Goal: Task Accomplishment & Management: Manage account settings

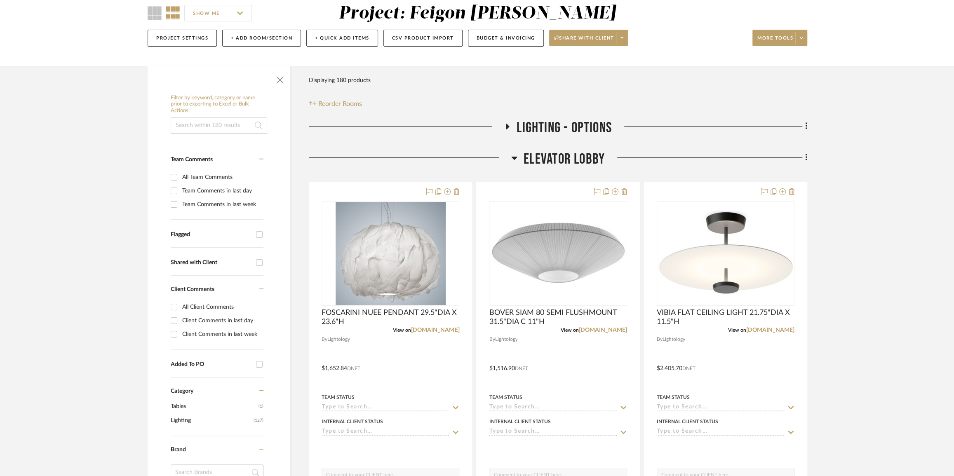
scroll to position [150, 0]
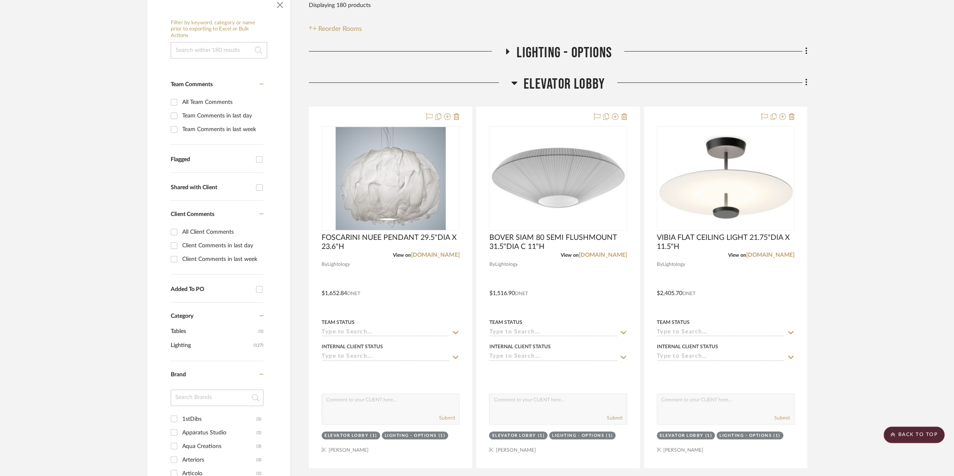
click at [601, 54] on span "LIGHTING - OPTIONS" at bounding box center [563, 53] width 95 height 18
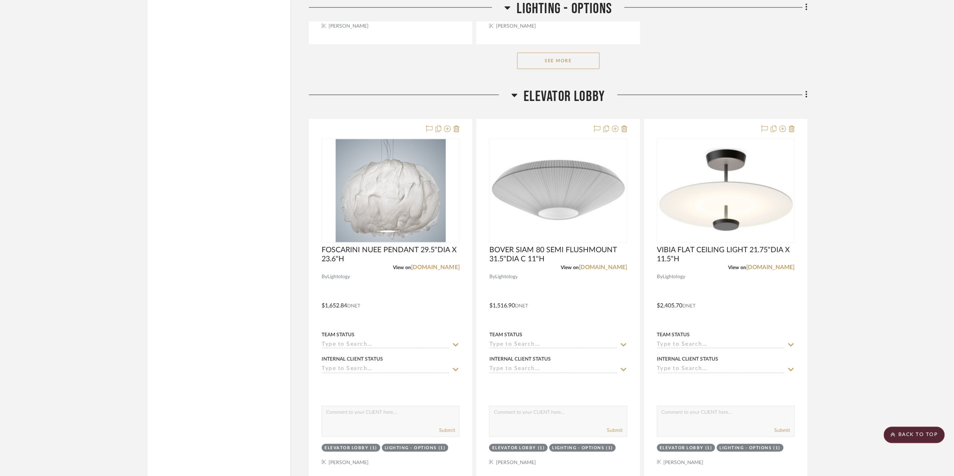
scroll to position [1086, 0]
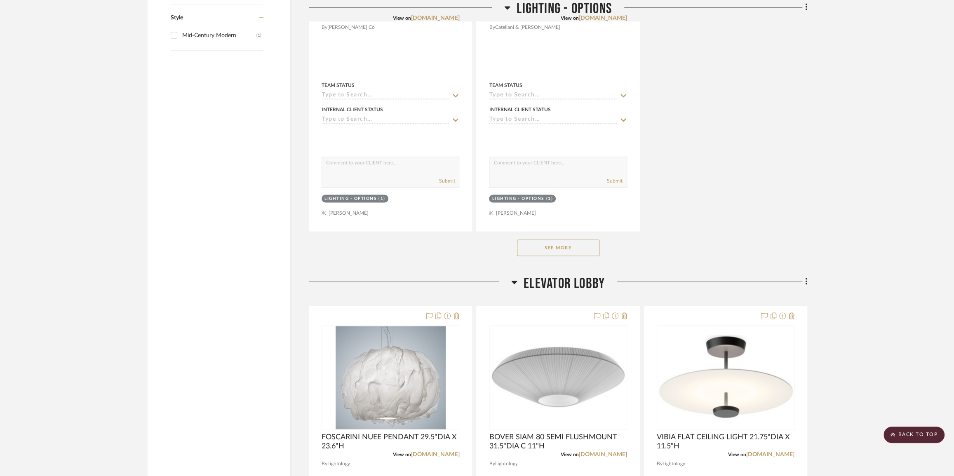
click at [574, 247] on button "See More" at bounding box center [558, 247] width 82 height 16
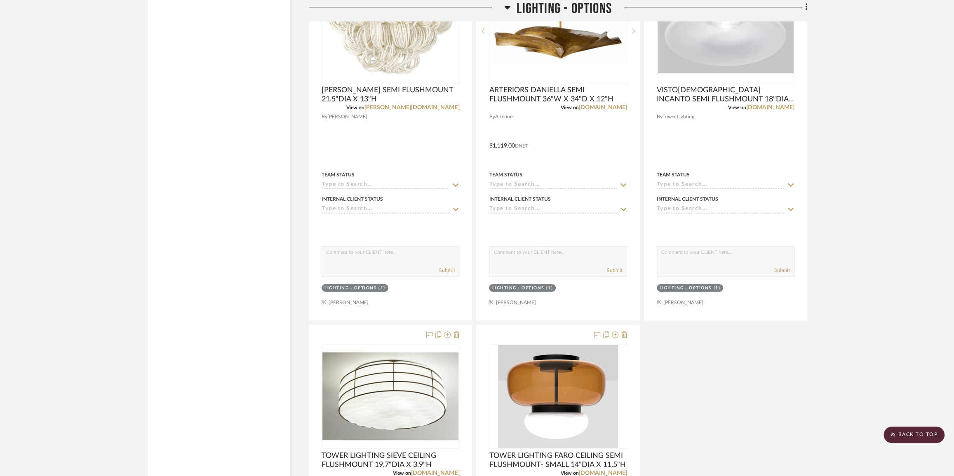
scroll to position [8130, 0]
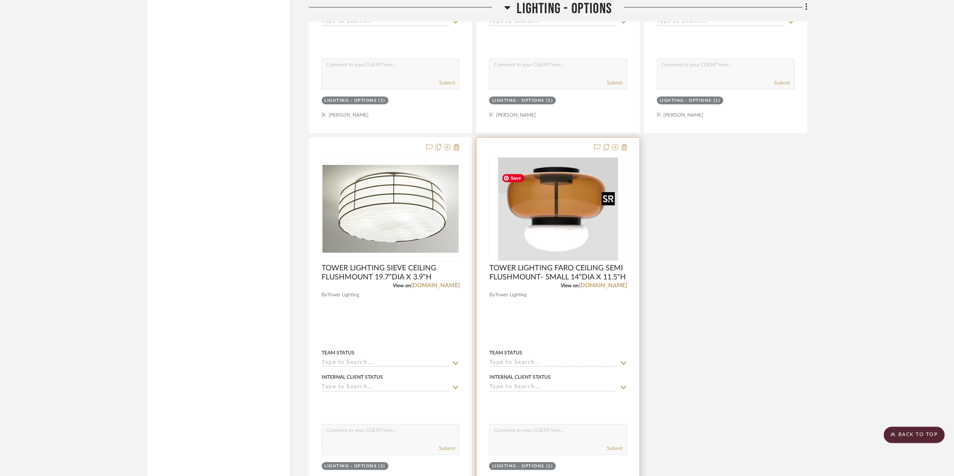
click at [560, 236] on img "0" at bounding box center [558, 208] width 120 height 103
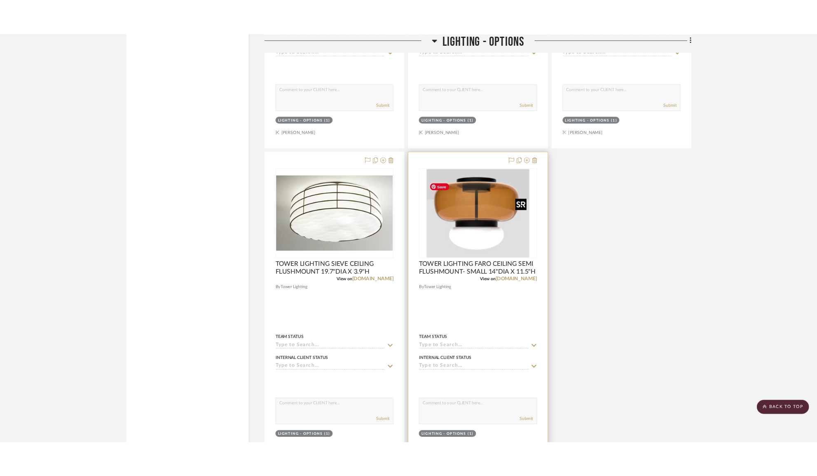
scroll to position [0, 0]
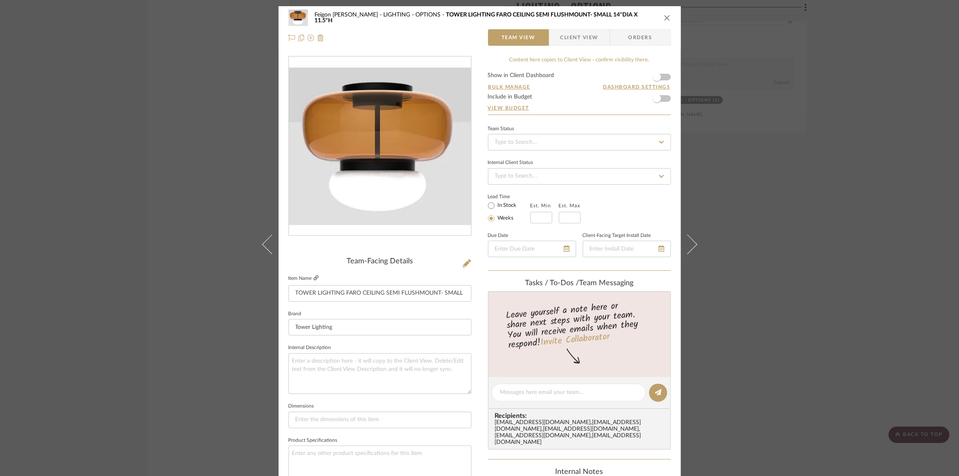
click at [314, 280] on icon at bounding box center [316, 277] width 5 height 5
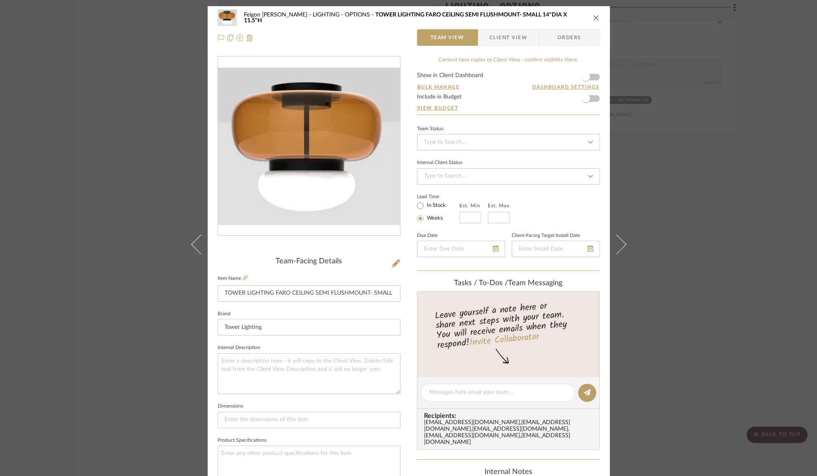
click at [74, 87] on div "Feigon [PERSON_NAME] LIGHTING - OPTIONS TOWER LIGHTING FARO CEILING SEMI FLUSHM…" at bounding box center [408, 238] width 817 height 476
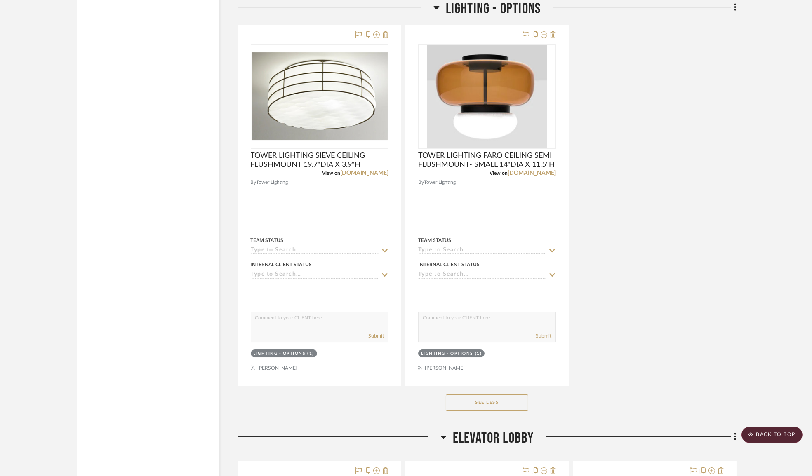
scroll to position [8468, 0]
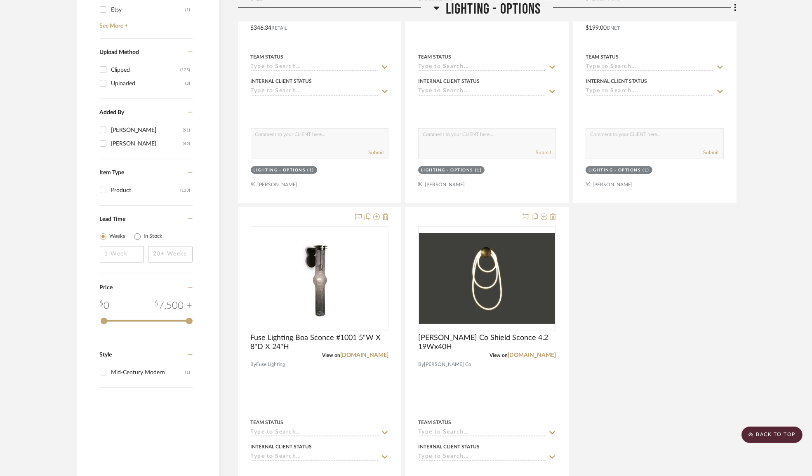
scroll to position [936, 0]
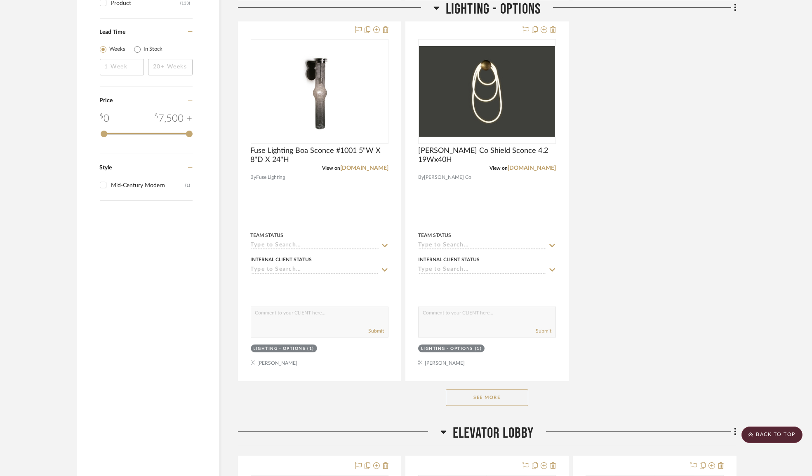
click at [502, 394] on button "See More" at bounding box center [487, 397] width 82 height 16
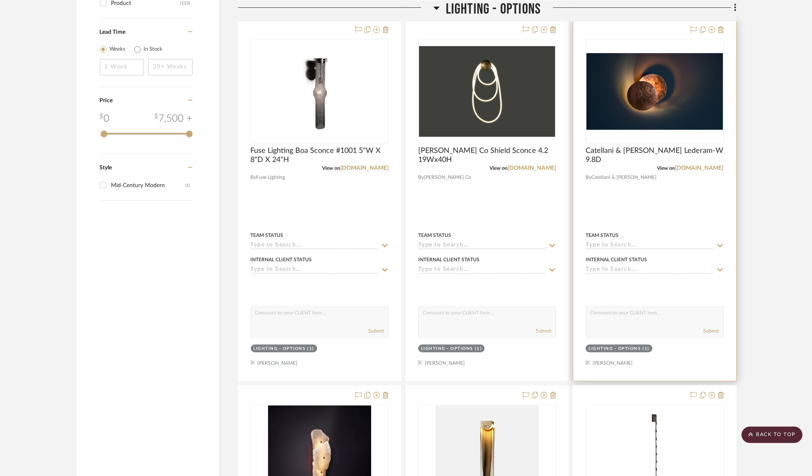
scroll to position [1124, 0]
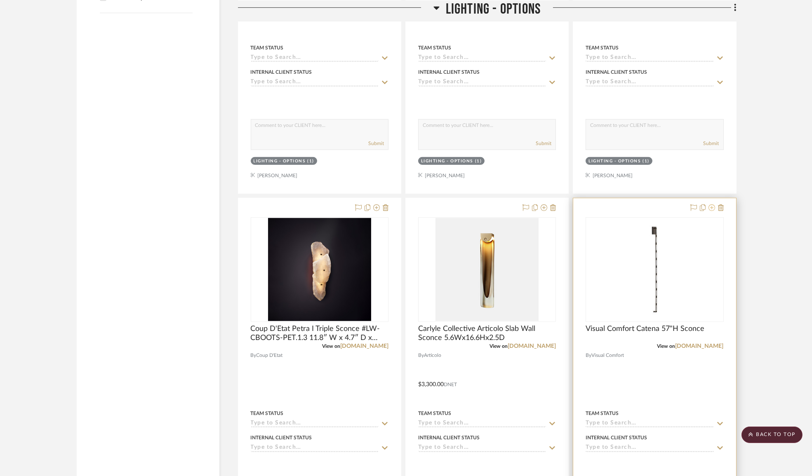
click at [713, 210] on icon at bounding box center [711, 207] width 7 height 7
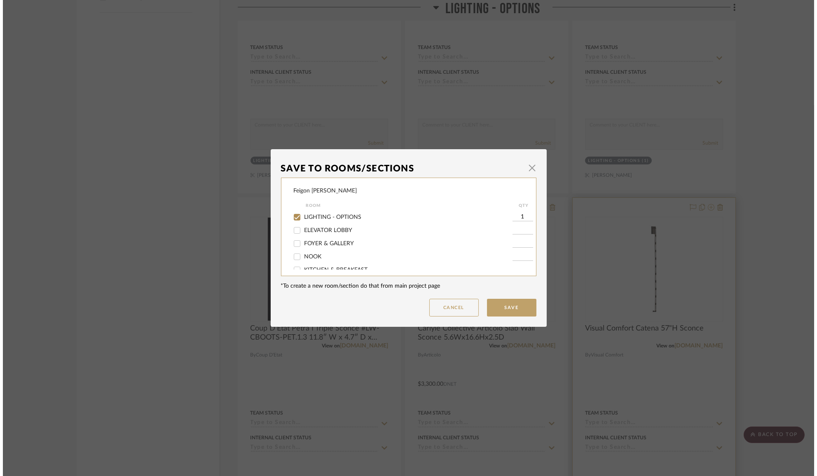
scroll to position [0, 0]
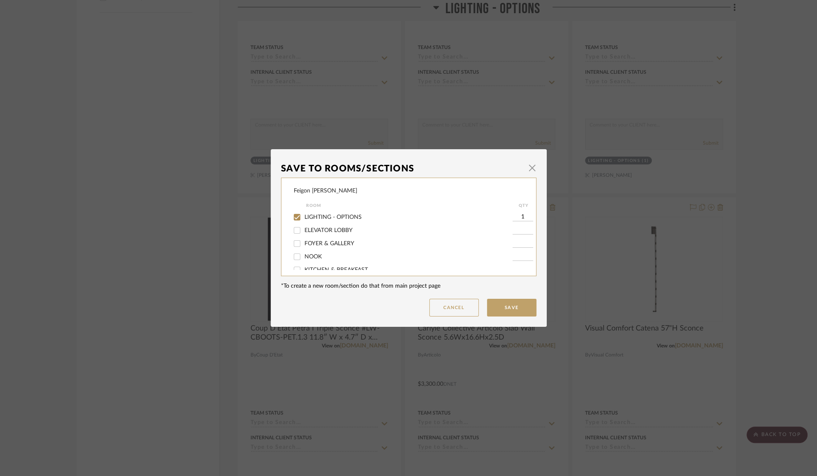
click at [310, 230] on span "ELEVATOR LOBBY" at bounding box center [329, 231] width 48 height 6
click at [304, 230] on input "ELEVATOR LOBBY" at bounding box center [297, 230] width 13 height 13
checkbox input "true"
type input "1"
click at [296, 214] on input "LIGHTING - OPTIONS" at bounding box center [297, 217] width 13 height 13
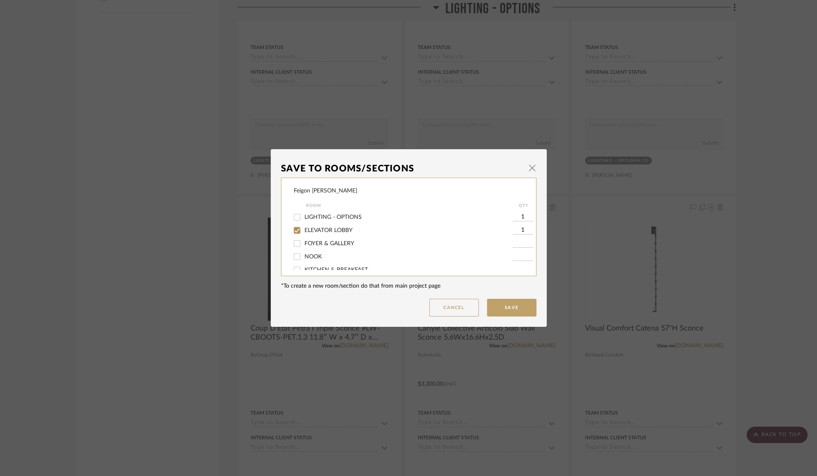
checkbox input "false"
click at [516, 311] on button "Save" at bounding box center [511, 308] width 49 height 18
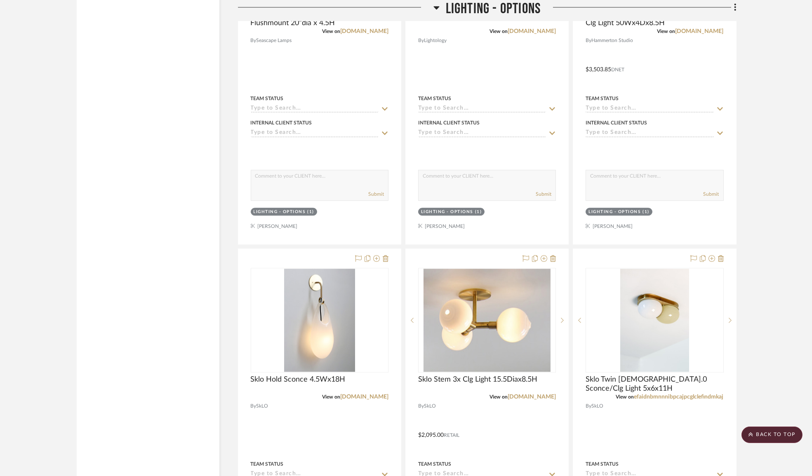
scroll to position [6744, 0]
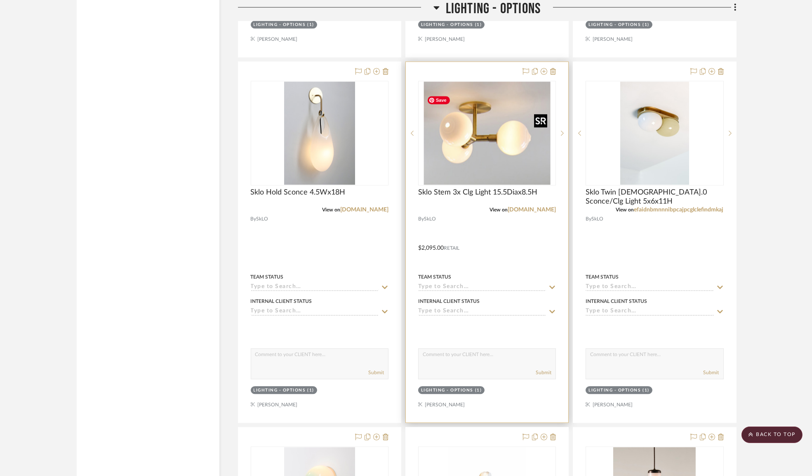
click at [477, 169] on img "0" at bounding box center [486, 133] width 127 height 103
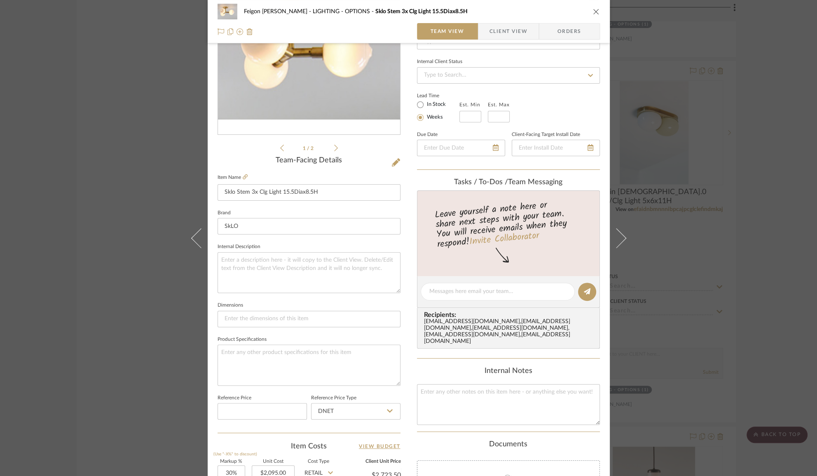
scroll to position [26, 0]
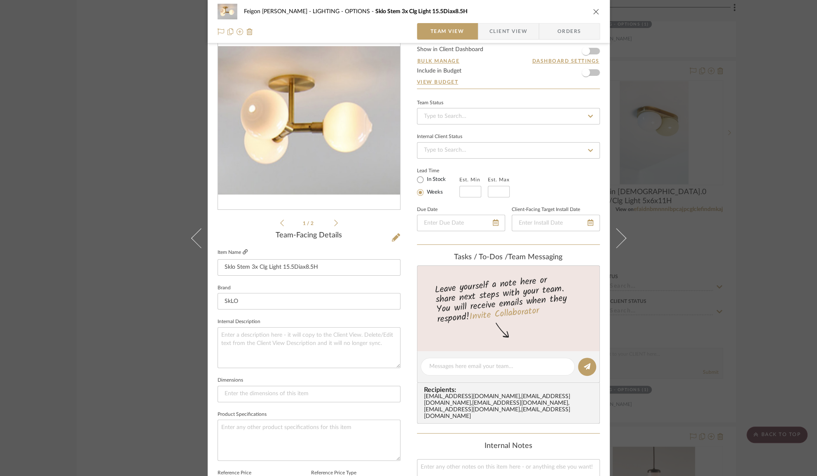
click at [243, 250] on icon at bounding box center [245, 251] width 5 height 5
click at [143, 173] on div "Feigon Bialer LIGHTING - OPTIONS Sklo Stem 3x Clg Light 15.5Diax8.5H Team View …" at bounding box center [408, 238] width 817 height 476
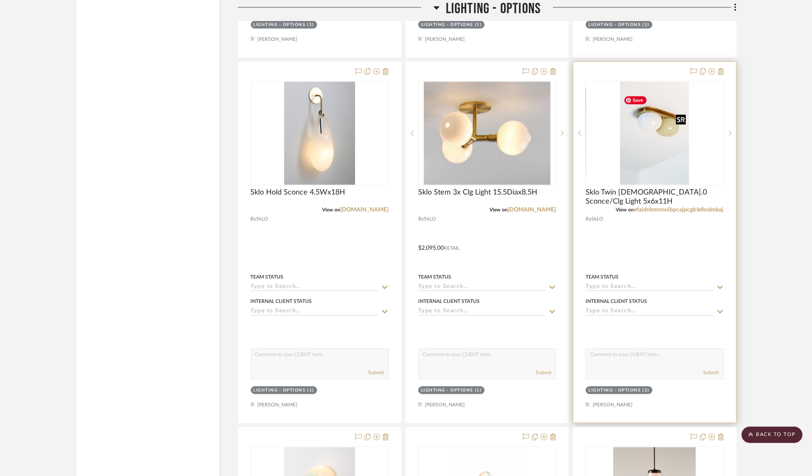
scroll to position [6894, 0]
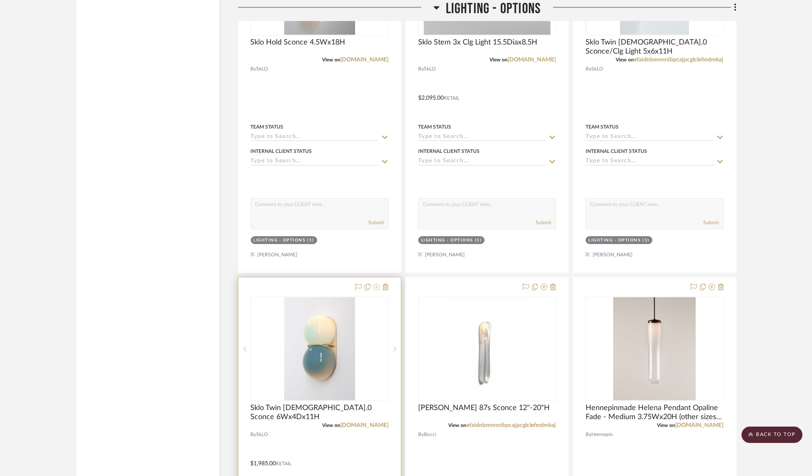
click at [376, 290] on icon at bounding box center [376, 287] width 7 height 7
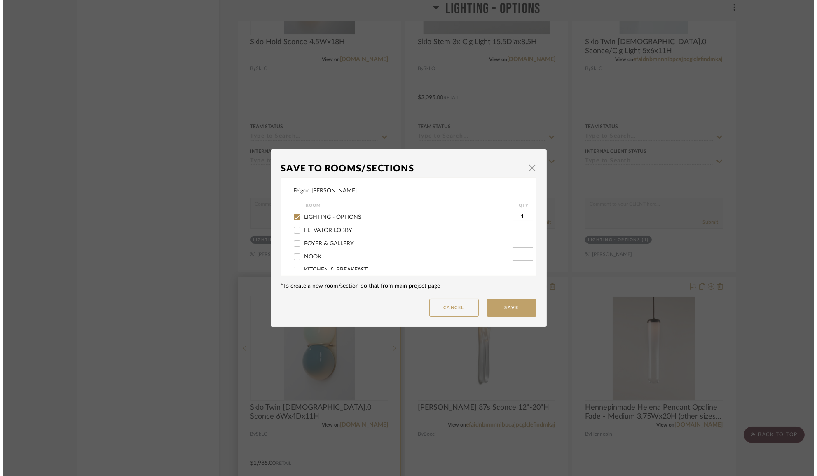
scroll to position [0, 0]
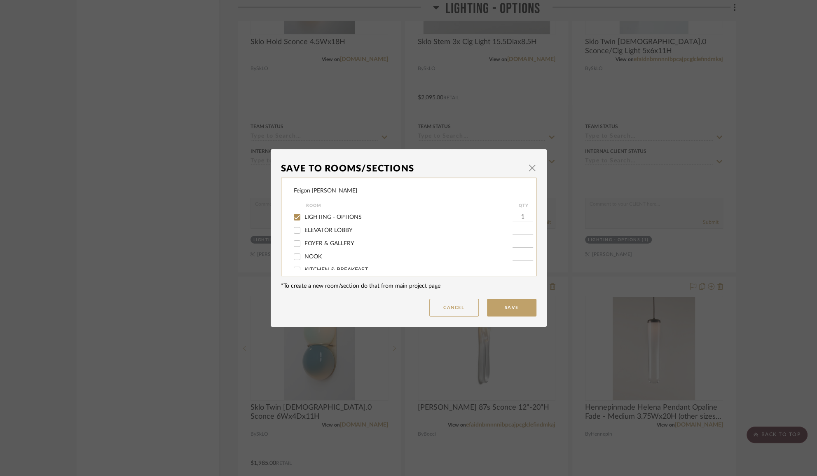
click at [328, 231] on span "ELEVATOR LOBBY" at bounding box center [329, 231] width 48 height 6
click at [304, 231] on input "ELEVATOR LOBBY" at bounding box center [297, 230] width 13 height 13
checkbox input "true"
type input "1"
click at [293, 216] on input "LIGHTING - OPTIONS" at bounding box center [297, 217] width 13 height 13
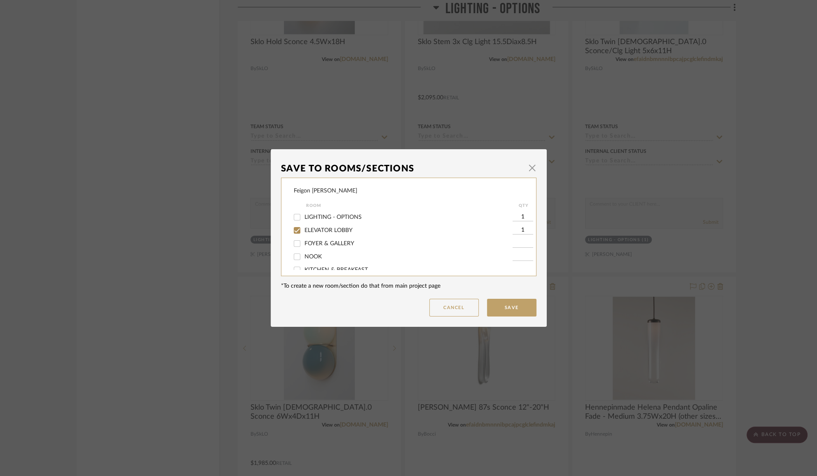
checkbox input "false"
click at [504, 309] on button "Save" at bounding box center [511, 308] width 49 height 18
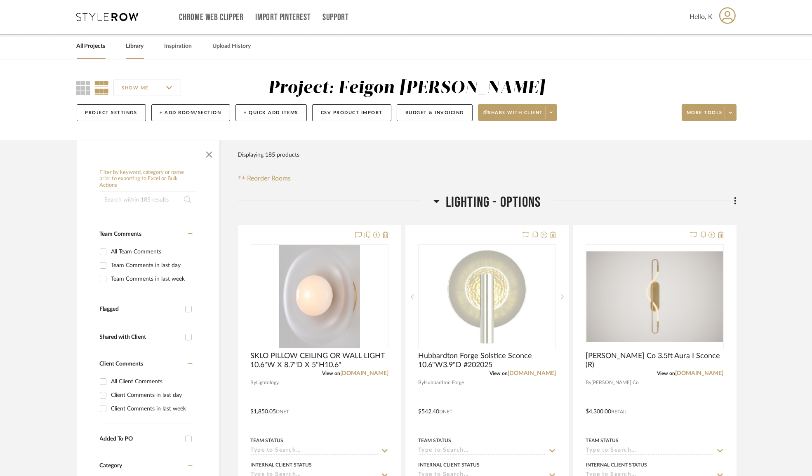
click at [141, 42] on link "Library" at bounding box center [135, 46] width 18 height 11
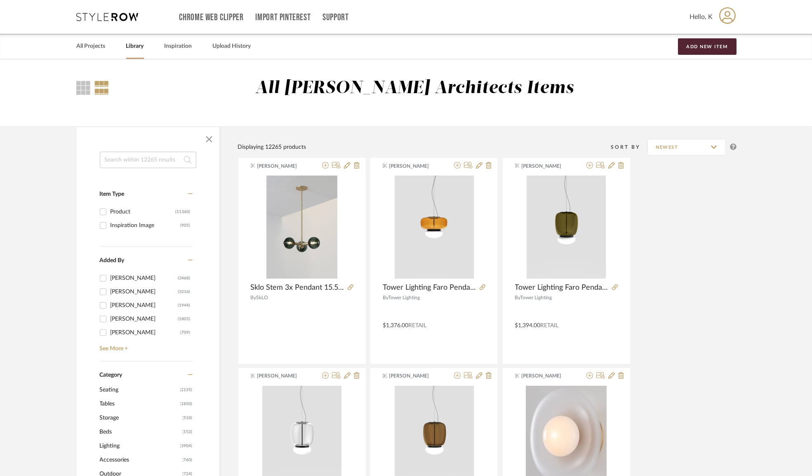
click at [135, 159] on input at bounding box center [148, 160] width 96 height 16
type input "cestino"
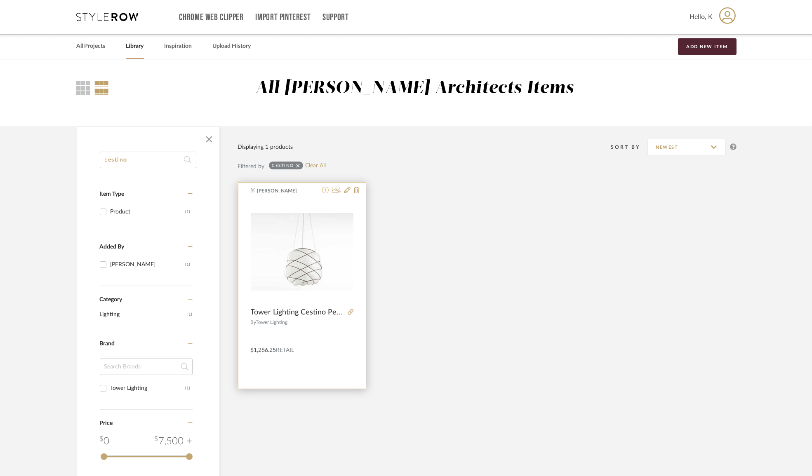
click at [322, 191] on icon at bounding box center [325, 190] width 7 height 7
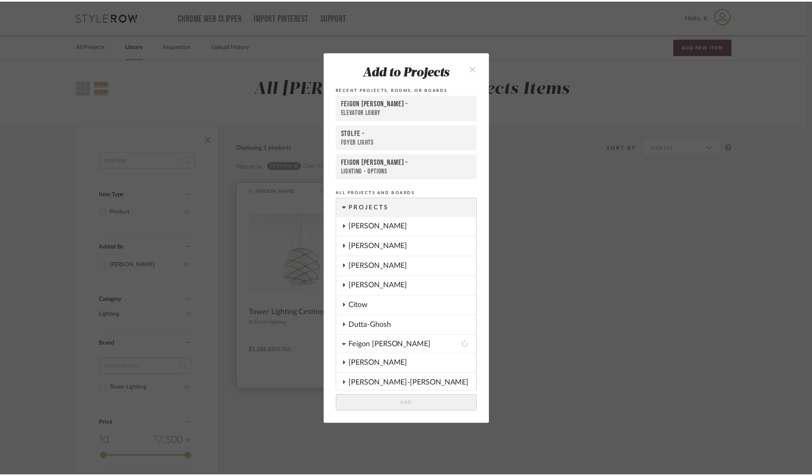
scroll to position [165, 0]
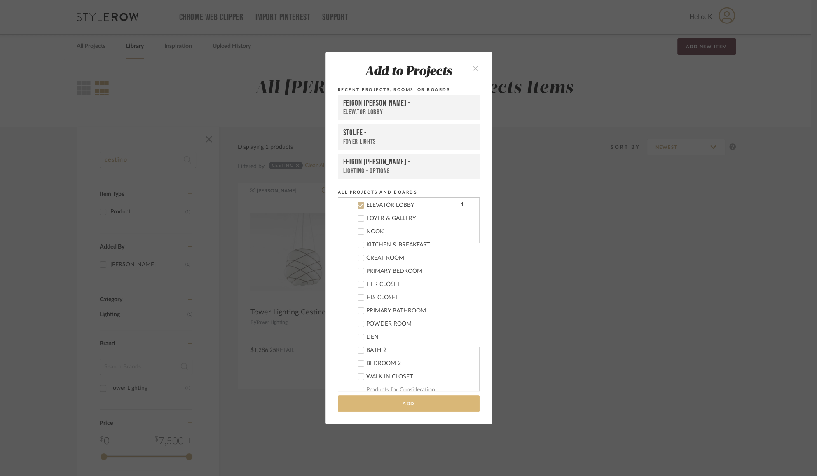
click at [416, 405] on button "Add" at bounding box center [409, 403] width 142 height 17
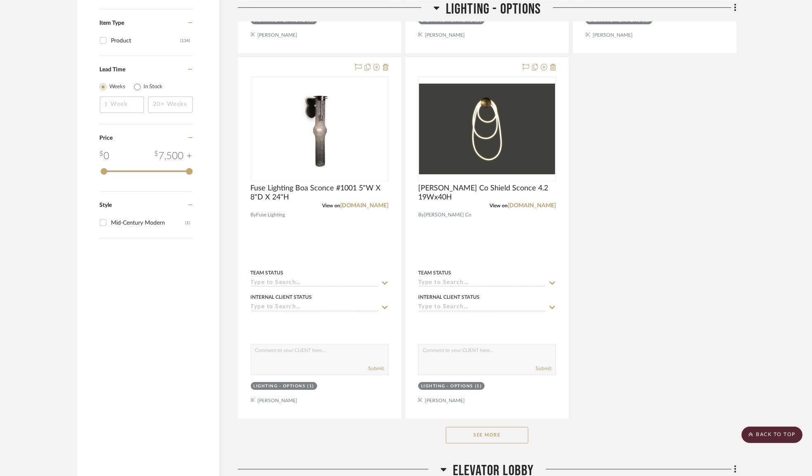
scroll to position [1011, 0]
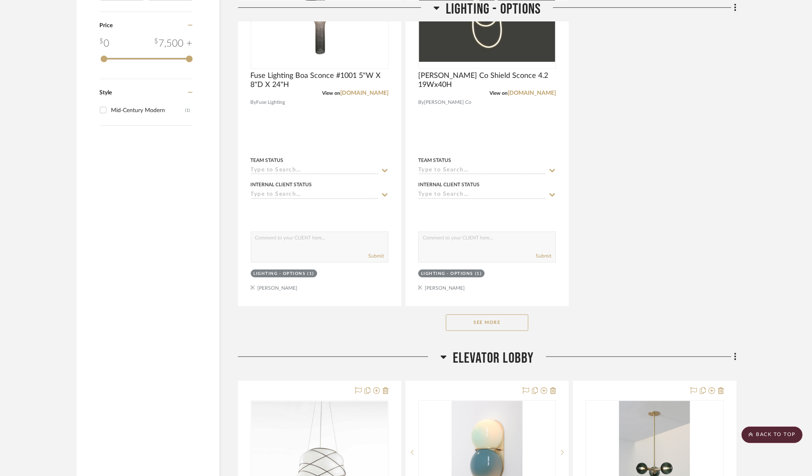
click at [512, 323] on button "See More" at bounding box center [487, 322] width 82 height 16
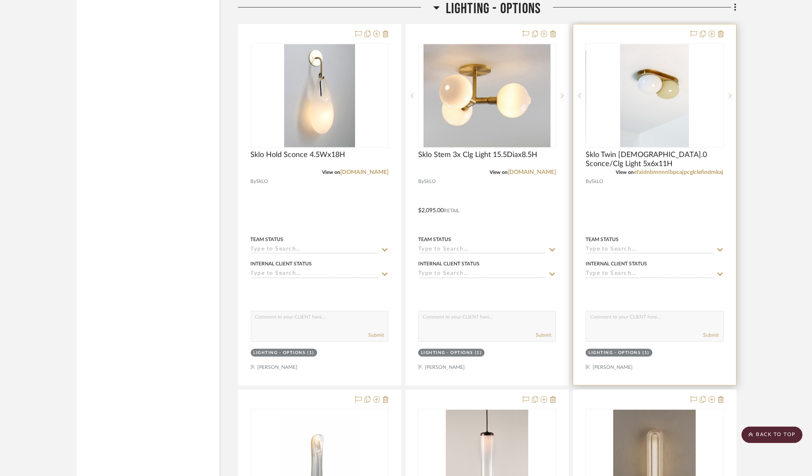
scroll to position [6969, 0]
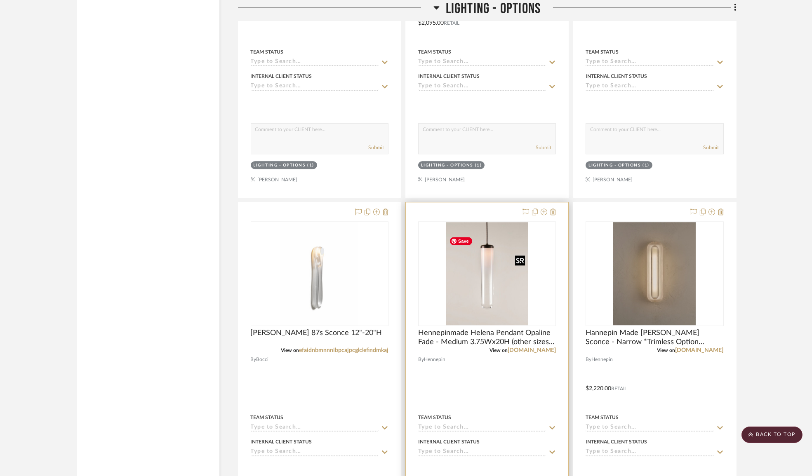
click at [453, 309] on img "0" at bounding box center [487, 273] width 82 height 103
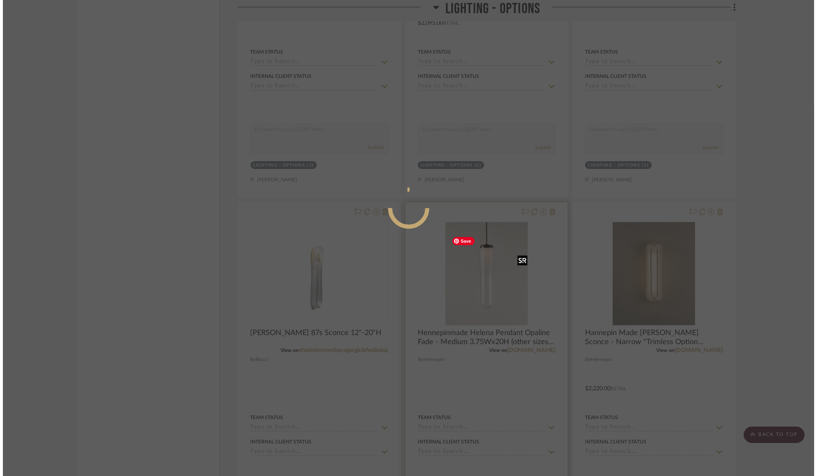
scroll to position [0, 0]
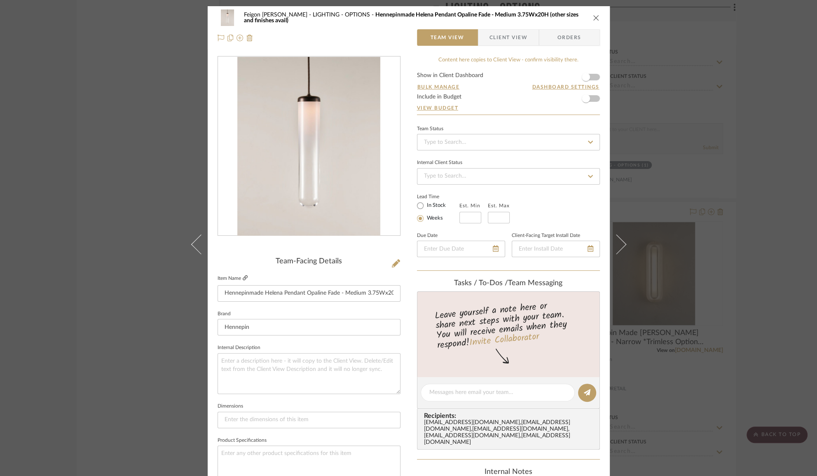
click at [243, 278] on icon at bounding box center [245, 277] width 5 height 5
click at [136, 113] on div "Feigon Bialer LIGHTING - OPTIONS Hennepinmade Helena Pendant Opaline Fade - Med…" at bounding box center [408, 238] width 817 height 476
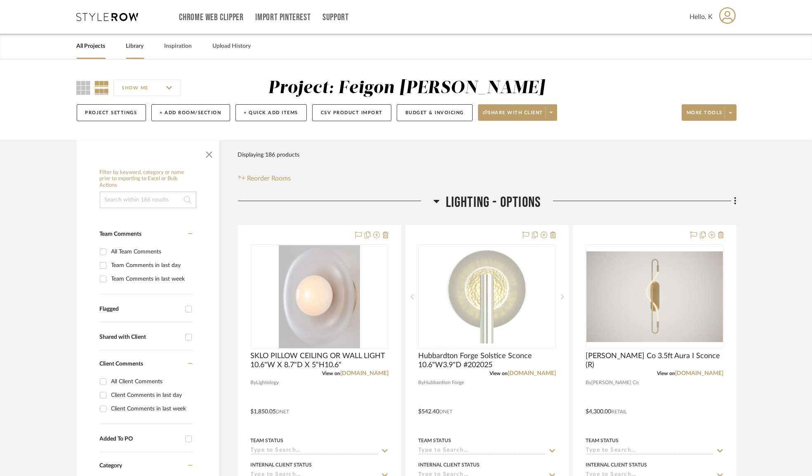
click at [131, 43] on link "Library" at bounding box center [135, 46] width 18 height 11
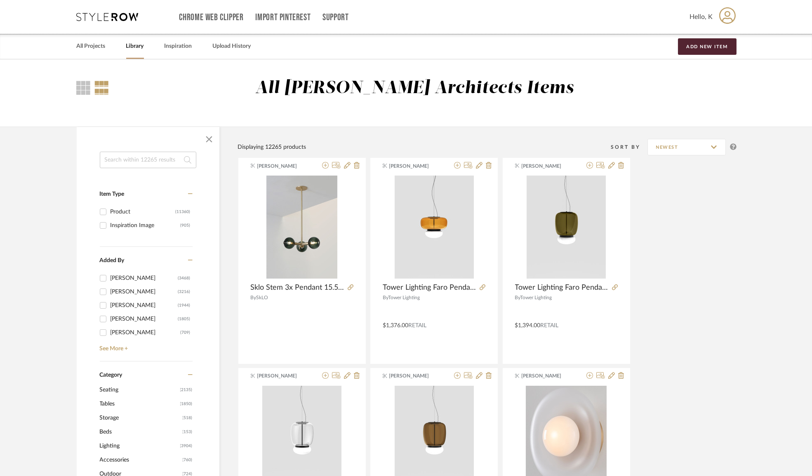
click at [121, 159] on input at bounding box center [148, 160] width 96 height 16
type input "helena"
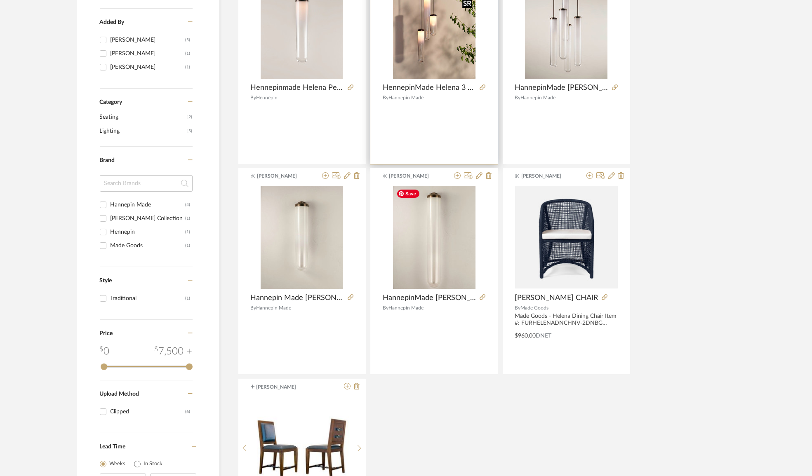
scroll to position [37, 0]
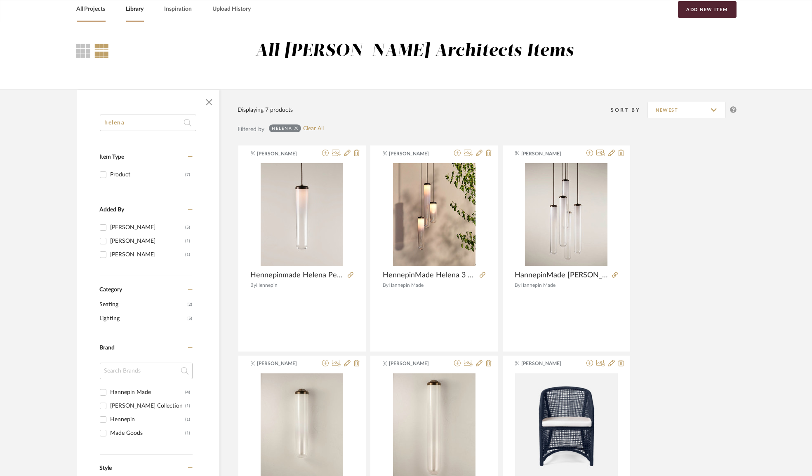
click at [98, 7] on link "All Projects" at bounding box center [91, 9] width 29 height 11
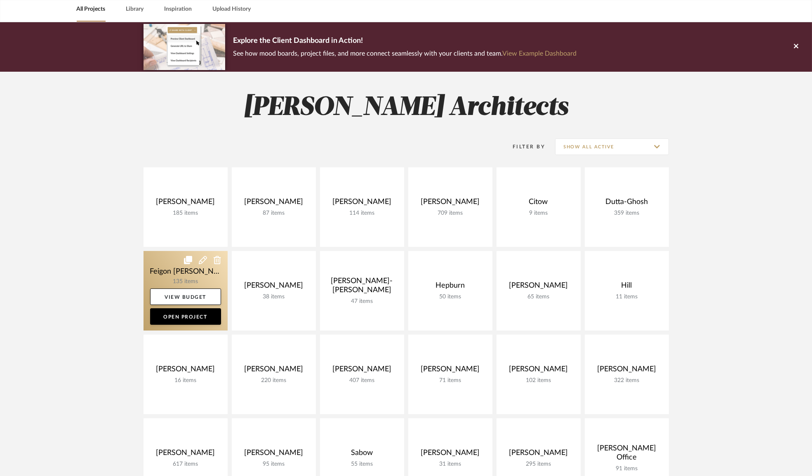
click at [183, 270] on link at bounding box center [185, 291] width 84 height 80
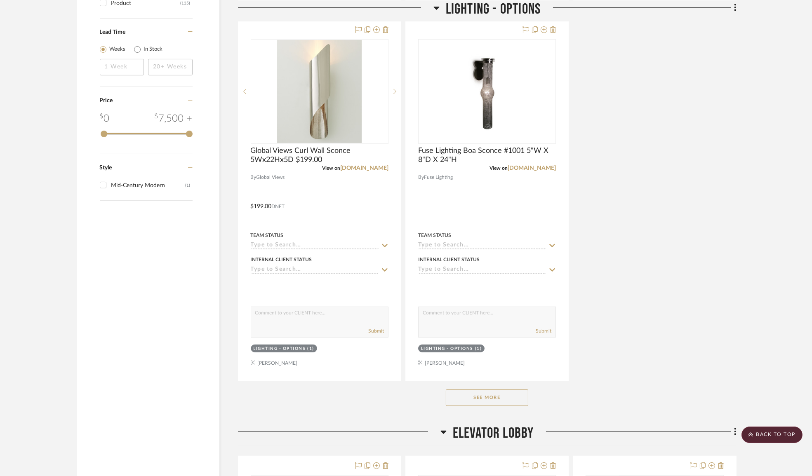
scroll to position [1086, 0]
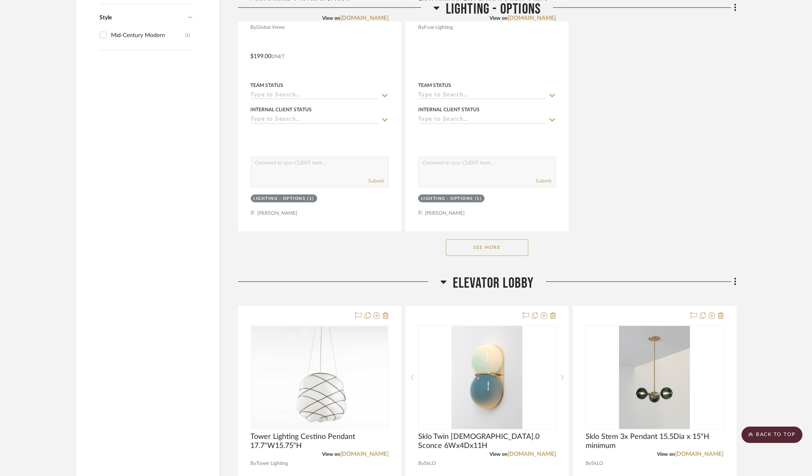
click at [490, 251] on button "See More" at bounding box center [487, 247] width 82 height 16
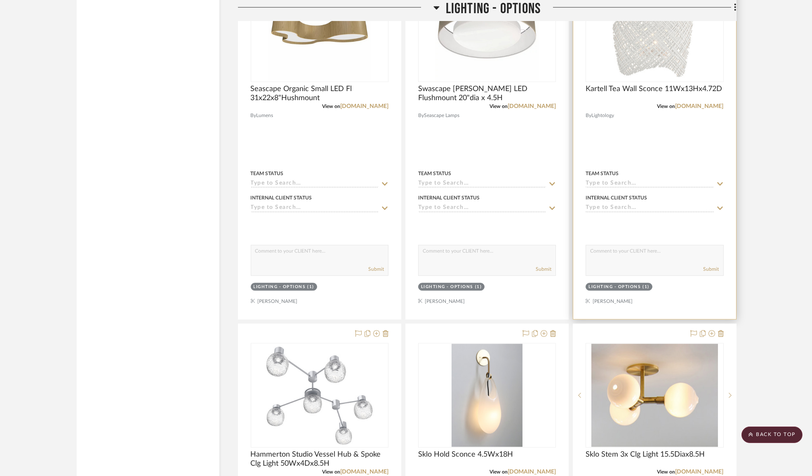
scroll to position [6669, 0]
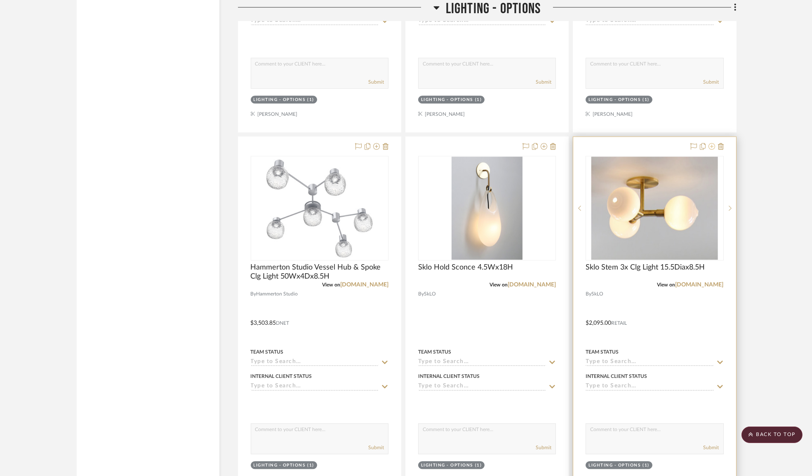
click at [709, 150] on icon at bounding box center [711, 146] width 7 height 7
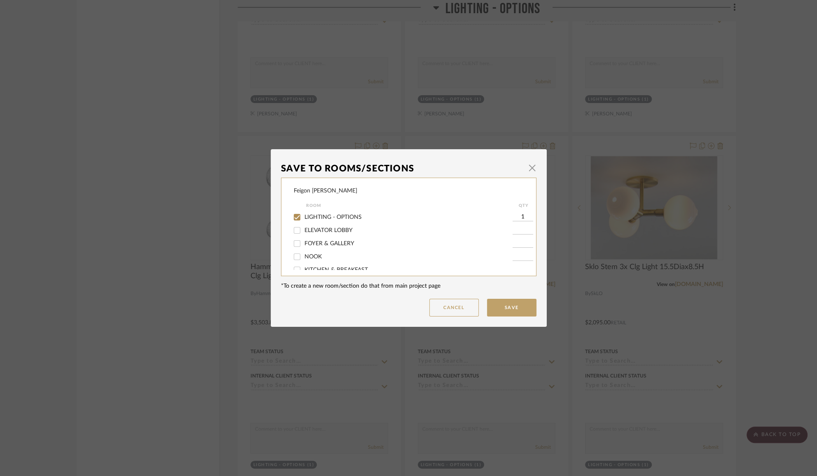
click at [342, 233] on span "ELEVATOR LOBBY" at bounding box center [329, 231] width 48 height 6
click at [304, 233] on input "ELEVATOR LOBBY" at bounding box center [297, 230] width 13 height 13
checkbox input "true"
type input "1"
click at [294, 220] on input "LIGHTING - OPTIONS" at bounding box center [297, 217] width 13 height 13
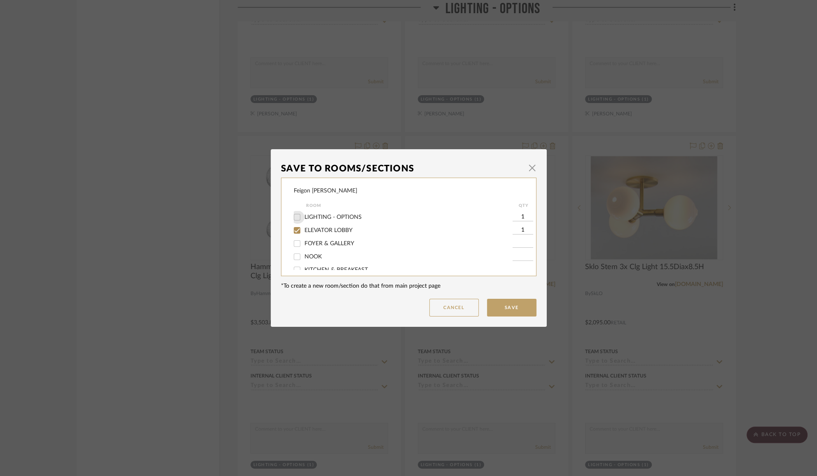
checkbox input "false"
click at [496, 312] on button "Save" at bounding box center [511, 308] width 49 height 18
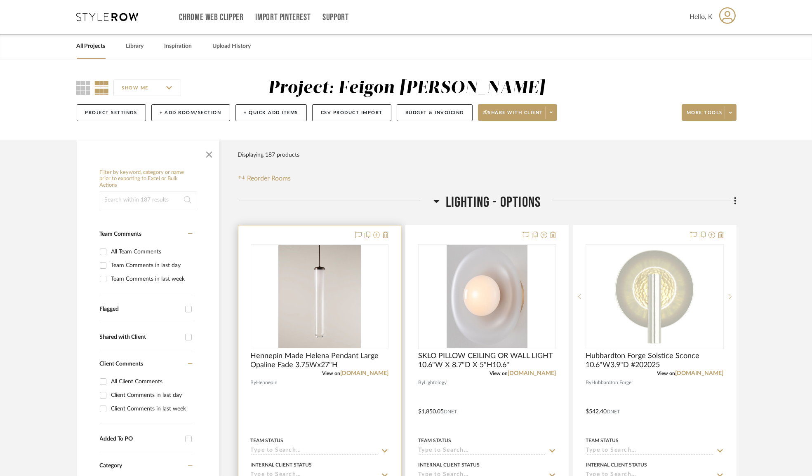
click at [378, 235] on icon at bounding box center [376, 235] width 7 height 7
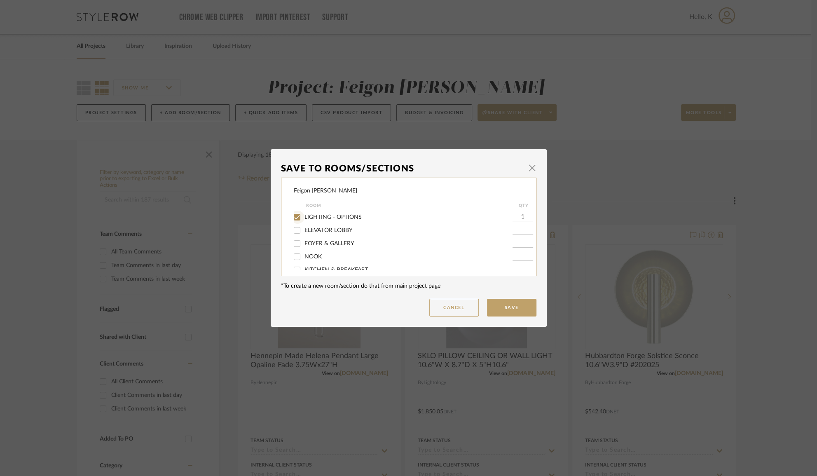
click at [291, 215] on input "LIGHTING - OPTIONS" at bounding box center [297, 217] width 13 height 13
checkbox input "false"
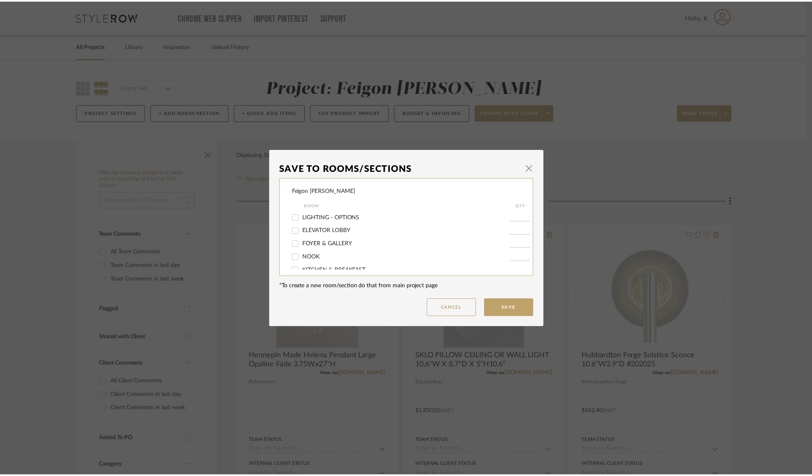
scroll to position [112, 0]
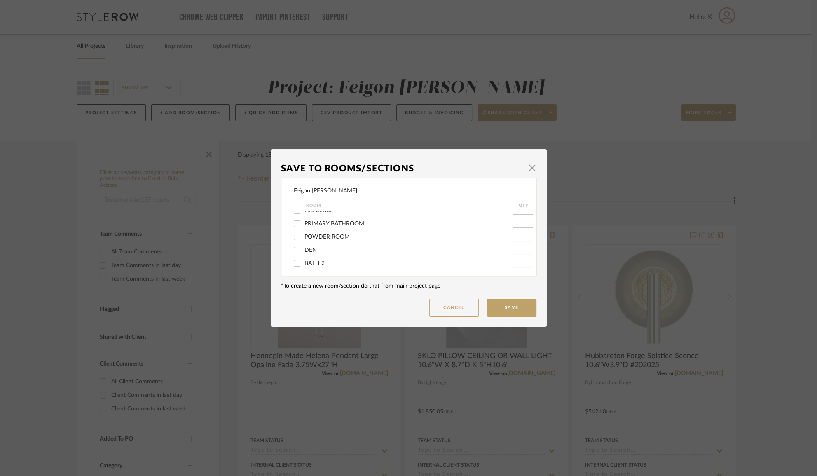
click at [295, 225] on input "PRIMARY BATHROOM" at bounding box center [297, 223] width 13 height 13
checkbox input "true"
type input "1"
click at [493, 305] on button "Save" at bounding box center [511, 308] width 49 height 18
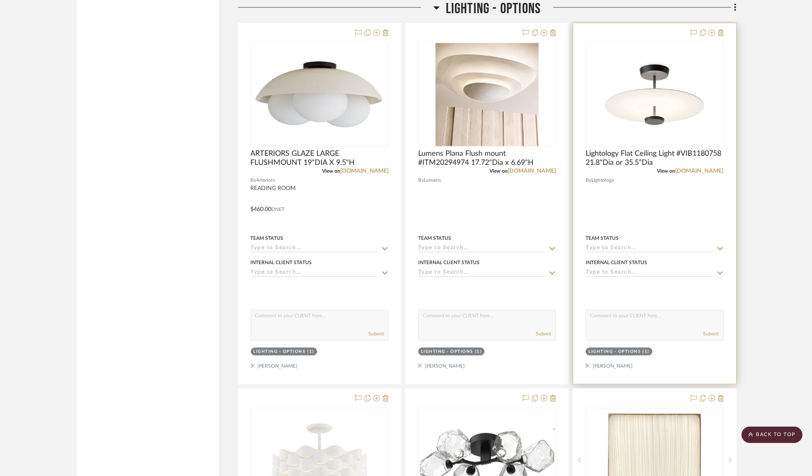
scroll to position [5245, 0]
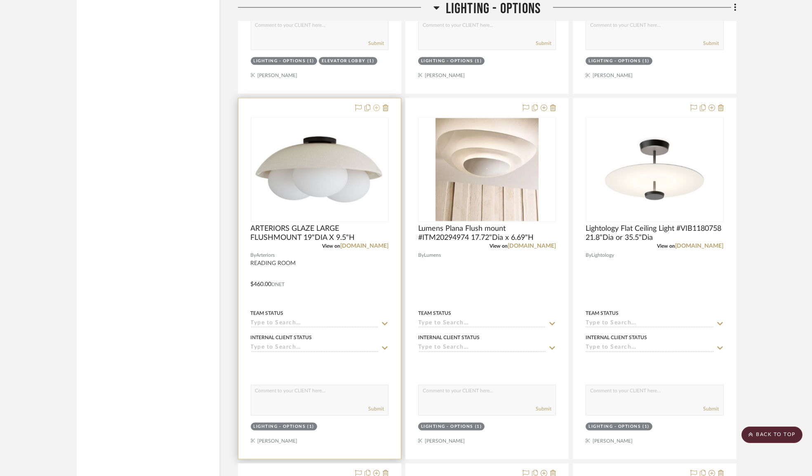
click at [375, 111] on icon at bounding box center [376, 107] width 7 height 7
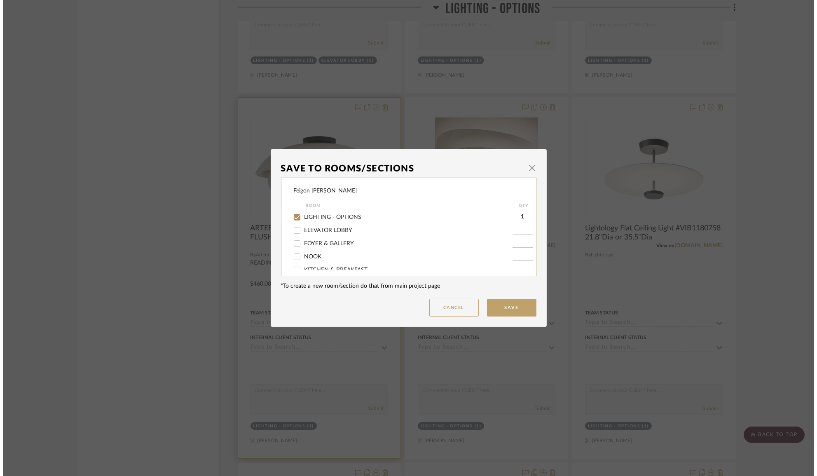
scroll to position [0, 0]
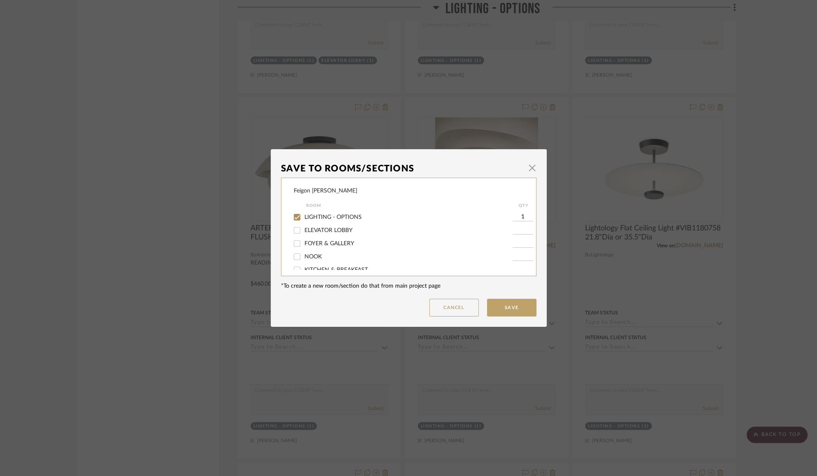
click at [297, 218] on input "LIGHTING - OPTIONS" at bounding box center [297, 217] width 13 height 13
checkbox input "false"
click at [293, 216] on input "LIGHTING - OPTIONS" at bounding box center [297, 217] width 13 height 13
checkbox input "true"
type input "1"
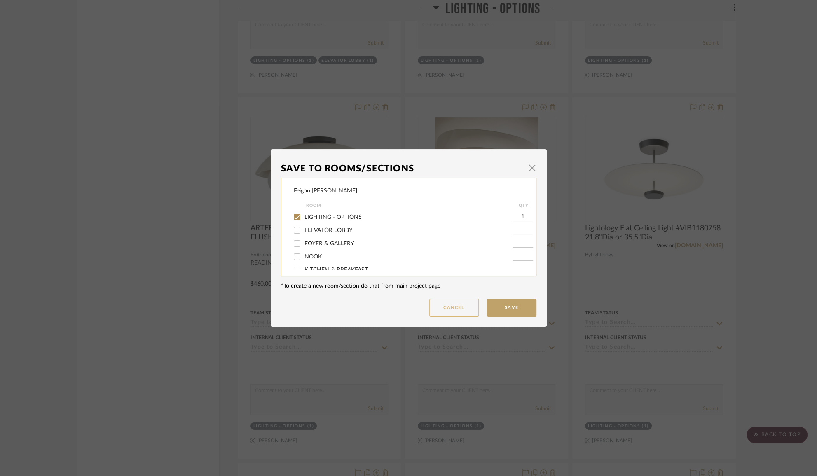
click at [462, 313] on button "Cancel" at bounding box center [453, 308] width 49 height 18
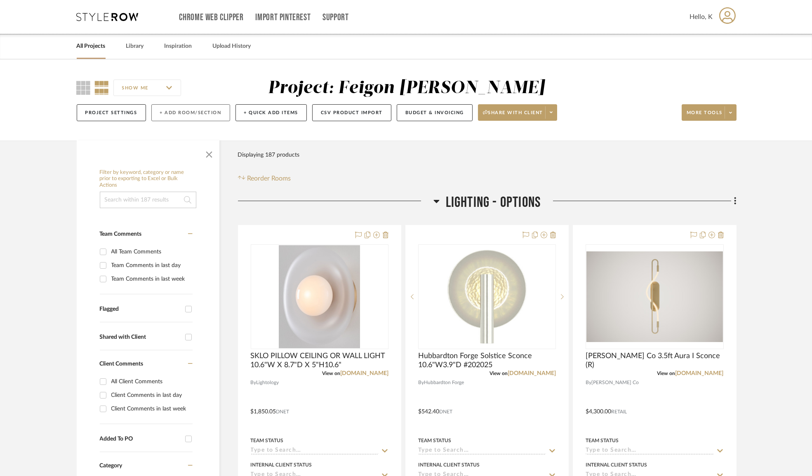
click at [177, 110] on button "+ Add Room/Section" at bounding box center [190, 112] width 79 height 17
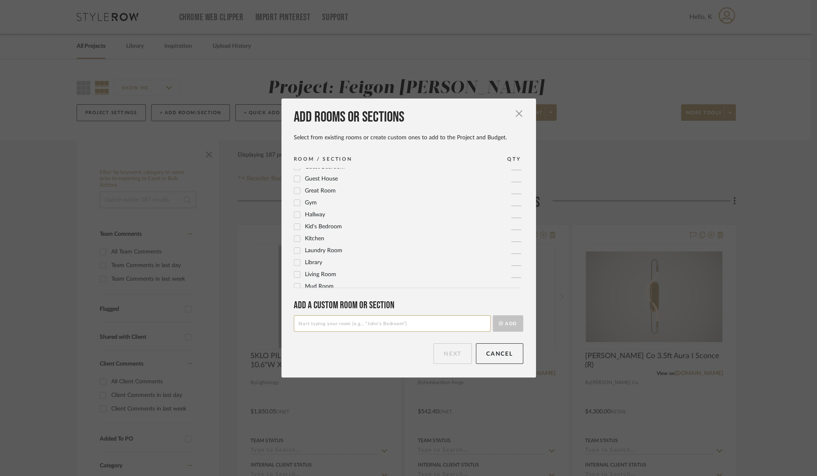
scroll to position [187, 0]
click at [298, 211] on label "Laundry Room" at bounding box center [318, 213] width 49 height 7
click at [444, 352] on button "Next" at bounding box center [453, 353] width 38 height 21
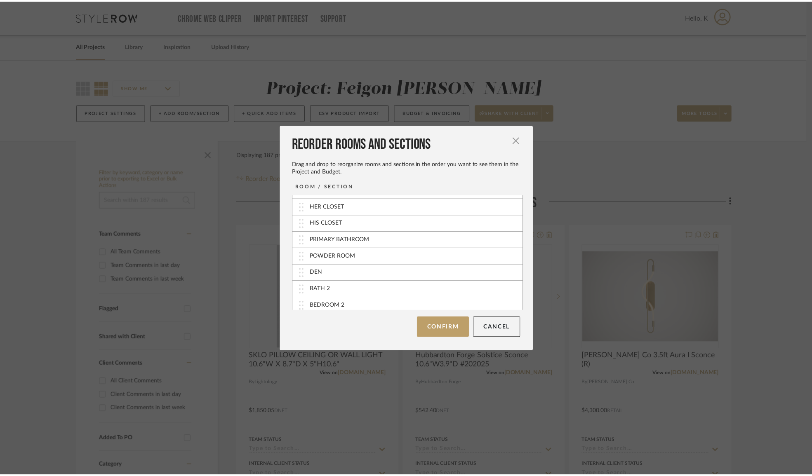
scroll to position [148, 0]
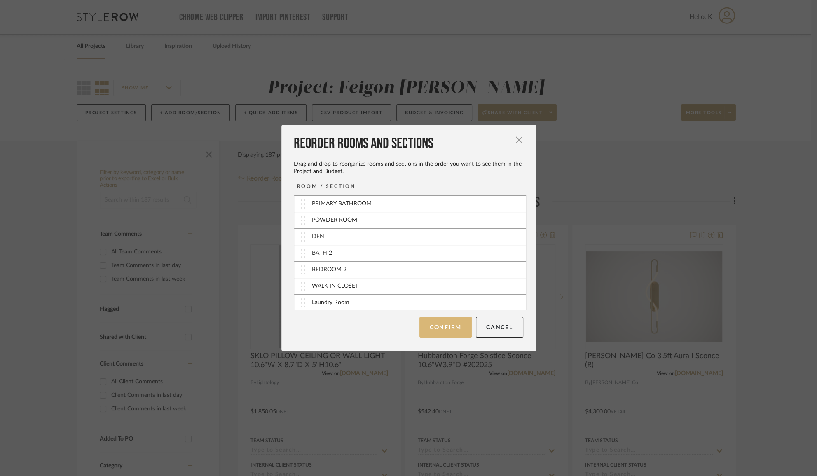
click at [432, 327] on button "Confirm" at bounding box center [446, 327] width 52 height 21
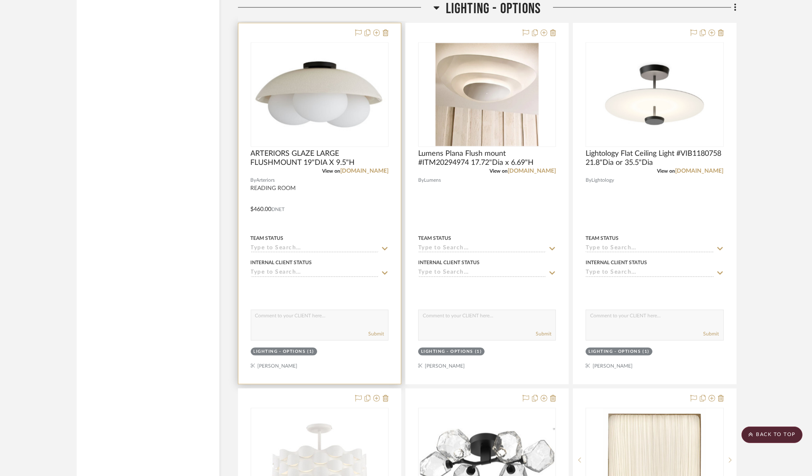
scroll to position [5170, 0]
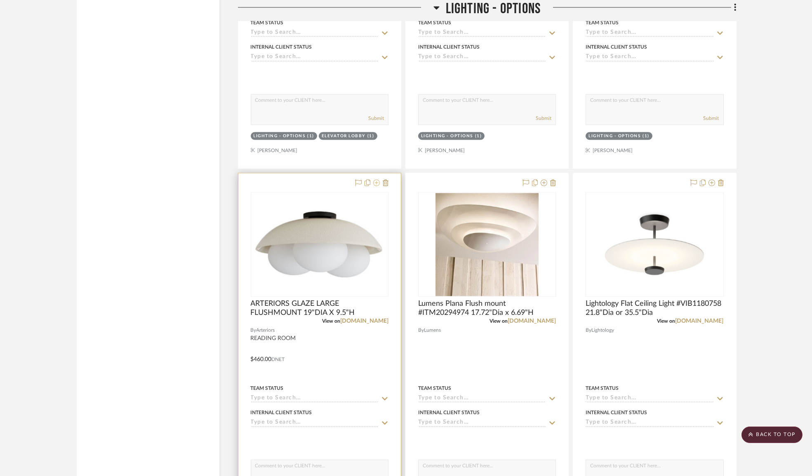
click at [375, 186] on icon at bounding box center [376, 182] width 7 height 7
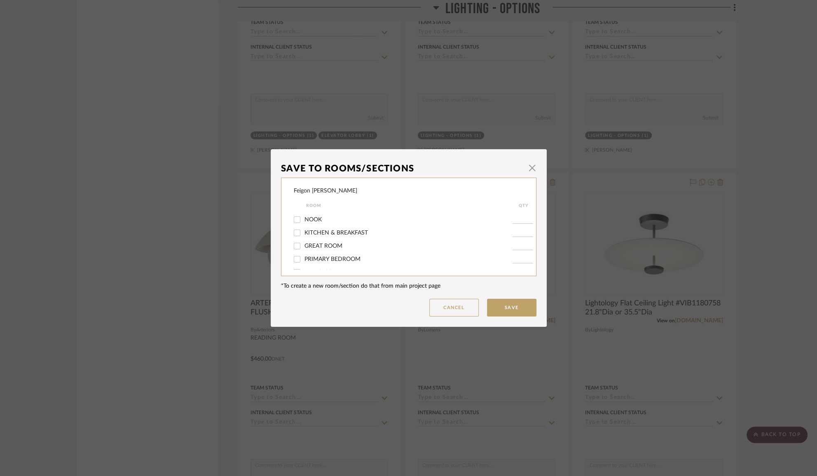
scroll to position [0, 0]
click at [297, 216] on input "LIGHTING - OPTIONS" at bounding box center [297, 217] width 13 height 13
checkbox input "false"
click at [296, 260] on input "Laundry Room" at bounding box center [297, 261] width 13 height 13
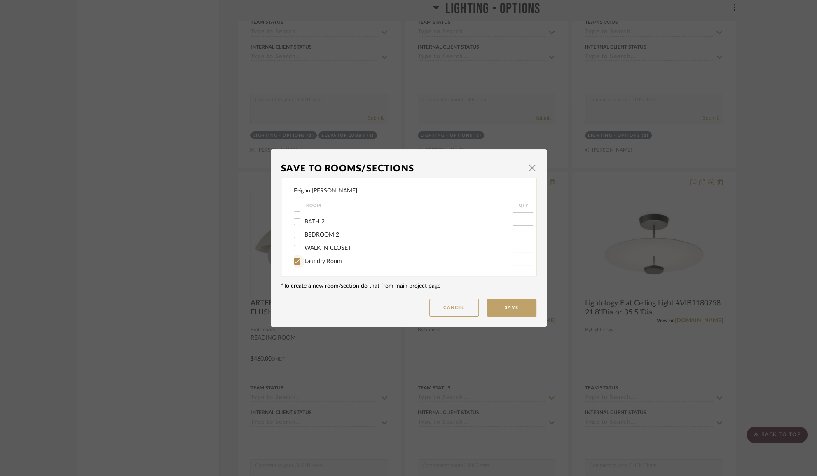
checkbox input "true"
type input "1"
click at [496, 305] on button "Save" at bounding box center [511, 308] width 49 height 18
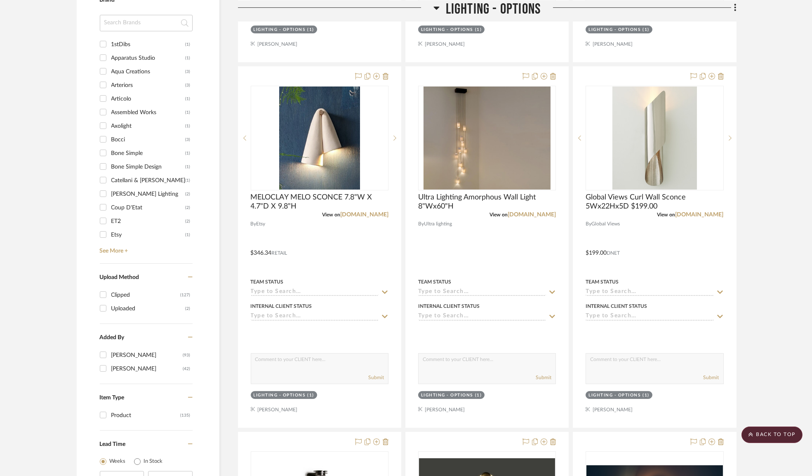
scroll to position [449, 0]
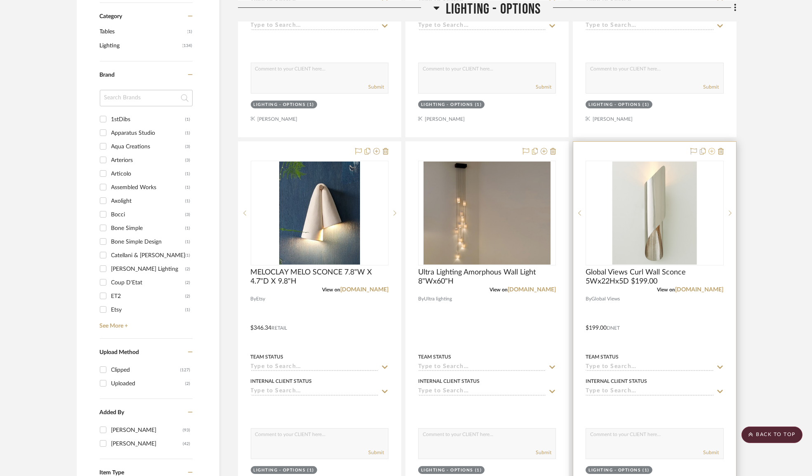
click at [709, 152] on icon at bounding box center [711, 151] width 7 height 7
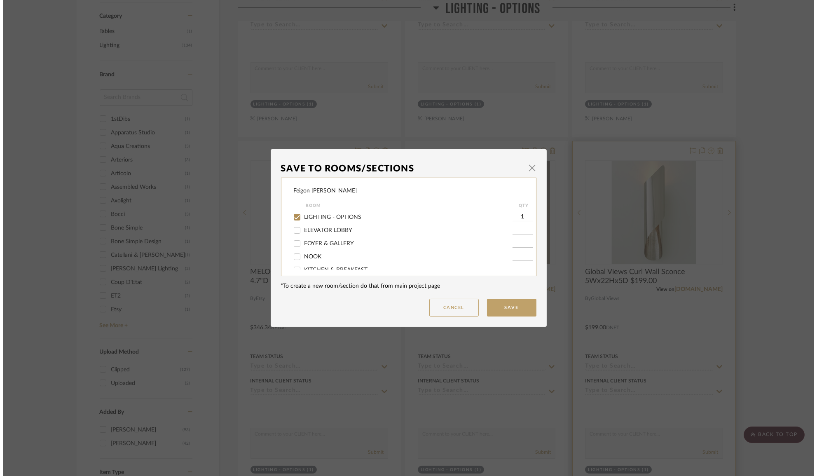
scroll to position [0, 0]
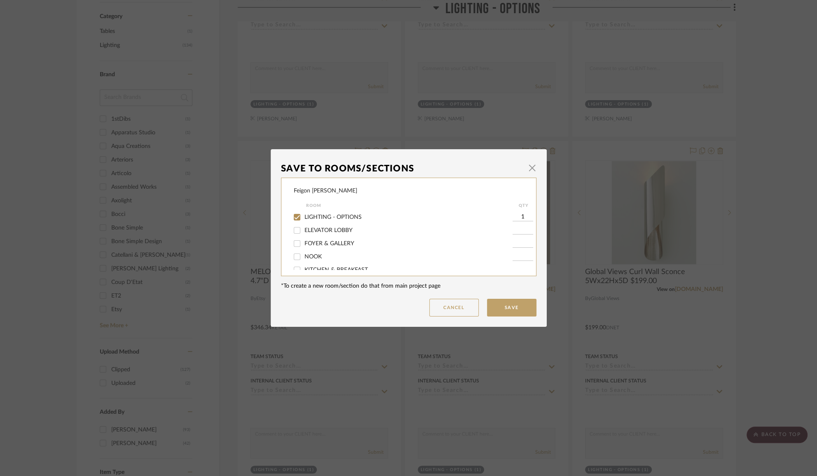
click at [295, 230] on input "ELEVATOR LOBBY" at bounding box center [297, 230] width 13 height 13
checkbox input "true"
type input "1"
click at [293, 218] on input "LIGHTING - OPTIONS" at bounding box center [297, 217] width 13 height 13
checkbox input "false"
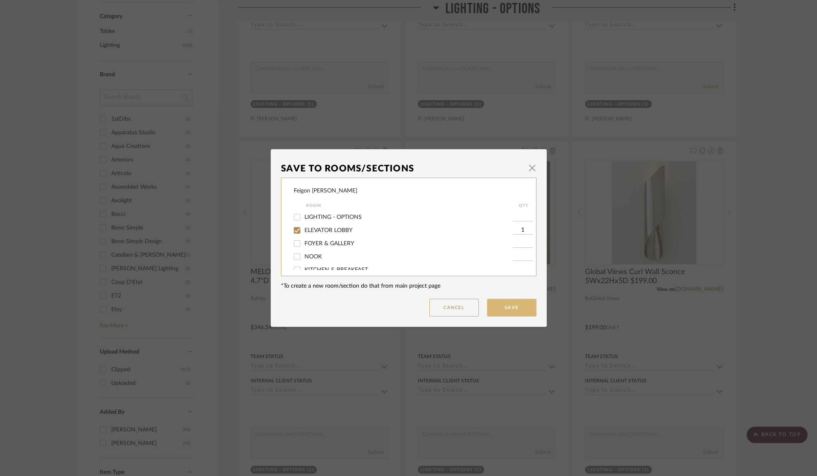
click at [502, 308] on button "Save" at bounding box center [511, 308] width 49 height 18
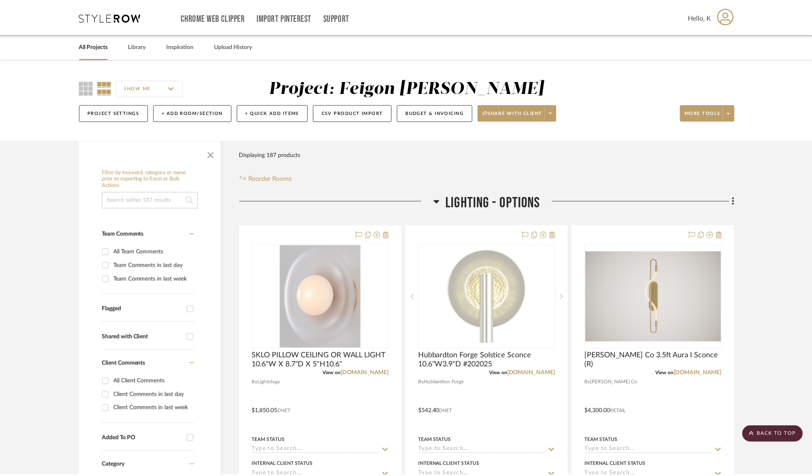
scroll to position [449, 0]
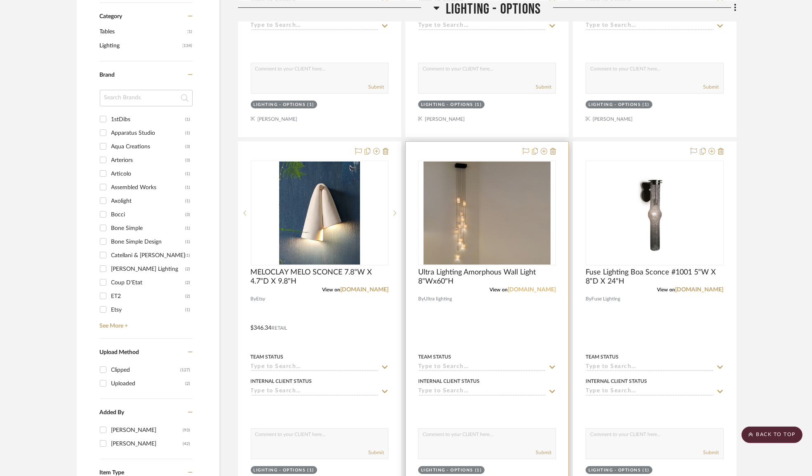
click at [520, 291] on link "[DOMAIN_NAME]" at bounding box center [531, 290] width 48 height 6
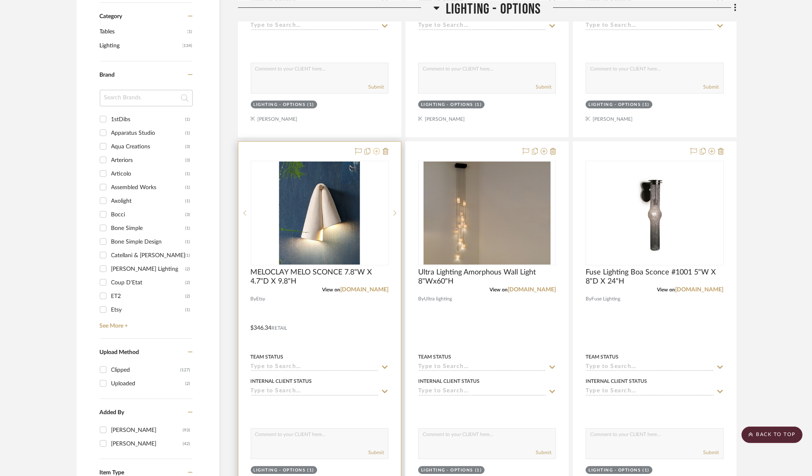
click at [375, 152] on icon at bounding box center [376, 151] width 7 height 7
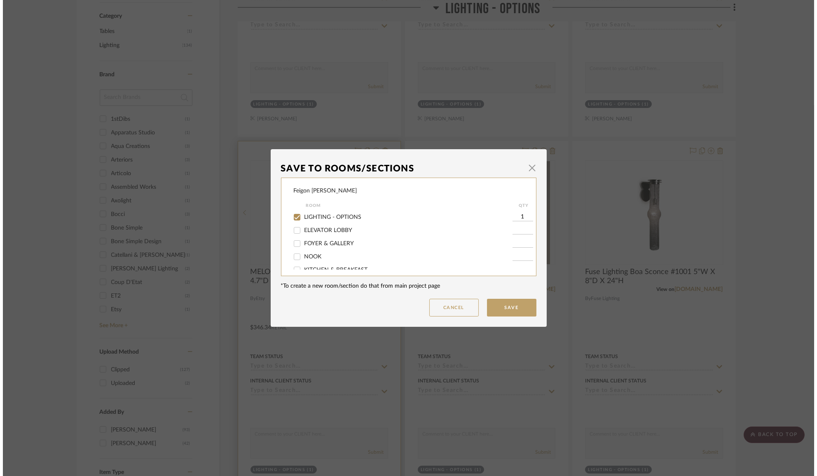
scroll to position [0, 0]
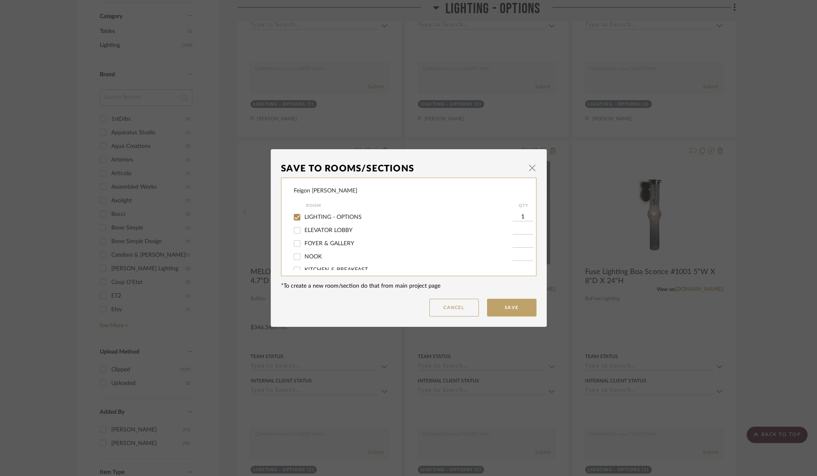
click at [302, 227] on div "ELEVATOR LOBBY" at bounding box center [403, 230] width 219 height 13
click at [293, 228] on input "ELEVATOR LOBBY" at bounding box center [297, 230] width 13 height 13
checkbox input "true"
type input "1"
click at [293, 219] on input "LIGHTING - OPTIONS" at bounding box center [297, 217] width 13 height 13
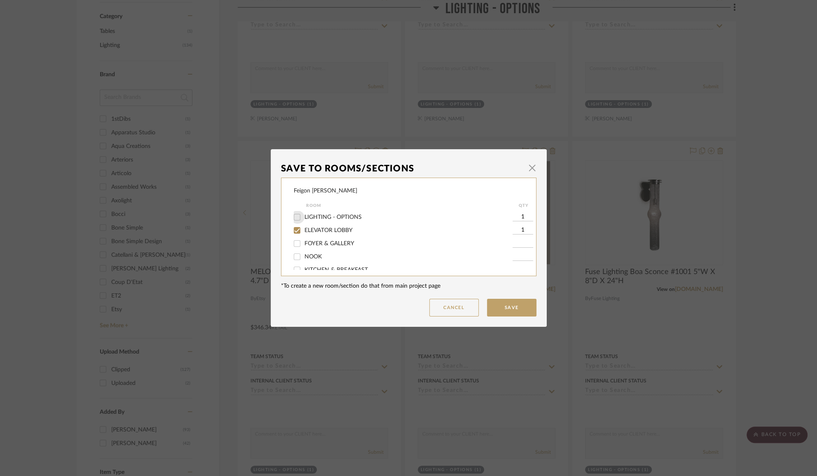
checkbox input "false"
click at [508, 309] on button "Save" at bounding box center [511, 308] width 49 height 18
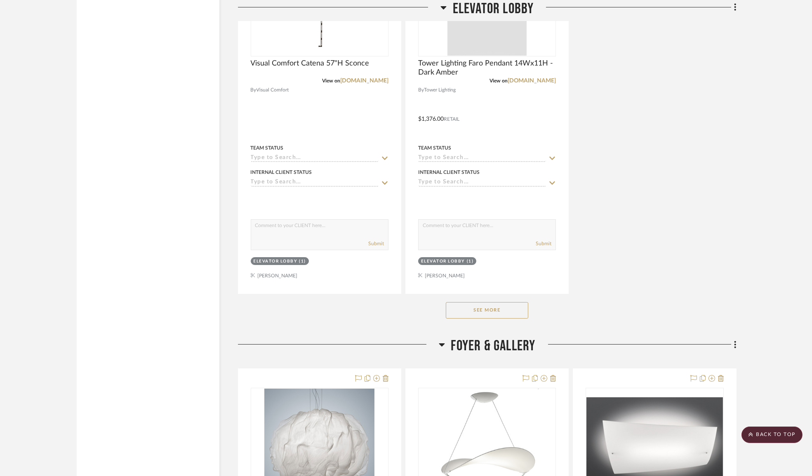
scroll to position [8812, 0]
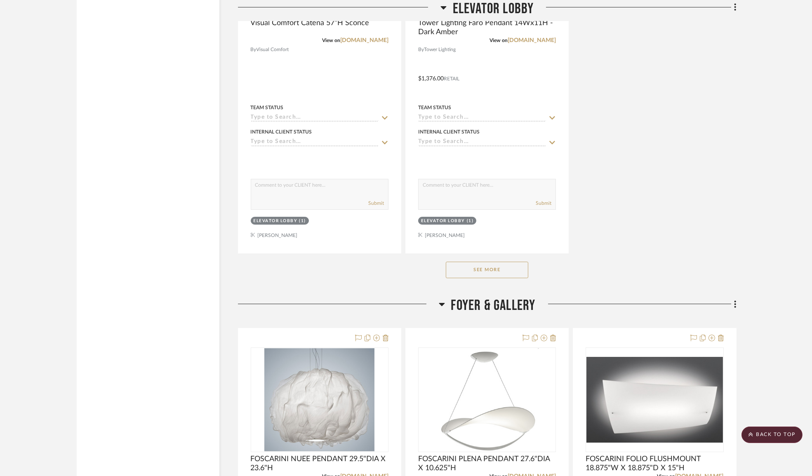
click at [502, 278] on button "See More" at bounding box center [487, 270] width 82 height 16
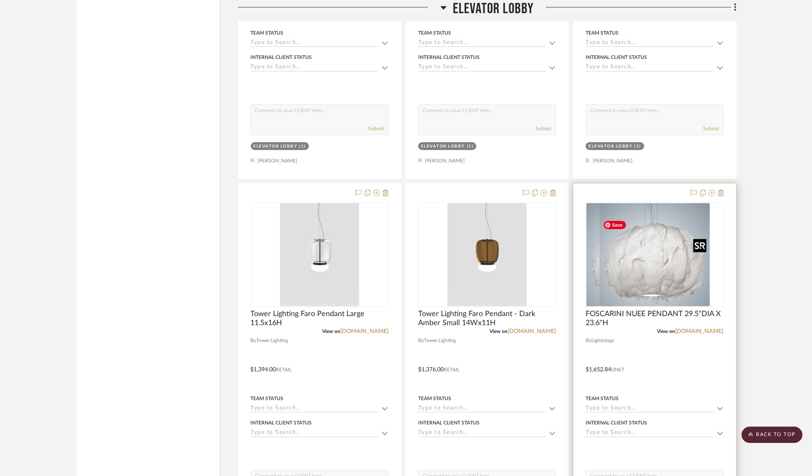
scroll to position [8961, 0]
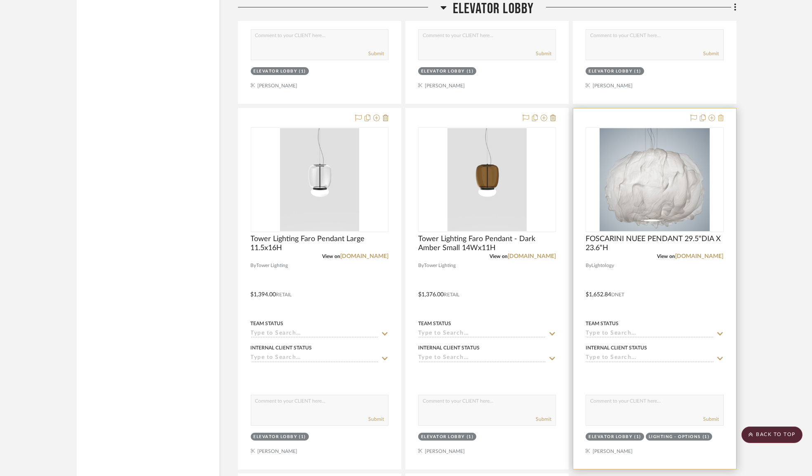
click at [721, 121] on icon at bounding box center [721, 118] width 6 height 7
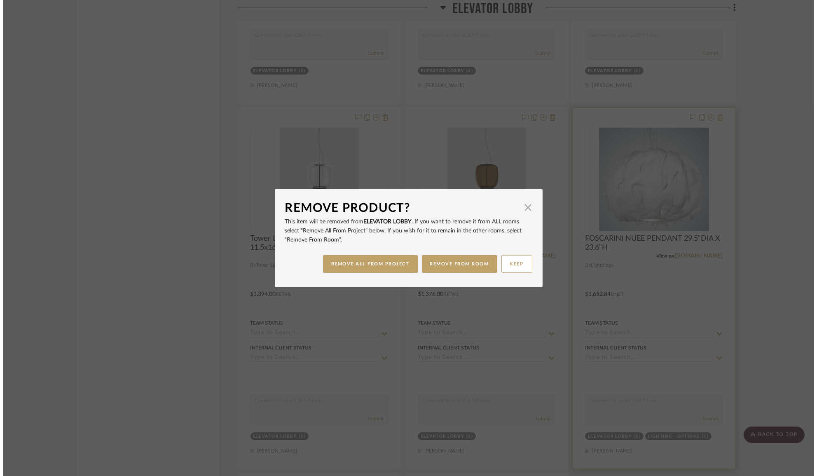
scroll to position [0, 0]
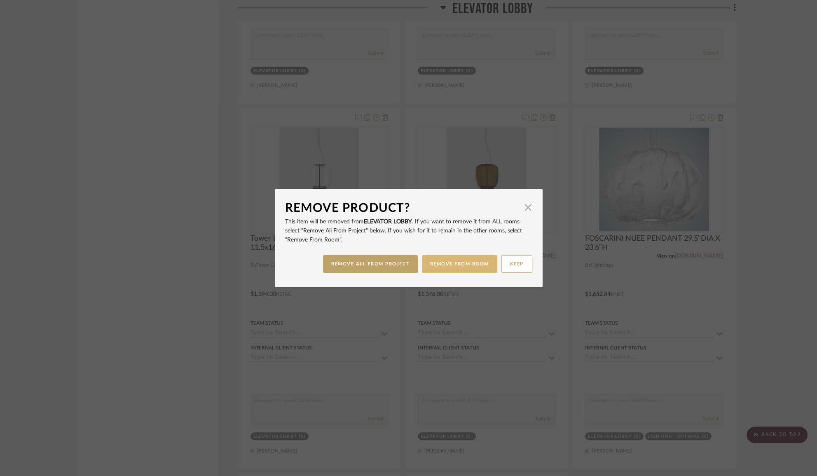
click at [461, 264] on button "REMOVE FROM ROOM" at bounding box center [459, 264] width 75 height 18
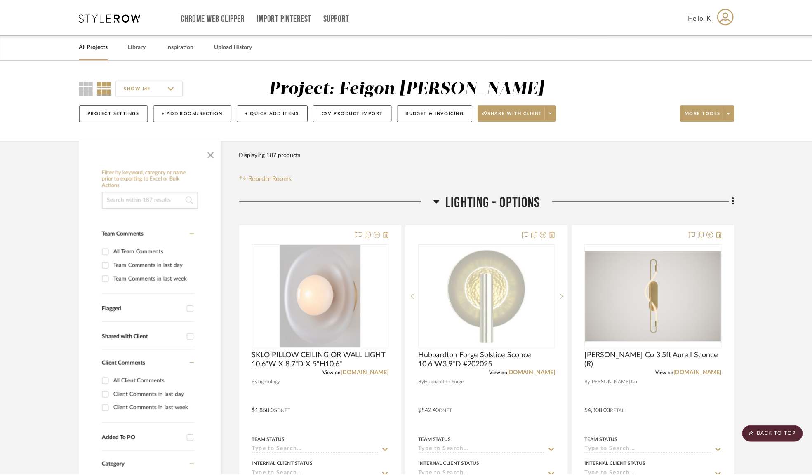
scroll to position [8961, 0]
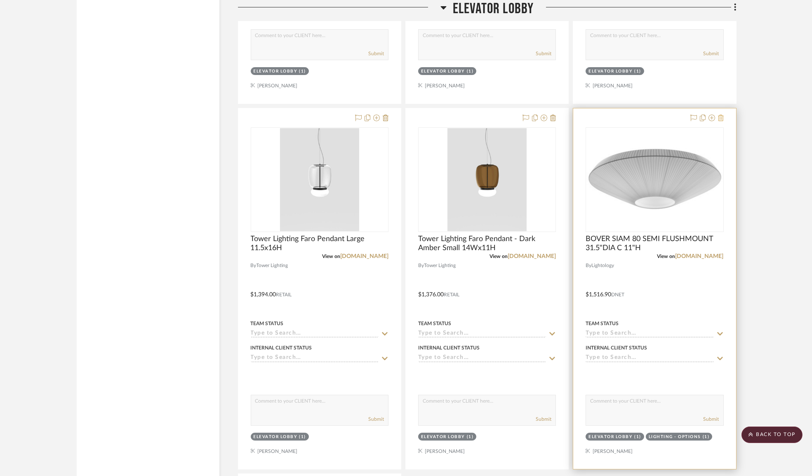
click at [721, 121] on icon at bounding box center [721, 118] width 6 height 7
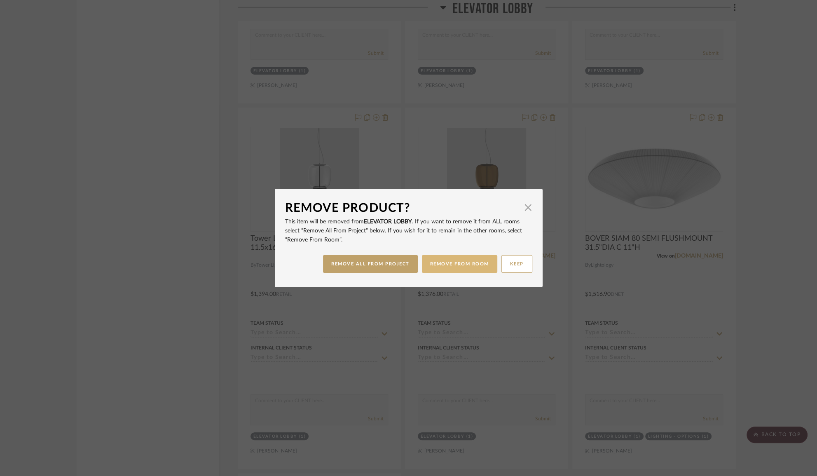
click at [455, 267] on button "REMOVE FROM ROOM" at bounding box center [459, 264] width 75 height 18
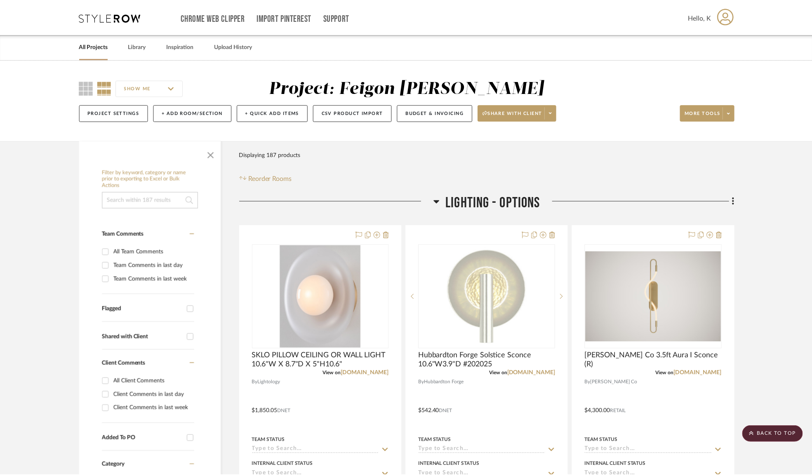
scroll to position [8961, 0]
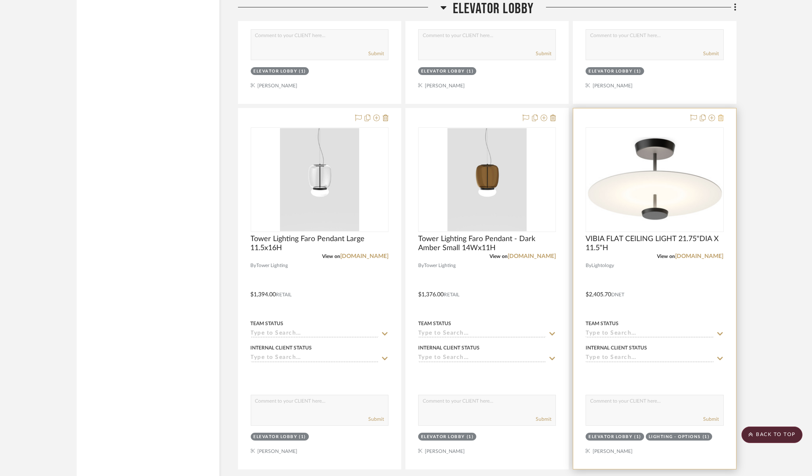
click at [721, 121] on icon at bounding box center [721, 118] width 6 height 7
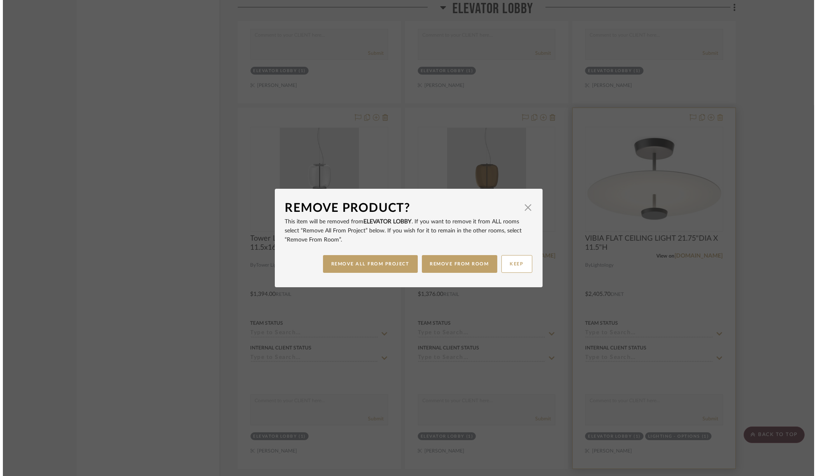
scroll to position [0, 0]
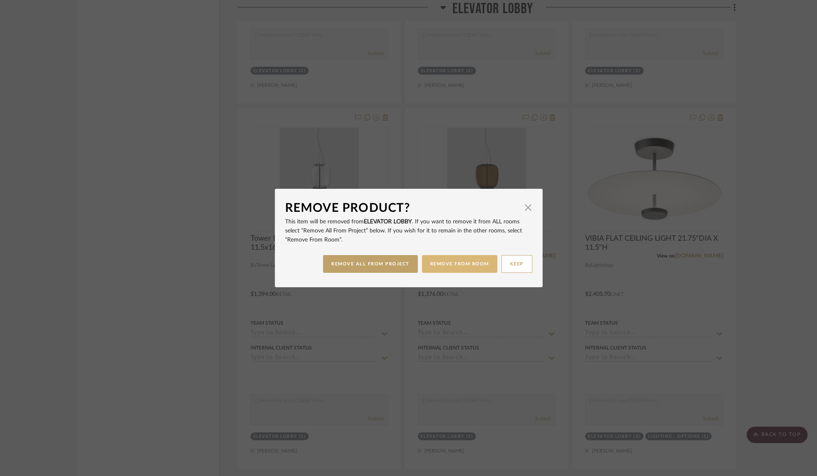
click at [448, 269] on button "REMOVE FROM ROOM" at bounding box center [459, 264] width 75 height 18
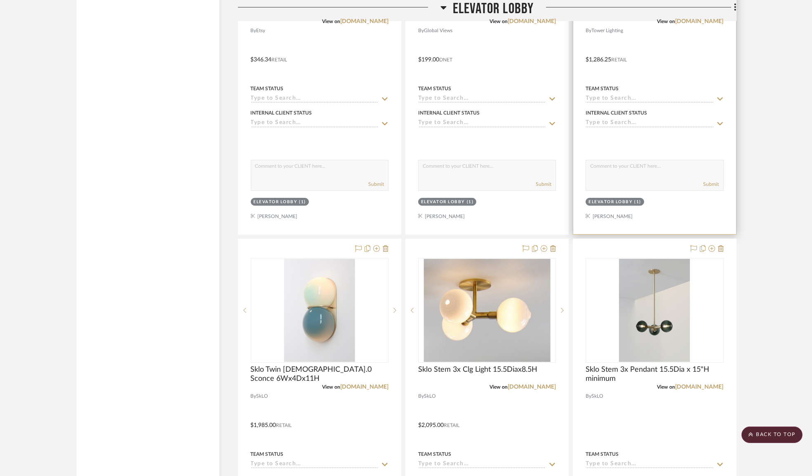
scroll to position [7837, 0]
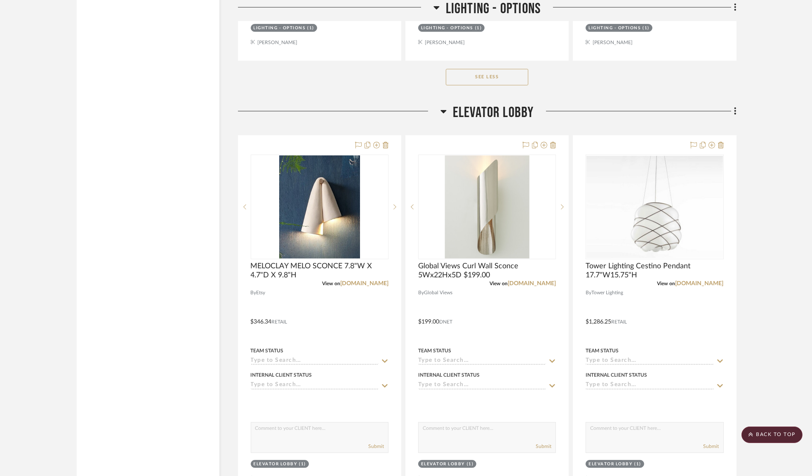
click at [443, 113] on icon at bounding box center [443, 111] width 6 height 3
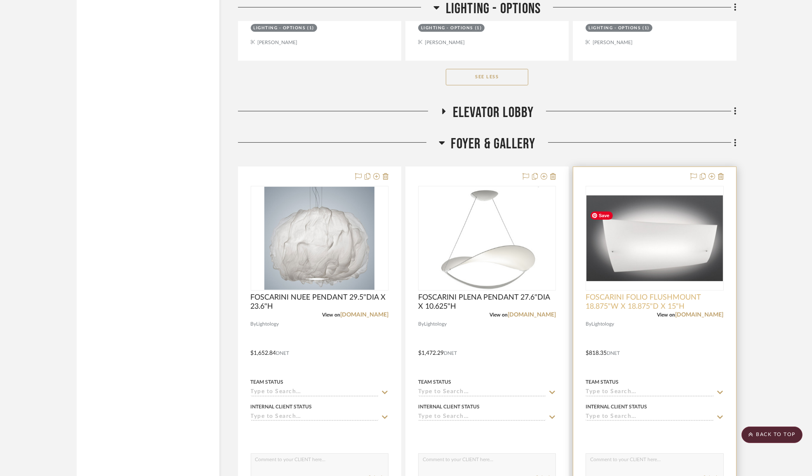
click at [653, 306] on span "FOSCARINI FOLIO FLUSHMOUNT 18.875"W X 18.875"D X 15"H" at bounding box center [654, 302] width 138 height 18
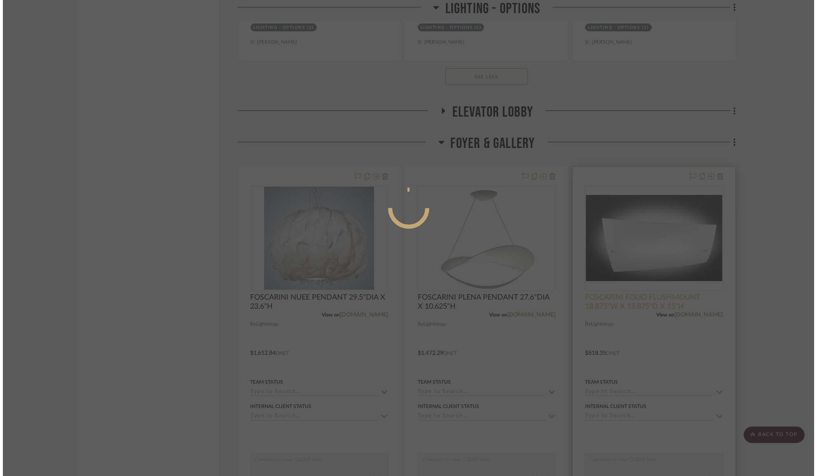
scroll to position [0, 0]
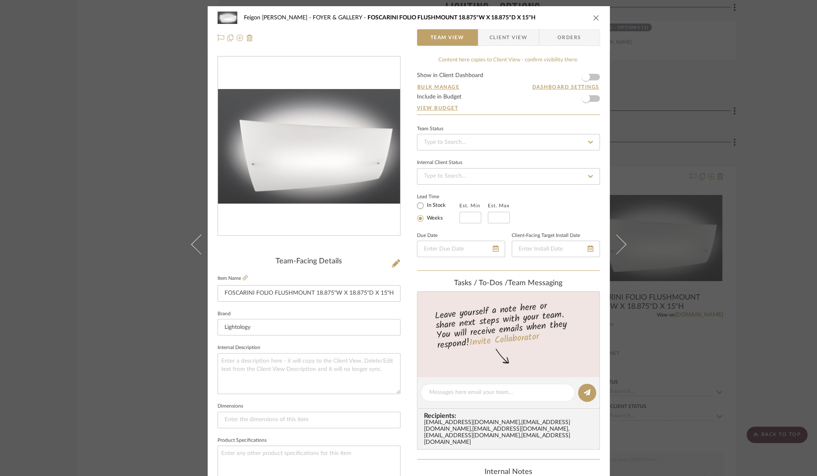
click at [588, 18] on div "Feigon Bialer FOYER & GALLERY FOSCARINI FOLIO FLUSHMOUNT 18.875"W X 18.875"D X …" at bounding box center [409, 17] width 382 height 16
click at [594, 19] on icon "close" at bounding box center [596, 17] width 7 height 7
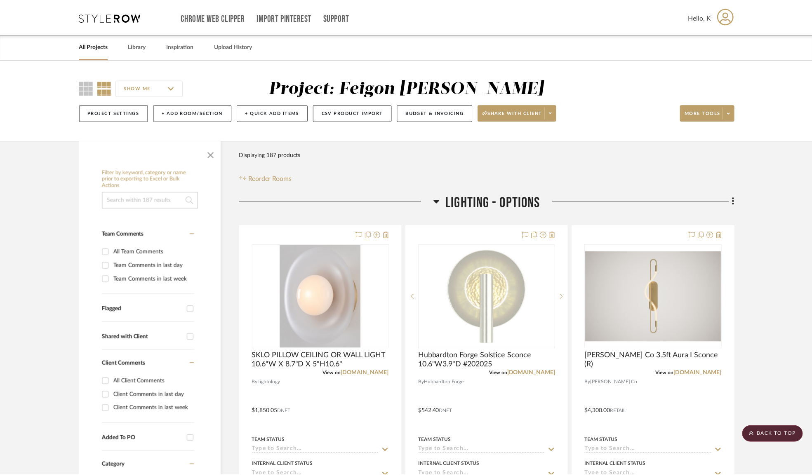
scroll to position [7837, 0]
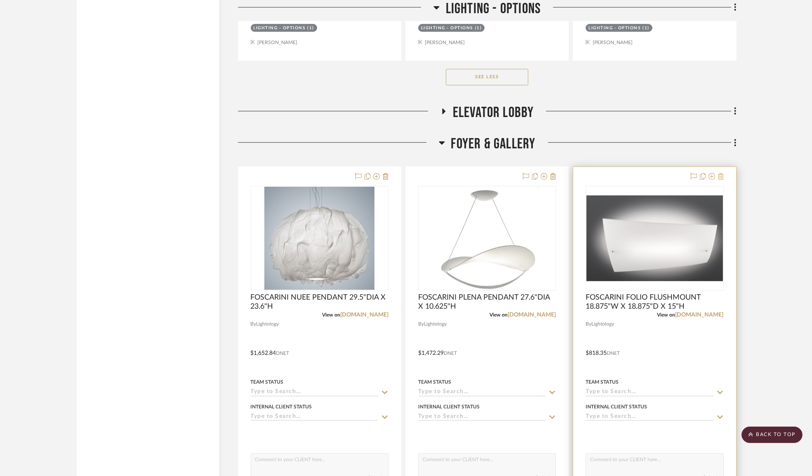
click at [720, 180] on icon at bounding box center [721, 176] width 6 height 7
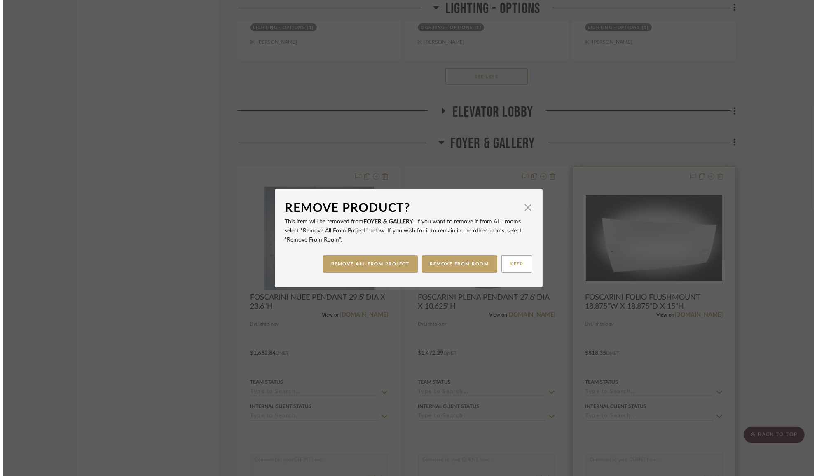
scroll to position [0, 0]
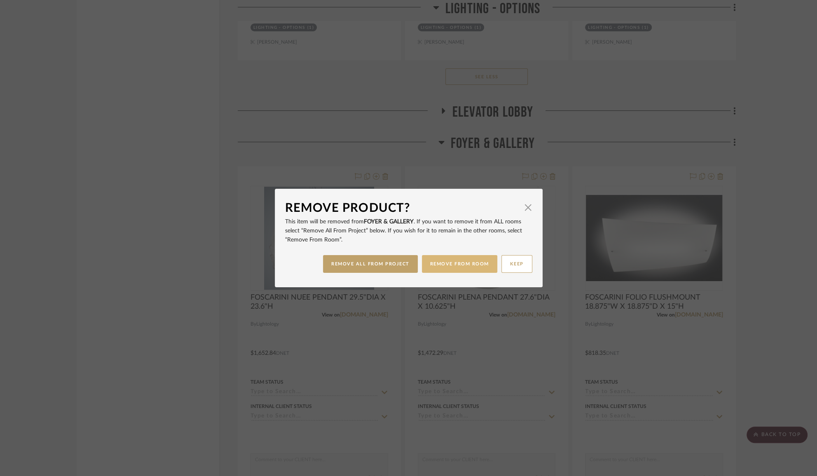
click at [454, 258] on button "REMOVE FROM ROOM" at bounding box center [459, 264] width 75 height 18
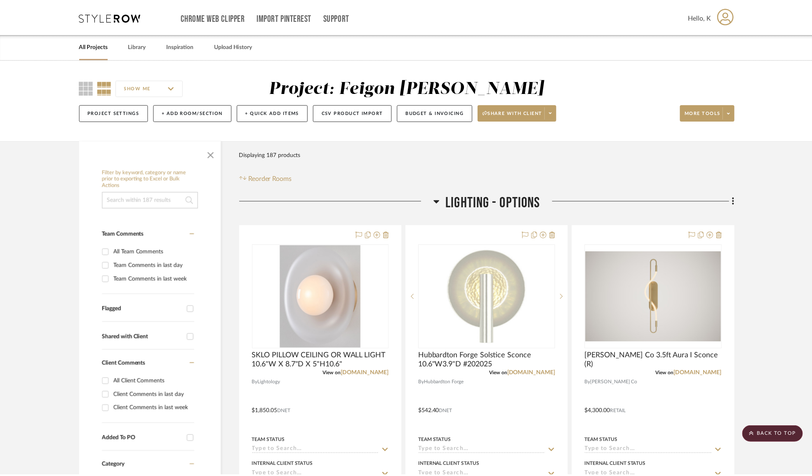
scroll to position [7837, 0]
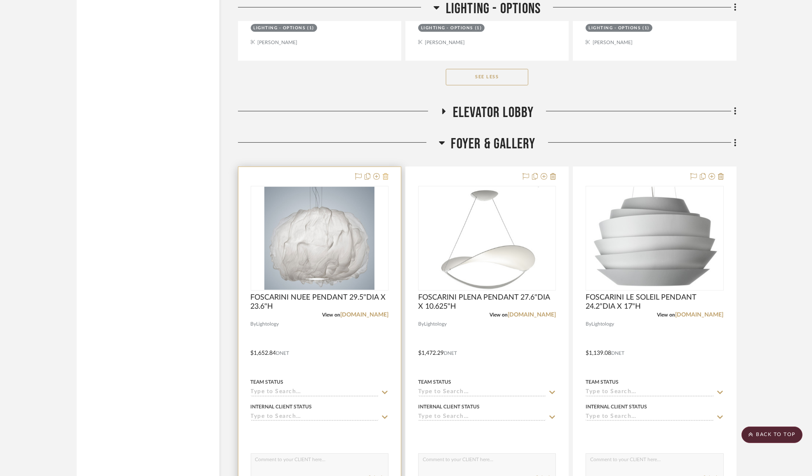
click at [387, 180] on icon at bounding box center [385, 176] width 6 height 7
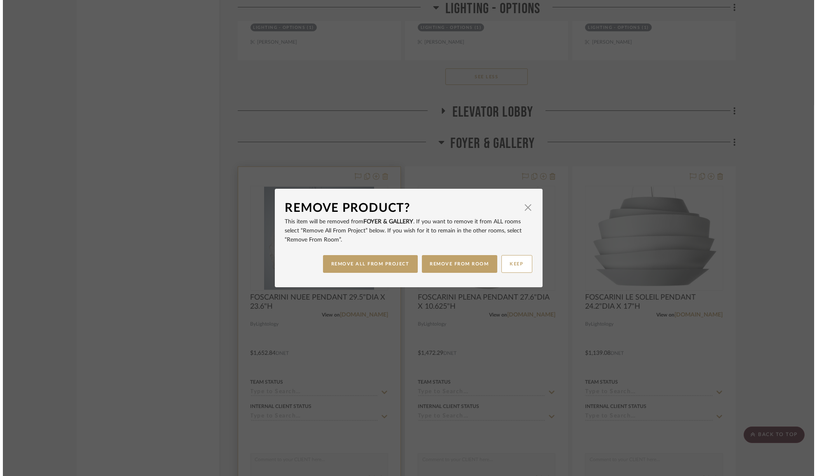
scroll to position [0, 0]
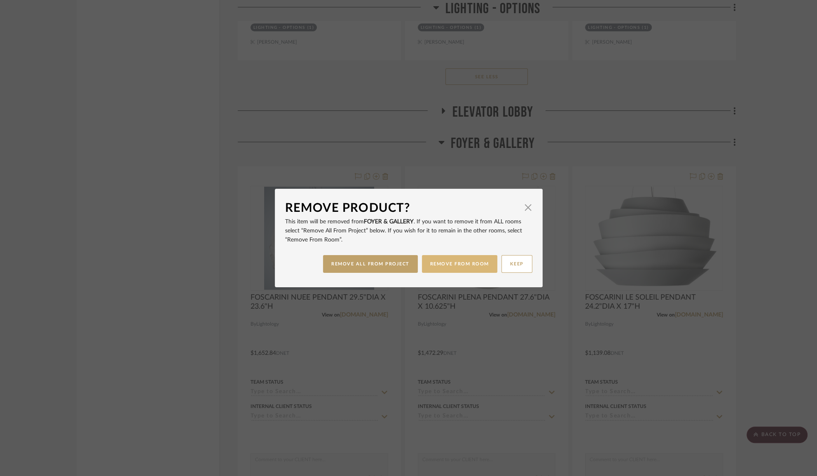
click at [434, 256] on button "REMOVE FROM ROOM" at bounding box center [459, 264] width 75 height 18
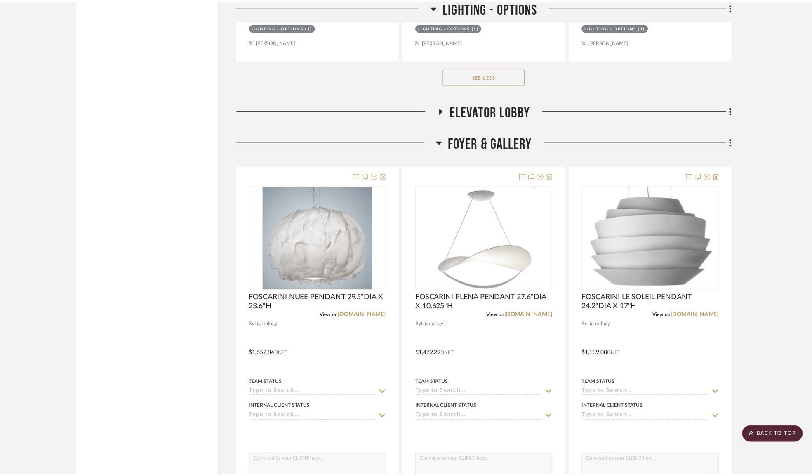
scroll to position [7837, 0]
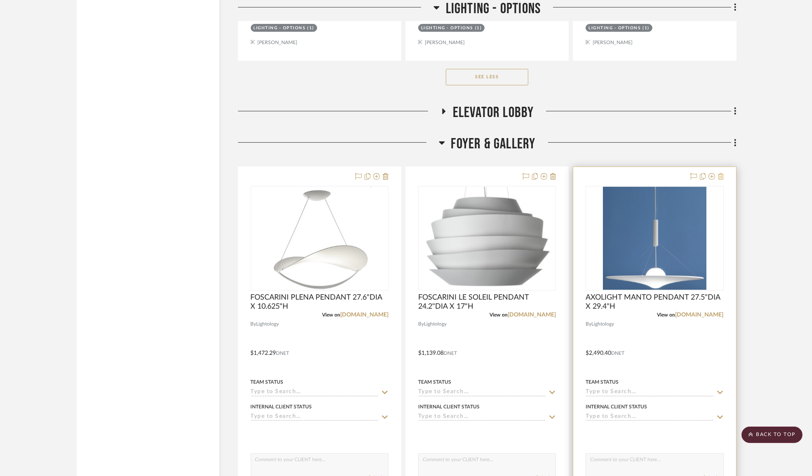
click at [721, 180] on icon at bounding box center [721, 176] width 6 height 7
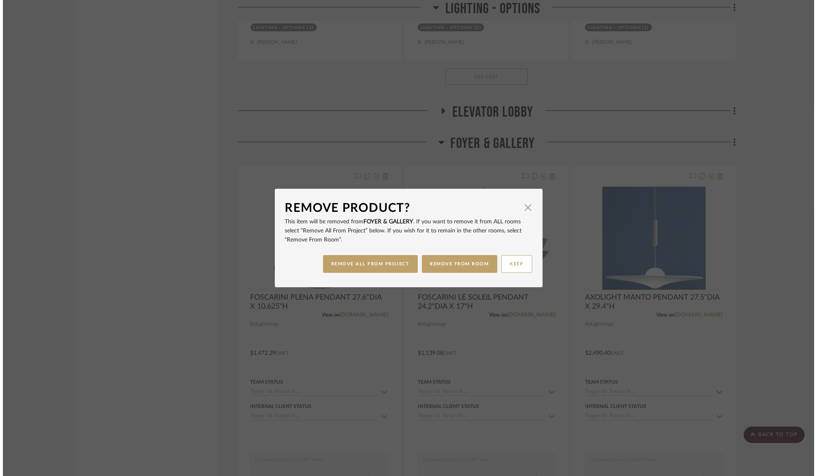
scroll to position [0, 0]
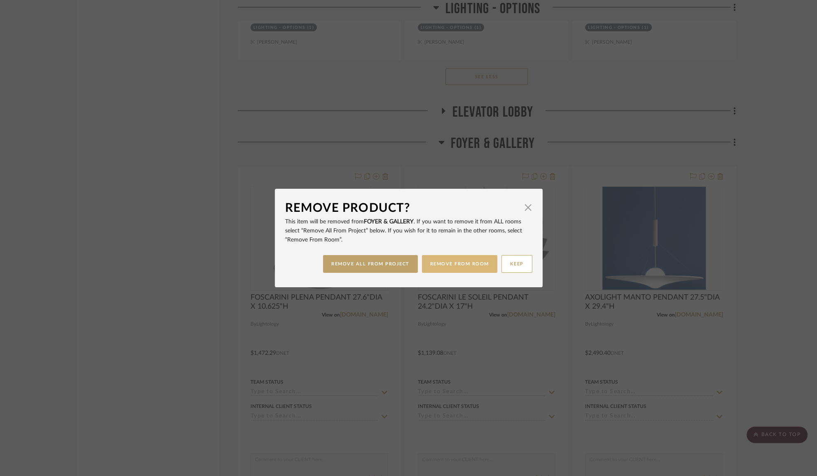
click at [462, 267] on button "REMOVE FROM ROOM" at bounding box center [459, 264] width 75 height 18
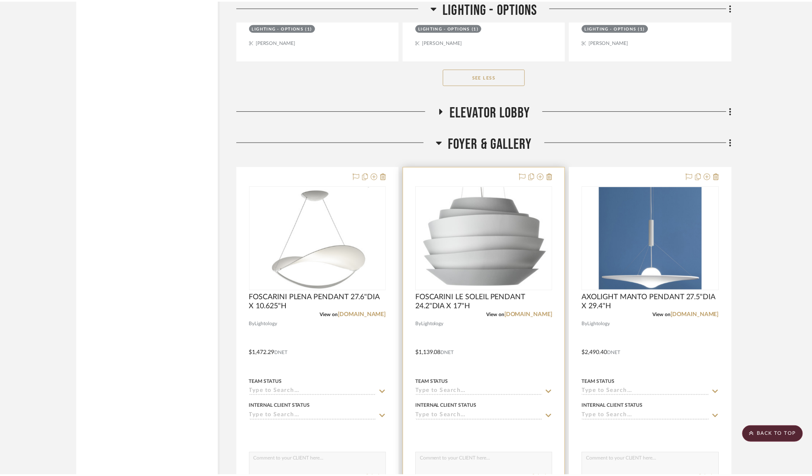
scroll to position [7837, 0]
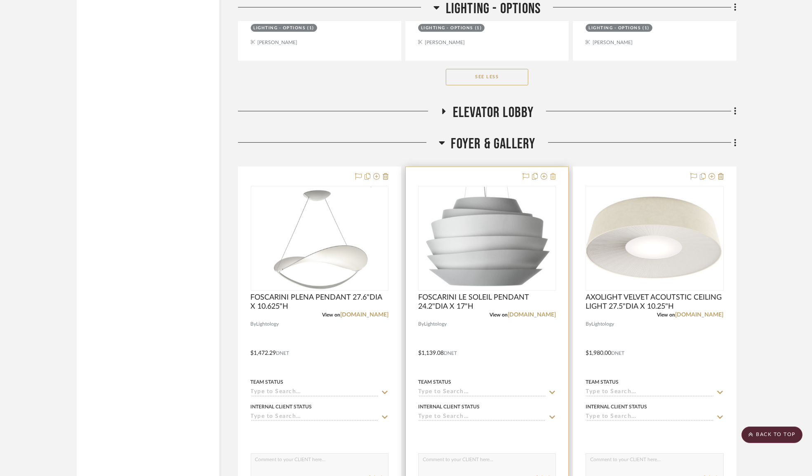
click at [554, 180] on icon at bounding box center [553, 176] width 6 height 7
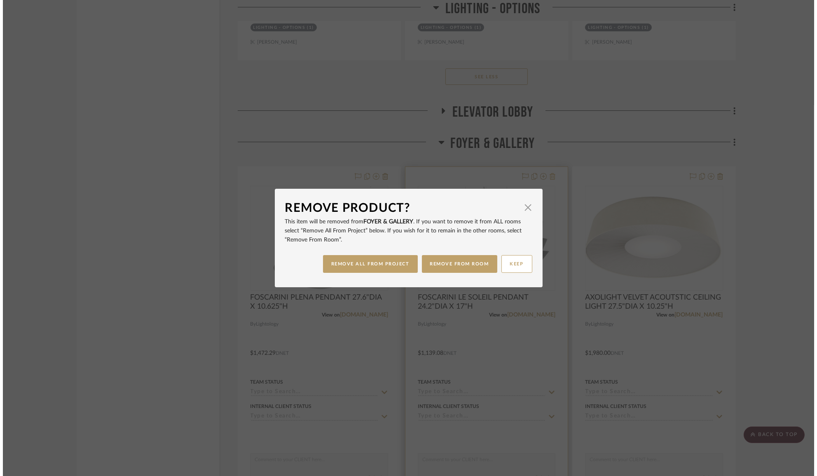
scroll to position [0, 0]
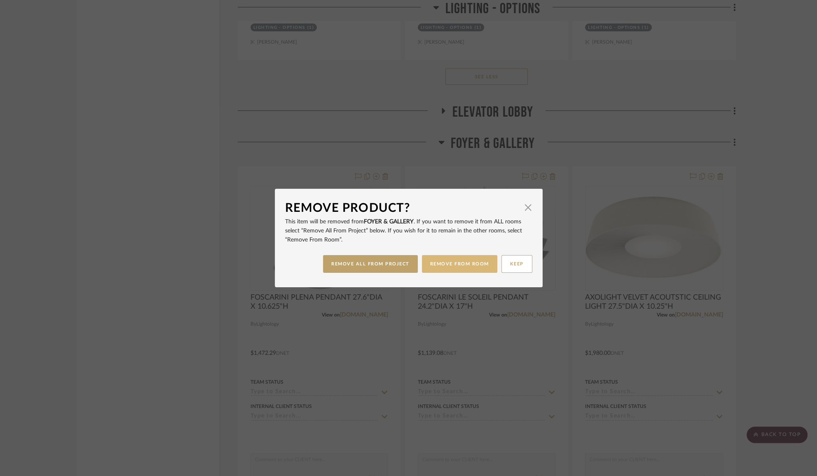
click at [454, 266] on button "REMOVE FROM ROOM" at bounding box center [459, 264] width 75 height 18
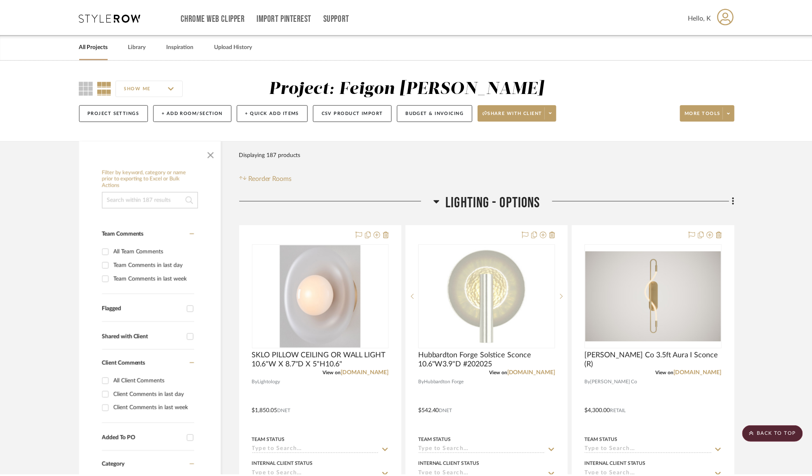
scroll to position [7837, 0]
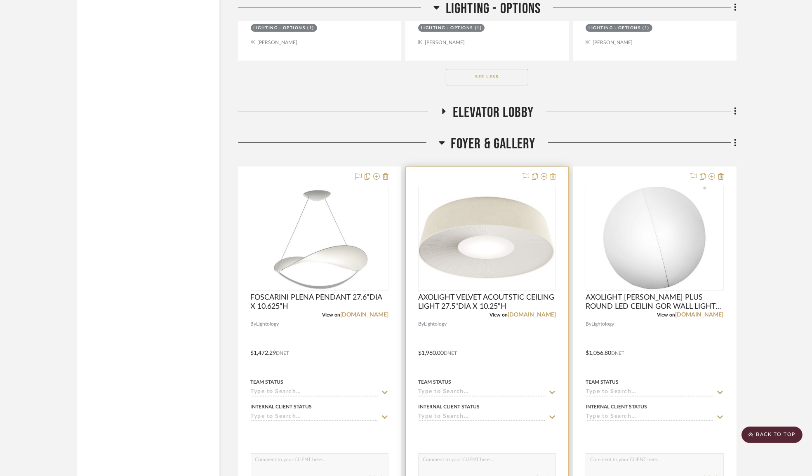
click at [552, 180] on icon at bounding box center [553, 176] width 6 height 7
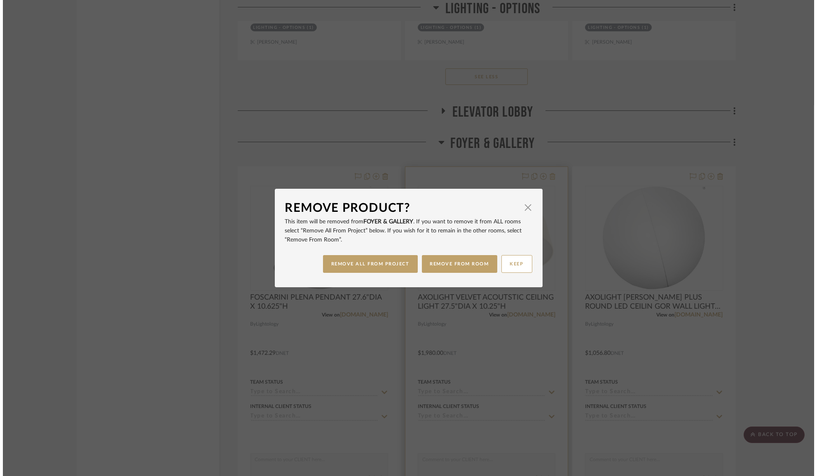
scroll to position [0, 0]
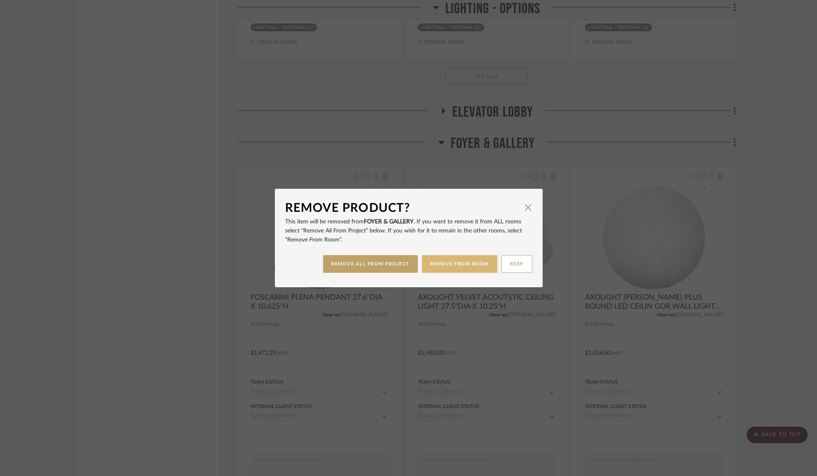
click at [446, 261] on button "REMOVE FROM ROOM" at bounding box center [459, 264] width 75 height 18
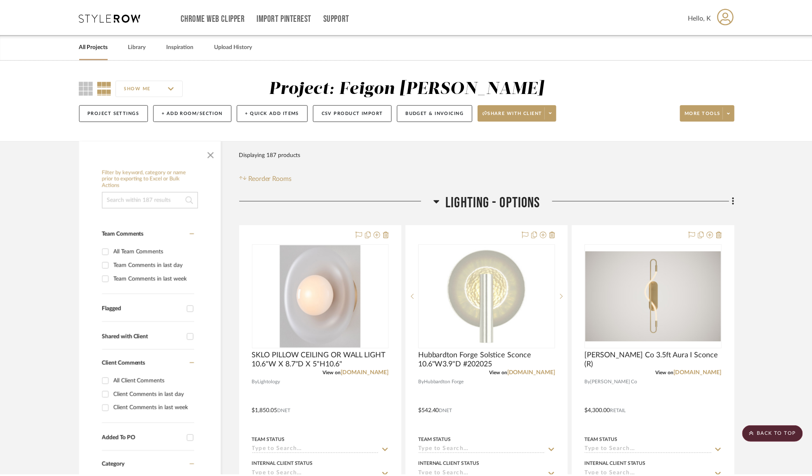
scroll to position [7837, 0]
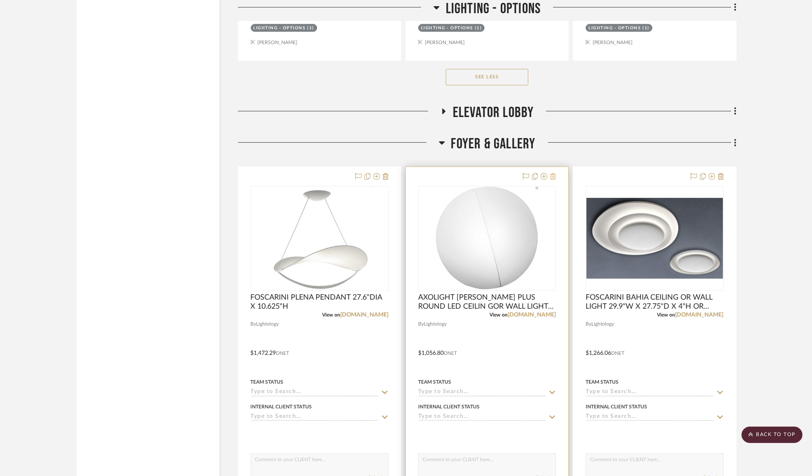
click at [555, 180] on icon at bounding box center [553, 176] width 6 height 7
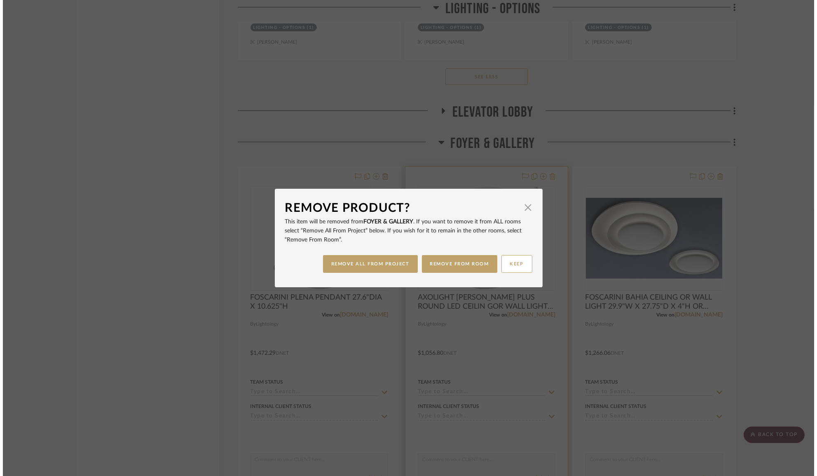
scroll to position [0, 0]
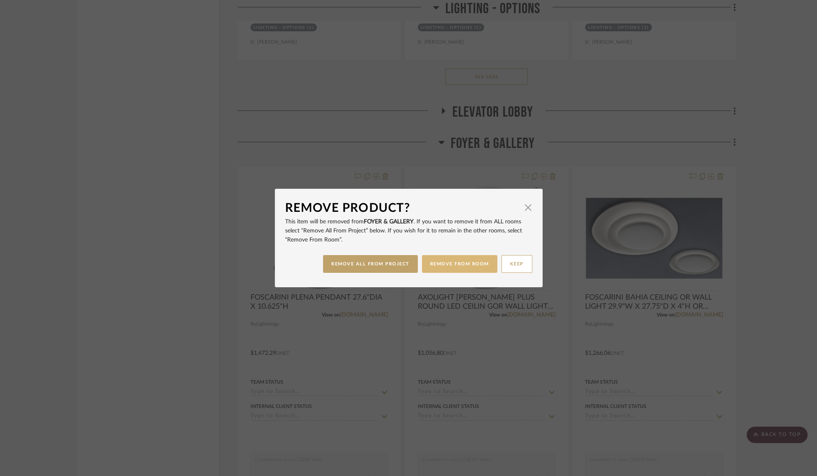
click at [464, 266] on button "REMOVE FROM ROOM" at bounding box center [459, 264] width 75 height 18
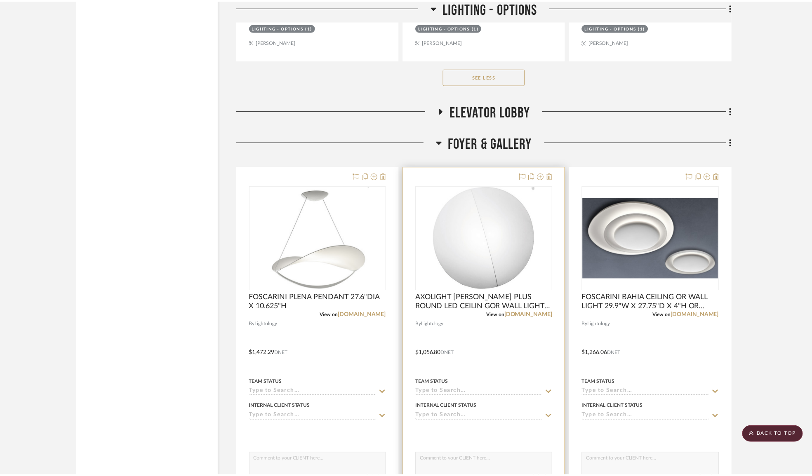
scroll to position [7837, 0]
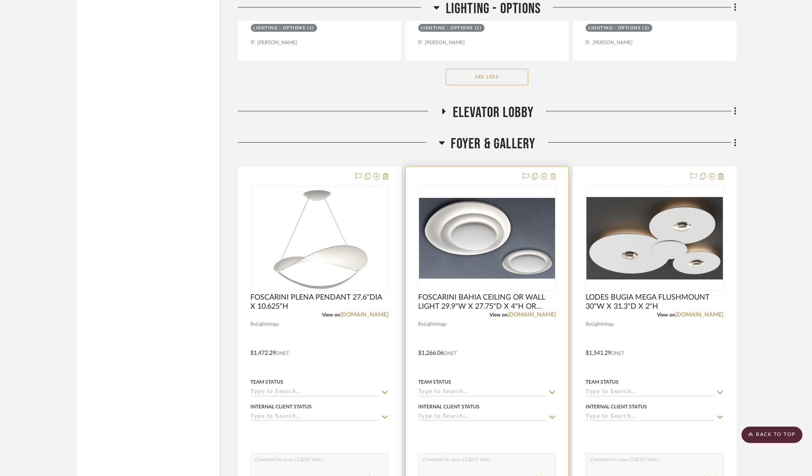
click at [552, 180] on icon at bounding box center [553, 176] width 6 height 7
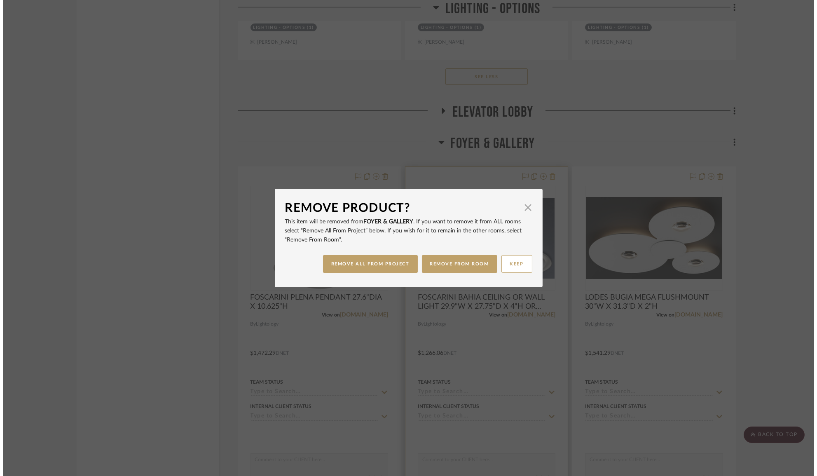
scroll to position [0, 0]
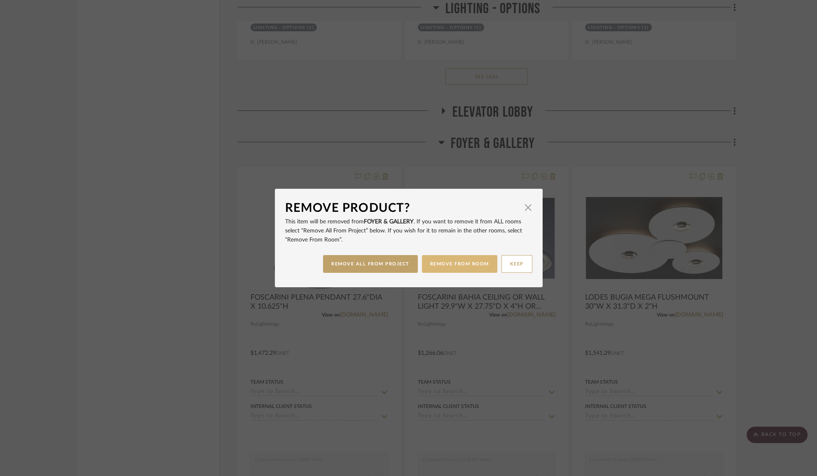
click at [463, 263] on button "REMOVE FROM ROOM" at bounding box center [459, 264] width 75 height 18
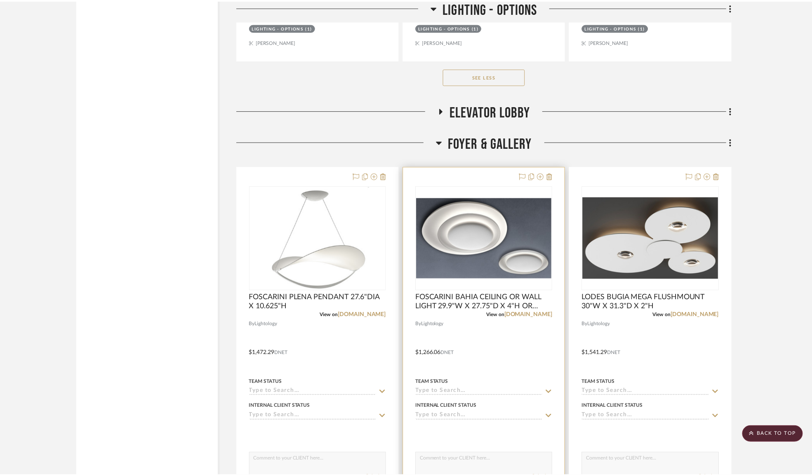
scroll to position [7837, 0]
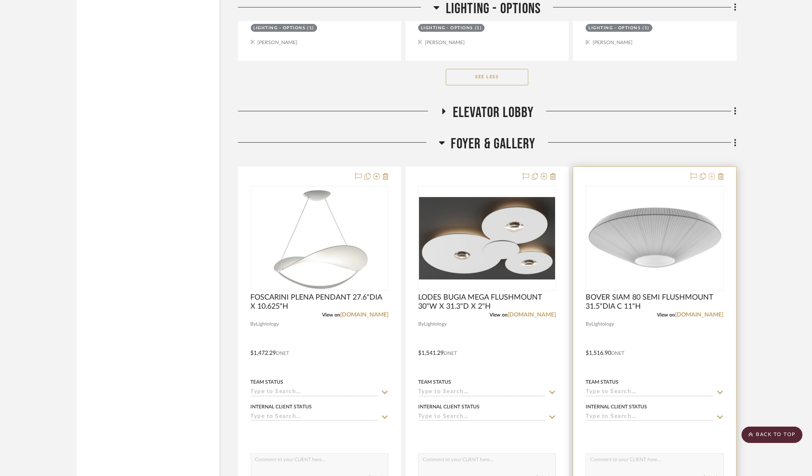
click at [711, 180] on icon at bounding box center [711, 176] width 7 height 7
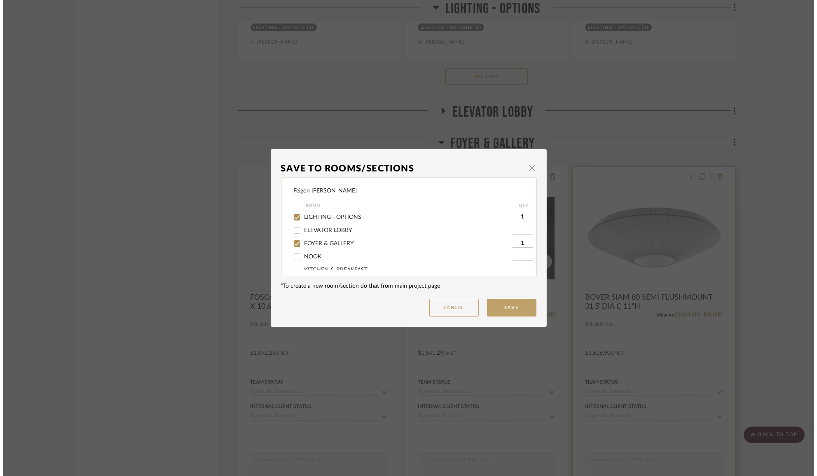
scroll to position [0, 0]
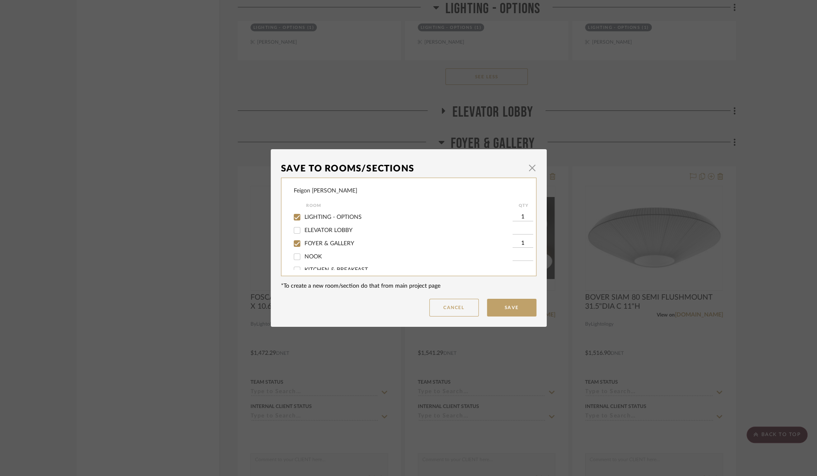
click at [298, 241] on input "FOYER & GALLERY" at bounding box center [297, 243] width 13 height 13
checkbox input "false"
click at [337, 260] on span "PRIMARY BATHROOM" at bounding box center [335, 261] width 60 height 6
click at [304, 260] on input "PRIMARY BATHROOM" at bounding box center [297, 261] width 13 height 13
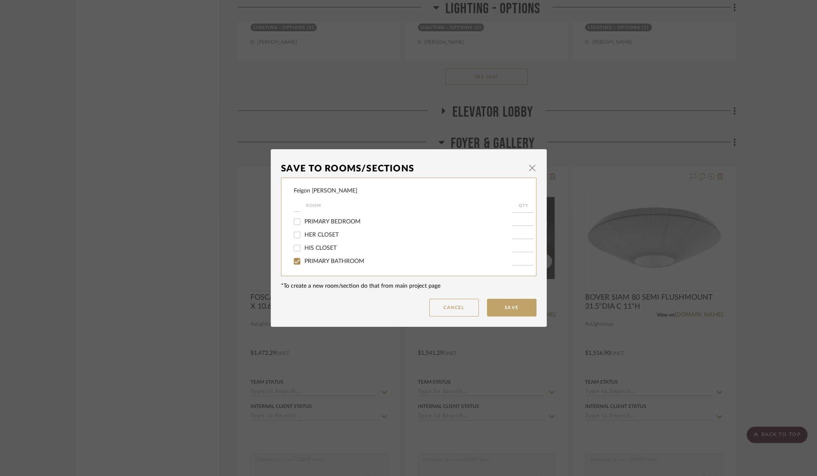
checkbox input "true"
type input "1"
click at [305, 220] on span "LIGHTING - OPTIONS" at bounding box center [333, 217] width 57 height 6
click at [303, 220] on input "LIGHTING - OPTIONS" at bounding box center [297, 217] width 13 height 13
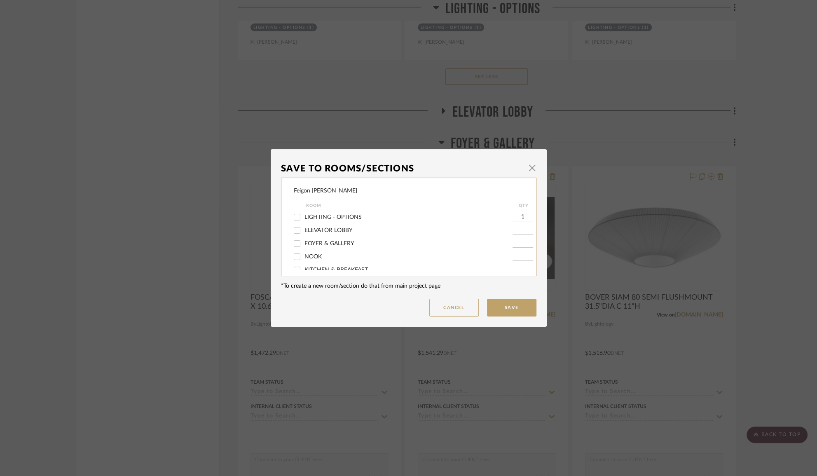
checkbox input "false"
click at [512, 308] on button "Save" at bounding box center [511, 308] width 49 height 18
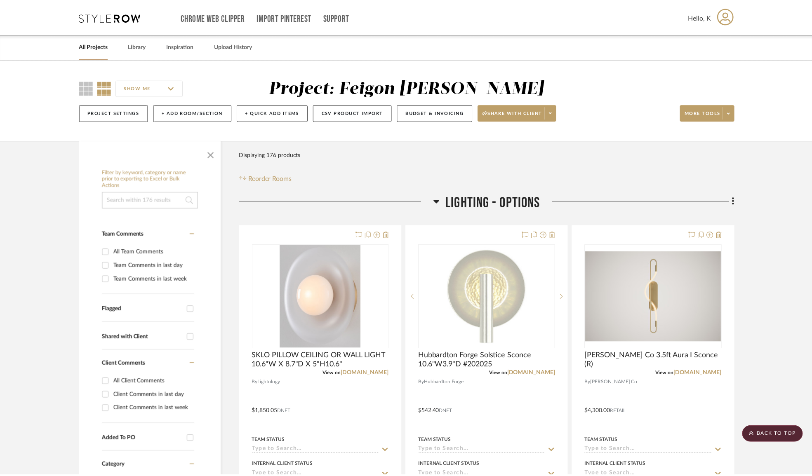
scroll to position [7837, 0]
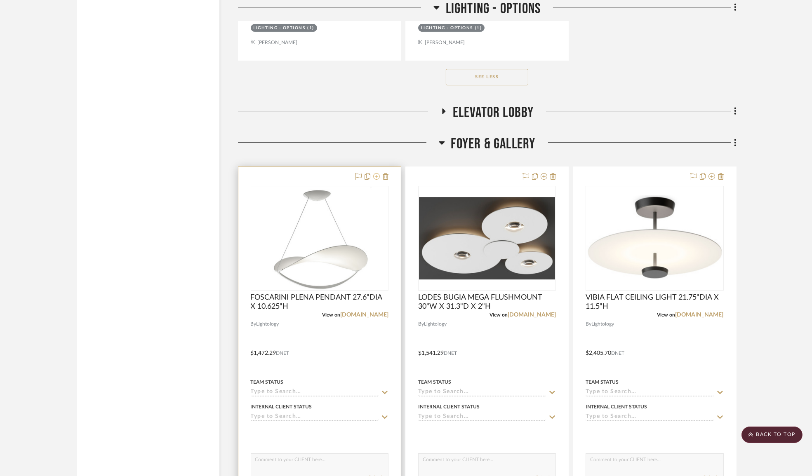
click at [378, 180] on icon at bounding box center [376, 176] width 7 height 7
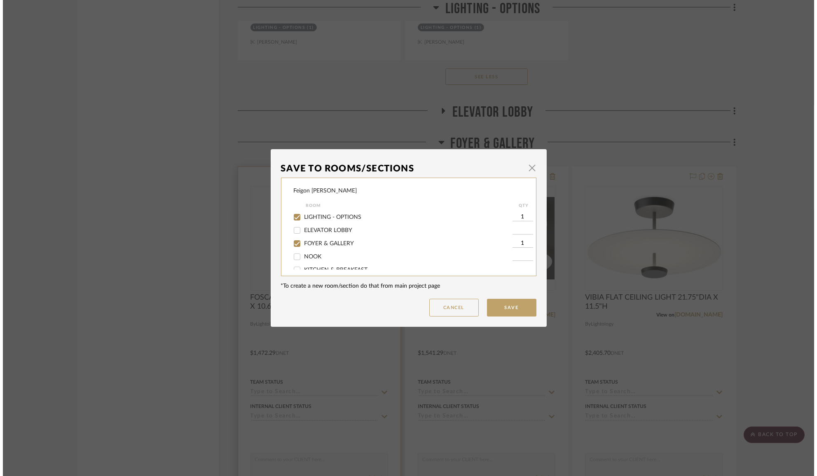
scroll to position [0, 0]
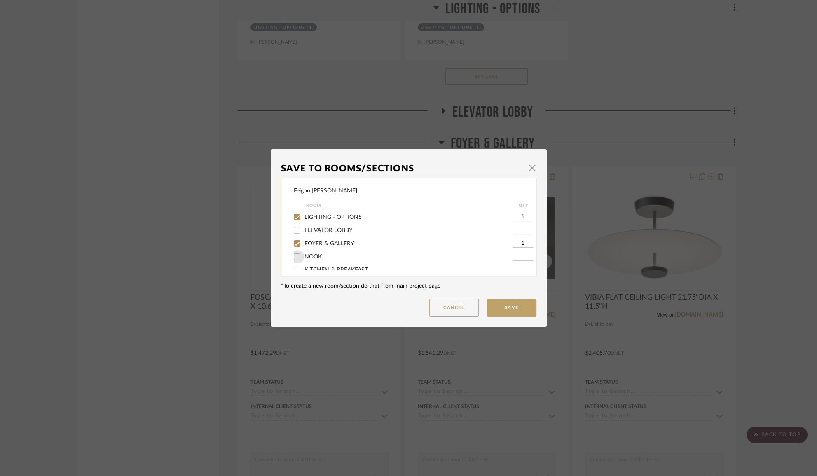
click at [299, 256] on input "NOOK" at bounding box center [297, 256] width 13 height 13
checkbox input "true"
type input "1"
click at [296, 248] on input "FOYER & GALLERY" at bounding box center [297, 243] width 13 height 13
checkbox input "false"
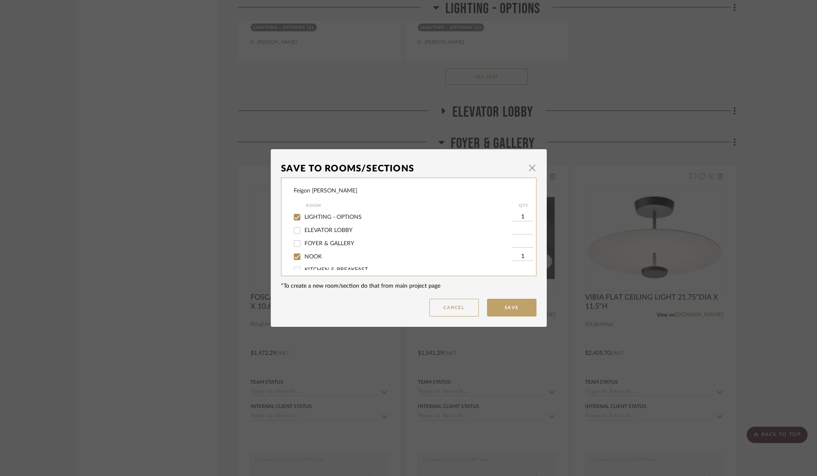
click at [289, 218] on div "Feigon Bialer Room QTY LIGHTING - OPTIONS 1 ELEVATOR LOBBY FOYER & GALLERY NOOK…" at bounding box center [409, 227] width 256 height 99
click at [293, 220] on input "LIGHTING - OPTIONS" at bounding box center [297, 217] width 13 height 13
checkbox input "false"
click at [294, 235] on input "HER CLOSET" at bounding box center [297, 234] width 13 height 13
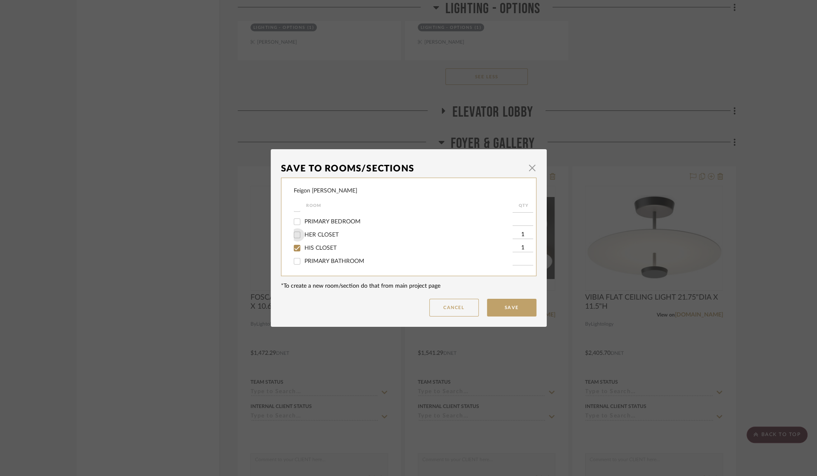
checkbox input "false"
click at [294, 246] on input "HIS CLOSET" at bounding box center [297, 248] width 13 height 13
checkbox input "false"
click at [500, 308] on button "Save" at bounding box center [511, 308] width 49 height 18
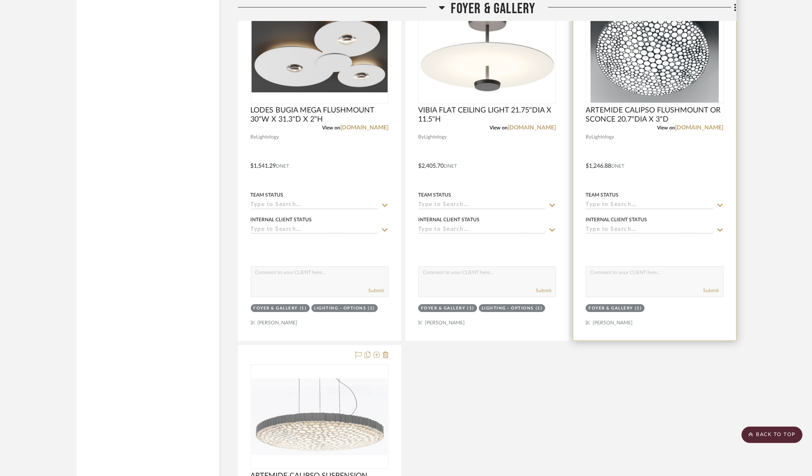
scroll to position [7912, 0]
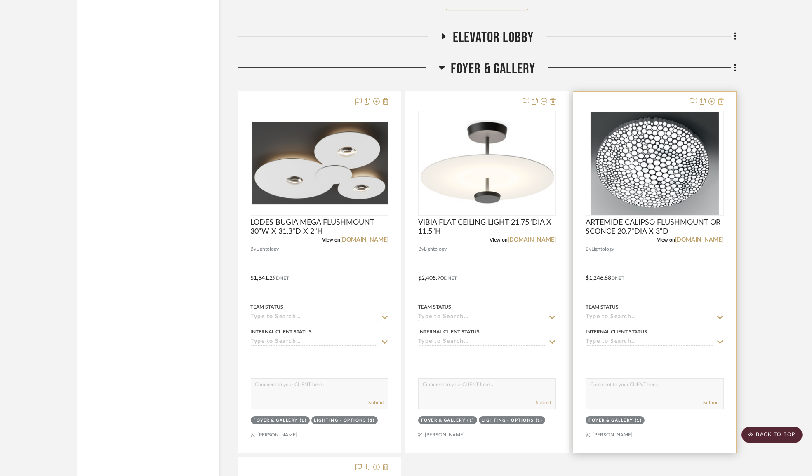
click at [719, 105] on icon at bounding box center [721, 101] width 6 height 7
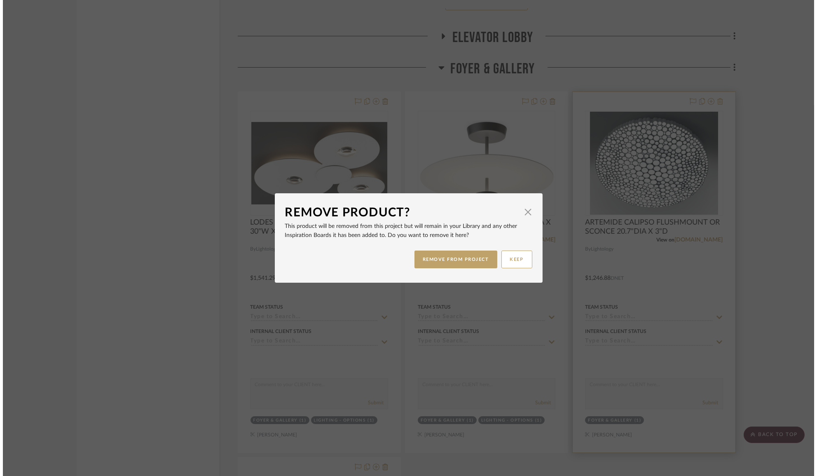
scroll to position [0, 0]
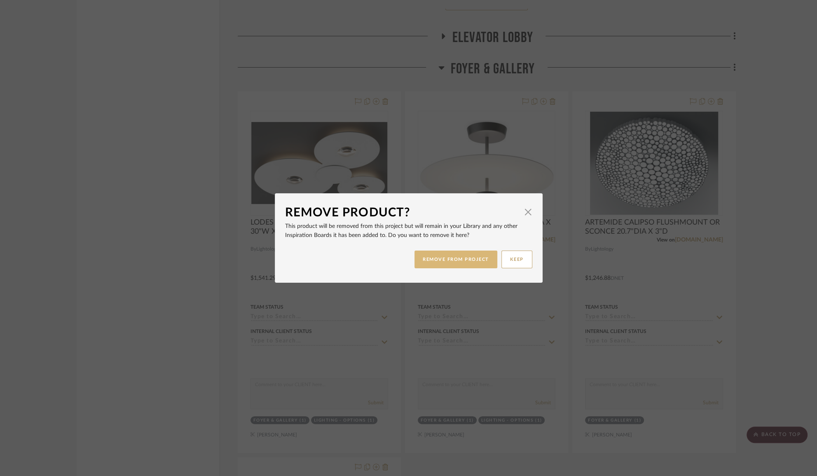
click at [444, 257] on button "REMOVE FROM PROJECT" at bounding box center [456, 260] width 83 height 18
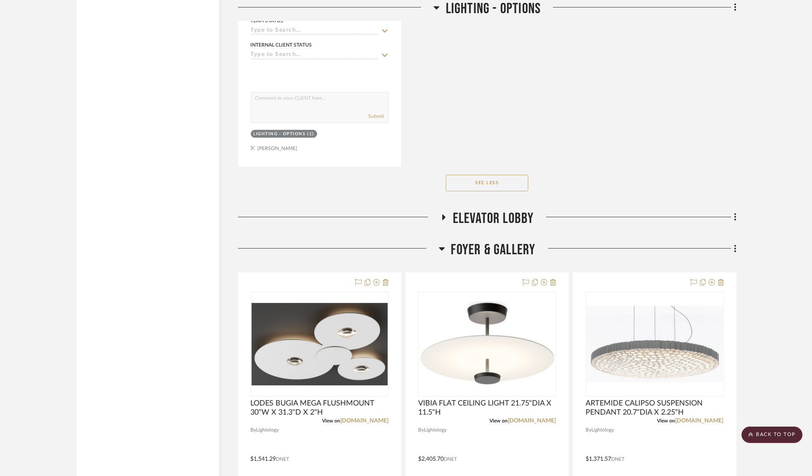
scroll to position [7744, 0]
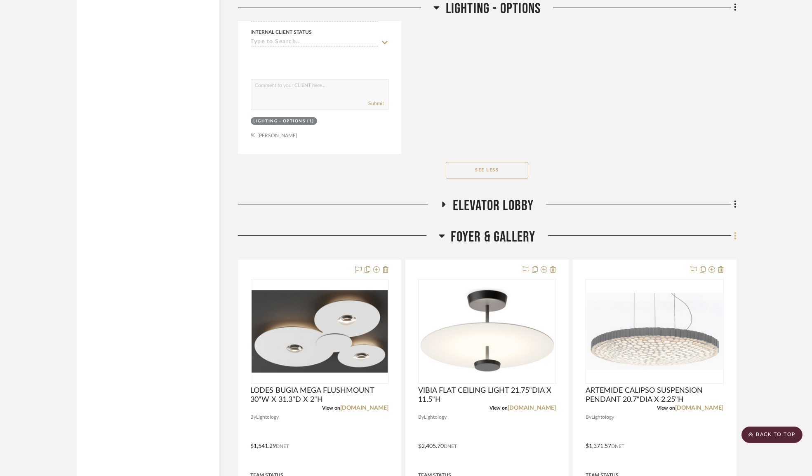
click at [735, 240] on icon at bounding box center [735, 235] width 2 height 9
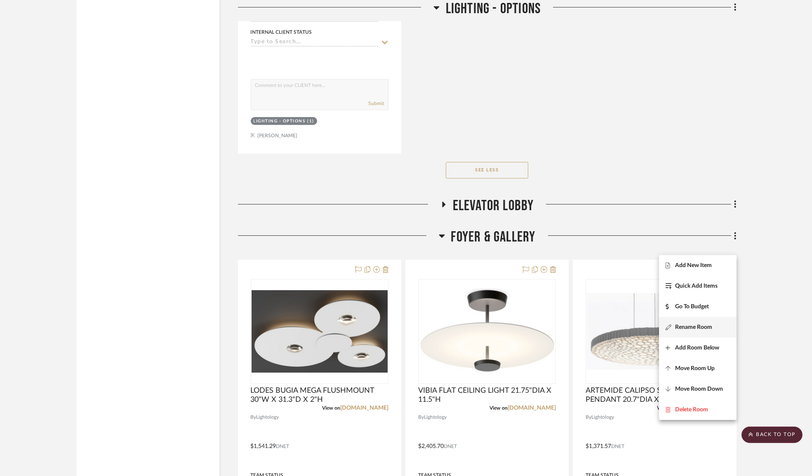
click at [690, 330] on span "Rename Room" at bounding box center [693, 327] width 37 height 7
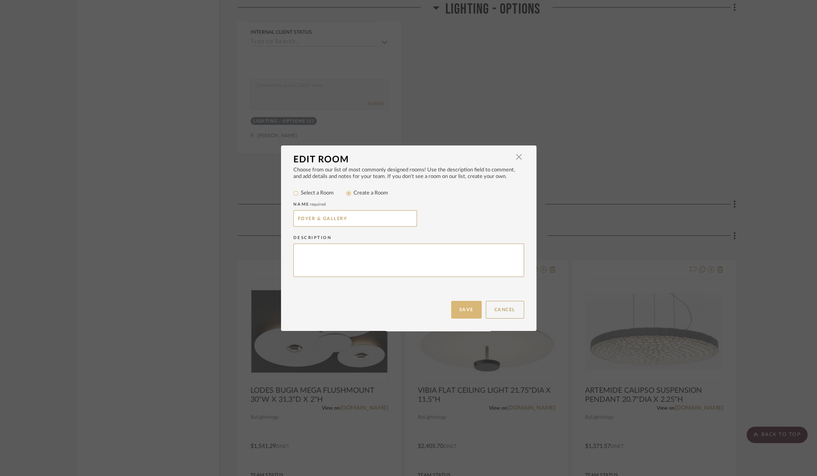
click at [468, 308] on button "Save" at bounding box center [466, 310] width 30 height 18
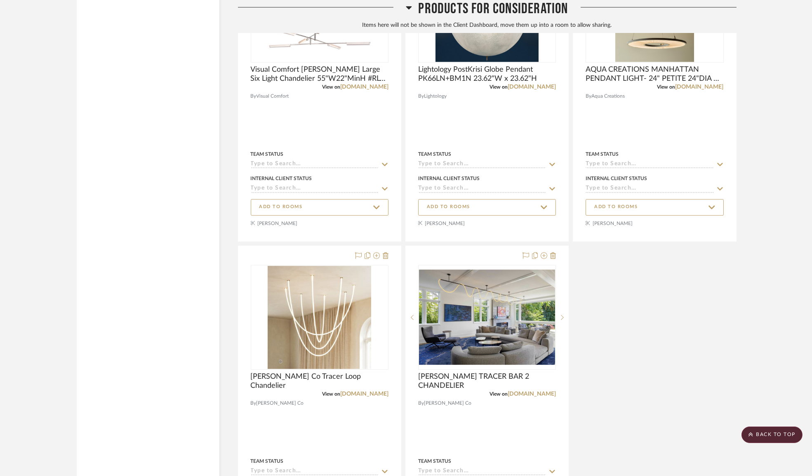
scroll to position [16240, 0]
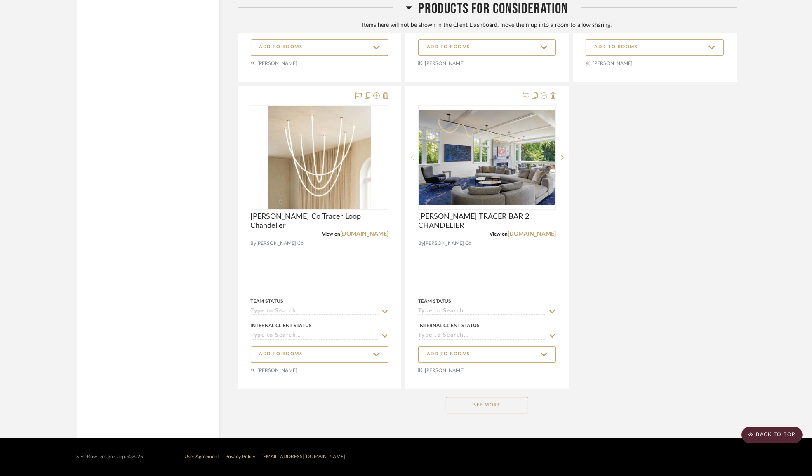
click at [471, 410] on button "See More" at bounding box center [487, 405] width 82 height 16
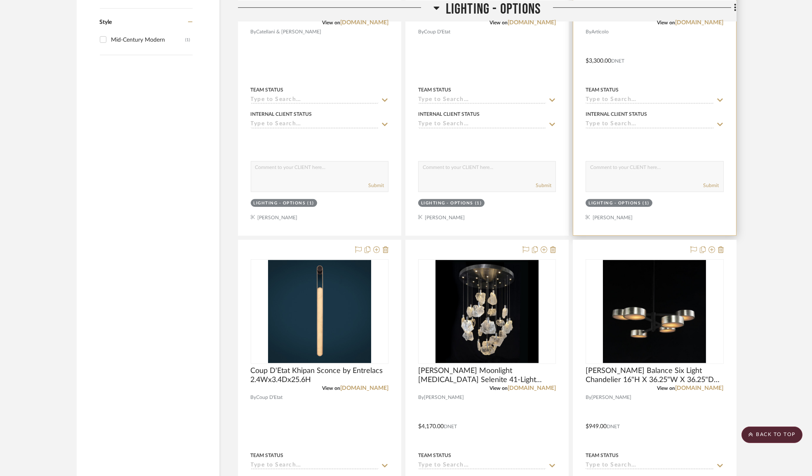
scroll to position [1232, 0]
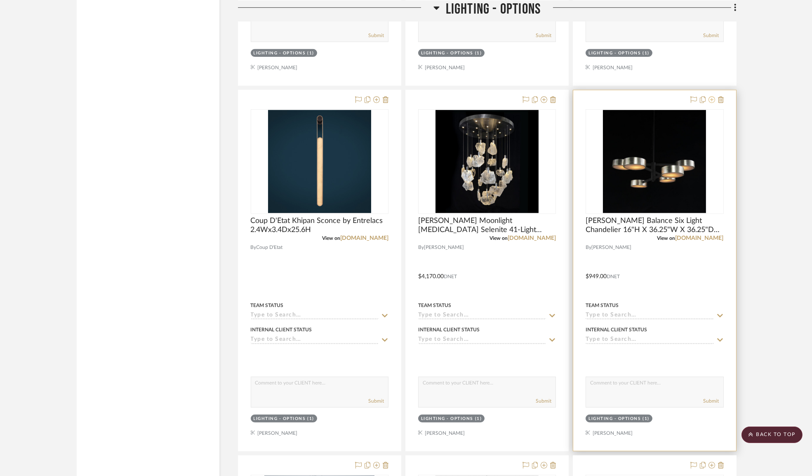
click at [711, 101] on icon at bounding box center [711, 99] width 7 height 7
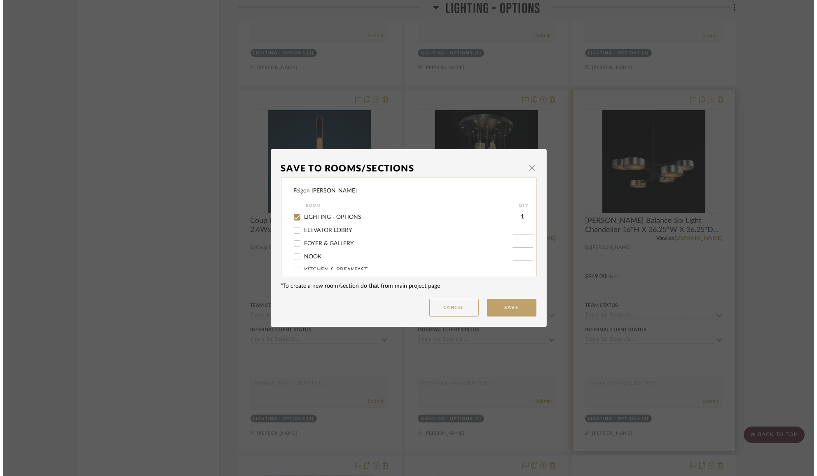
scroll to position [0, 0]
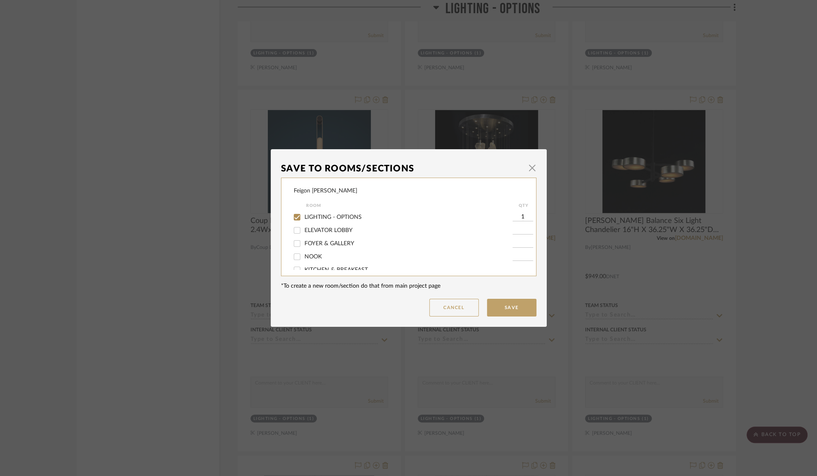
click at [341, 229] on span "ELEVATOR LOBBY" at bounding box center [329, 231] width 48 height 6
click at [304, 229] on input "ELEVATOR LOBBY" at bounding box center [297, 230] width 13 height 13
checkbox input "true"
type input "1"
click at [301, 244] on div at bounding box center [298, 243] width 14 height 13
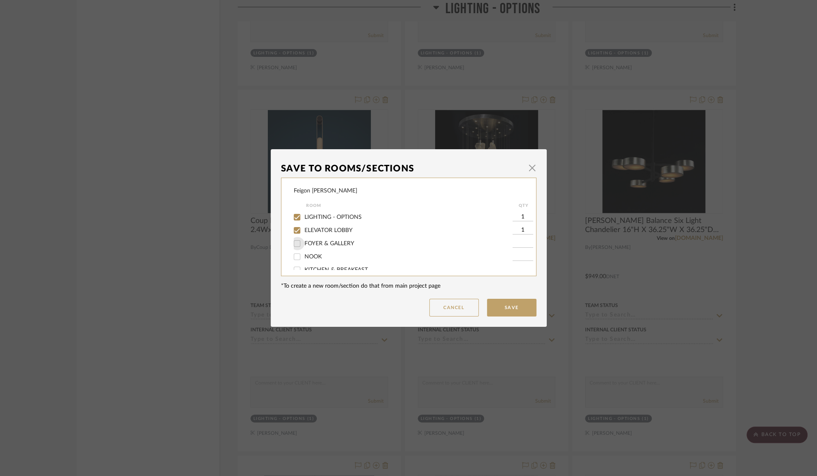
click at [297, 243] on input "FOYER & GALLERY" at bounding box center [297, 243] width 13 height 13
checkbox input "true"
type input "1"
click at [294, 231] on input "ELEVATOR LOBBY" at bounding box center [297, 230] width 13 height 13
checkbox input "false"
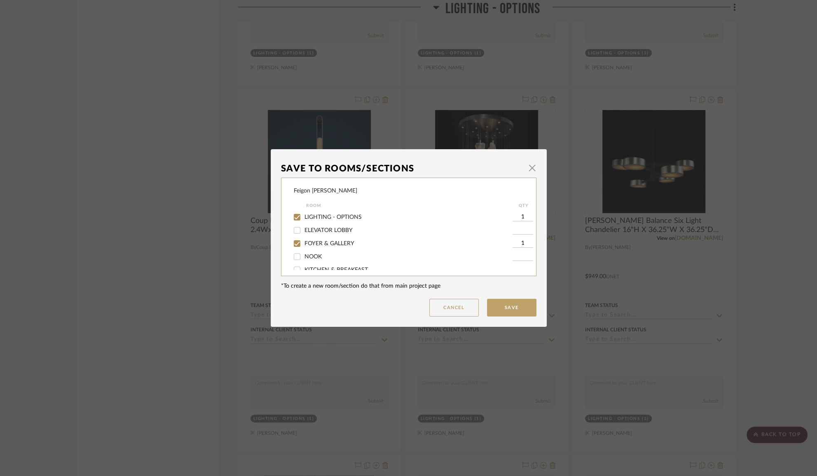
click at [293, 218] on input "LIGHTING - OPTIONS" at bounding box center [297, 217] width 13 height 13
checkbox input "false"
click at [491, 307] on button "Save" at bounding box center [511, 308] width 49 height 18
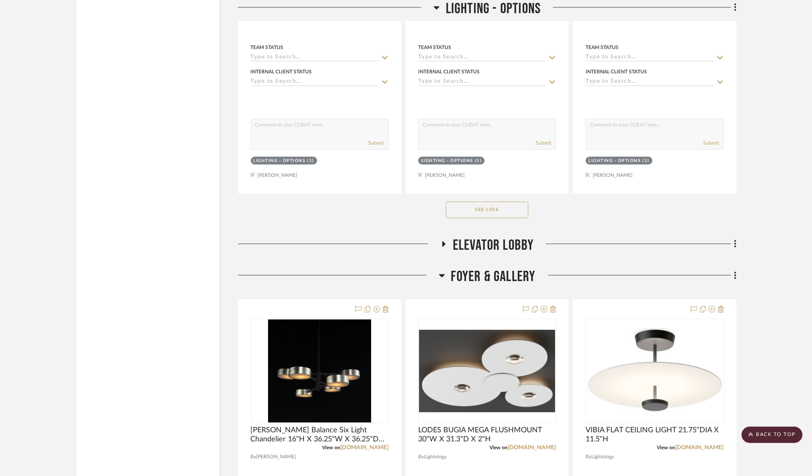
scroll to position [7302, 0]
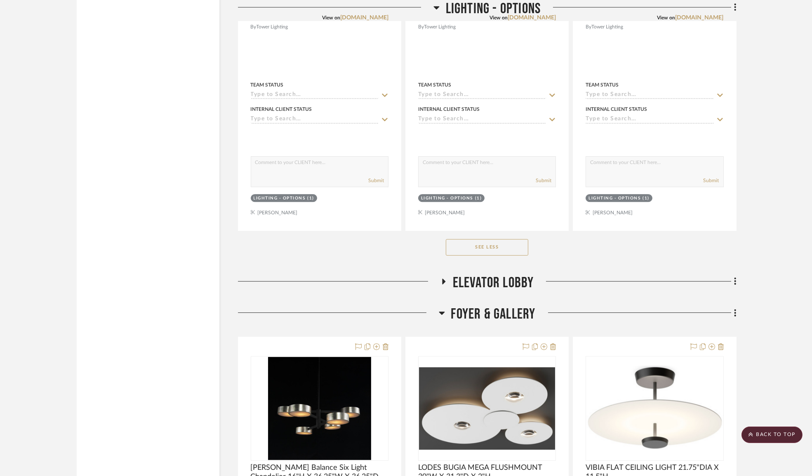
click at [467, 292] on span "ELEVATOR LOBBY" at bounding box center [493, 283] width 81 height 18
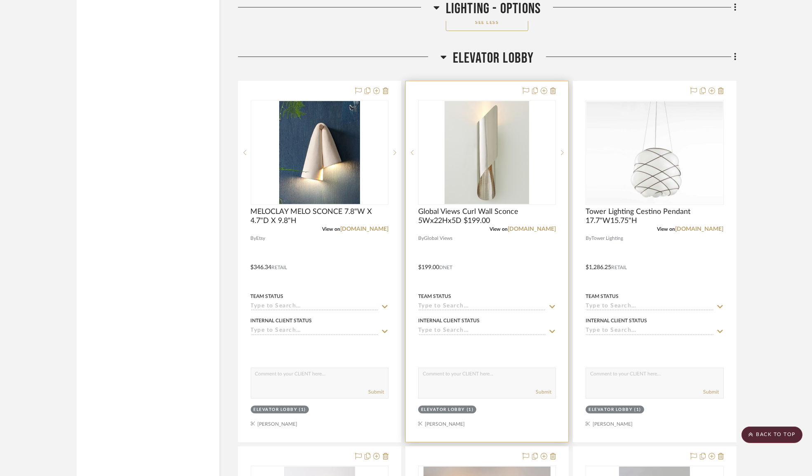
scroll to position [7414, 0]
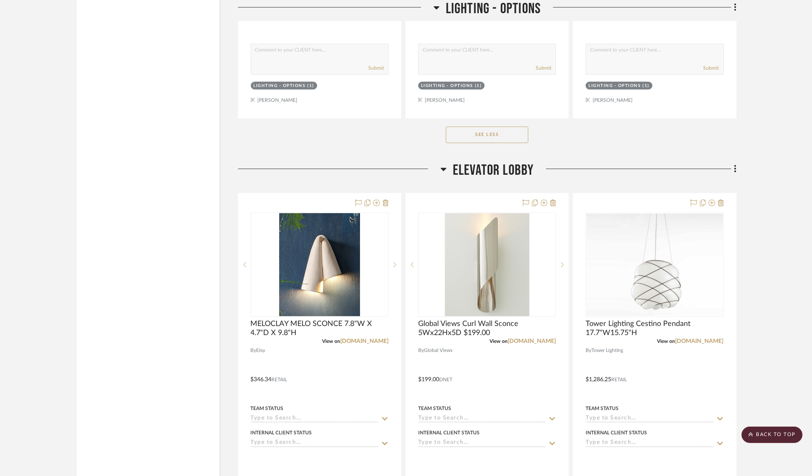
click at [441, 171] on icon at bounding box center [443, 169] width 6 height 3
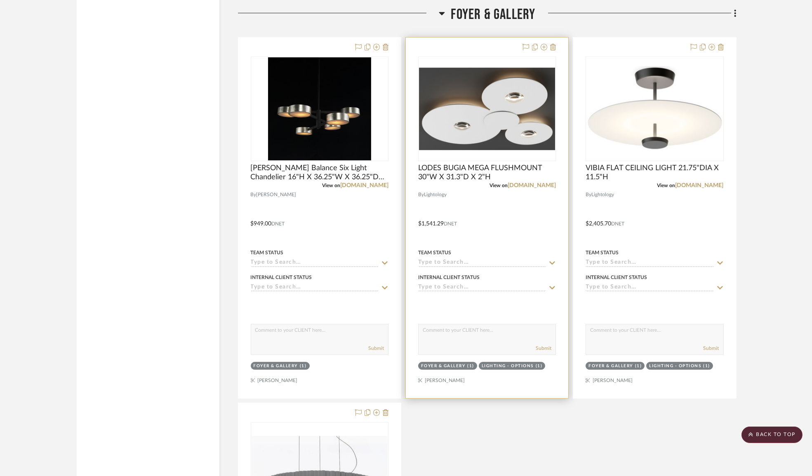
scroll to position [7564, 0]
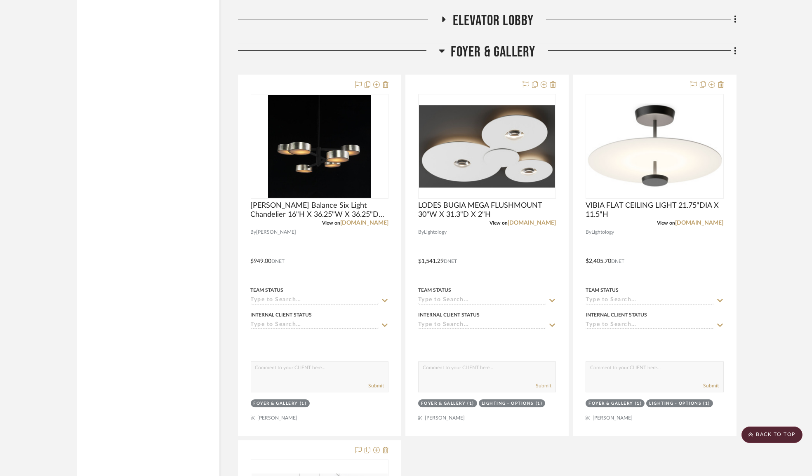
click at [441, 53] on icon at bounding box center [442, 50] width 6 height 3
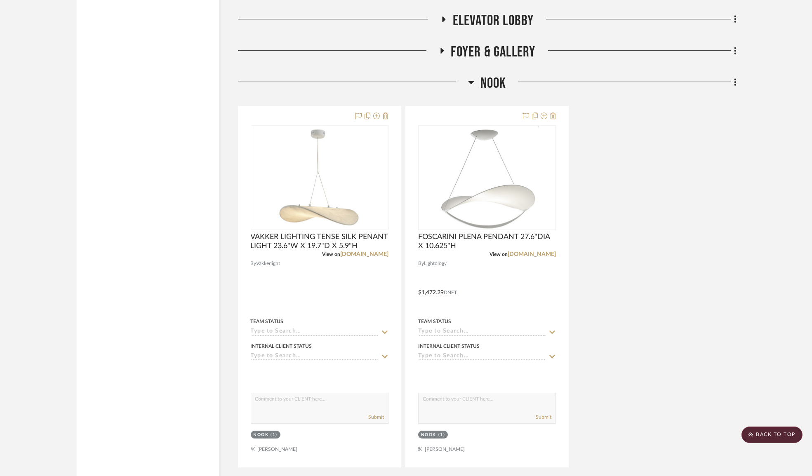
click at [470, 84] on icon at bounding box center [471, 82] width 6 height 3
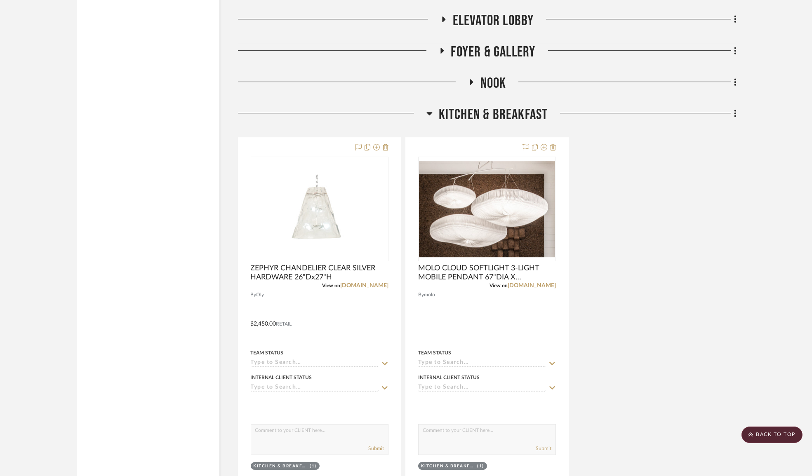
click at [429, 118] on icon at bounding box center [429, 113] width 6 height 10
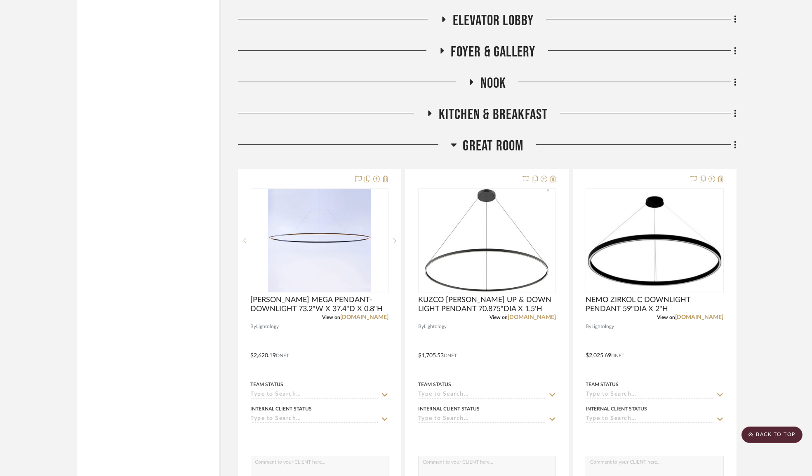
click at [456, 150] on icon at bounding box center [453, 145] width 6 height 10
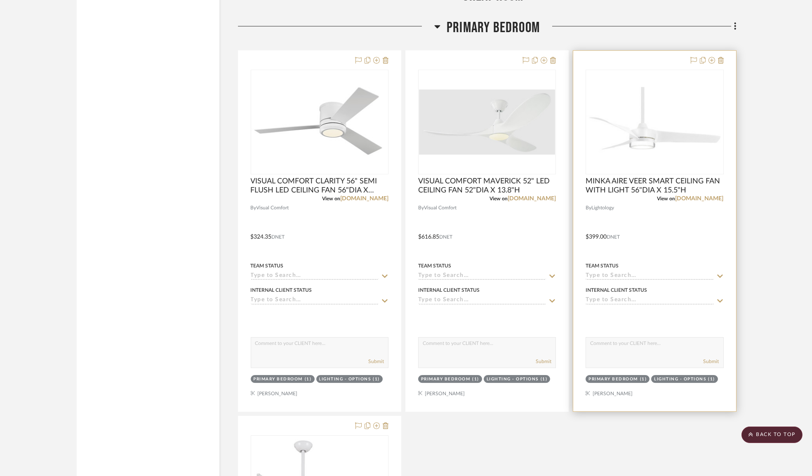
scroll to position [7676, 0]
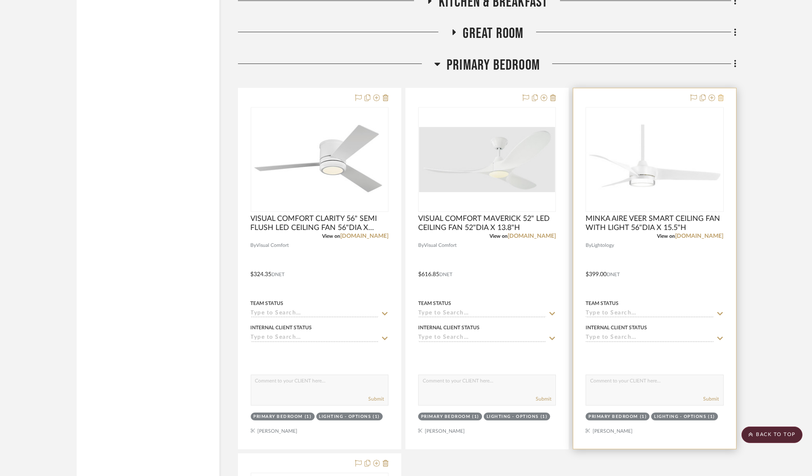
click at [721, 101] on icon at bounding box center [721, 97] width 6 height 7
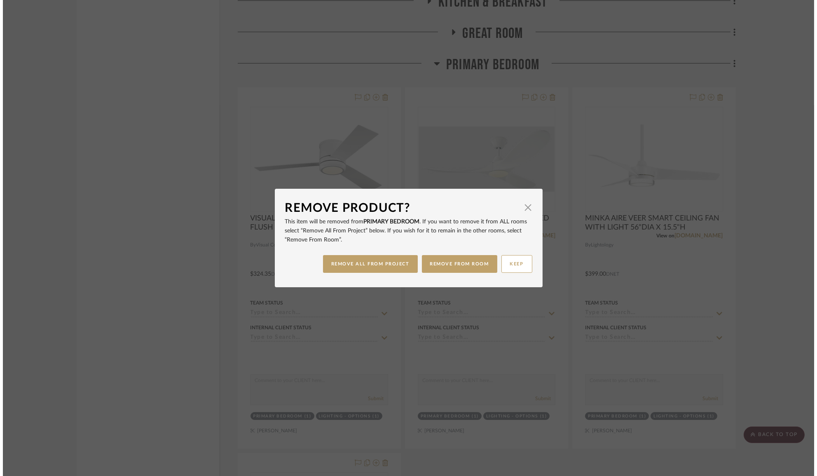
scroll to position [0, 0]
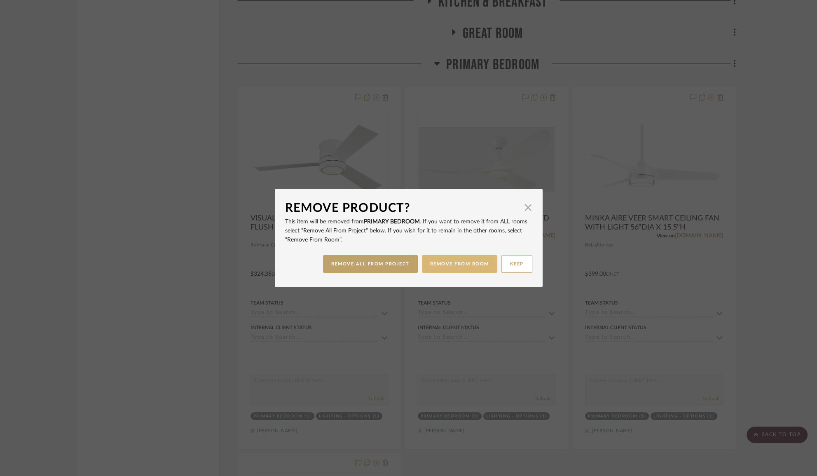
click at [469, 264] on button "REMOVE FROM ROOM" at bounding box center [459, 264] width 75 height 18
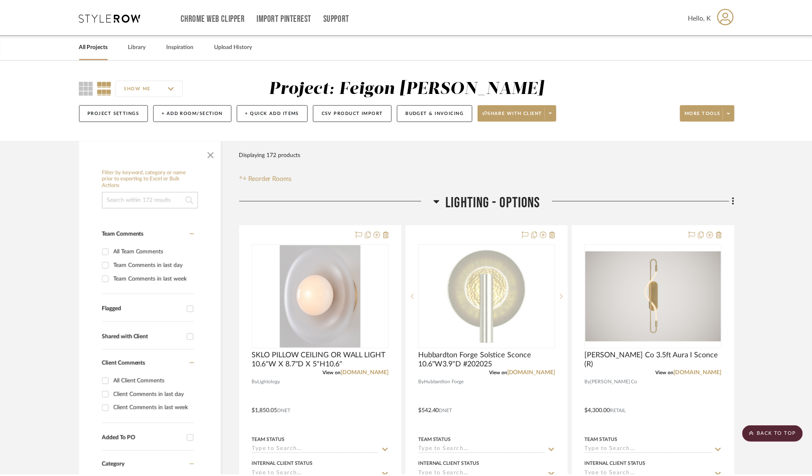
scroll to position [7676, 0]
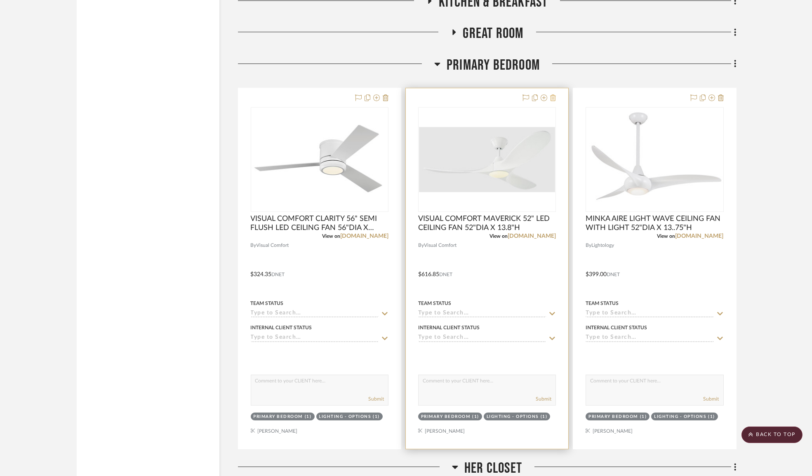
click at [552, 101] on icon at bounding box center [553, 97] width 6 height 7
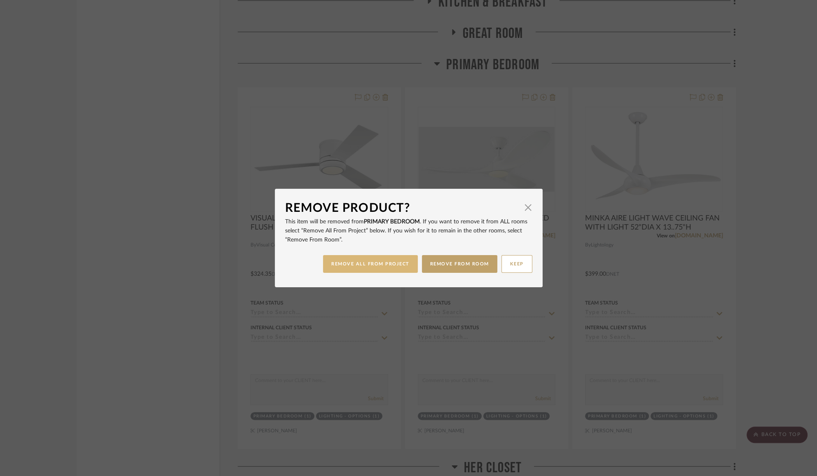
click at [386, 265] on button "REMOVE ALL FROM PROJECT" at bounding box center [370, 264] width 95 height 18
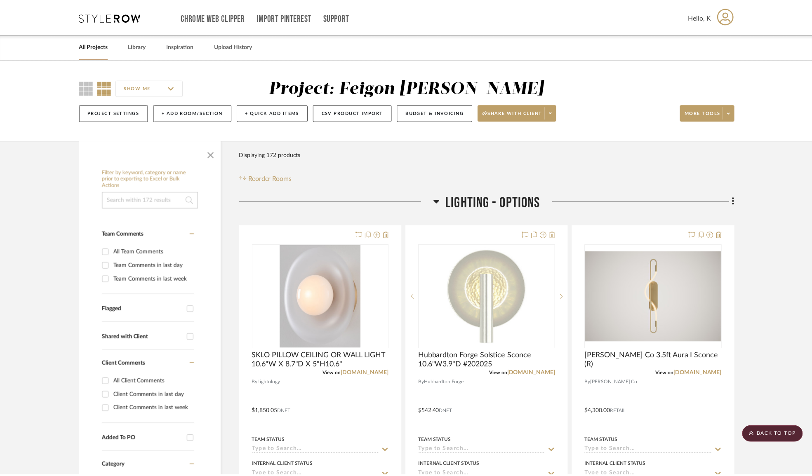
scroll to position [7676, 0]
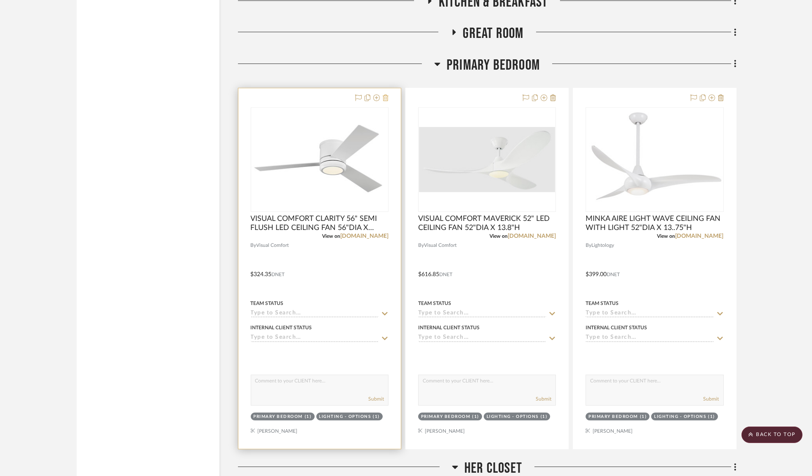
click at [386, 101] on icon at bounding box center [385, 97] width 6 height 7
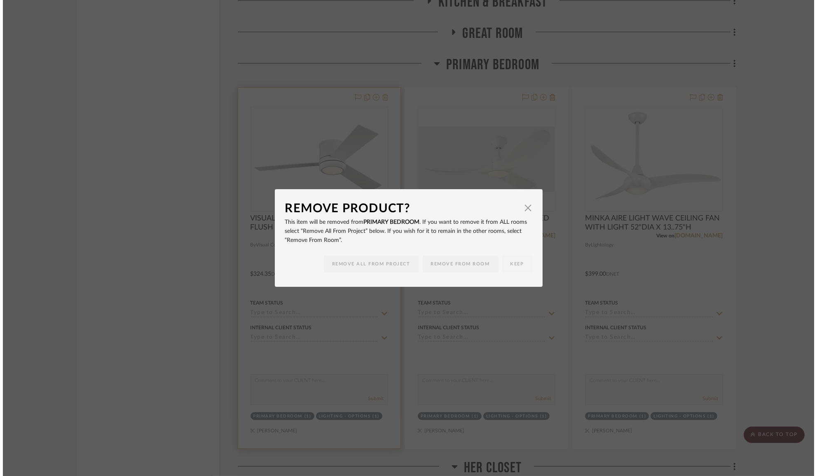
scroll to position [0, 0]
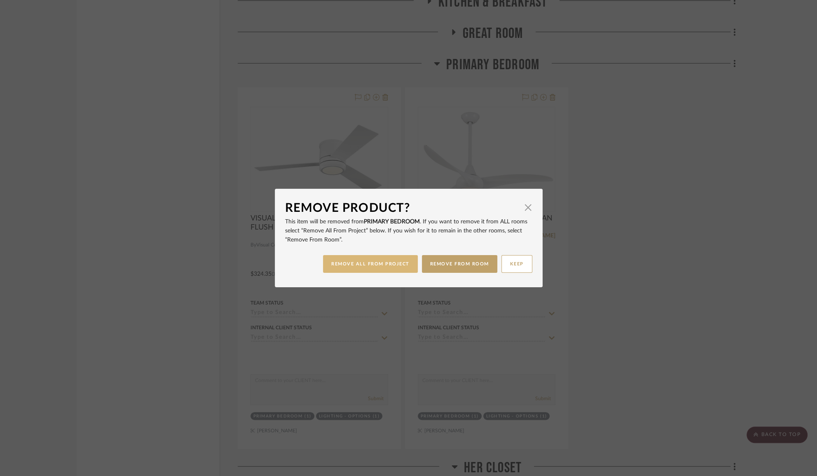
click at [390, 268] on button "REMOVE ALL FROM PROJECT" at bounding box center [370, 264] width 95 height 18
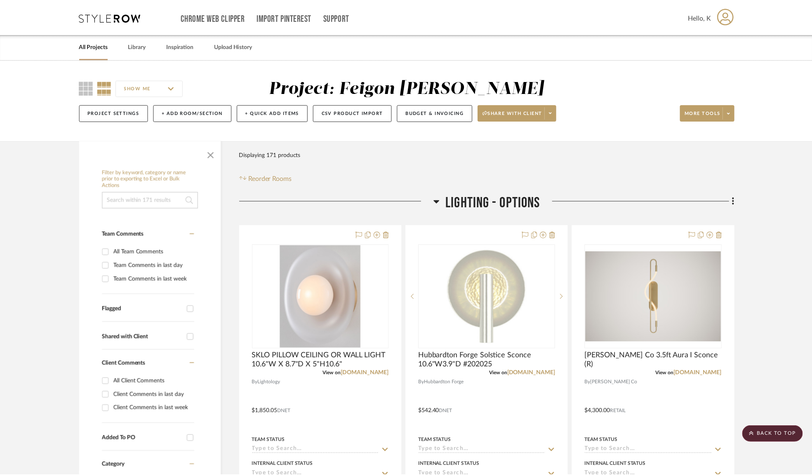
scroll to position [7676, 0]
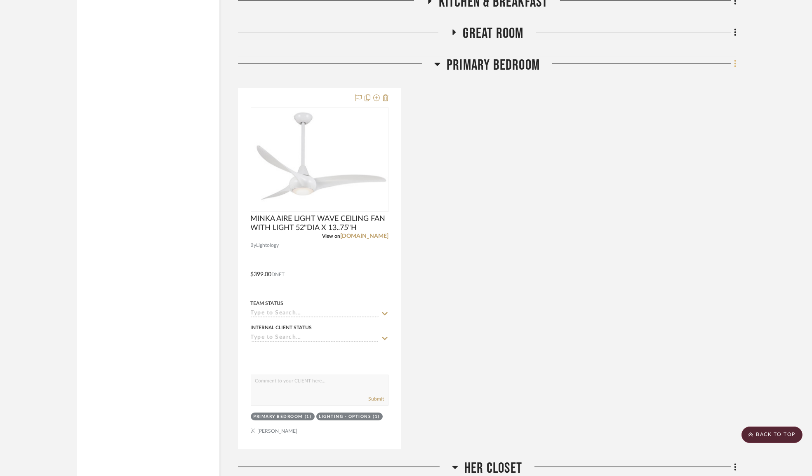
click at [735, 68] on icon at bounding box center [735, 63] width 2 height 9
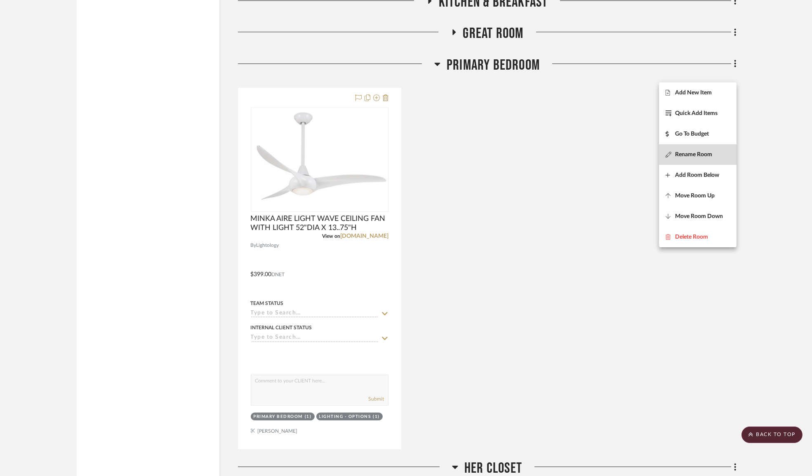
click at [689, 157] on span "Rename Room" at bounding box center [693, 154] width 37 height 7
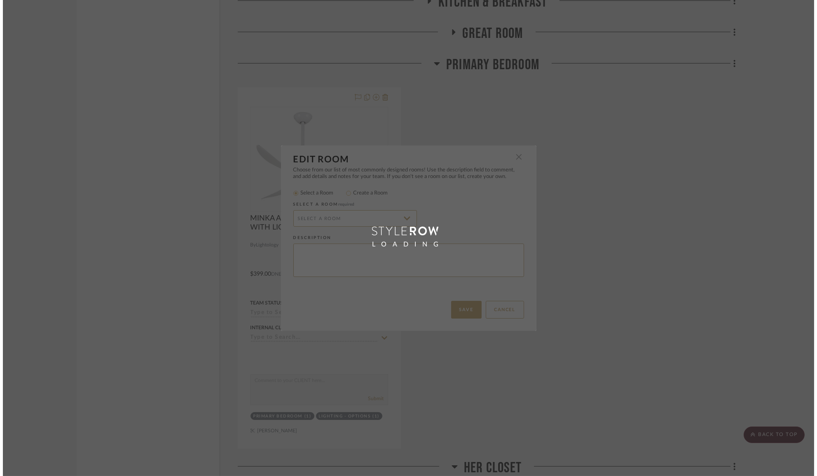
scroll to position [0, 0]
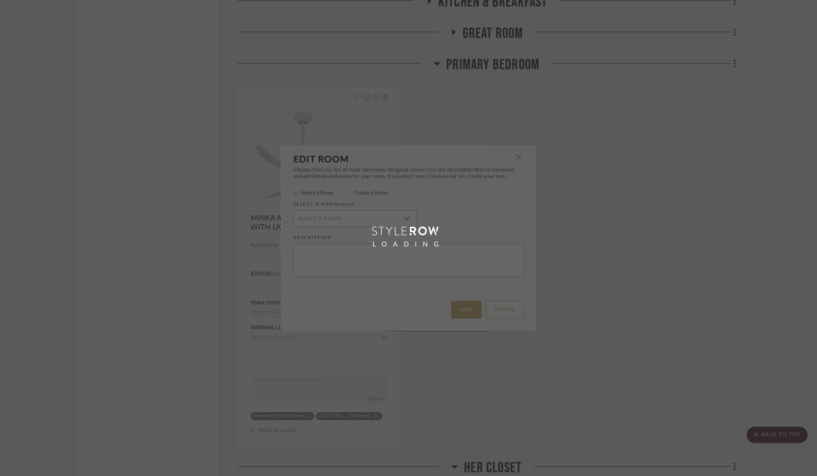
radio input "false"
radio input "true"
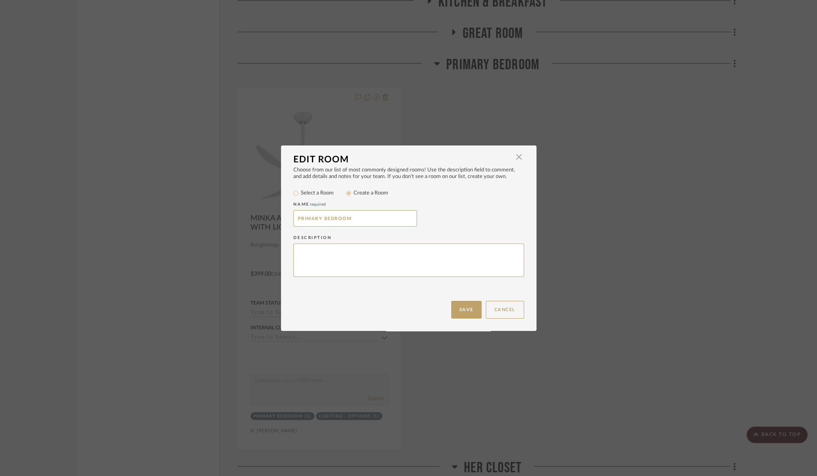
drag, startPoint x: 321, startPoint y: 219, endPoint x: 245, endPoint y: 214, distance: 76.4
click at [245, 214] on div "Edit Room × Choose from our list of most commonly designed rooms! Use the descr…" at bounding box center [408, 238] width 817 height 476
type input "BEDROOMS"
click at [460, 309] on button "Save" at bounding box center [466, 310] width 30 height 18
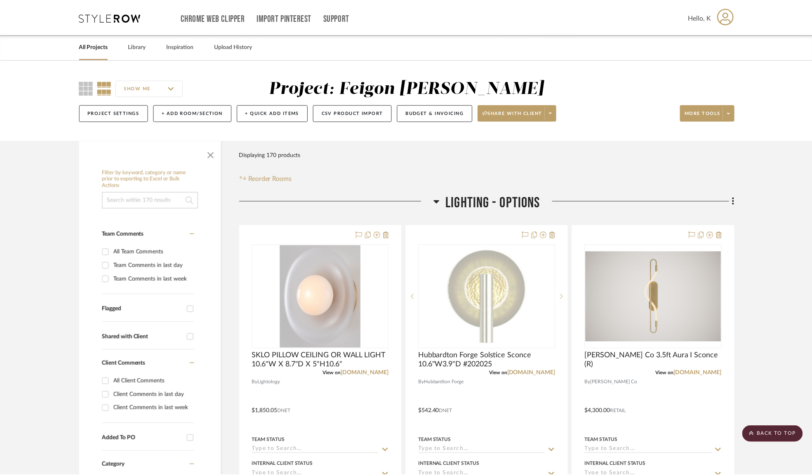
scroll to position [7676, 0]
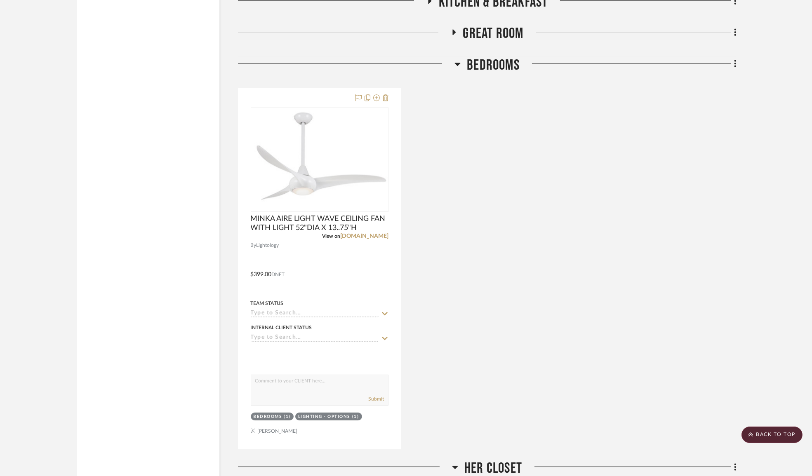
click at [457, 69] on icon at bounding box center [457, 64] width 6 height 10
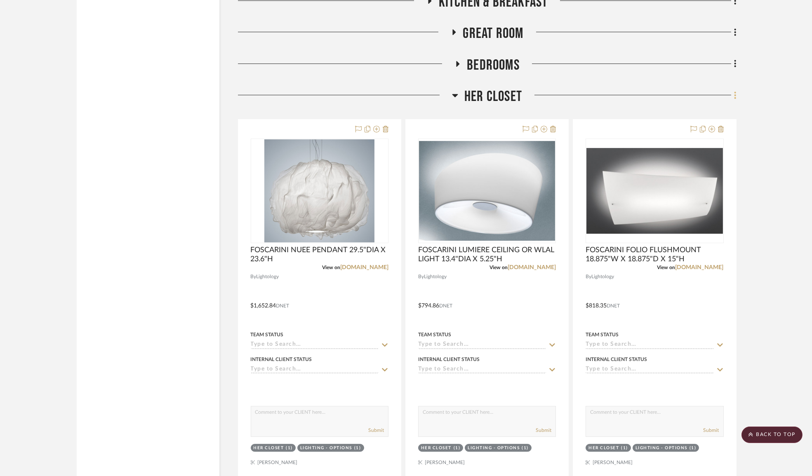
click at [735, 100] on icon at bounding box center [735, 95] width 2 height 9
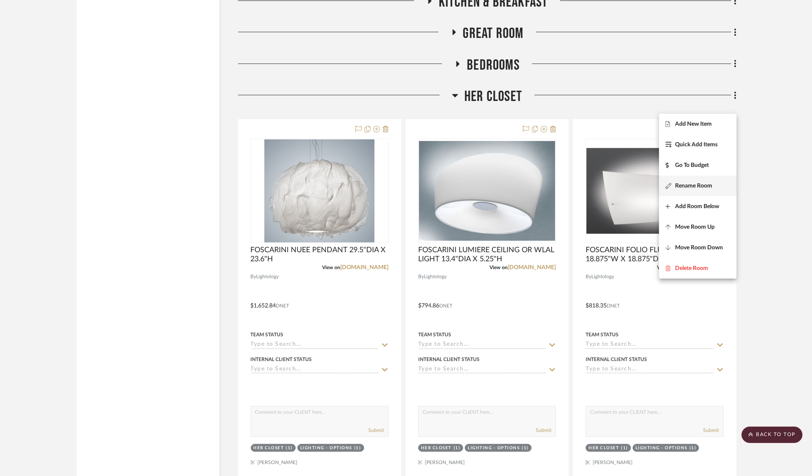
click at [680, 190] on button "Rename Room" at bounding box center [697, 186] width 77 height 21
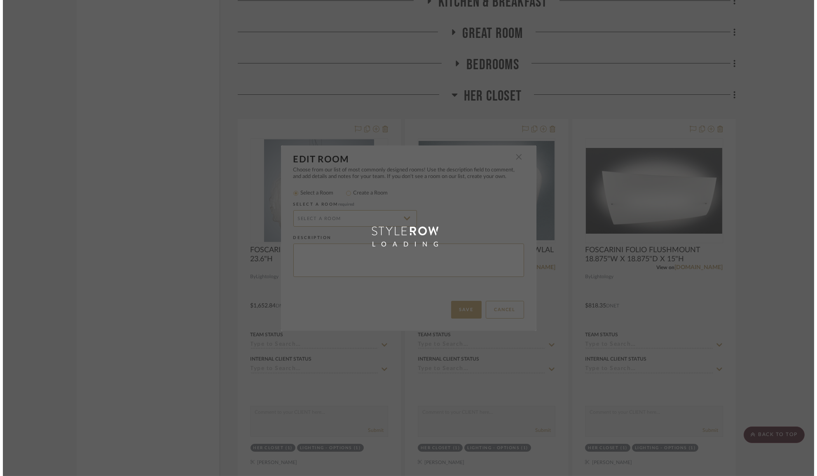
scroll to position [0, 0]
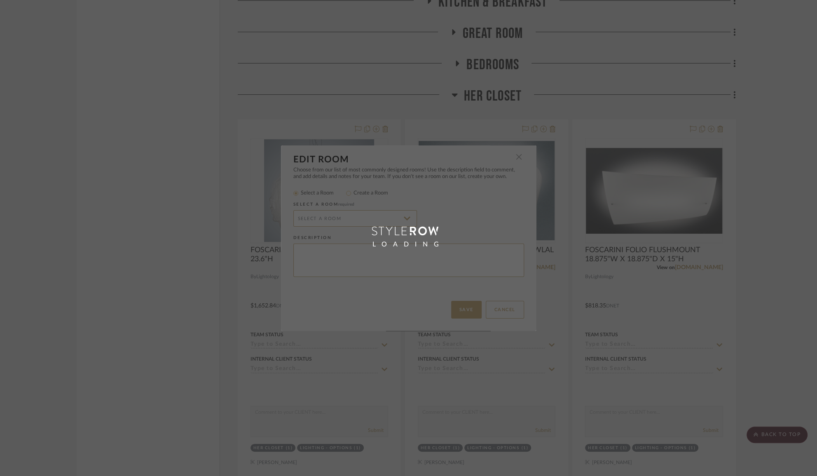
radio input "false"
radio input "true"
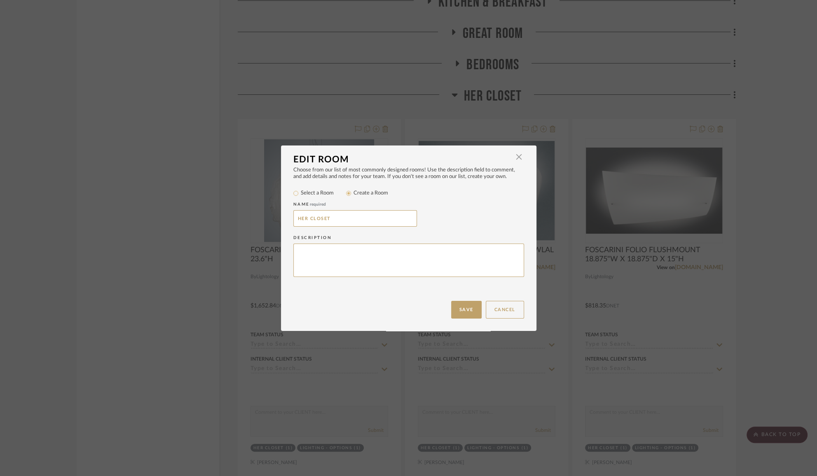
drag, startPoint x: 306, startPoint y: 220, endPoint x: 279, endPoint y: 220, distance: 26.8
click at [281, 220] on div "Choose from our list of most commonly designed rooms! Use the description field…" at bounding box center [409, 234] width 256 height 134
type input "CLOSETS"
click at [472, 314] on button "Save" at bounding box center [466, 310] width 30 height 18
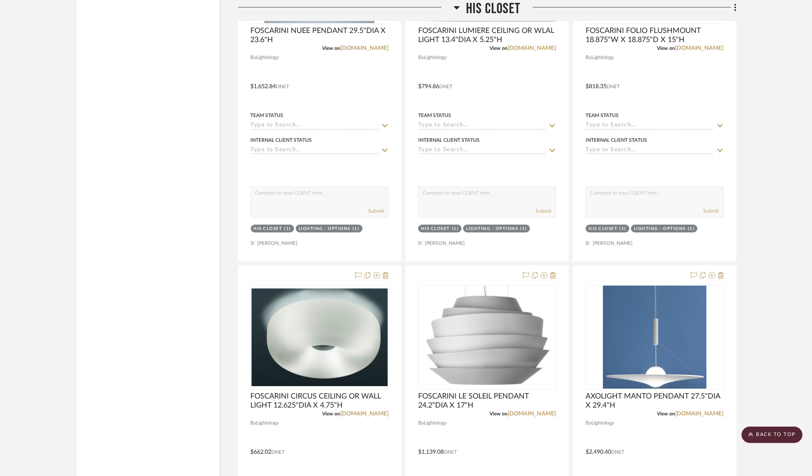
scroll to position [8838, 0]
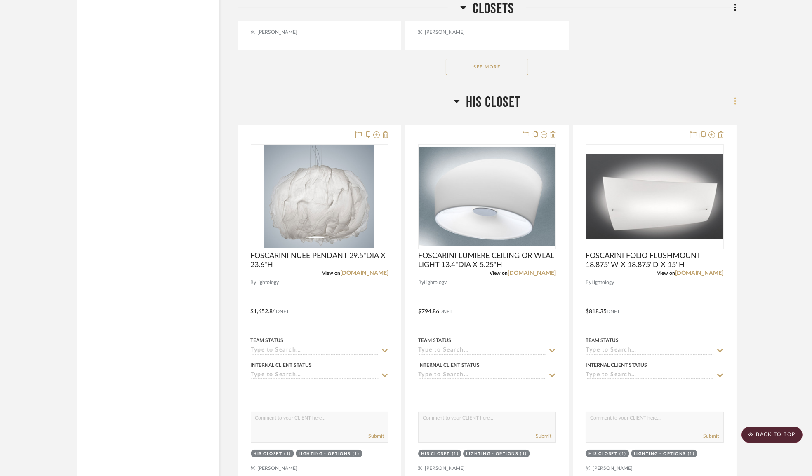
click at [735, 106] on icon at bounding box center [735, 100] width 2 height 9
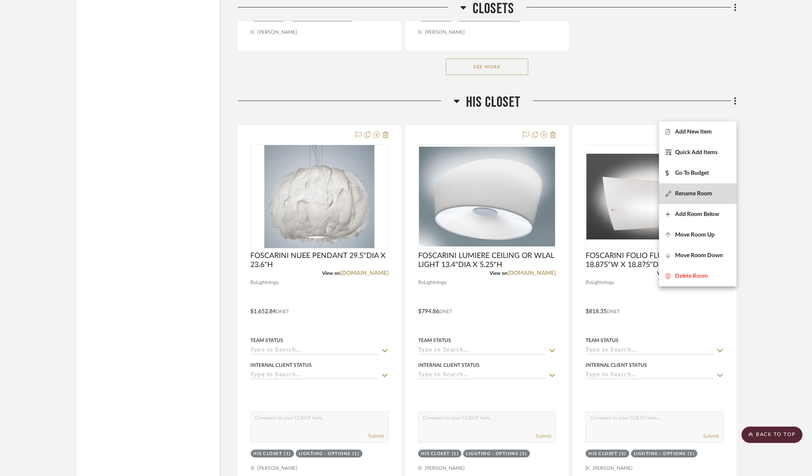
click at [693, 191] on span "Rename Room" at bounding box center [693, 193] width 37 height 7
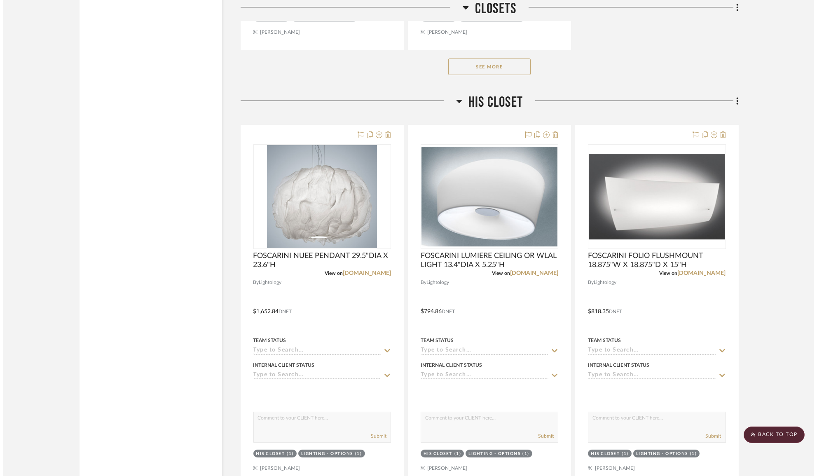
scroll to position [0, 0]
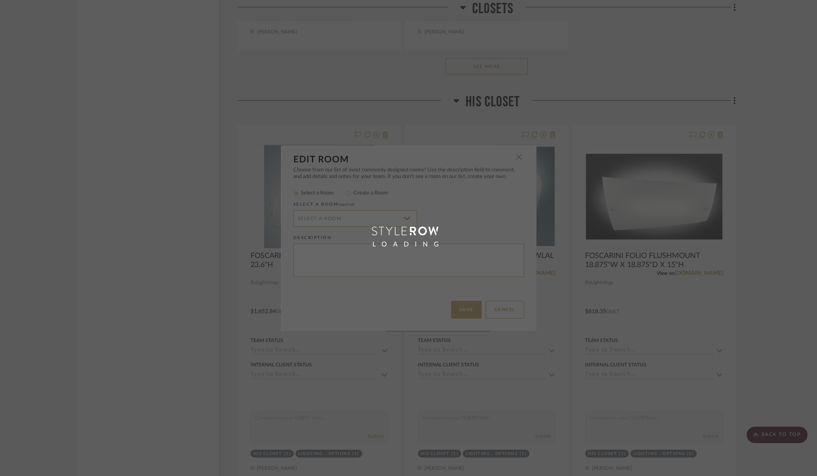
radio input "false"
radio input "true"
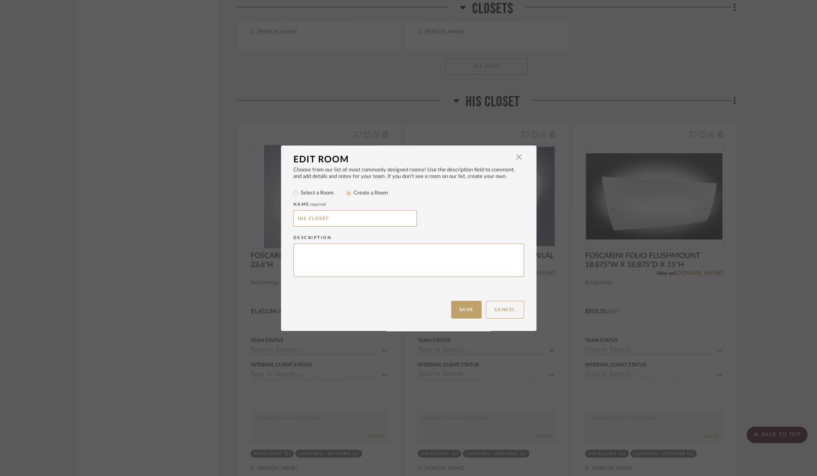
drag, startPoint x: 351, startPoint y: 219, endPoint x: 210, endPoint y: 217, distance: 141.0
click at [210, 217] on div "Edit Room × Choose from our list of most commonly designed rooms! Use the descr…" at bounding box center [408, 238] width 817 height 476
type input "HALL LIGHTING 114"
click at [459, 307] on button "Save" at bounding box center [466, 310] width 30 height 18
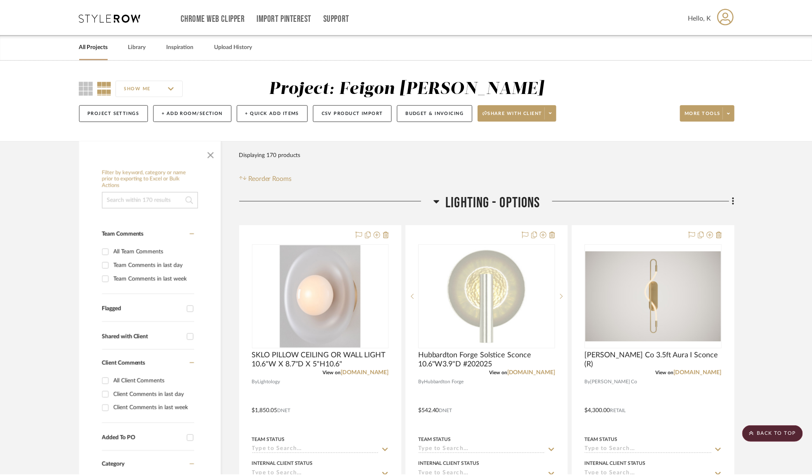
scroll to position [8838, 0]
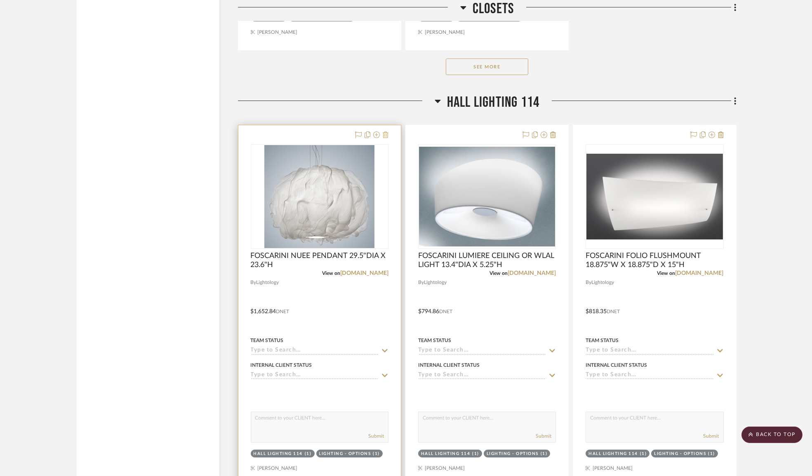
click at [384, 138] on icon at bounding box center [385, 134] width 6 height 7
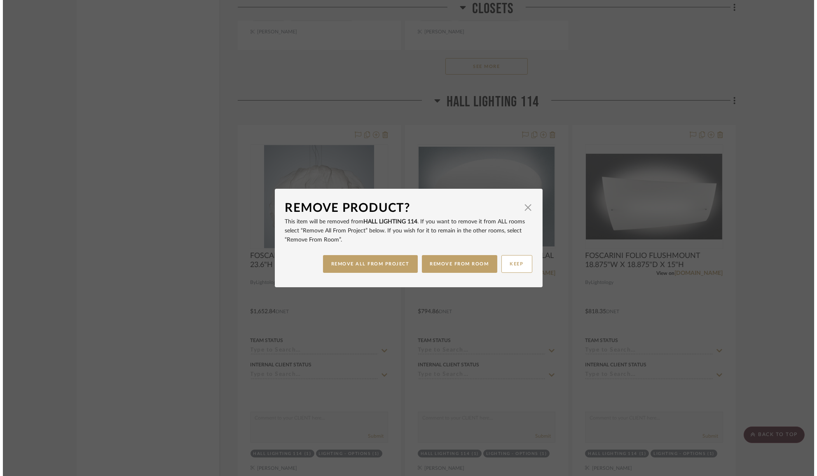
scroll to position [0, 0]
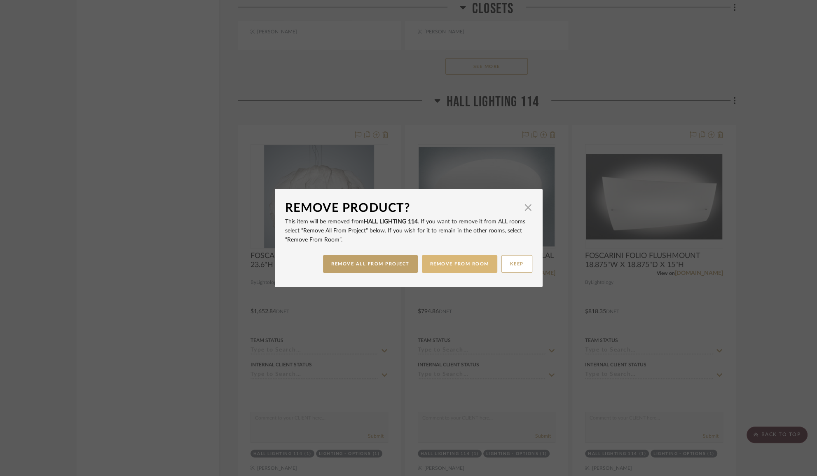
click at [457, 268] on button "REMOVE FROM ROOM" at bounding box center [459, 264] width 75 height 18
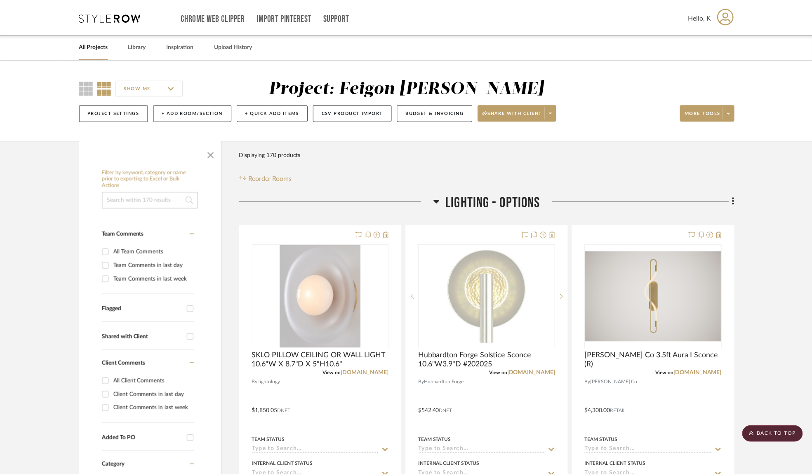
scroll to position [8838, 0]
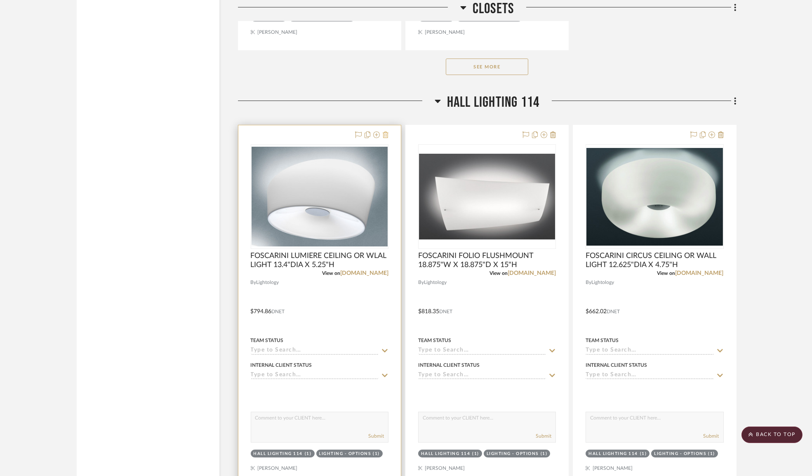
click at [385, 138] on icon at bounding box center [385, 134] width 6 height 7
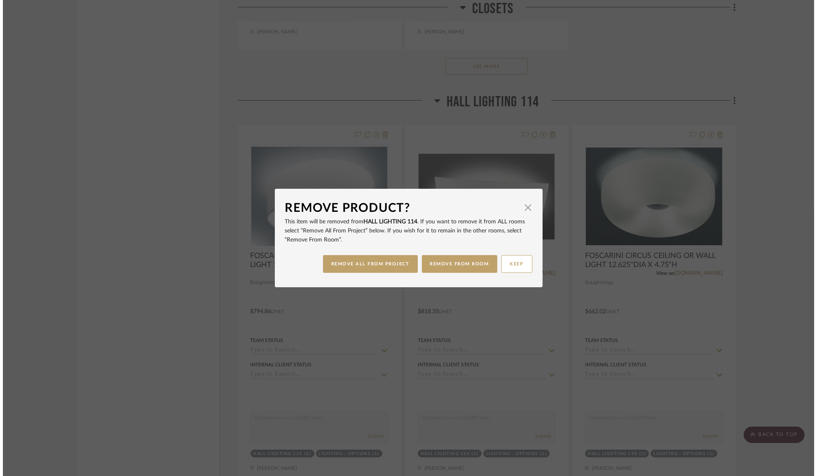
scroll to position [0, 0]
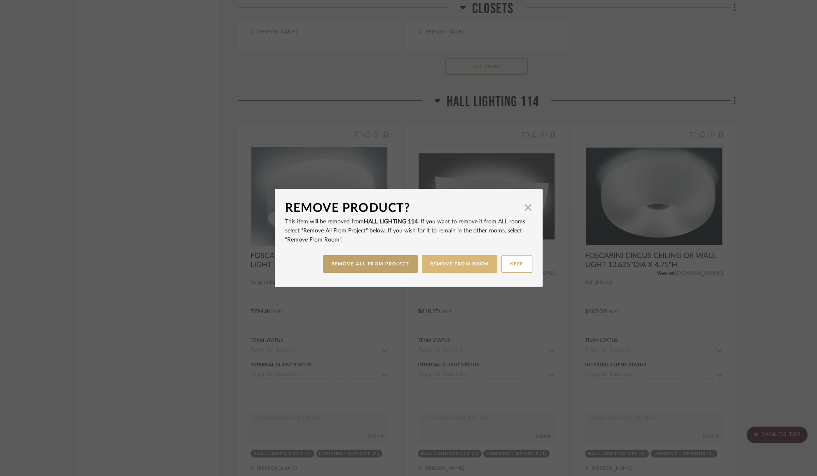
click at [462, 260] on button "REMOVE FROM ROOM" at bounding box center [459, 264] width 75 height 18
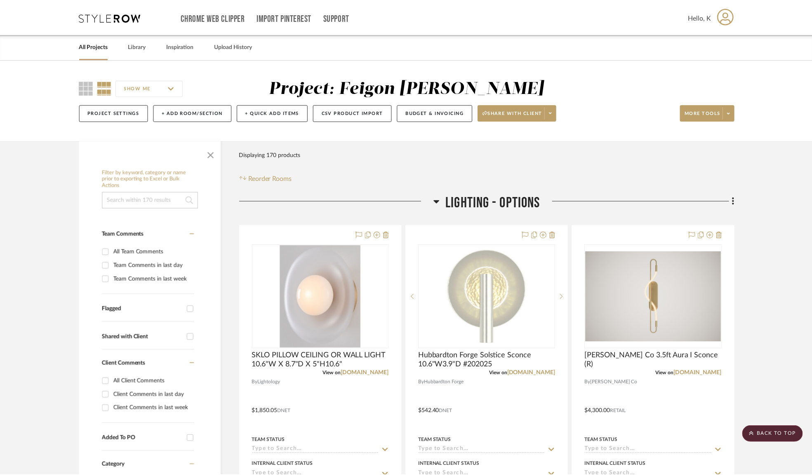
scroll to position [8838, 0]
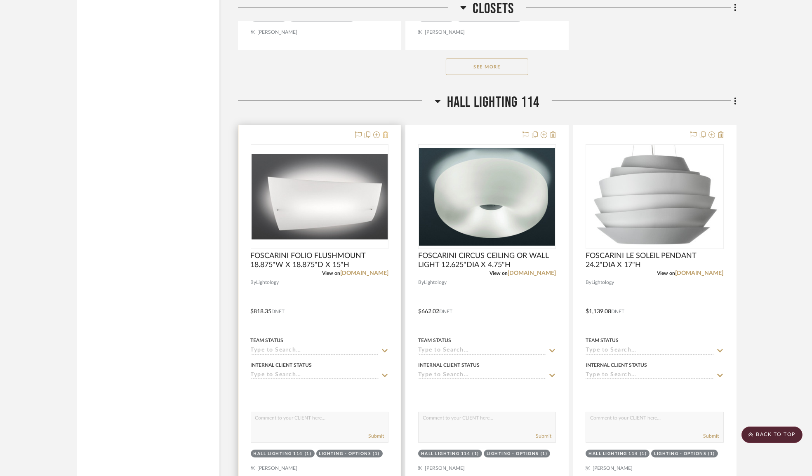
click at [386, 138] on icon at bounding box center [385, 134] width 6 height 7
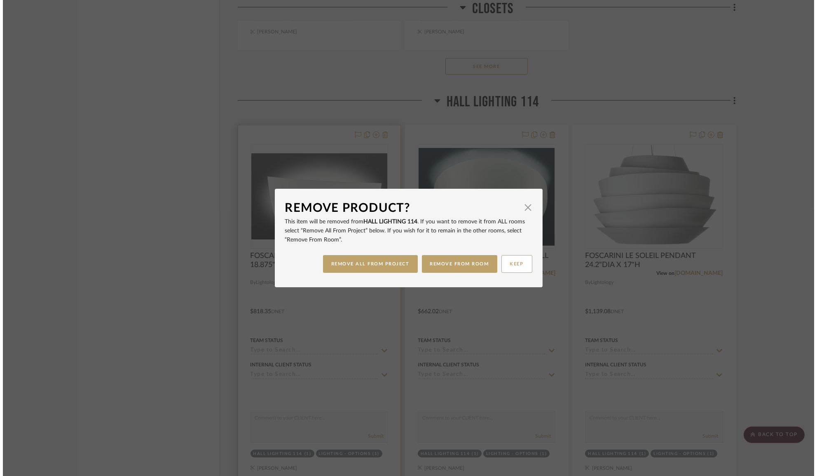
scroll to position [0, 0]
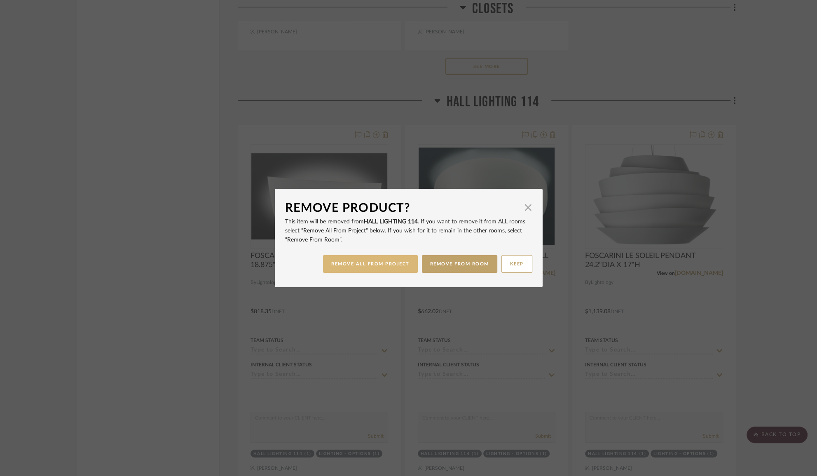
click at [384, 262] on button "REMOVE ALL FROM PROJECT" at bounding box center [370, 264] width 95 height 18
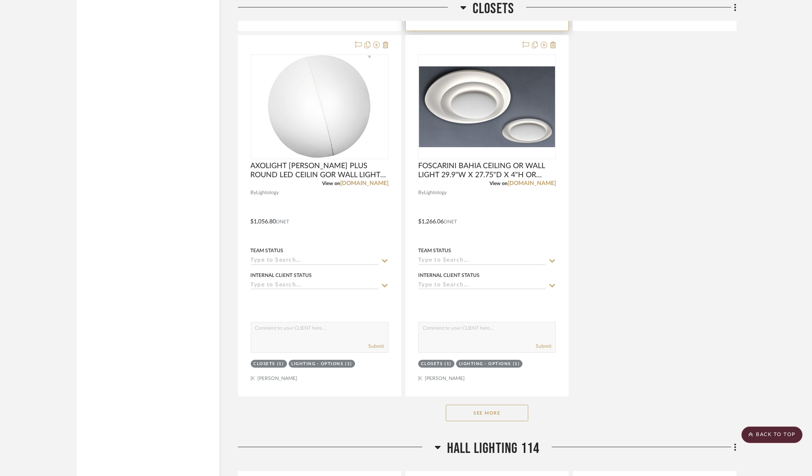
scroll to position [8051, 0]
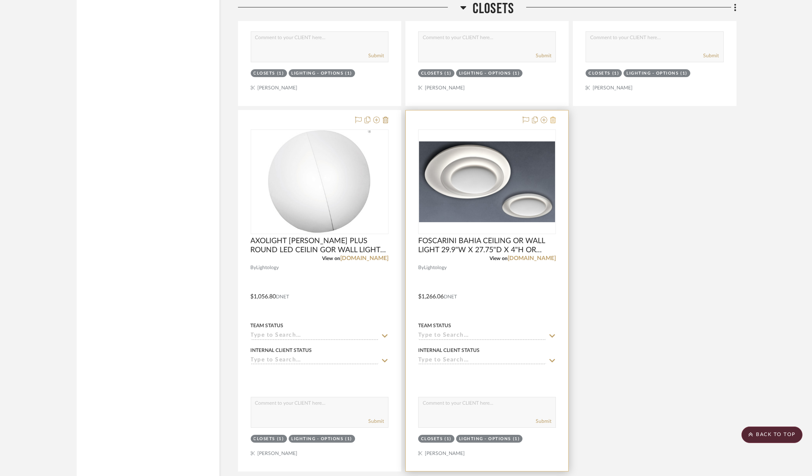
click at [554, 123] on icon at bounding box center [553, 120] width 6 height 7
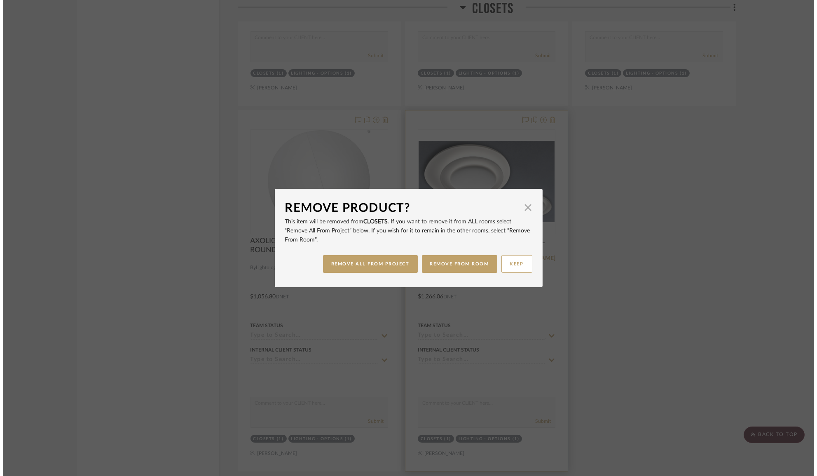
scroll to position [0, 0]
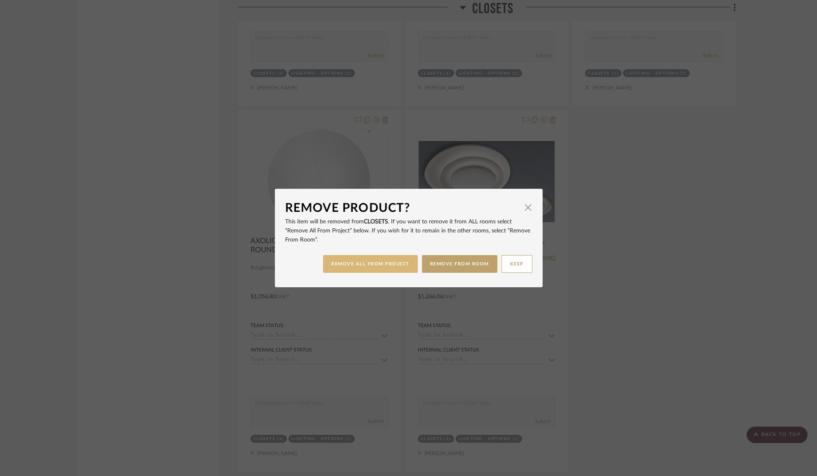
click at [392, 265] on button "REMOVE ALL FROM PROJECT" at bounding box center [370, 264] width 95 height 18
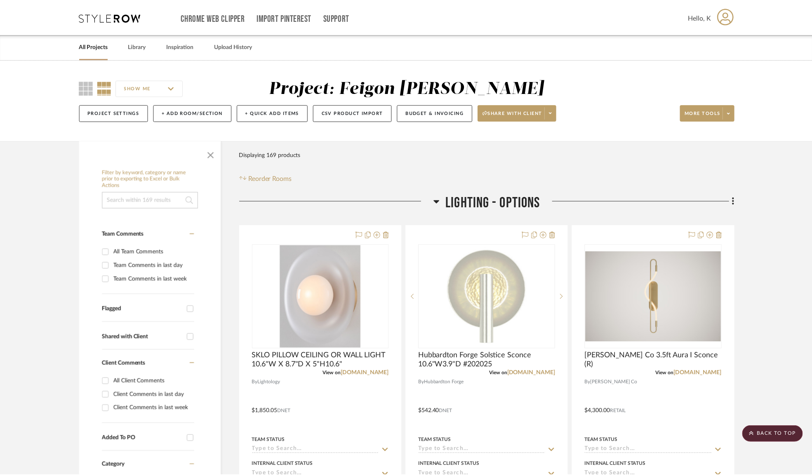
scroll to position [8051, 0]
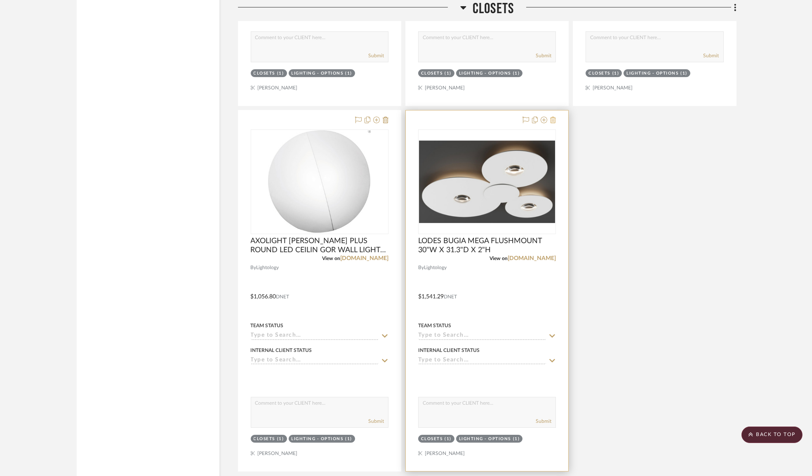
click at [554, 123] on icon at bounding box center [553, 120] width 6 height 7
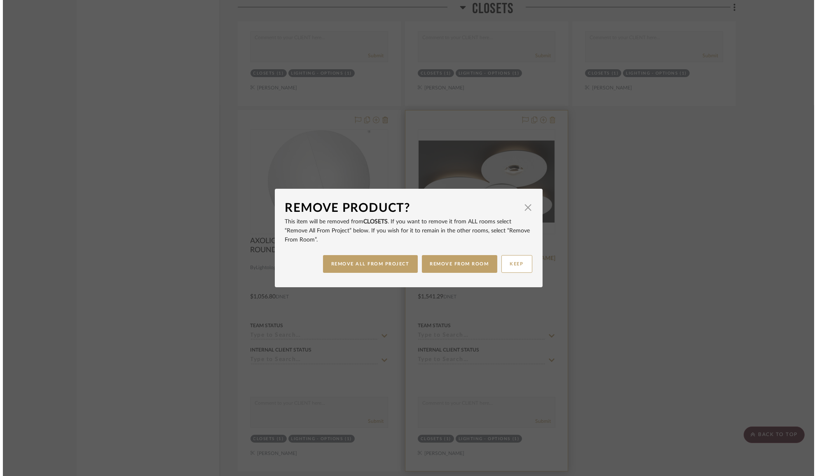
scroll to position [0, 0]
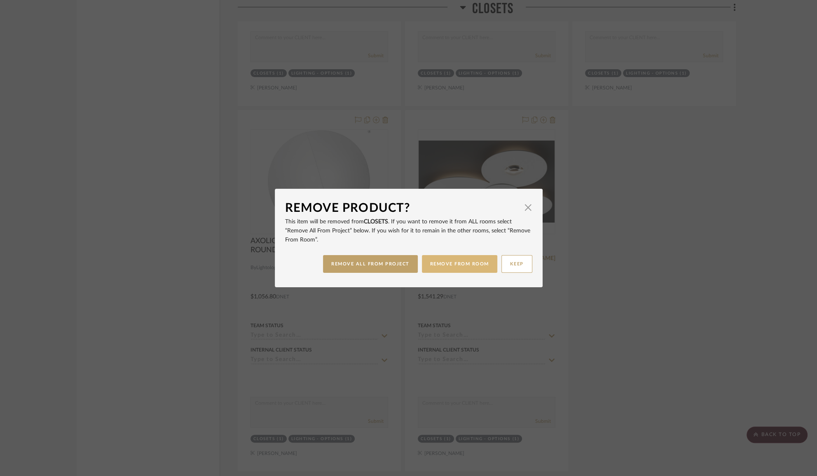
click at [464, 263] on button "REMOVE FROM ROOM" at bounding box center [459, 264] width 75 height 18
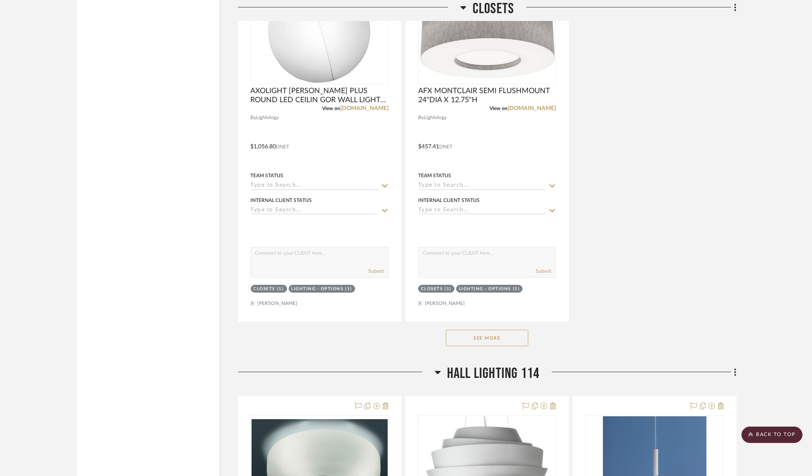
scroll to position [8238, 0]
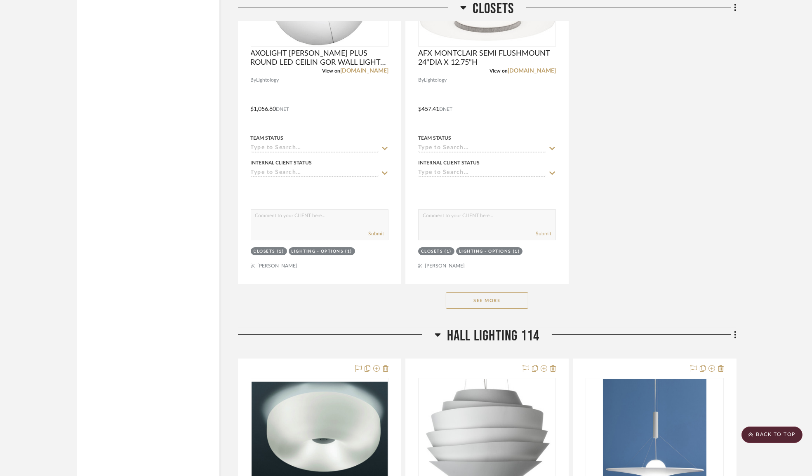
click at [488, 309] on button "See More" at bounding box center [487, 300] width 82 height 16
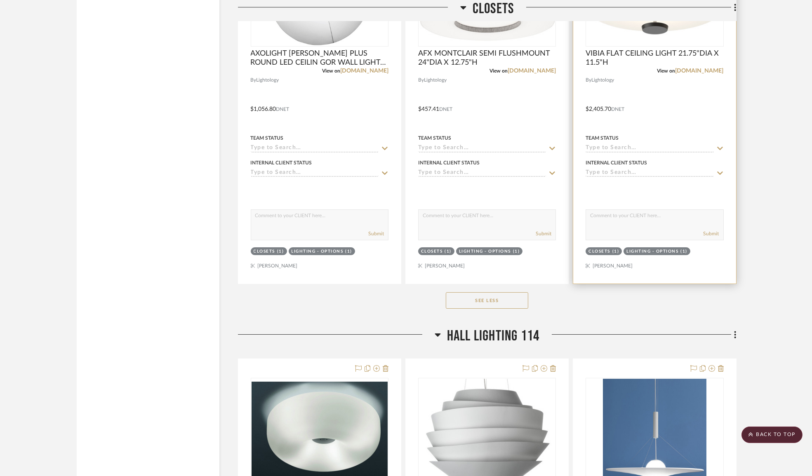
scroll to position [8088, 0]
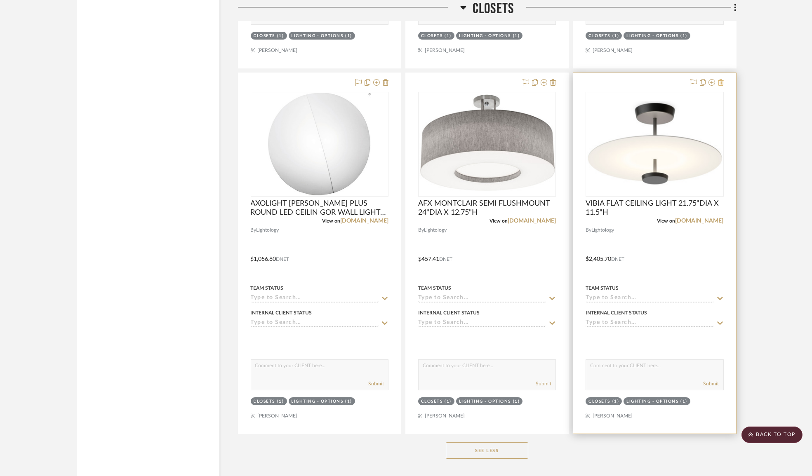
click at [722, 86] on icon at bounding box center [721, 82] width 6 height 7
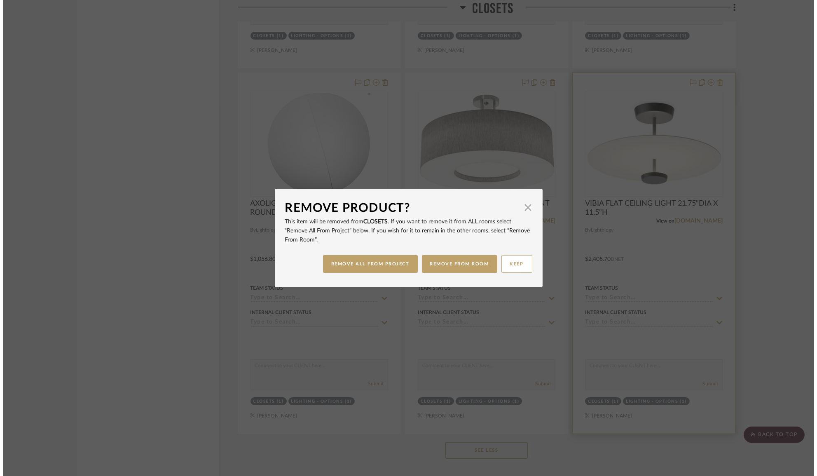
scroll to position [0, 0]
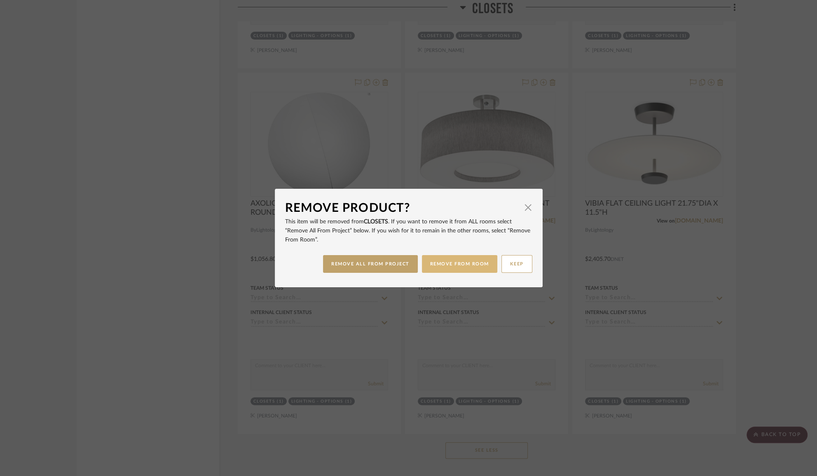
click at [453, 261] on button "REMOVE FROM ROOM" at bounding box center [459, 264] width 75 height 18
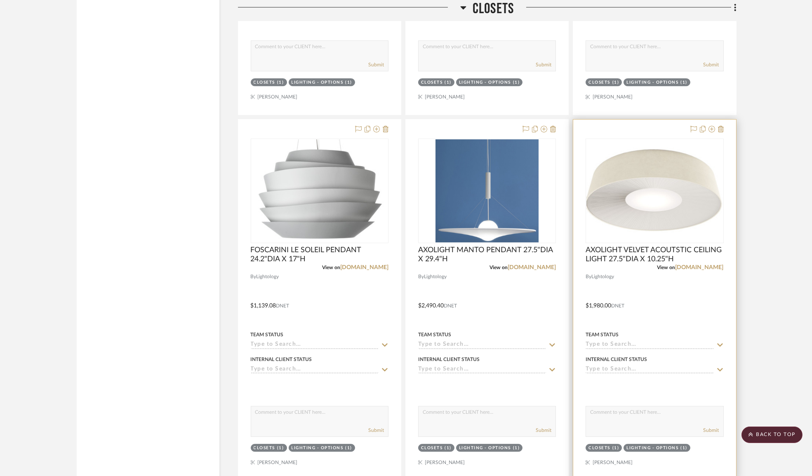
scroll to position [7639, 0]
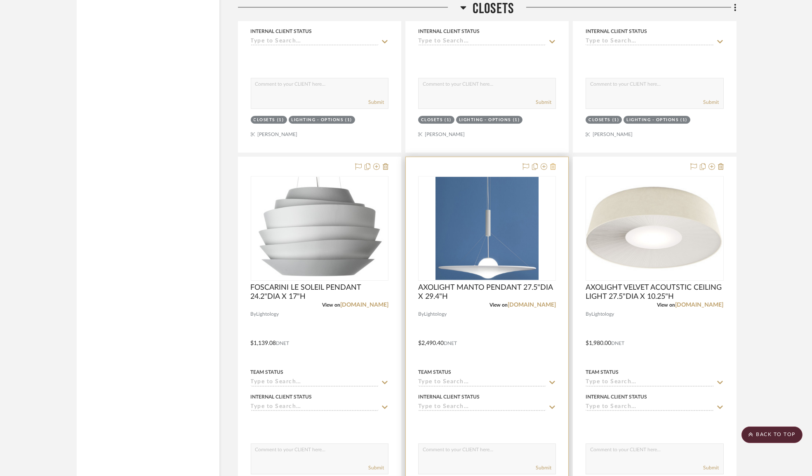
click at [553, 170] on icon at bounding box center [553, 166] width 6 height 7
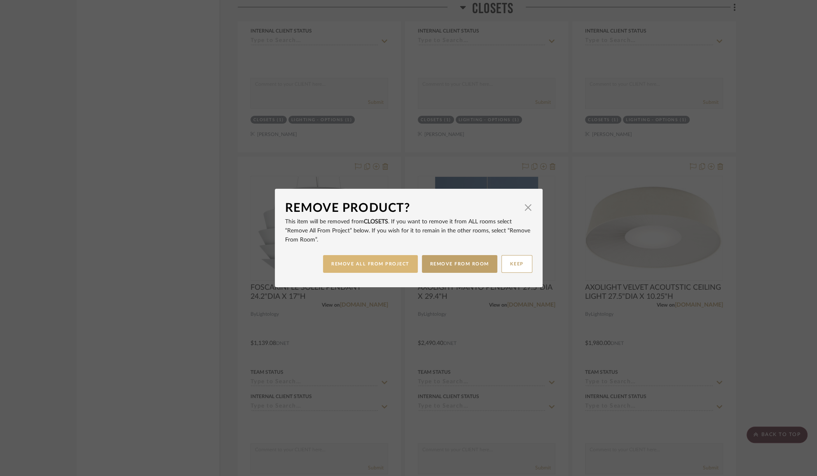
click at [372, 268] on button "REMOVE ALL FROM PROJECT" at bounding box center [370, 264] width 95 height 18
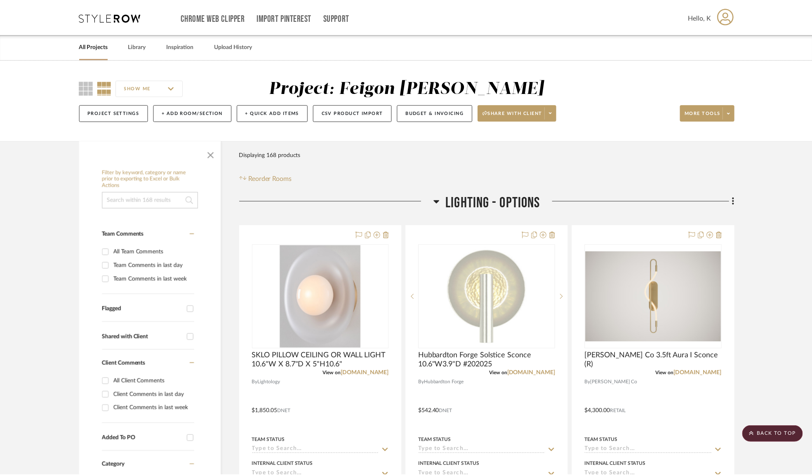
scroll to position [7639, 0]
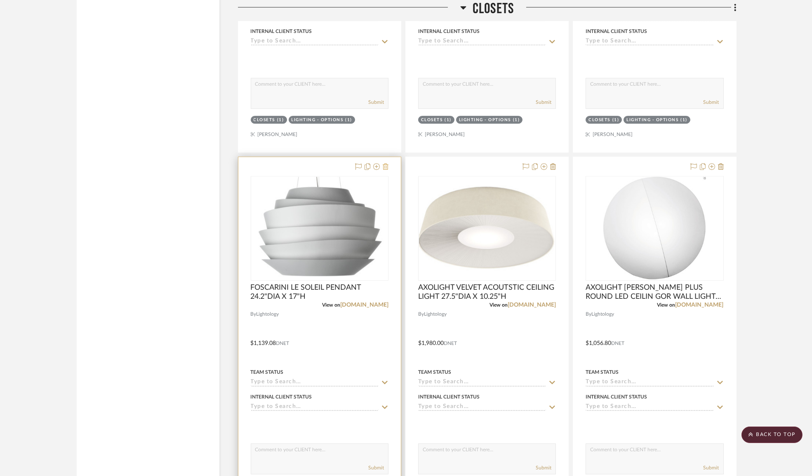
click at [387, 170] on icon at bounding box center [385, 166] width 6 height 7
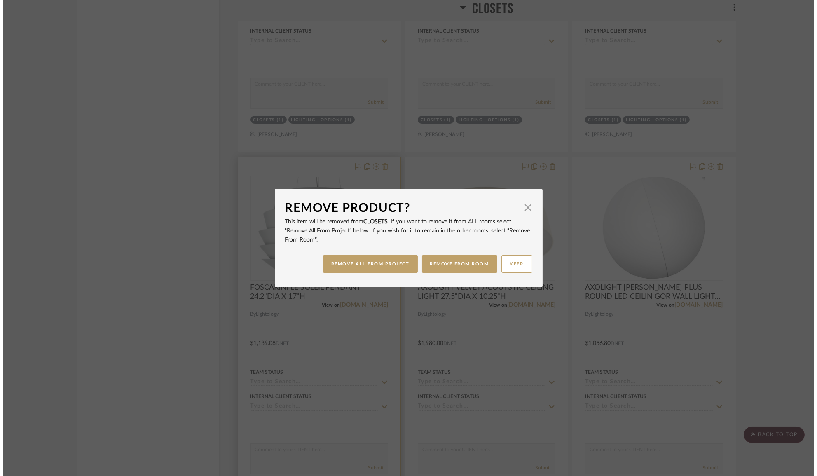
scroll to position [0, 0]
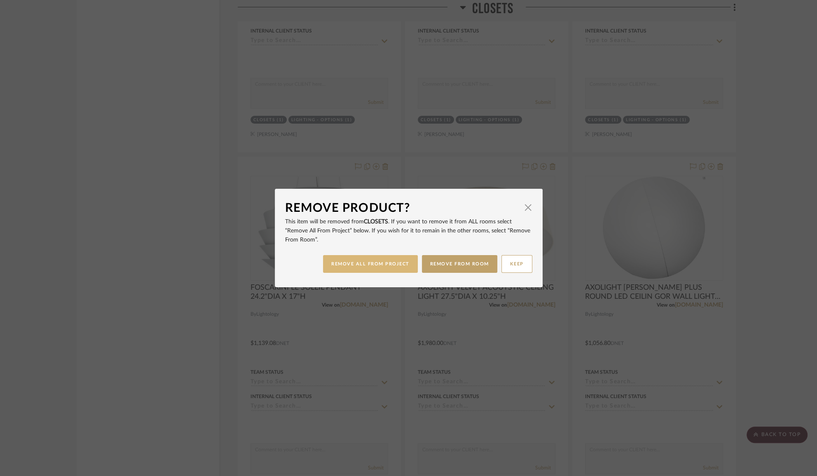
click at [390, 260] on button "REMOVE ALL FROM PROJECT" at bounding box center [370, 264] width 95 height 18
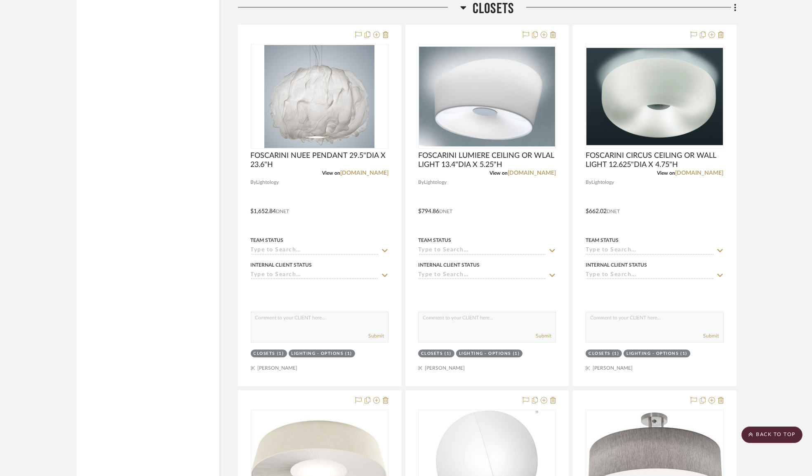
scroll to position [7002, 0]
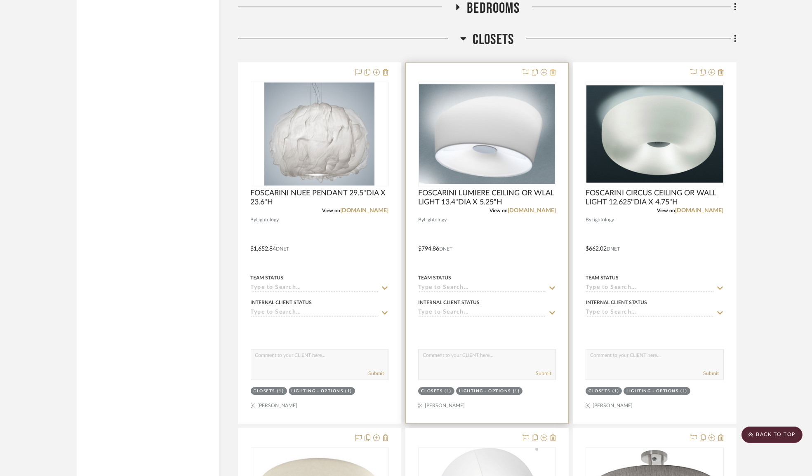
click at [555, 75] on icon at bounding box center [553, 72] width 6 height 7
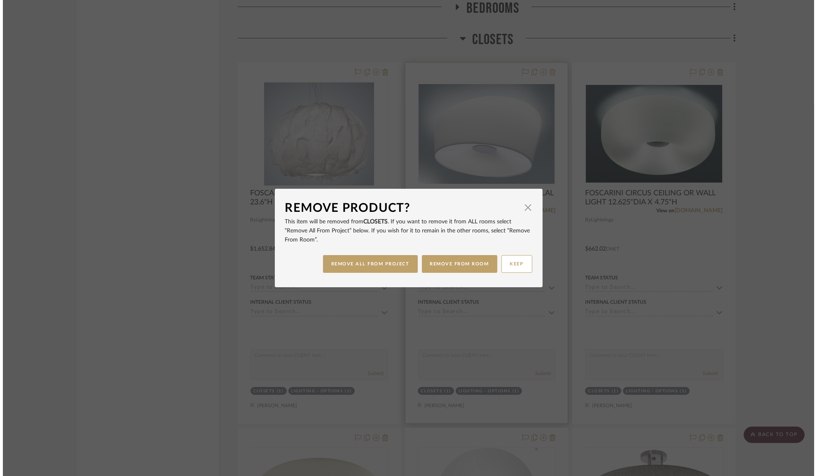
scroll to position [0, 0]
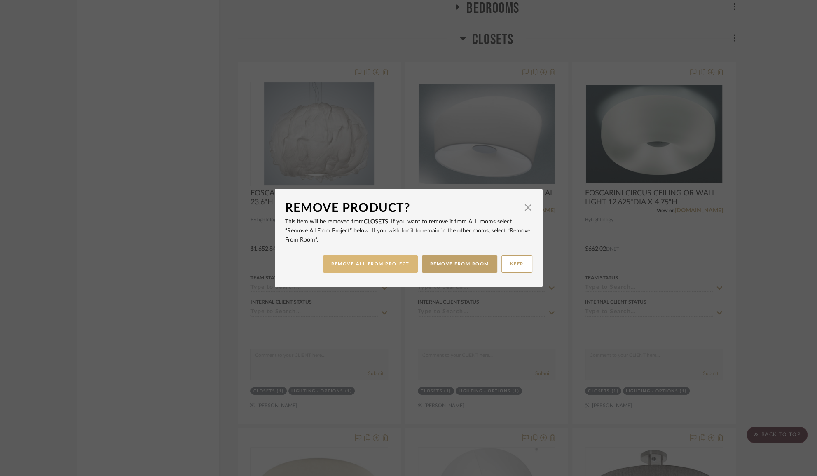
click at [397, 267] on button "REMOVE ALL FROM PROJECT" at bounding box center [370, 264] width 95 height 18
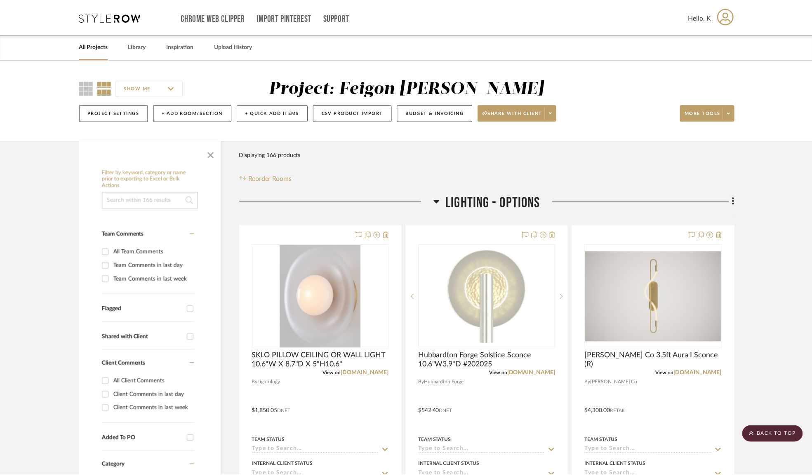
scroll to position [7002, 0]
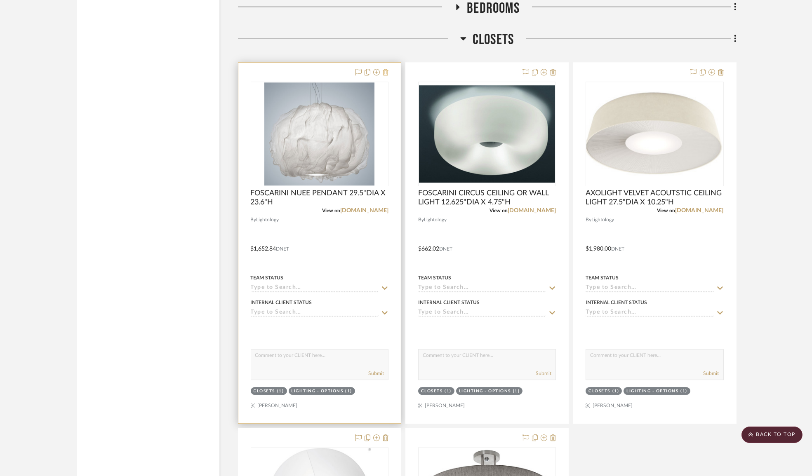
click at [386, 75] on icon at bounding box center [385, 72] width 6 height 7
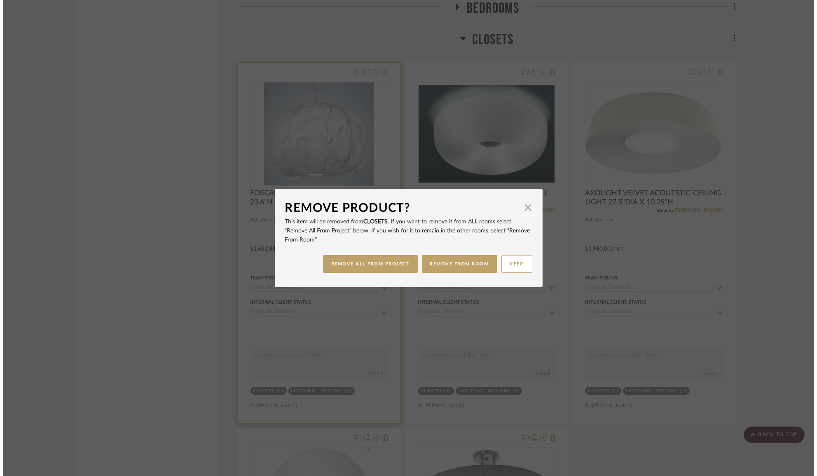
scroll to position [0, 0]
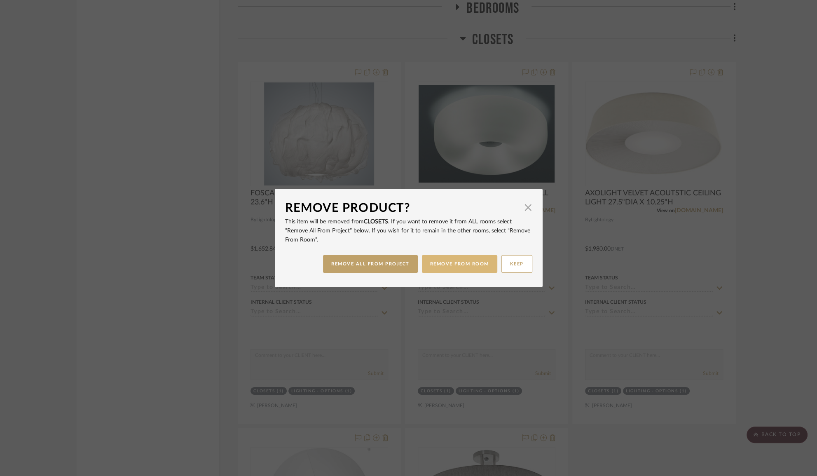
click at [449, 264] on button "REMOVE FROM ROOM" at bounding box center [459, 264] width 75 height 18
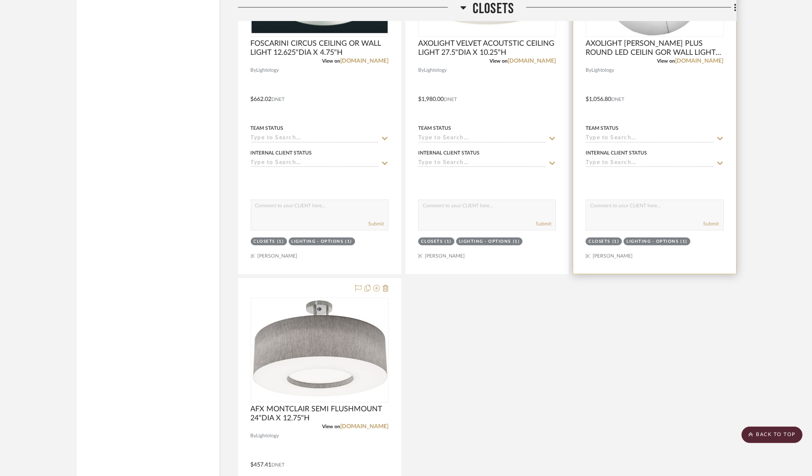
scroll to position [7189, 0]
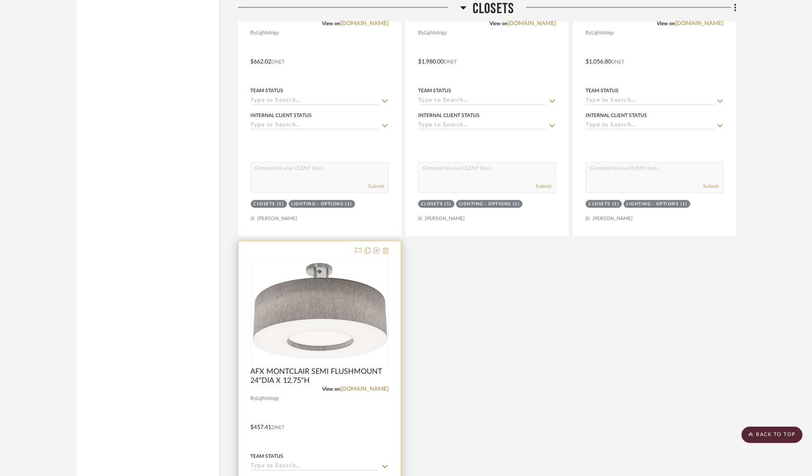
click at [386, 254] on icon at bounding box center [385, 250] width 6 height 7
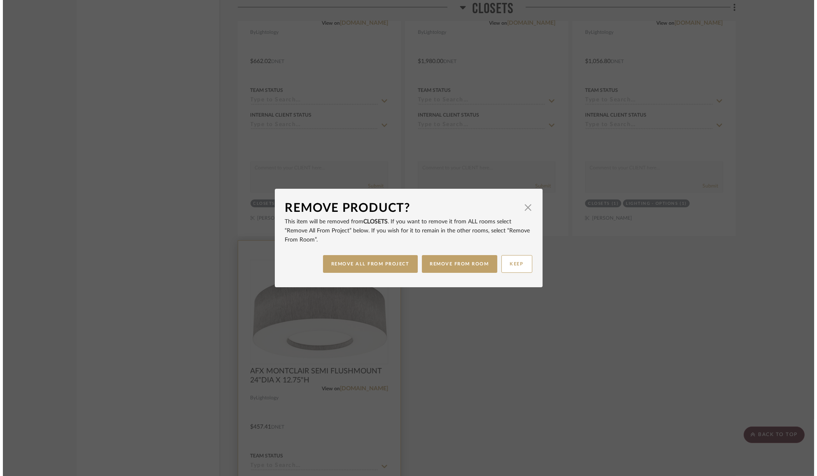
scroll to position [0, 0]
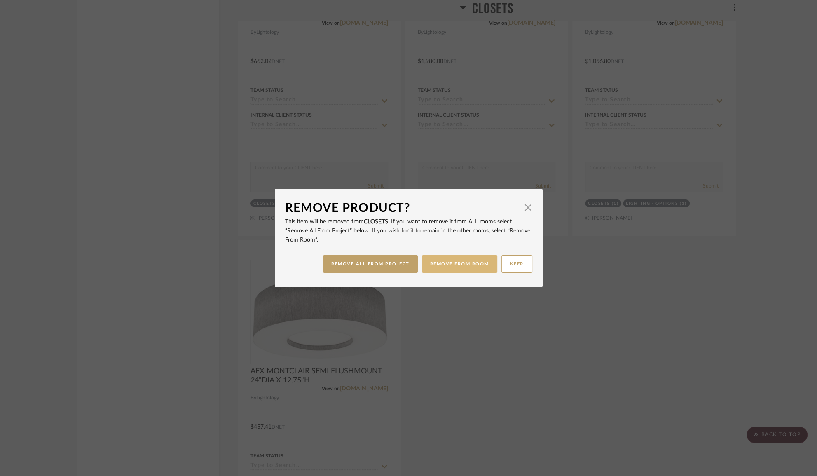
click at [426, 264] on button "REMOVE FROM ROOM" at bounding box center [459, 264] width 75 height 18
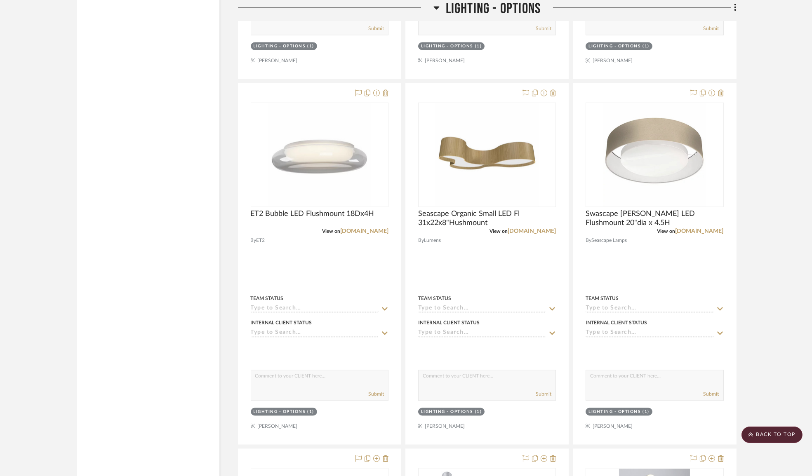
scroll to position [4342, 0]
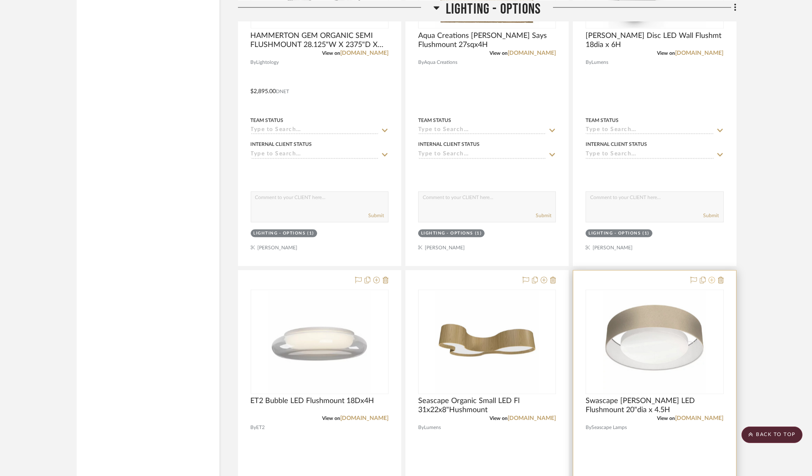
click at [712, 284] on icon at bounding box center [711, 280] width 7 height 7
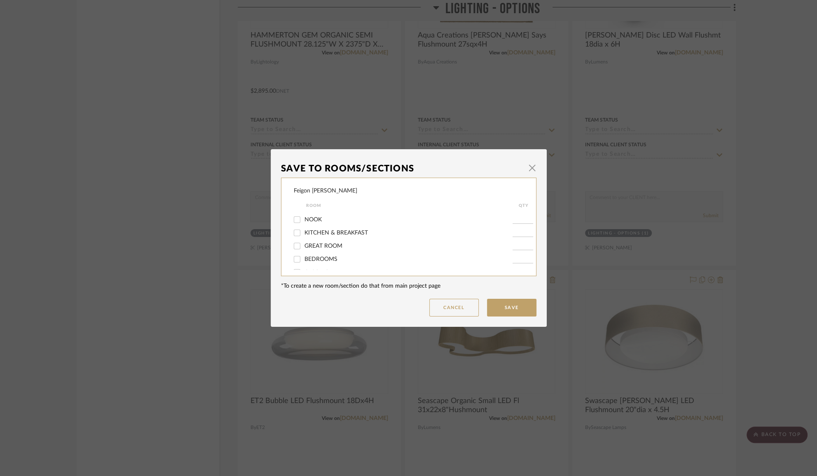
scroll to position [75, 0]
click at [310, 230] on div "CLOSETS" at bounding box center [403, 234] width 219 height 13
click at [305, 235] on span "CLOSETS" at bounding box center [317, 235] width 24 height 6
click at [304, 235] on input "CLOSETS" at bounding box center [297, 234] width 13 height 13
checkbox input "true"
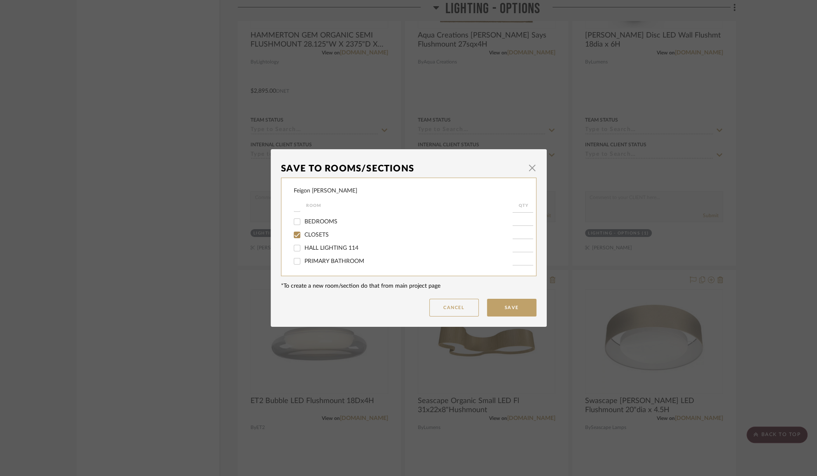
type input "1"
click at [313, 221] on div "LIGHTING - OPTIONS" at bounding box center [403, 217] width 219 height 13
click at [316, 218] on span "LIGHTING - OPTIONS" at bounding box center [333, 217] width 57 height 6
click at [304, 218] on input "LIGHTING - OPTIONS" at bounding box center [297, 217] width 13 height 13
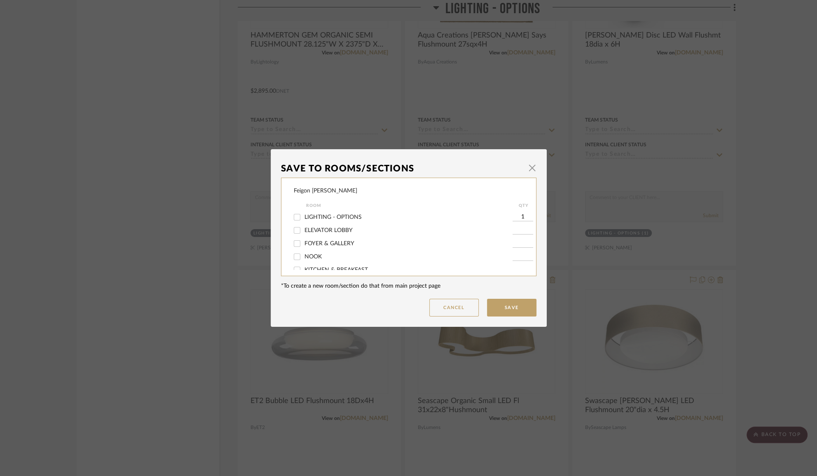
checkbox input "false"
click at [512, 303] on button "Save" at bounding box center [511, 308] width 49 height 18
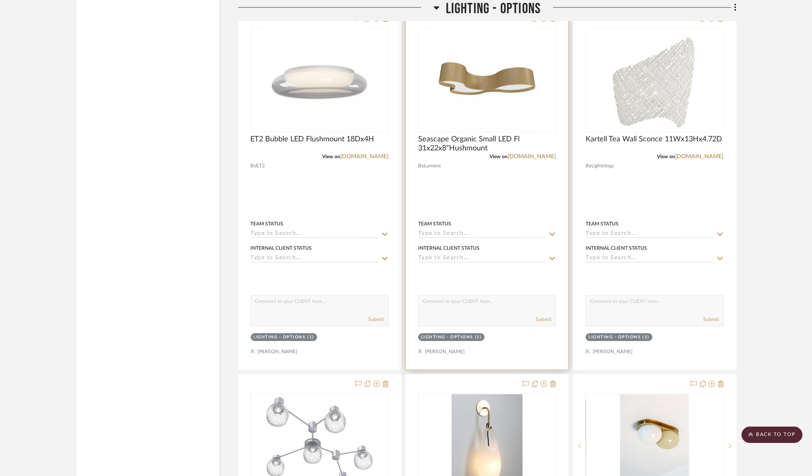
scroll to position [4567, 0]
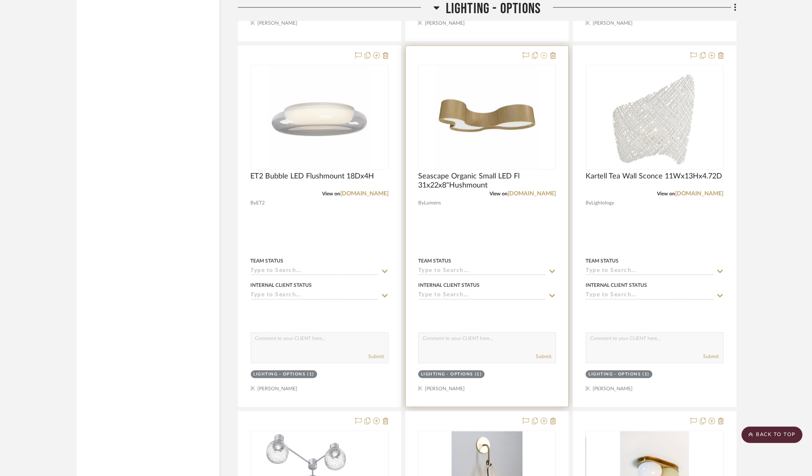
click at [542, 59] on icon at bounding box center [543, 55] width 7 height 7
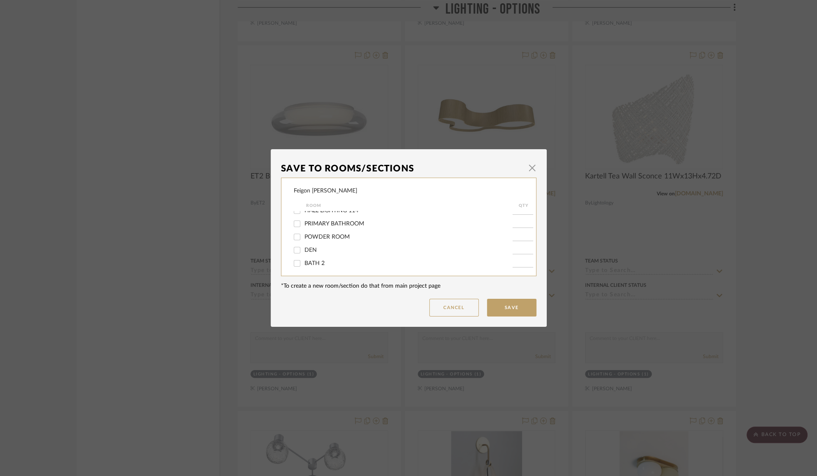
scroll to position [75, 0]
click at [324, 246] on span "HALL LIGHTING 114" at bounding box center [332, 248] width 54 height 6
click at [304, 246] on input "HALL LIGHTING 114" at bounding box center [297, 248] width 13 height 13
checkbox input "true"
type input "1"
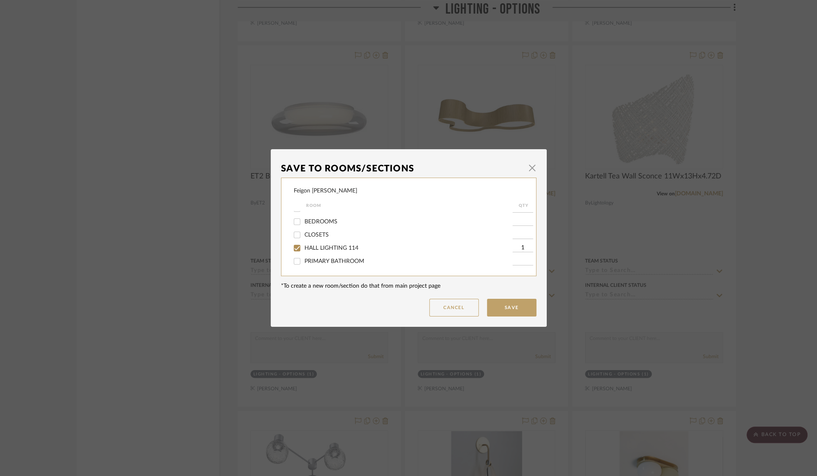
scroll to position [0, 0]
click at [317, 216] on span "LIGHTING - OPTIONS" at bounding box center [333, 217] width 57 height 6
click at [304, 216] on input "LIGHTING - OPTIONS" at bounding box center [297, 217] width 13 height 13
checkbox input "false"
click at [517, 308] on button "Save" at bounding box center [511, 308] width 49 height 18
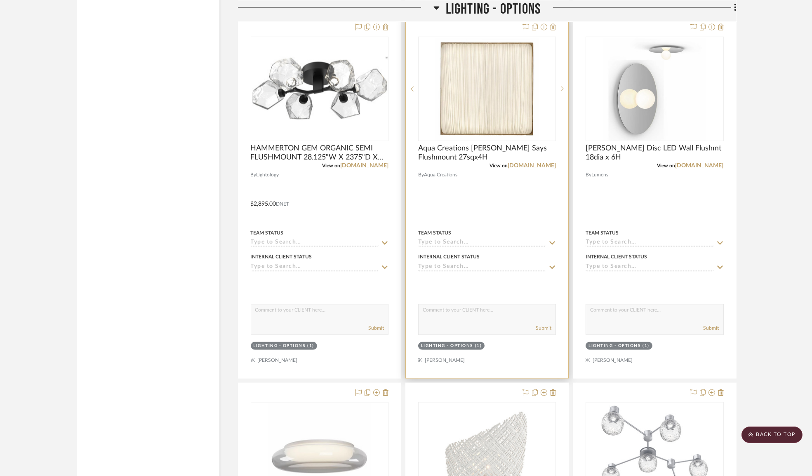
scroll to position [4079, 0]
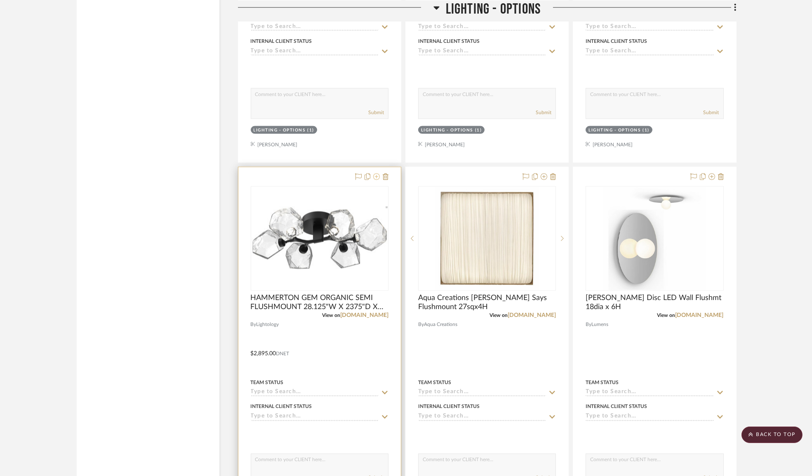
click at [376, 180] on icon at bounding box center [376, 177] width 7 height 7
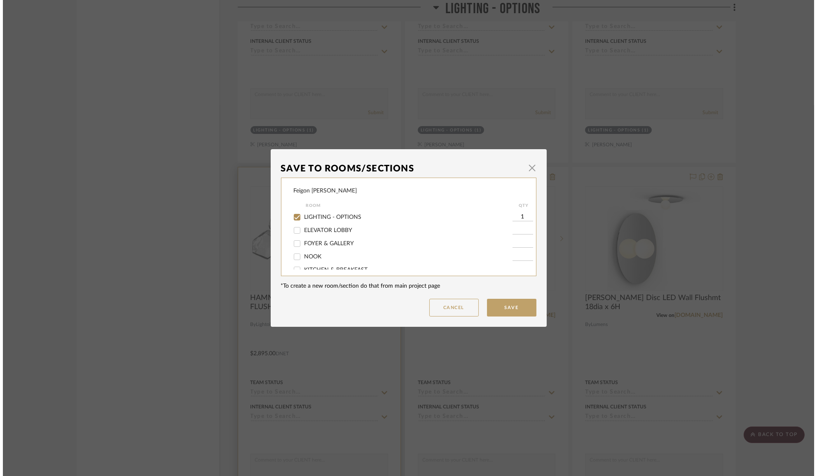
scroll to position [0, 0]
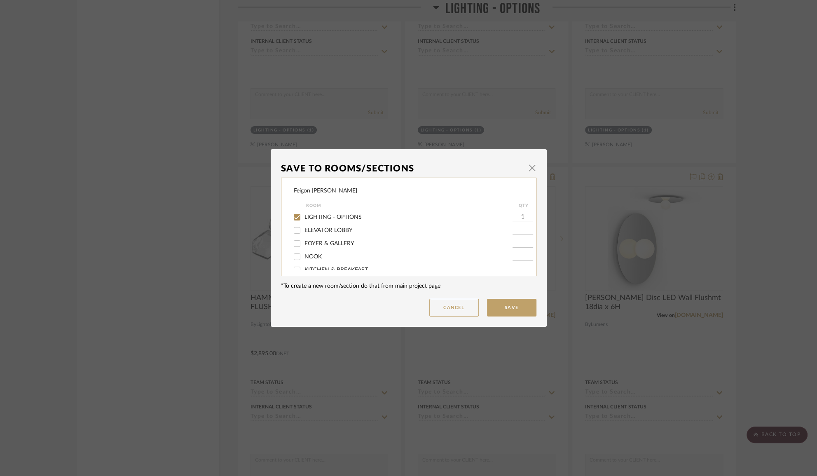
click at [321, 216] on span "LIGHTING - OPTIONS" at bounding box center [333, 217] width 57 height 6
click at [304, 216] on input "LIGHTING - OPTIONS" at bounding box center [297, 217] width 13 height 13
checkbox input "false"
click at [342, 245] on label "HALL LIGHTING 114" at bounding box center [409, 248] width 208 height 7
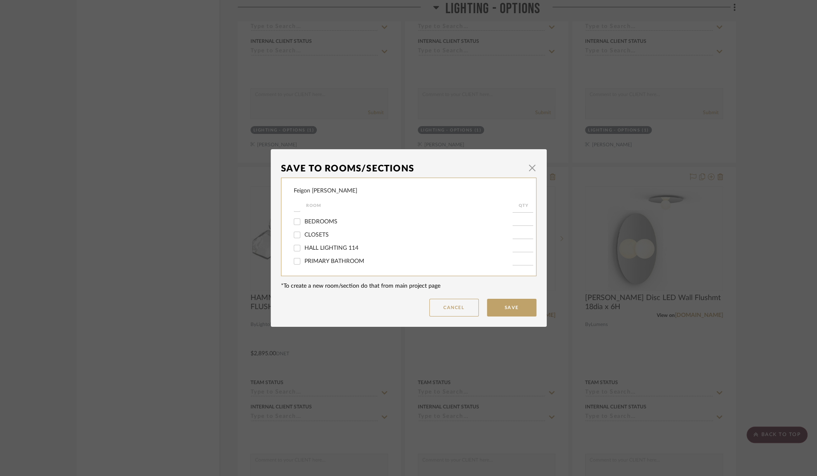
click at [304, 244] on input "HALL LIGHTING 114" at bounding box center [297, 248] width 13 height 13
checkbox input "true"
type input "1"
click at [495, 305] on button "Save" at bounding box center [511, 308] width 49 height 18
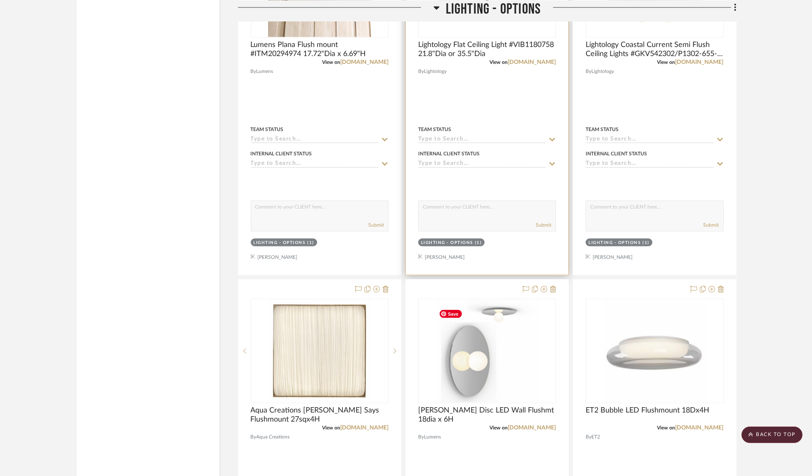
scroll to position [3817, 0]
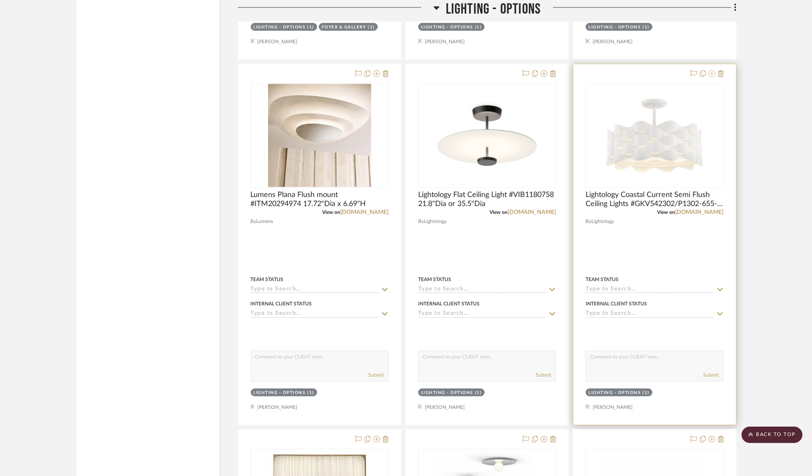
click at [712, 77] on icon at bounding box center [711, 73] width 7 height 7
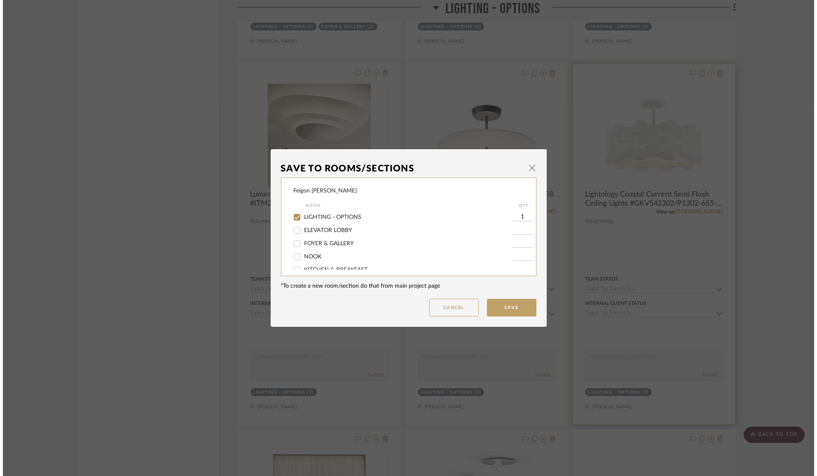
scroll to position [0, 0]
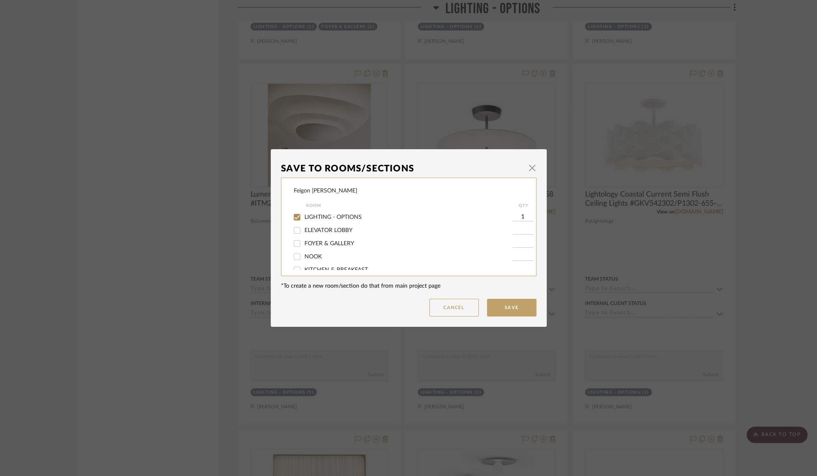
click at [339, 218] on span "LIGHTING - OPTIONS" at bounding box center [333, 217] width 57 height 6
click at [304, 218] on input "LIGHTING - OPTIONS" at bounding box center [297, 217] width 13 height 13
checkbox input "false"
click at [332, 250] on span "HALL LIGHTING 114" at bounding box center [332, 248] width 54 height 6
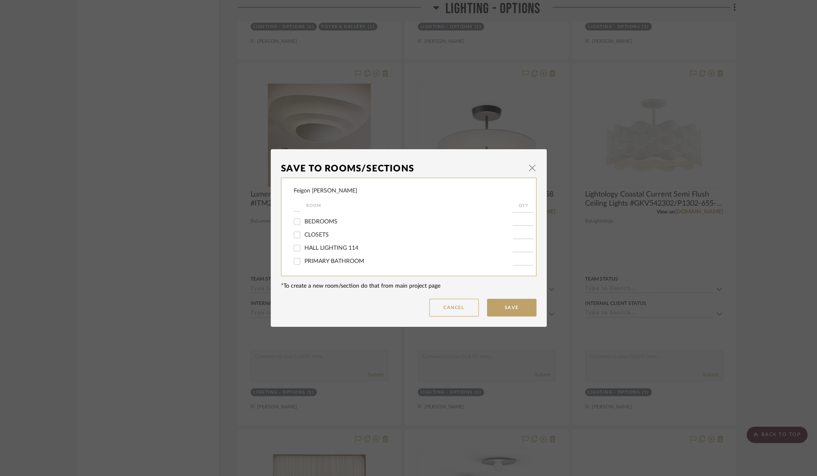
click at [304, 250] on input "HALL LIGHTING 114" at bounding box center [297, 248] width 13 height 13
checkbox input "true"
type input "1"
click at [509, 300] on button "Save" at bounding box center [511, 308] width 49 height 18
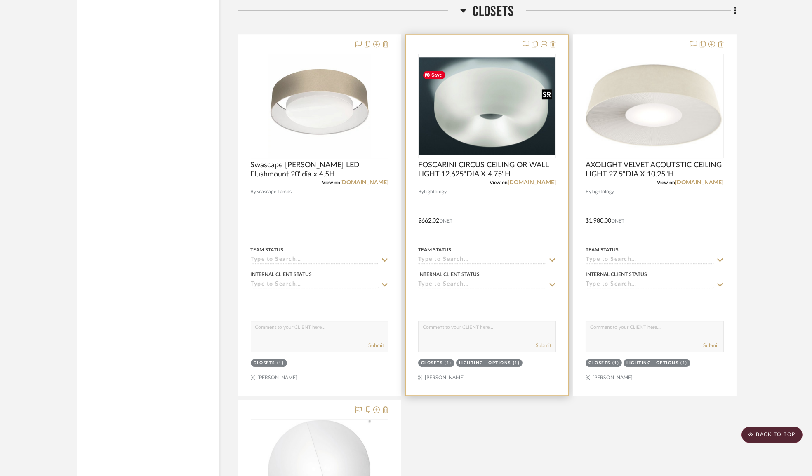
scroll to position [6477, 0]
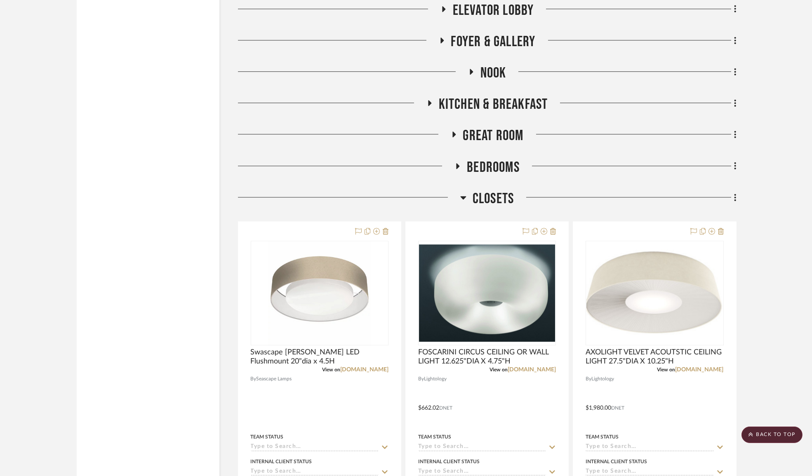
click at [467, 208] on h3 "CLOSETS" at bounding box center [487, 199] width 54 height 18
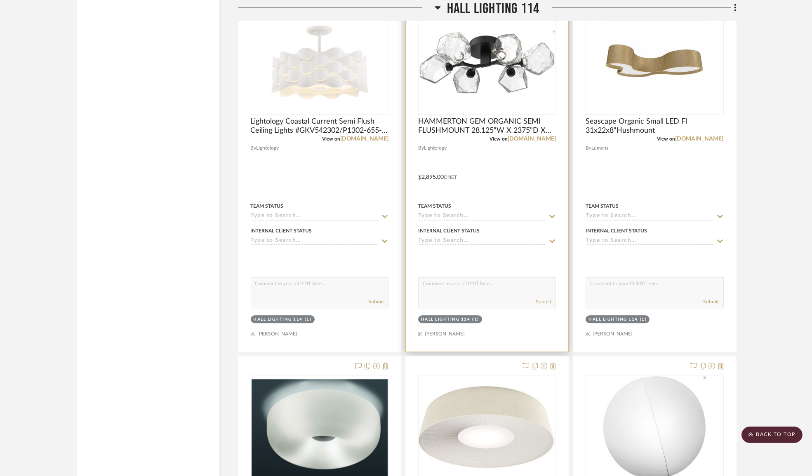
scroll to position [6852, 0]
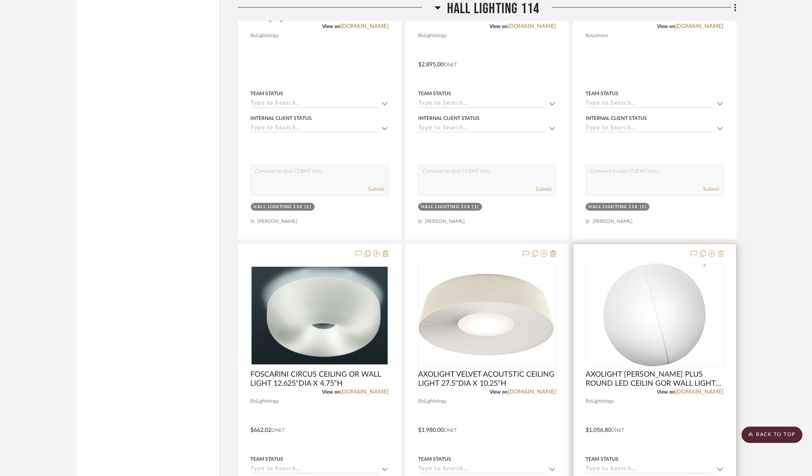
click at [721, 257] on fa-icon at bounding box center [721, 254] width 6 height 7
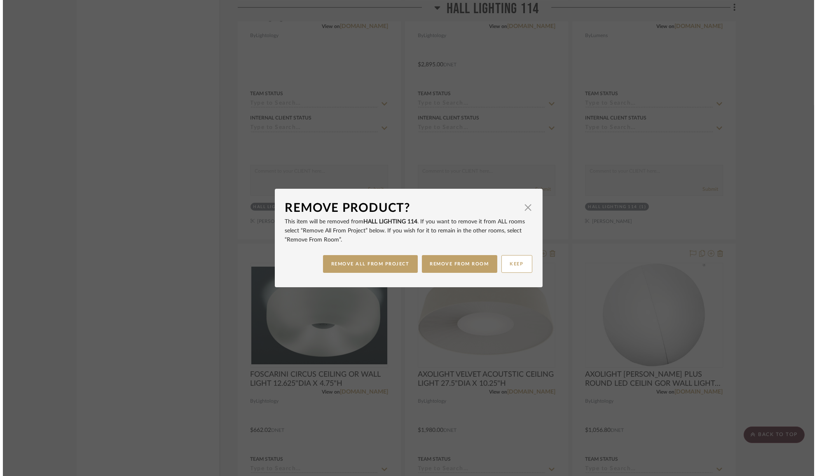
scroll to position [0, 0]
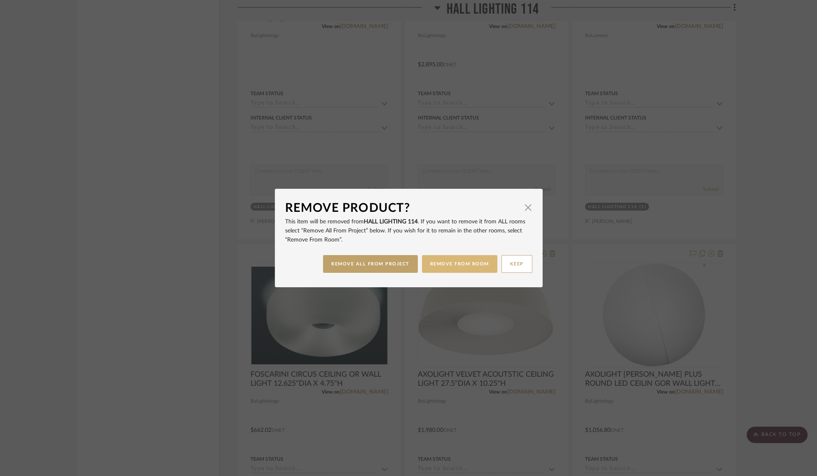
click at [439, 264] on button "REMOVE FROM ROOM" at bounding box center [459, 264] width 75 height 18
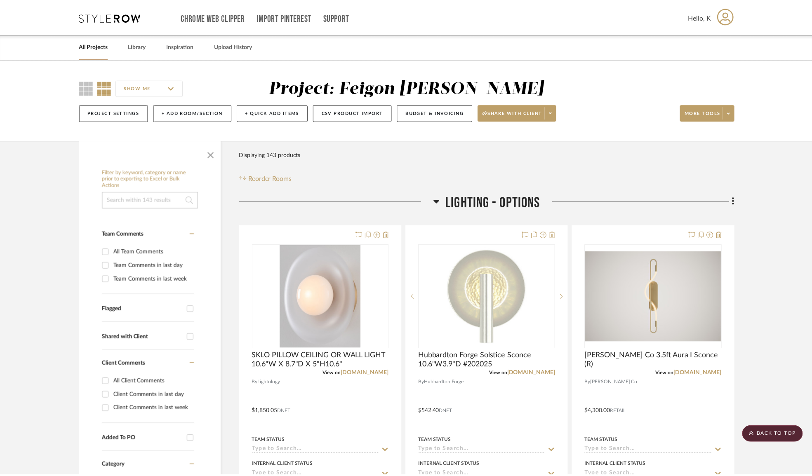
scroll to position [6852, 0]
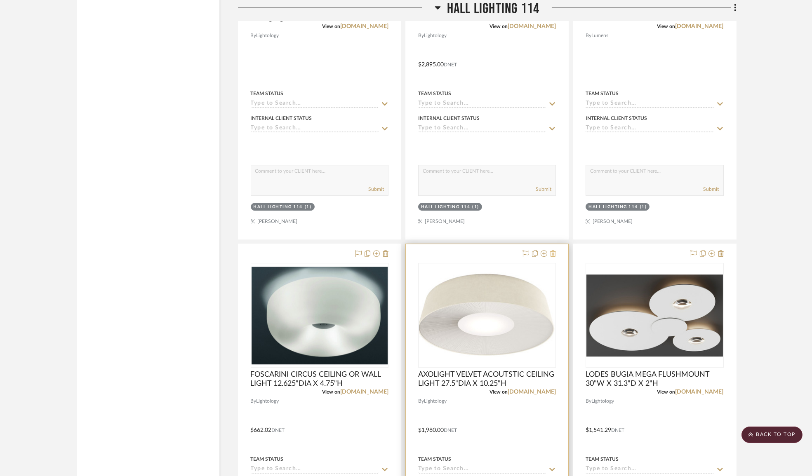
click at [554, 257] on icon at bounding box center [553, 253] width 6 height 7
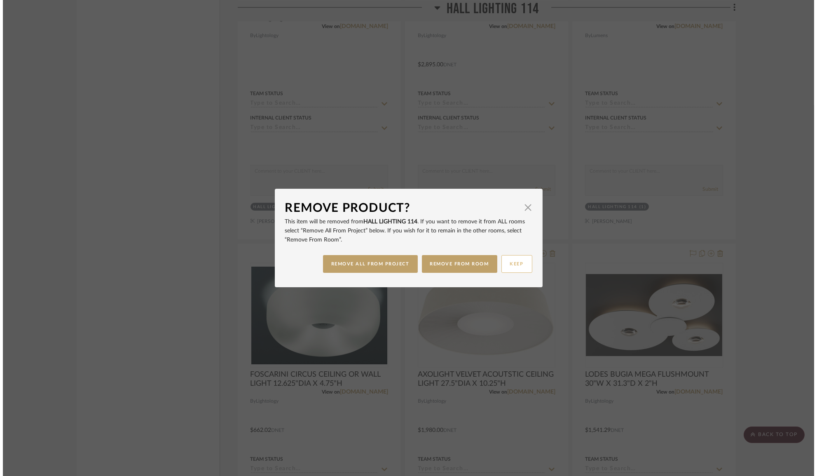
scroll to position [0, 0]
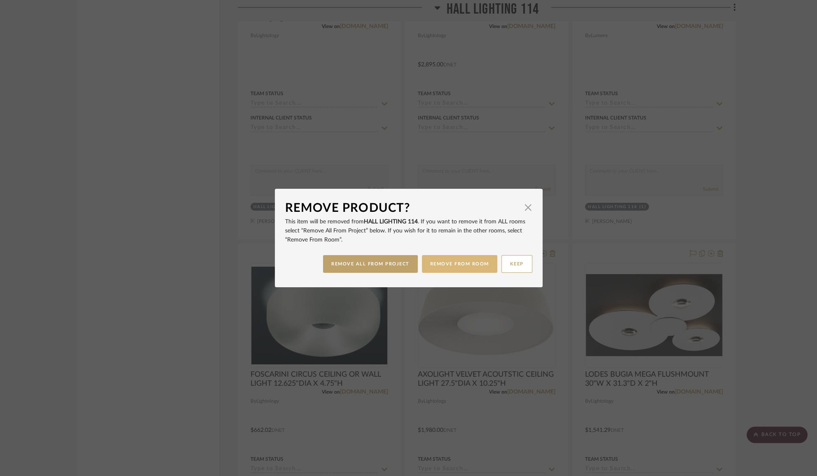
click at [456, 268] on button "REMOVE FROM ROOM" at bounding box center [459, 264] width 75 height 18
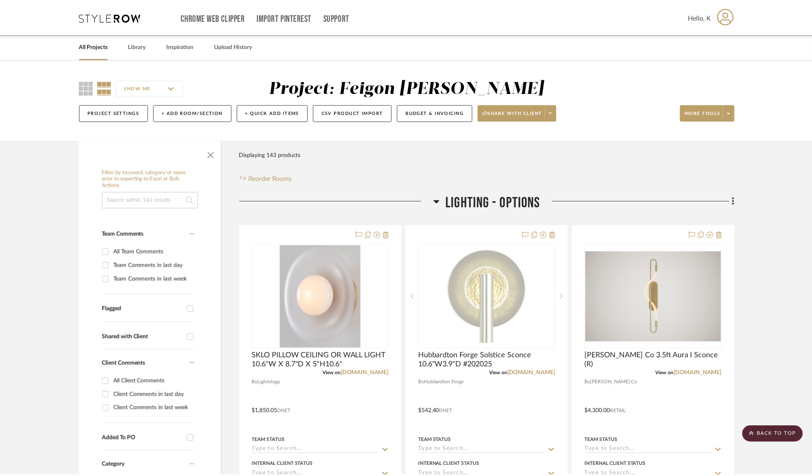
scroll to position [6852, 0]
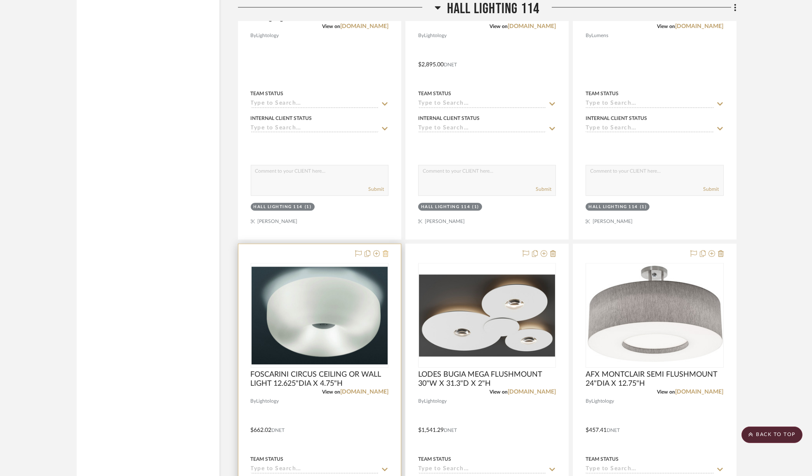
click at [387, 257] on icon at bounding box center [385, 253] width 6 height 7
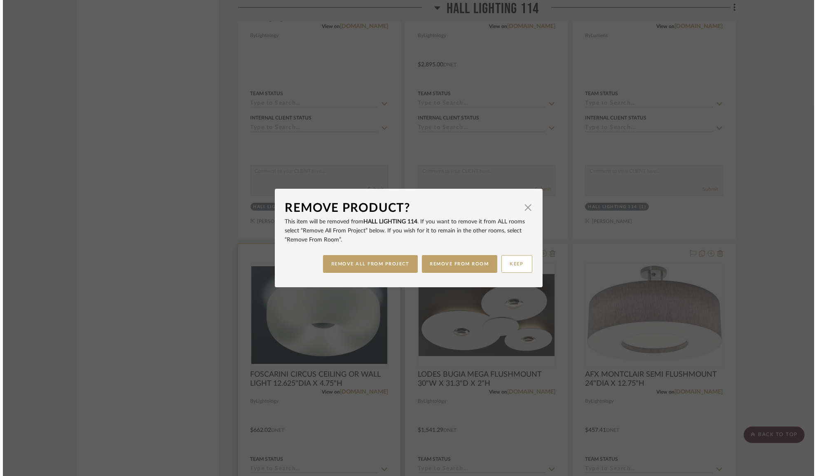
scroll to position [0, 0]
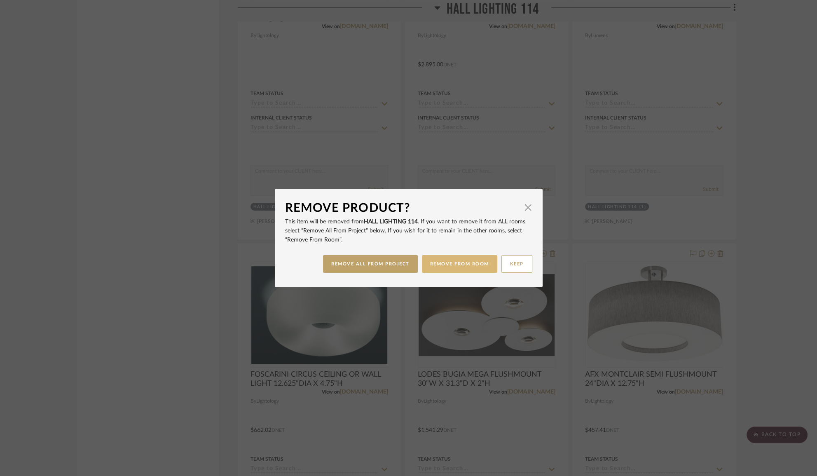
click at [446, 270] on button "REMOVE FROM ROOM" at bounding box center [459, 264] width 75 height 18
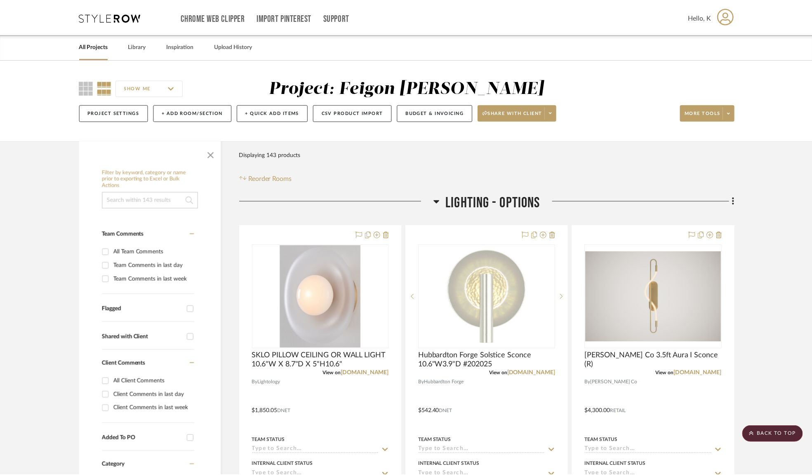
scroll to position [6852, 0]
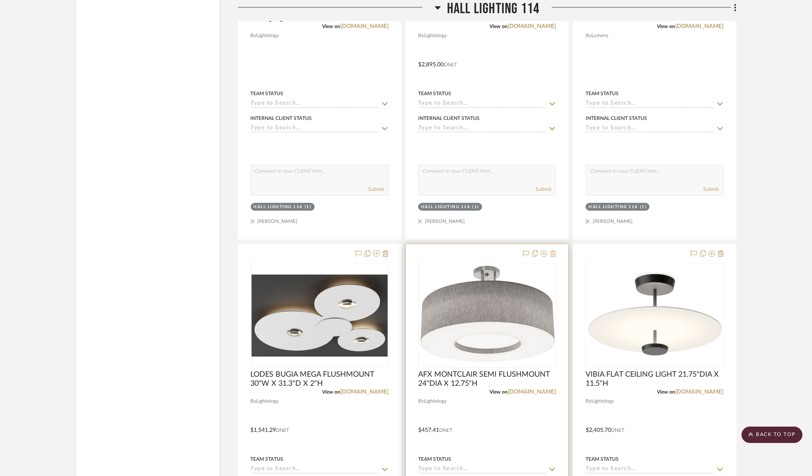
click at [554, 257] on icon at bounding box center [553, 253] width 6 height 7
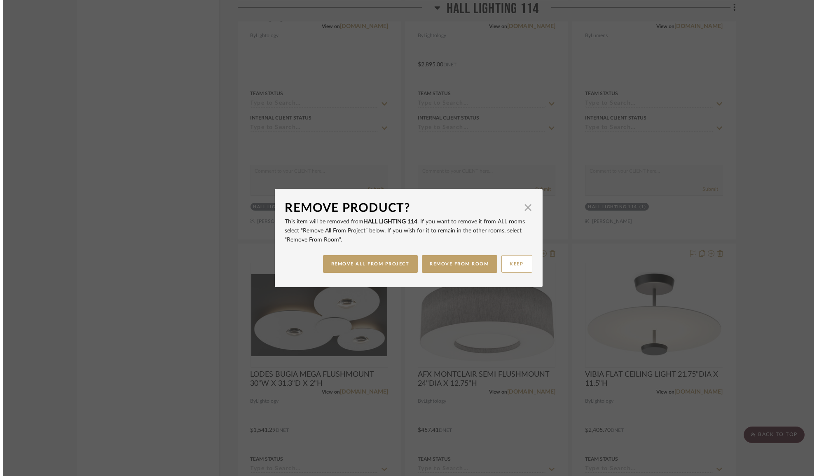
scroll to position [0, 0]
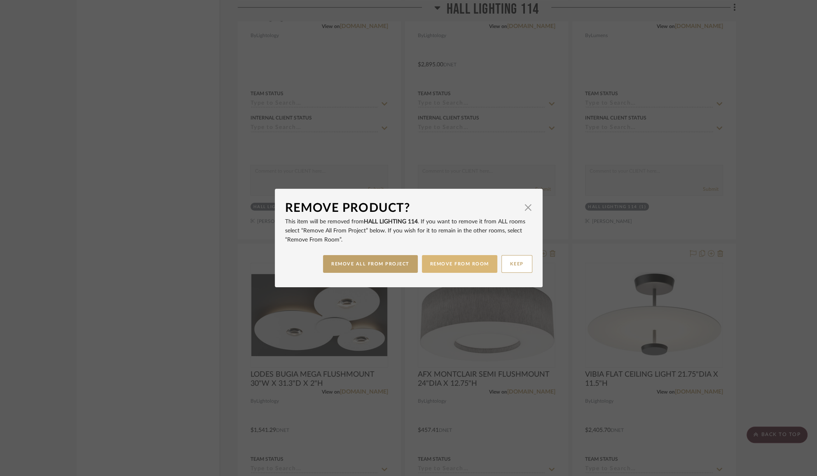
click at [471, 267] on button "REMOVE FROM ROOM" at bounding box center [459, 264] width 75 height 18
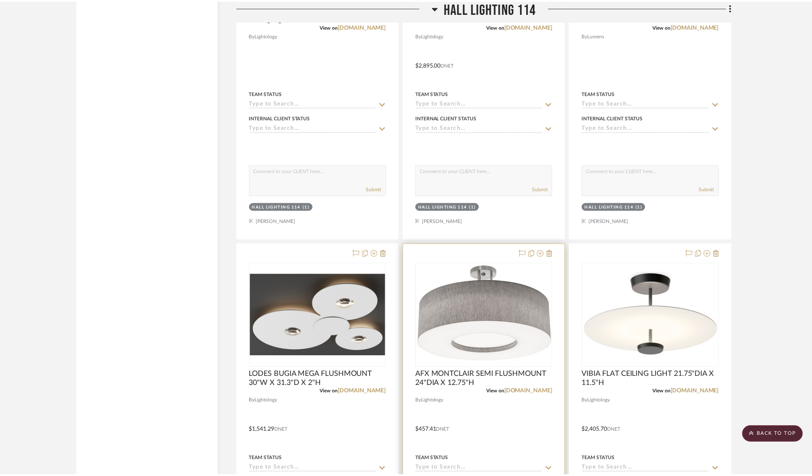
scroll to position [6852, 0]
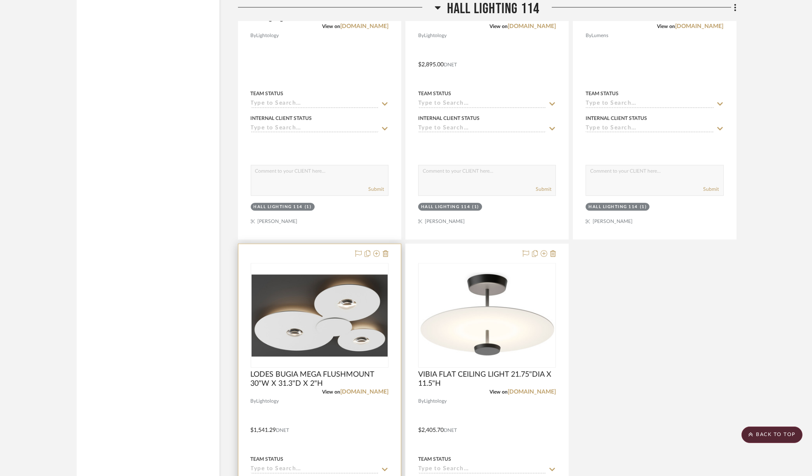
click at [389, 263] on div at bounding box center [319, 424] width 162 height 361
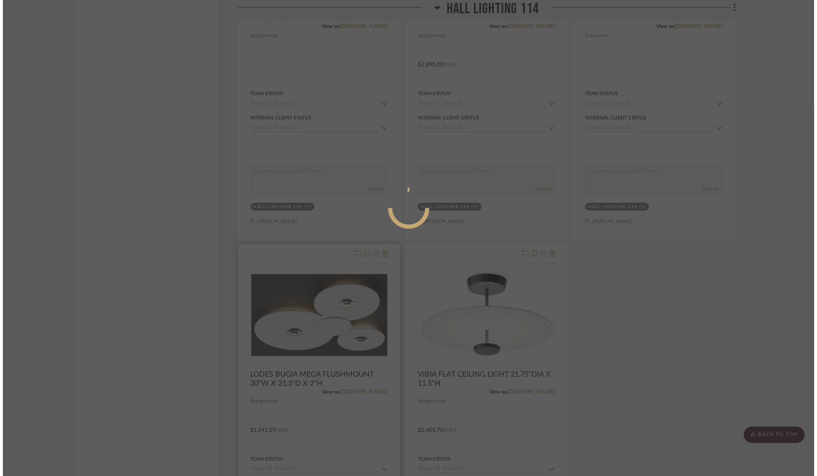
scroll to position [0, 0]
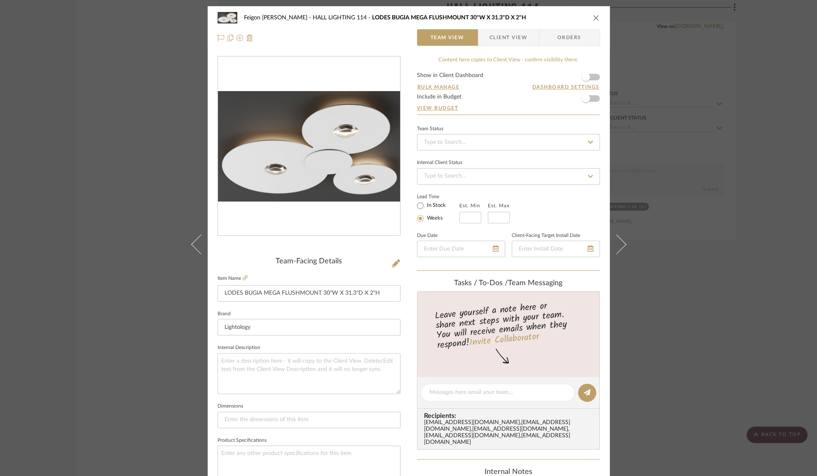
click at [589, 21] on div "Feigon Bialer HALL LIGHTING 114 LODES BUGIA MEGA FLUSHMOUNT 30"W X 31.3"D X 2"H" at bounding box center [409, 17] width 382 height 16
click at [593, 20] on icon "close" at bounding box center [596, 17] width 7 height 7
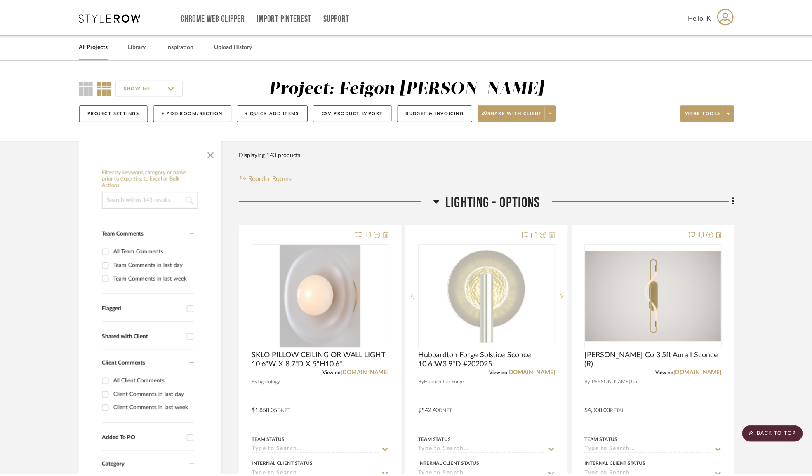
scroll to position [6852, 0]
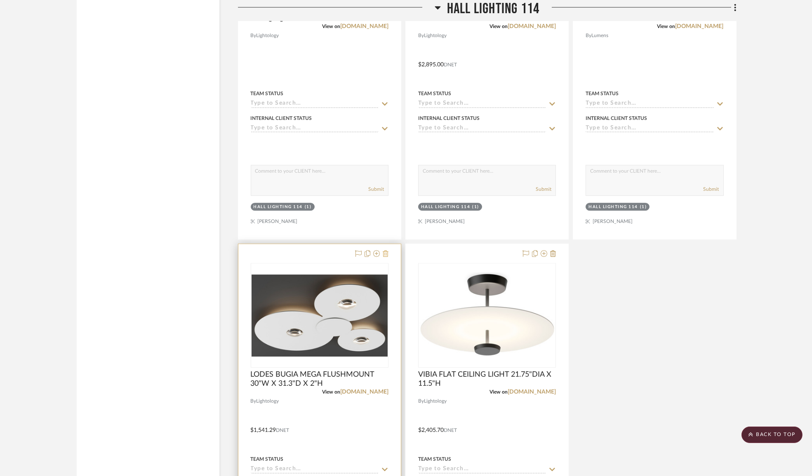
click at [386, 257] on icon at bounding box center [385, 253] width 6 height 7
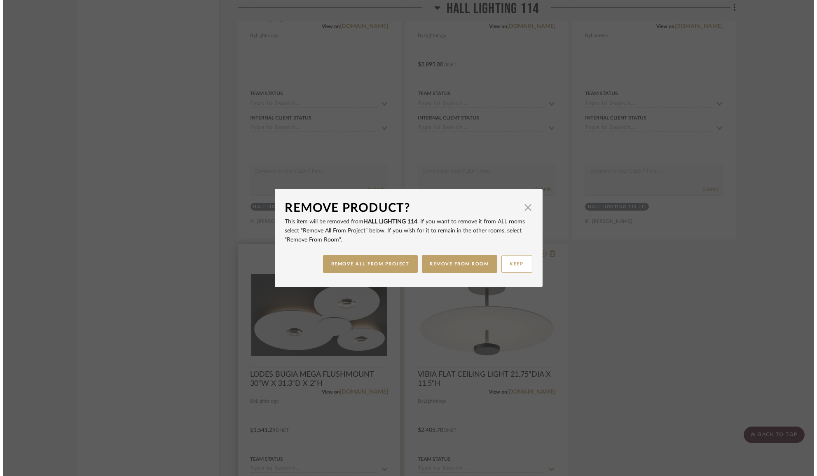
scroll to position [0, 0]
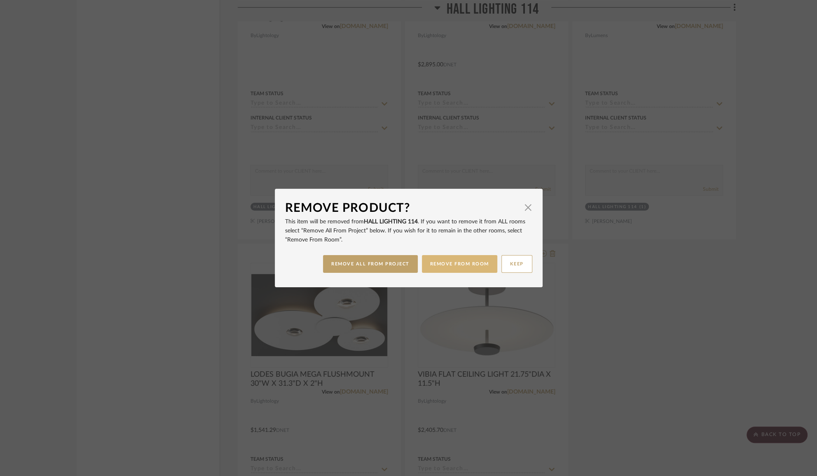
click at [448, 271] on button "REMOVE FROM ROOM" at bounding box center [459, 264] width 75 height 18
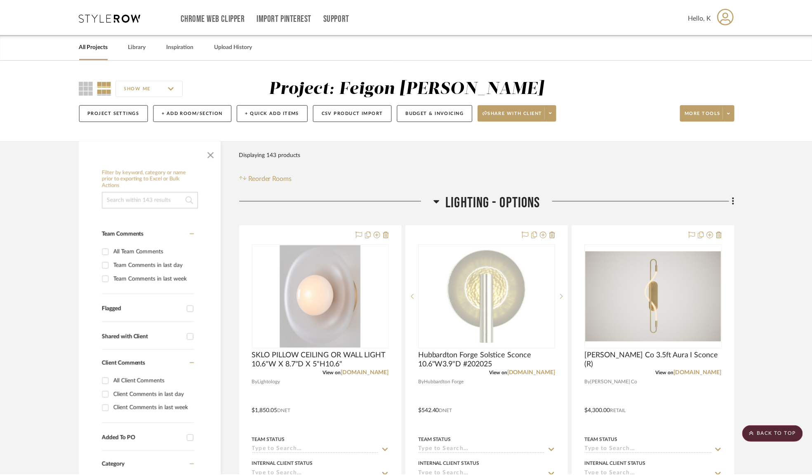
scroll to position [6852, 0]
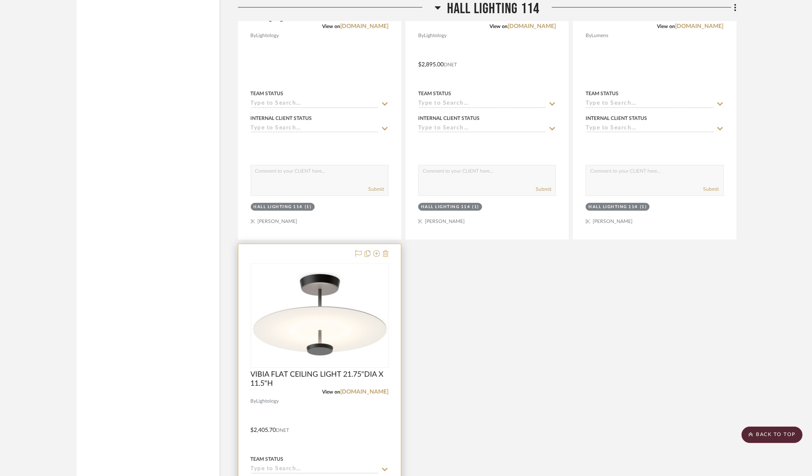
click at [387, 257] on icon at bounding box center [385, 253] width 6 height 7
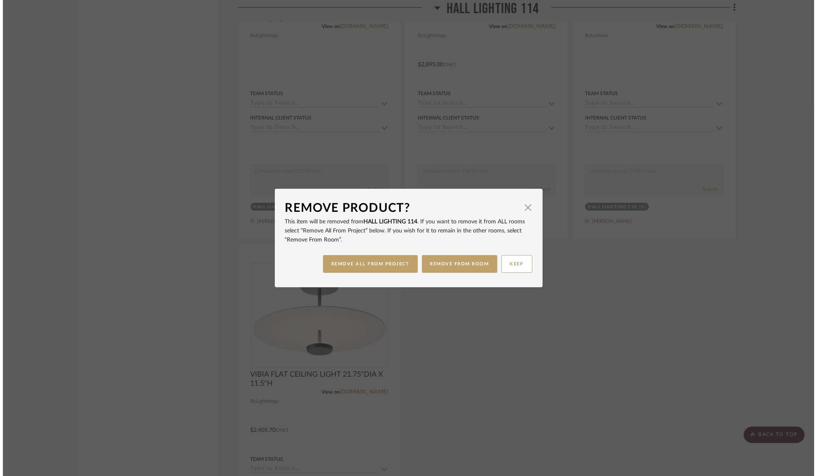
scroll to position [0, 0]
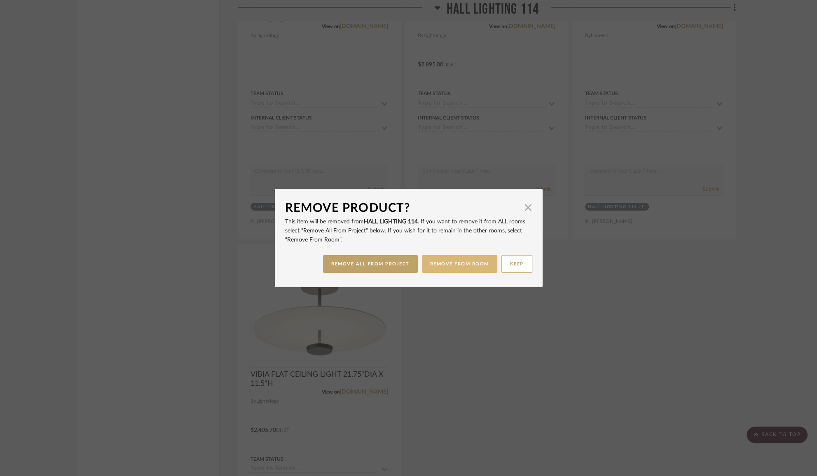
click at [446, 264] on button "REMOVE FROM ROOM" at bounding box center [459, 264] width 75 height 18
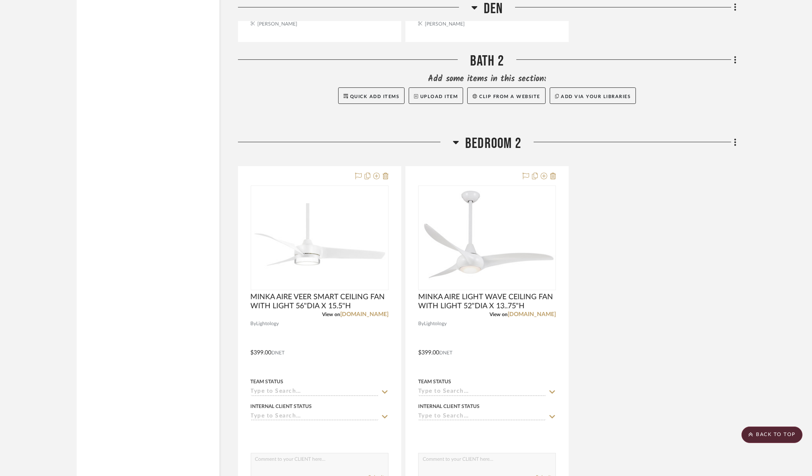
scroll to position [7901, 0]
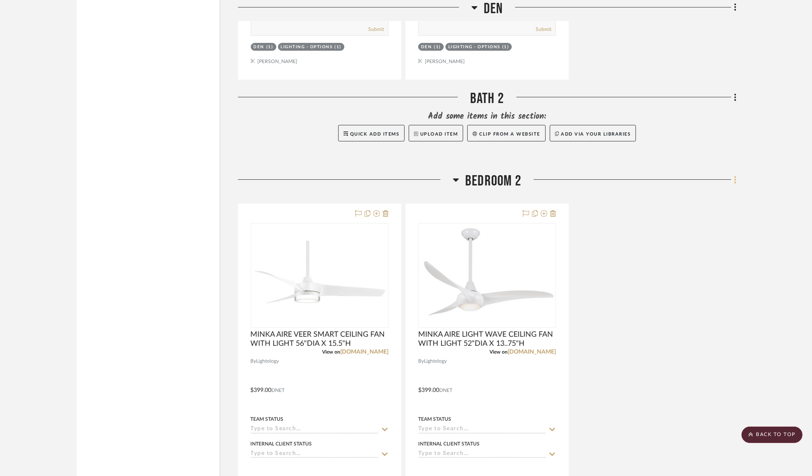
click at [734, 184] on icon at bounding box center [735, 179] width 2 height 9
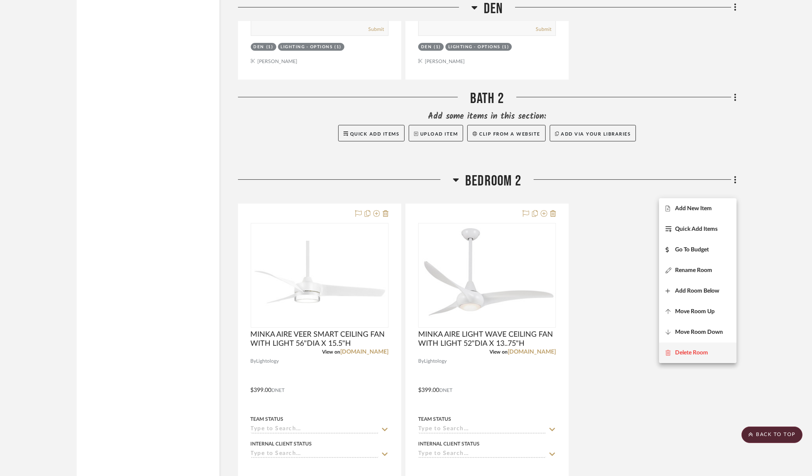
click at [688, 352] on span "Delete Room" at bounding box center [691, 352] width 33 height 7
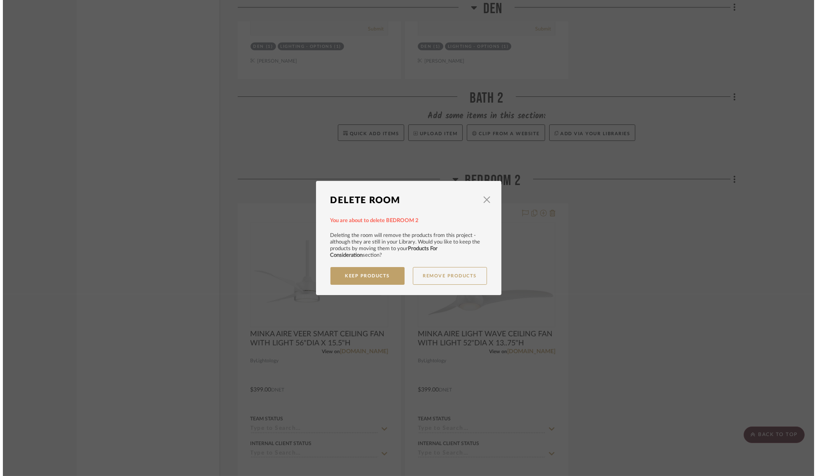
scroll to position [0, 0]
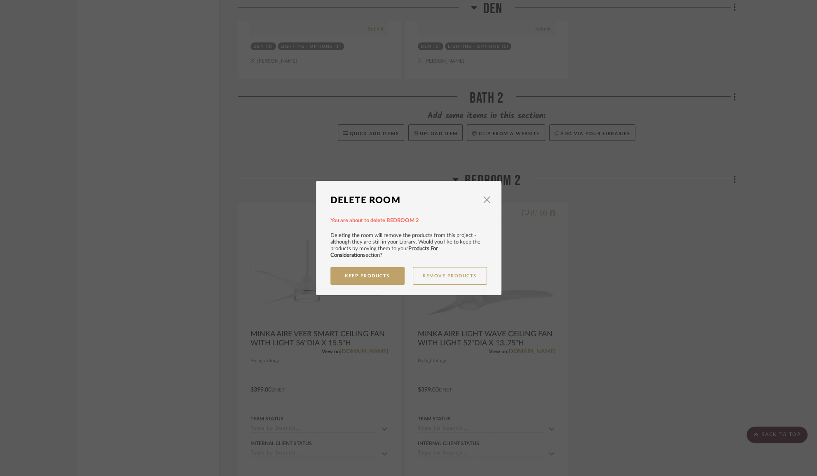
drag, startPoint x: 439, startPoint y: 277, endPoint x: 377, endPoint y: 286, distance: 62.4
click at [379, 294] on dialog-content "Delete Room × You are about to delete BEDROOM 2 Deleting the room will remove t…" at bounding box center [408, 238] width 185 height 114
click at [375, 277] on button "Keep Products" at bounding box center [368, 276] width 74 height 18
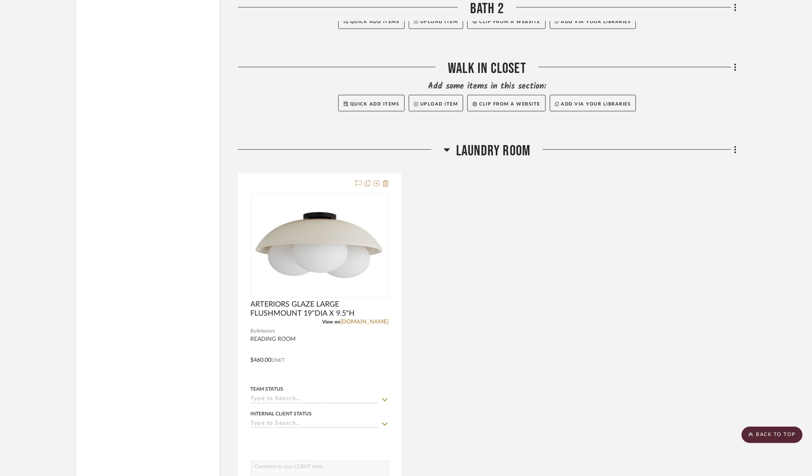
scroll to position [7789, 0]
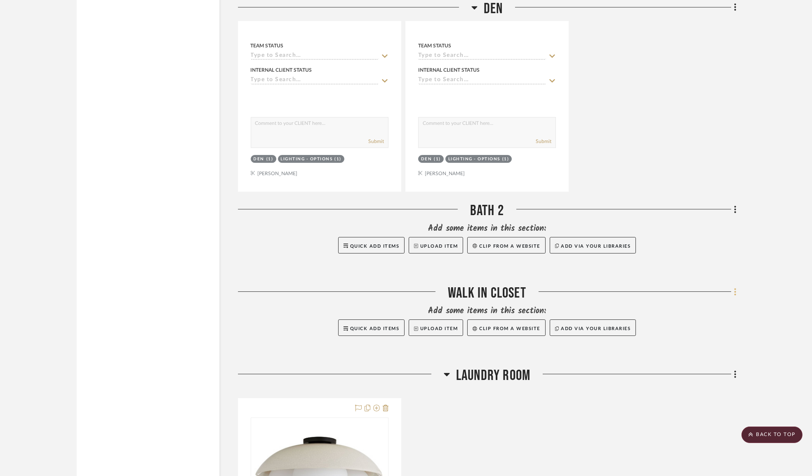
click at [731, 299] on fa-icon at bounding box center [733, 293] width 5 height 14
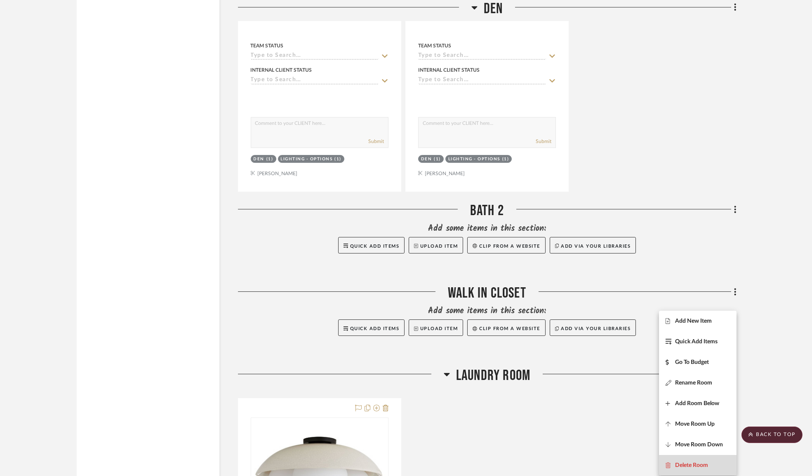
click at [676, 462] on span "Delete Room" at bounding box center [691, 465] width 33 height 7
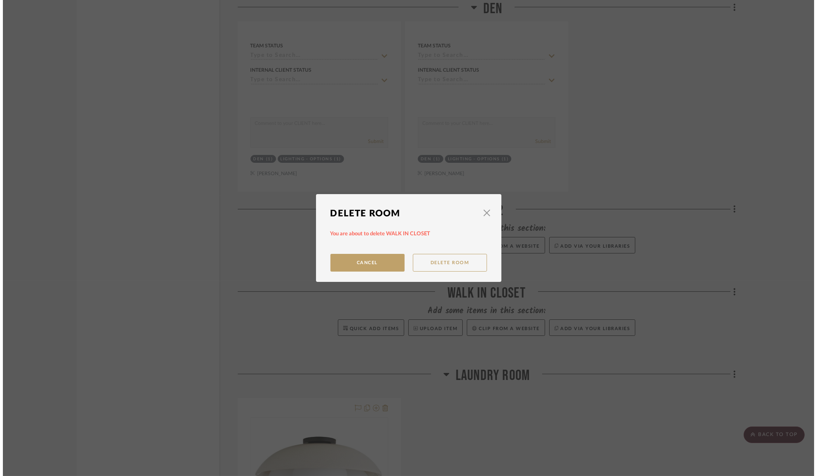
scroll to position [0, 0]
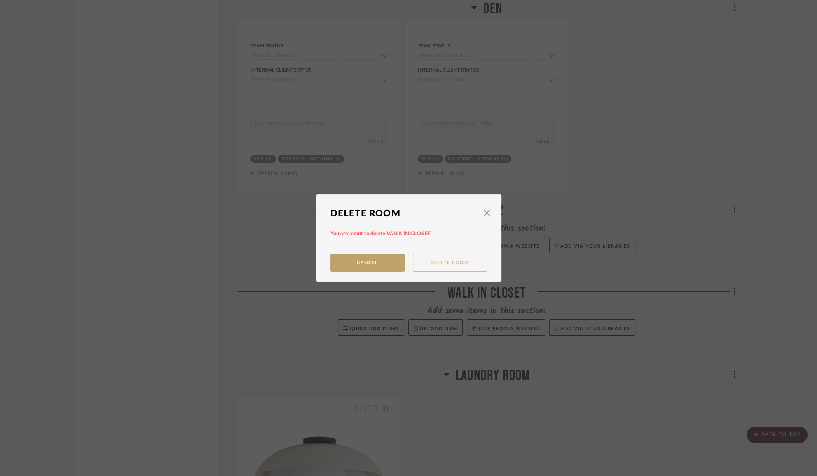
click at [441, 265] on button "Delete Room" at bounding box center [450, 263] width 74 height 18
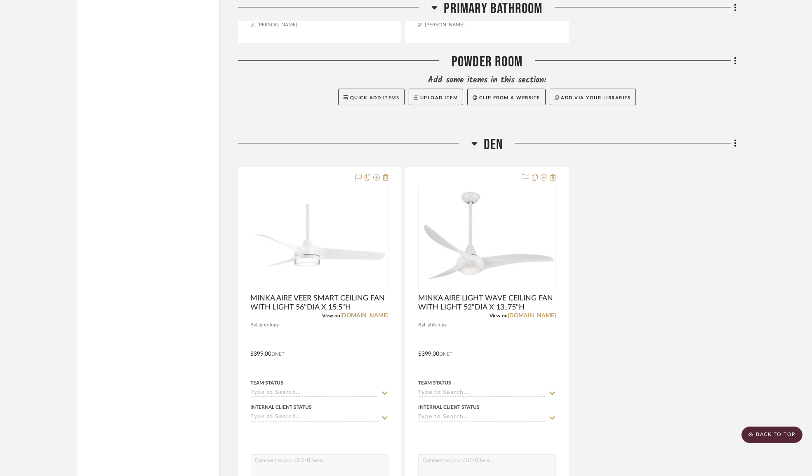
scroll to position [7414, 0]
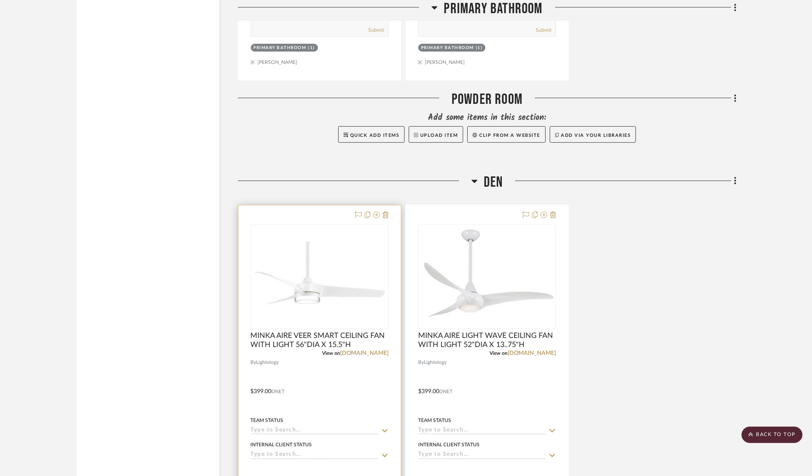
click at [389, 227] on div at bounding box center [319, 385] width 162 height 361
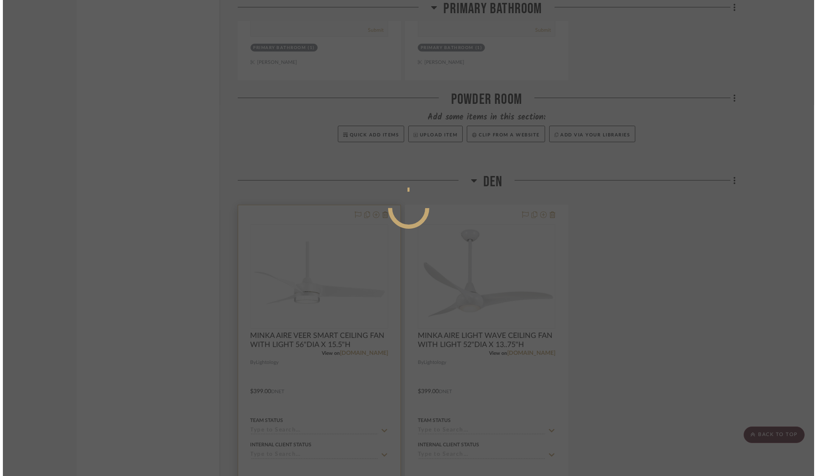
scroll to position [0, 0]
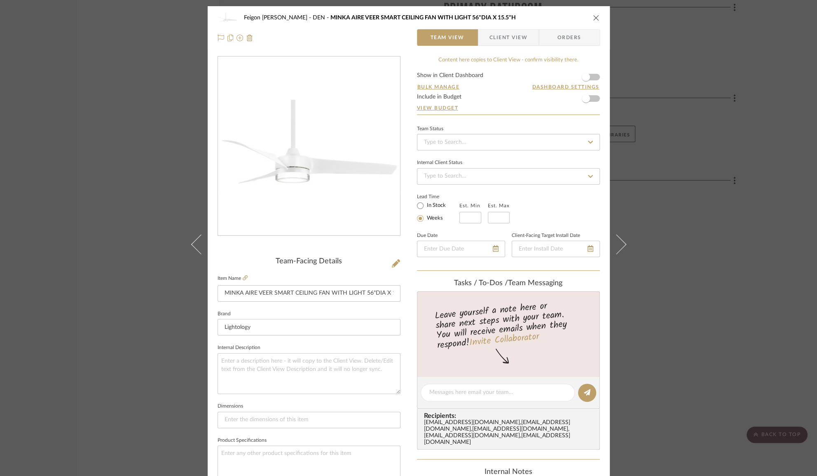
click at [593, 18] on icon "close" at bounding box center [596, 17] width 7 height 7
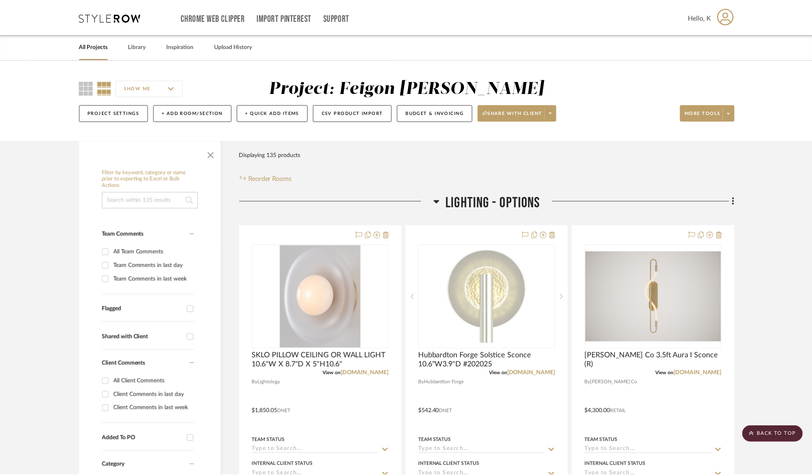
scroll to position [7414, 0]
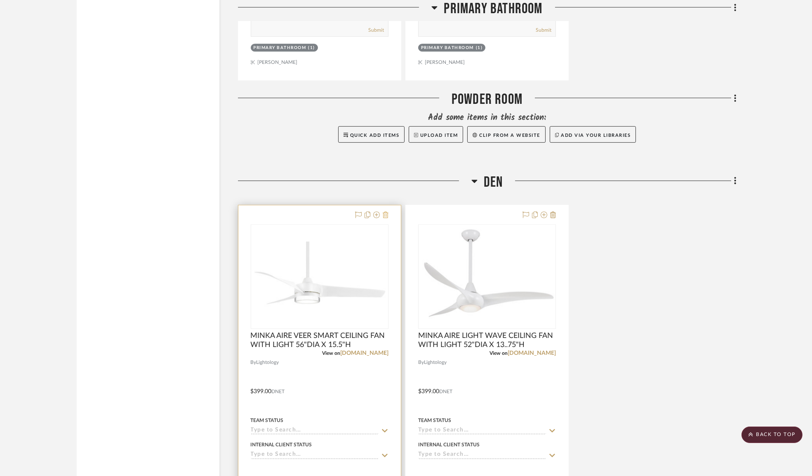
click at [387, 218] on icon at bounding box center [385, 214] width 6 height 7
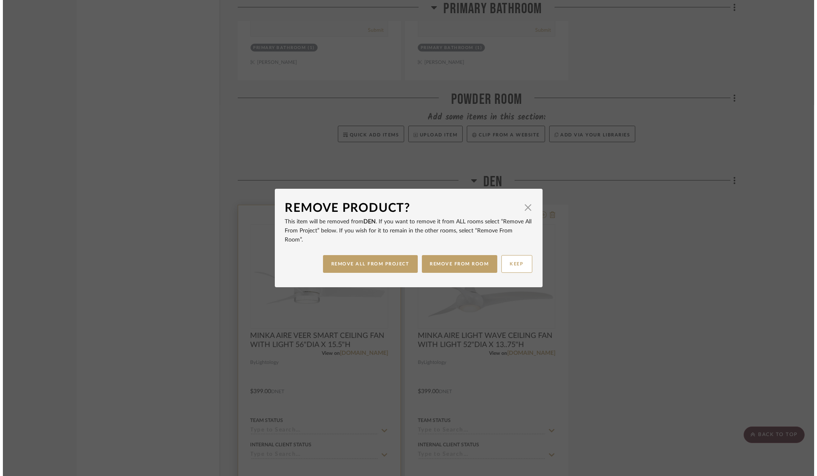
scroll to position [0, 0]
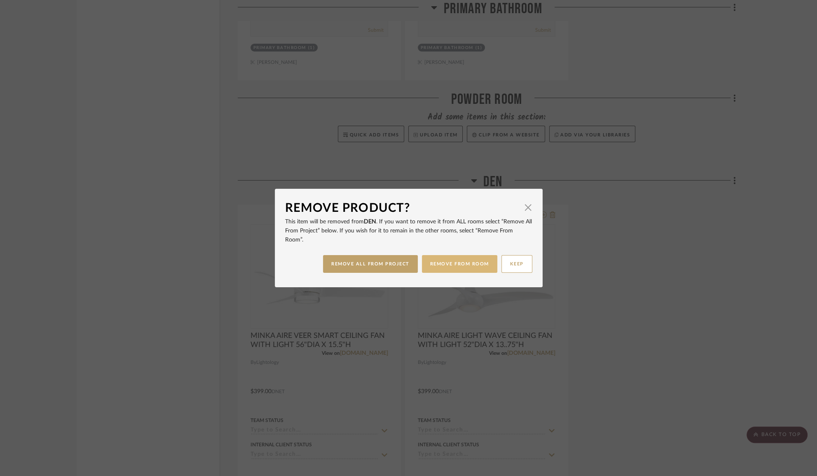
click at [433, 260] on button "REMOVE FROM ROOM" at bounding box center [459, 264] width 75 height 18
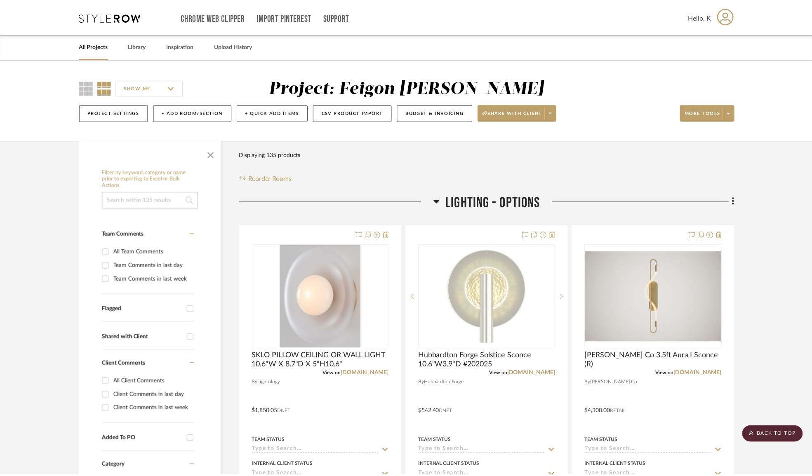
scroll to position [7414, 0]
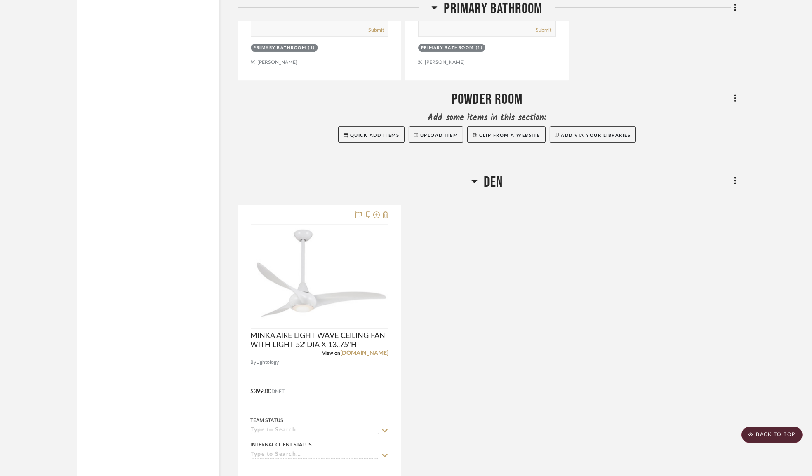
click at [474, 186] on icon at bounding box center [474, 181] width 6 height 10
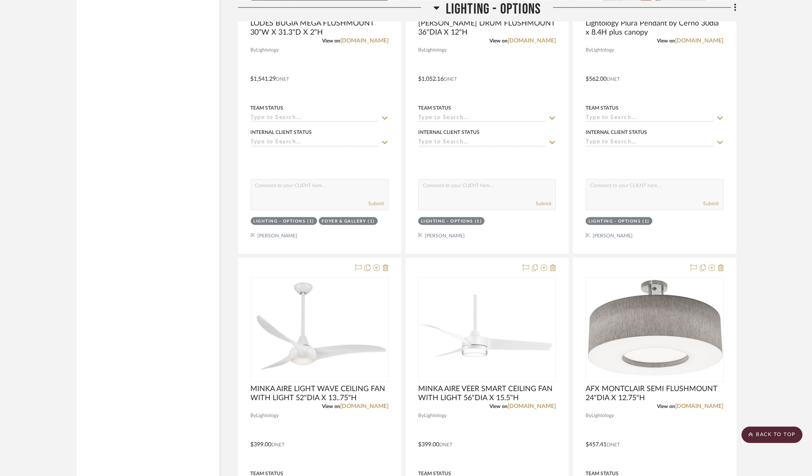
scroll to position [2595, 0]
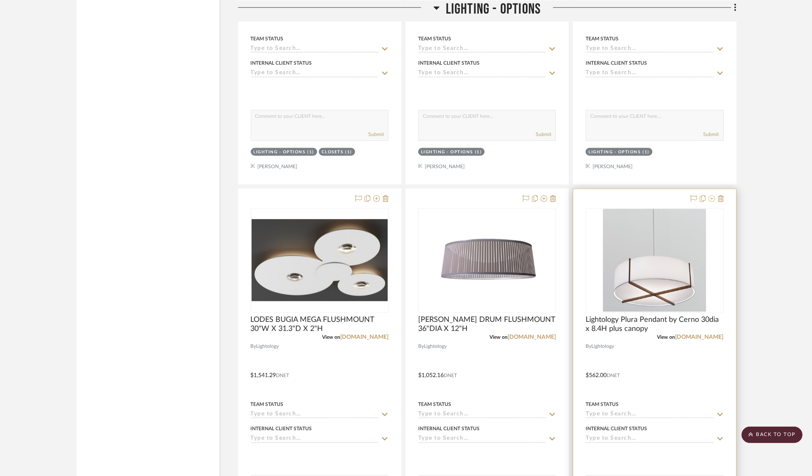
click at [712, 202] on icon at bounding box center [711, 198] width 7 height 7
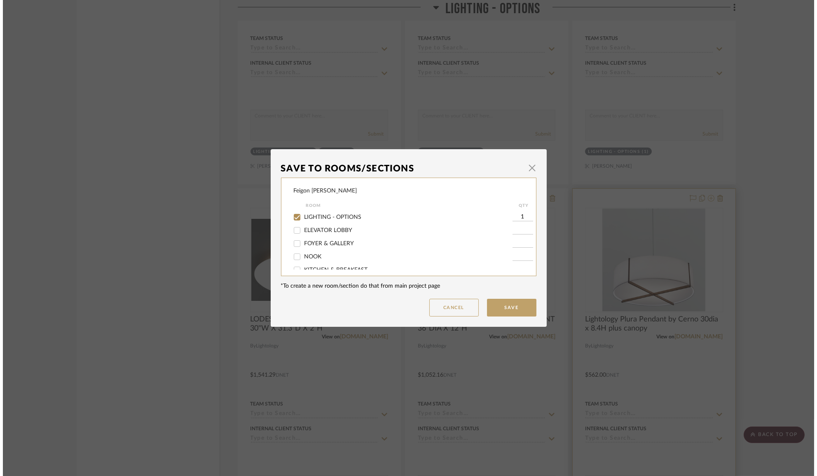
scroll to position [0, 0]
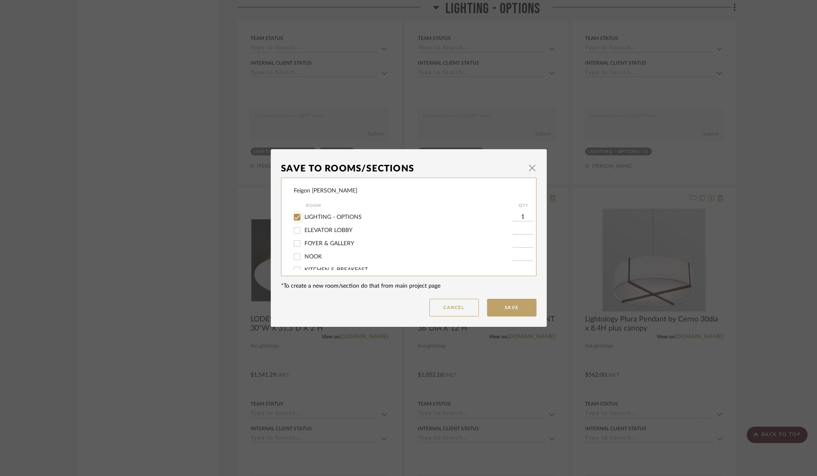
click at [292, 216] on input "LIGHTING - OPTIONS" at bounding box center [297, 217] width 13 height 13
checkbox input "false"
click at [317, 247] on span "HALL LIGHTING 114" at bounding box center [332, 248] width 54 height 6
click at [304, 247] on input "HALL LIGHTING 114" at bounding box center [297, 248] width 13 height 13
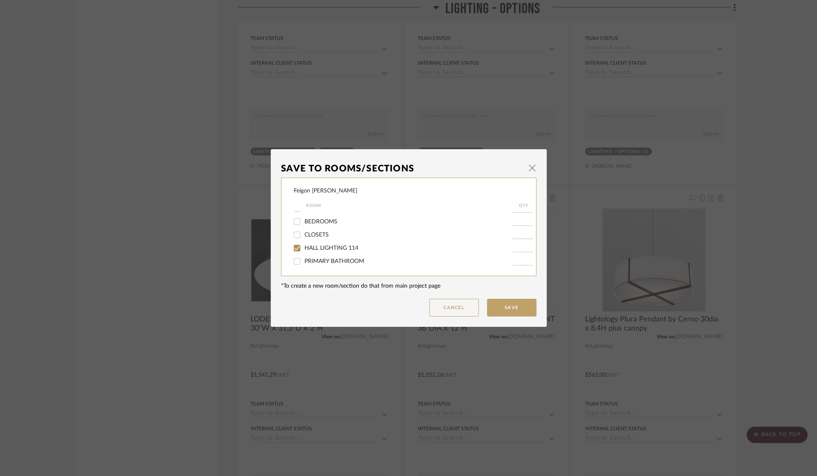
checkbox input "true"
type input "1"
click at [504, 311] on button "Save" at bounding box center [511, 308] width 49 height 18
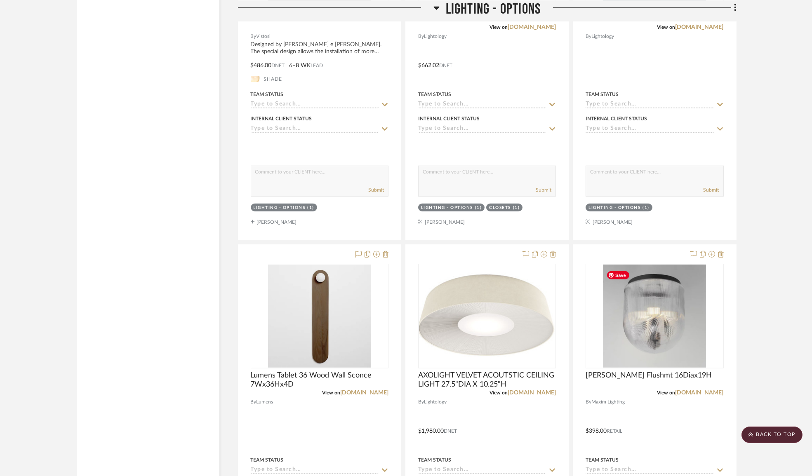
scroll to position [1771, 0]
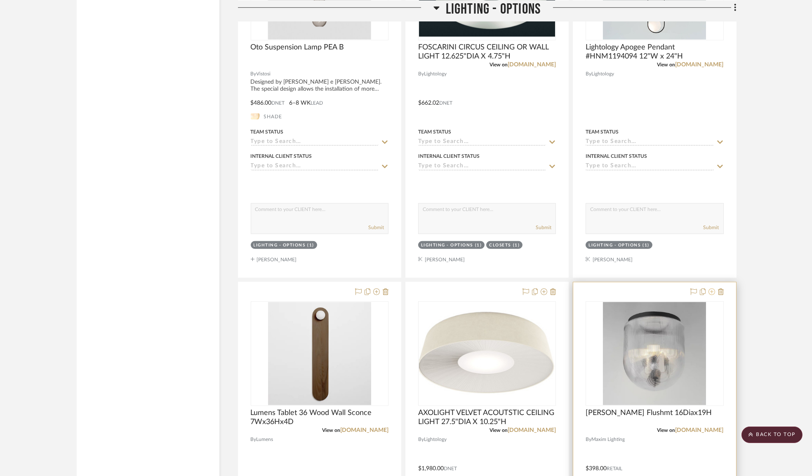
click at [710, 295] on icon at bounding box center [711, 292] width 7 height 7
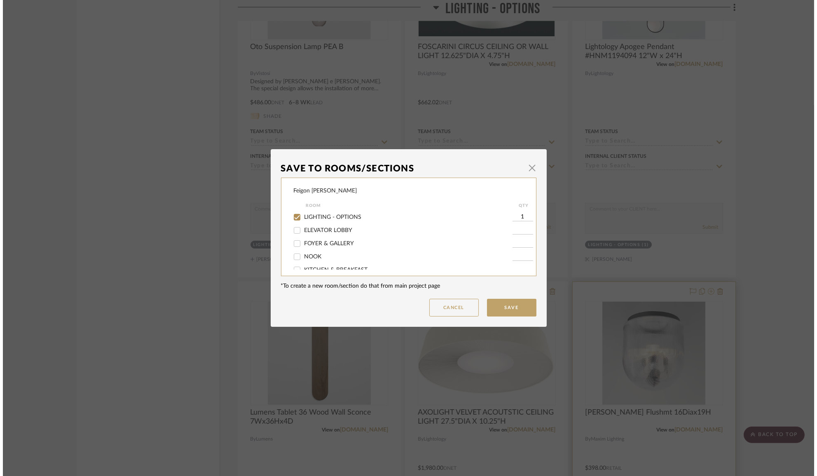
scroll to position [0, 0]
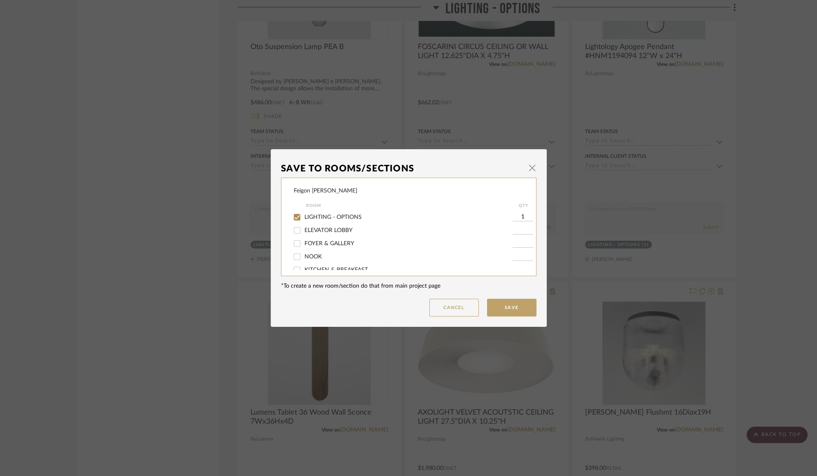
click at [321, 214] on span "LIGHTING - OPTIONS" at bounding box center [333, 217] width 57 height 6
click at [304, 214] on input "LIGHTING - OPTIONS" at bounding box center [297, 217] width 13 height 13
checkbox input "false"
click at [312, 259] on span "Laundry Room" at bounding box center [324, 261] width 38 height 6
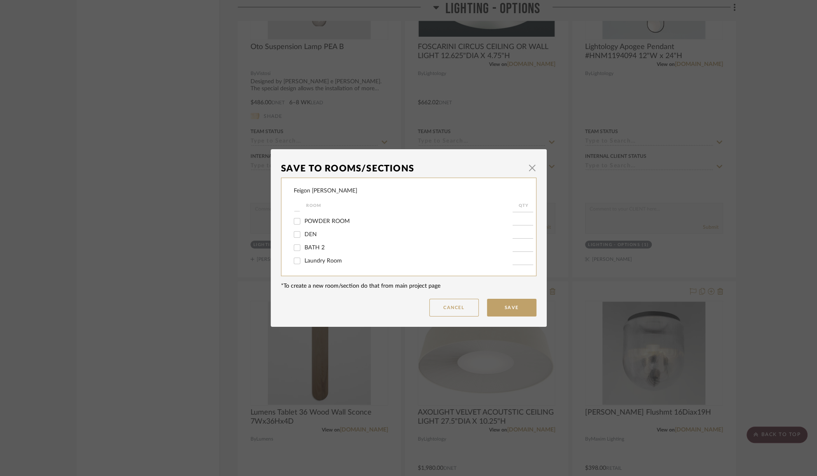
click at [304, 259] on input "Laundry Room" at bounding box center [297, 260] width 13 height 13
checkbox input "true"
type input "1"
click at [497, 307] on button "Save" at bounding box center [511, 308] width 49 height 18
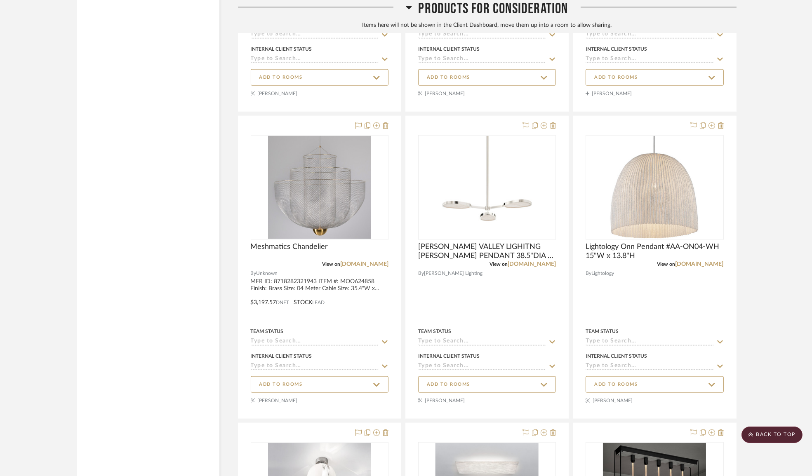
scroll to position [11695, 0]
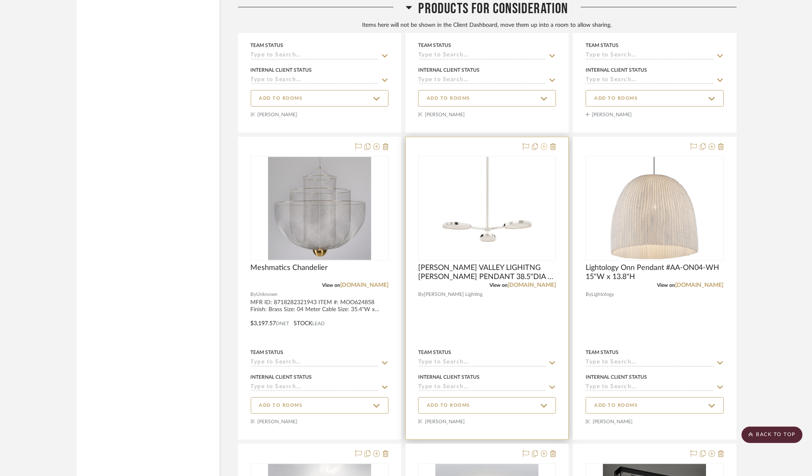
click at [544, 150] on icon at bounding box center [543, 146] width 7 height 7
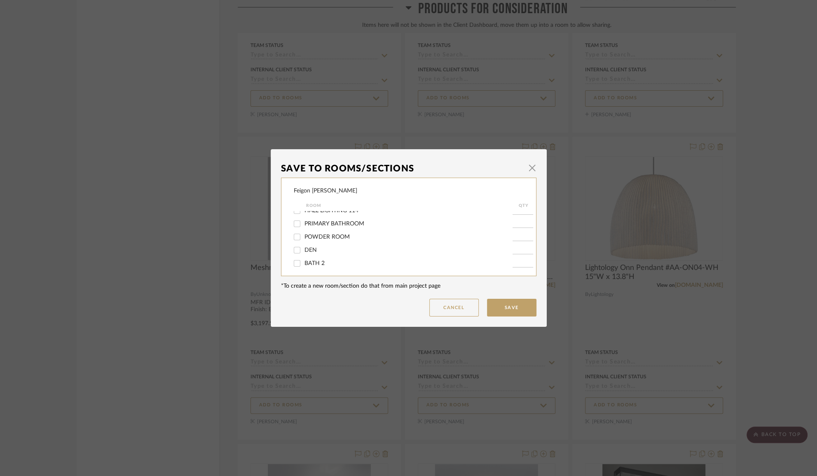
scroll to position [128, 0]
click at [326, 261] on span "Laundry Room" at bounding box center [324, 261] width 38 height 6
click at [304, 261] on input "Laundry Room" at bounding box center [297, 260] width 13 height 13
checkbox input "true"
type input "1"
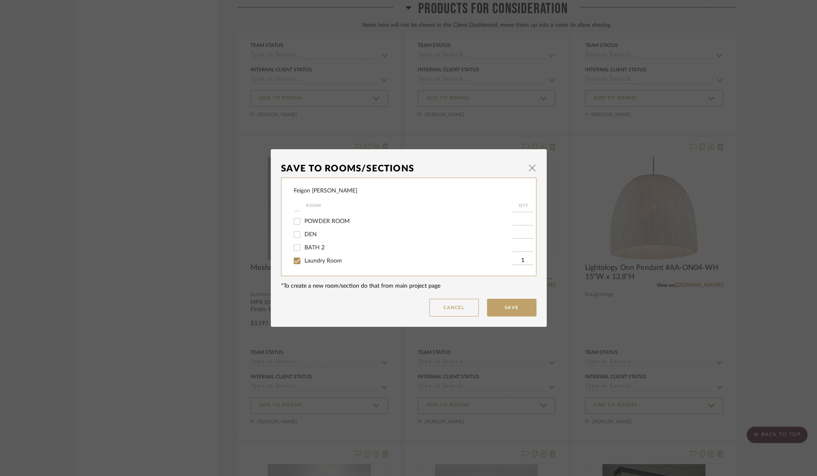
drag, startPoint x: 502, startPoint y: 306, endPoint x: 462, endPoint y: 247, distance: 71.3
click at [496, 322] on dialog-content "Save To Rooms/Sections × Feigon Bialer Room QTY LIGHTING - OPTIONS ELEVATOR LOB…" at bounding box center [409, 238] width 276 height 178
click at [499, 309] on button "Save" at bounding box center [511, 308] width 49 height 18
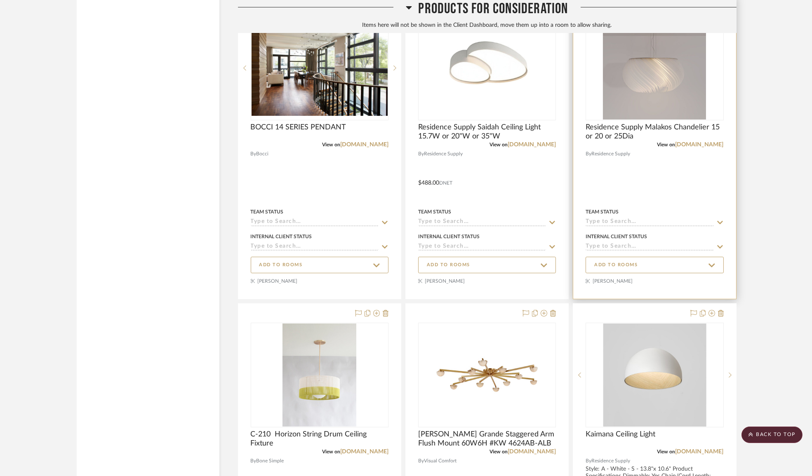
scroll to position [8923, 0]
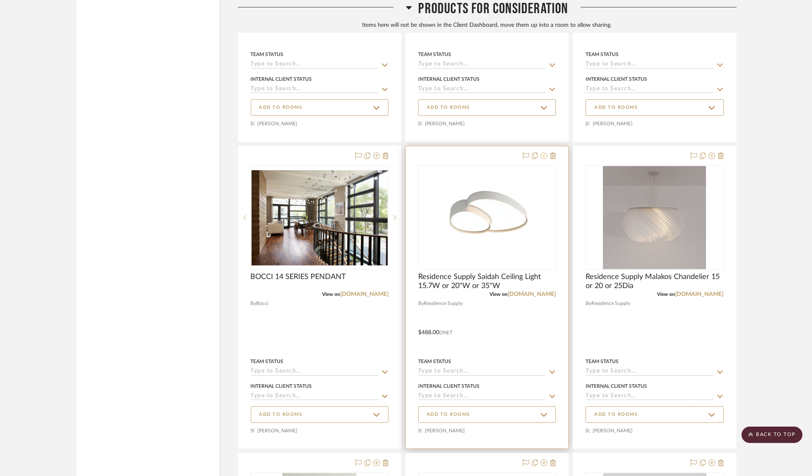
click at [545, 159] on icon at bounding box center [543, 155] width 7 height 7
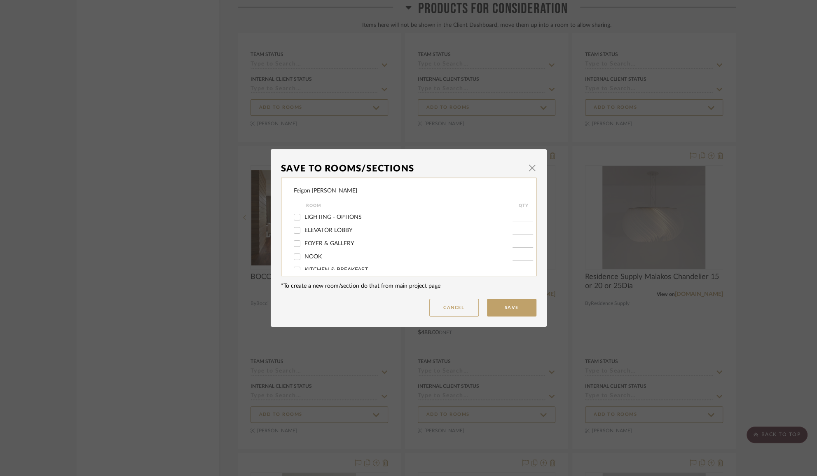
scroll to position [128, 0]
click at [320, 260] on span "Laundry Room" at bounding box center [324, 261] width 38 height 6
click at [304, 260] on input "Laundry Room" at bounding box center [297, 260] width 13 height 13
checkbox input "true"
type input "1"
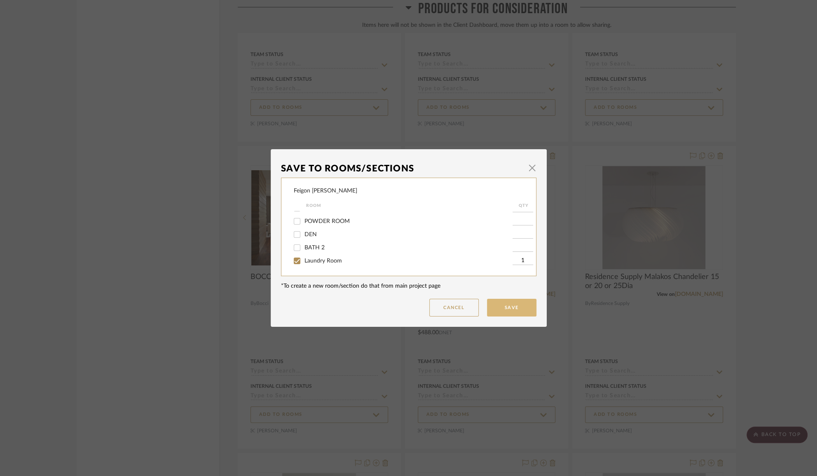
click at [492, 301] on button "Save" at bounding box center [511, 308] width 49 height 18
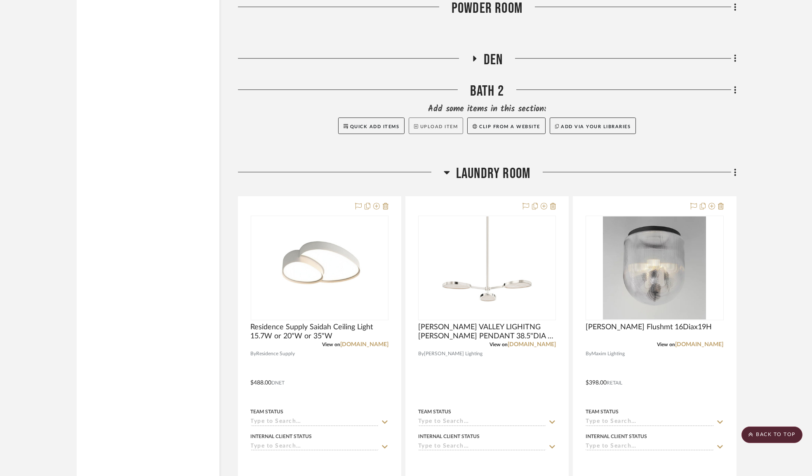
scroll to position [7499, 0]
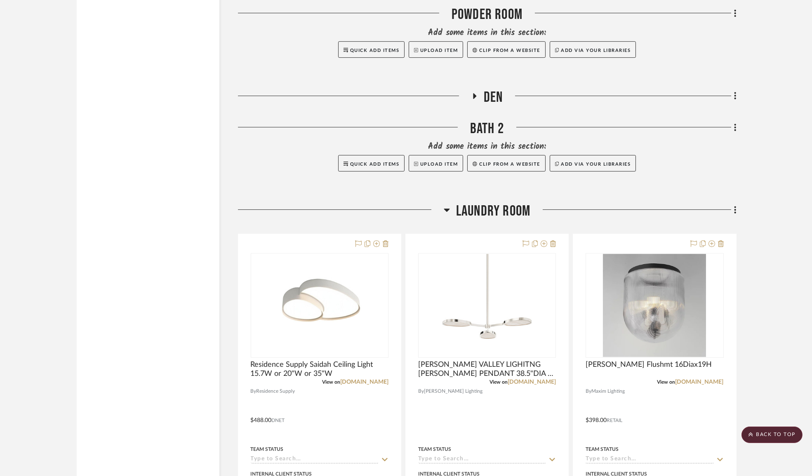
click at [444, 215] on icon at bounding box center [446, 210] width 6 height 10
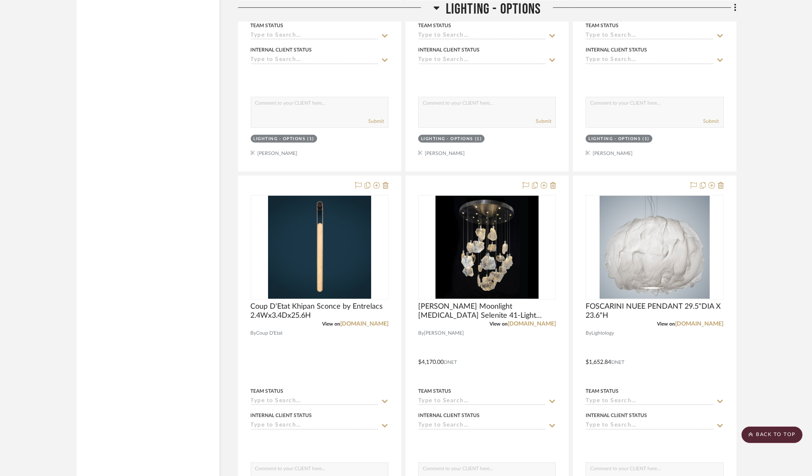
scroll to position [1066, 0]
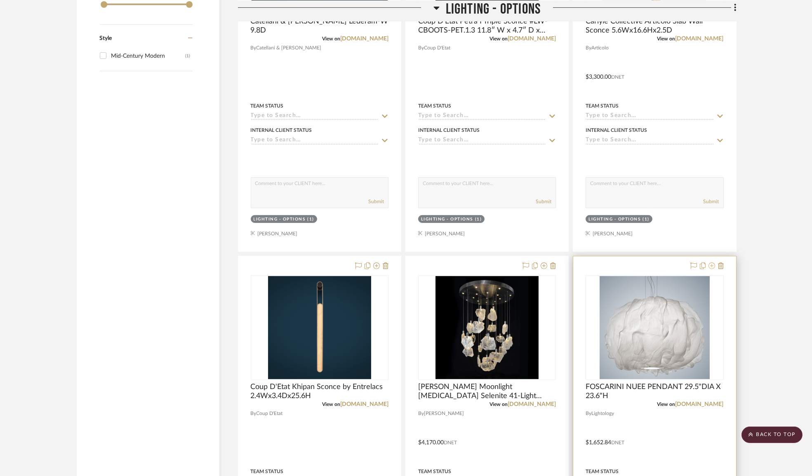
click at [710, 266] on icon at bounding box center [711, 266] width 7 height 7
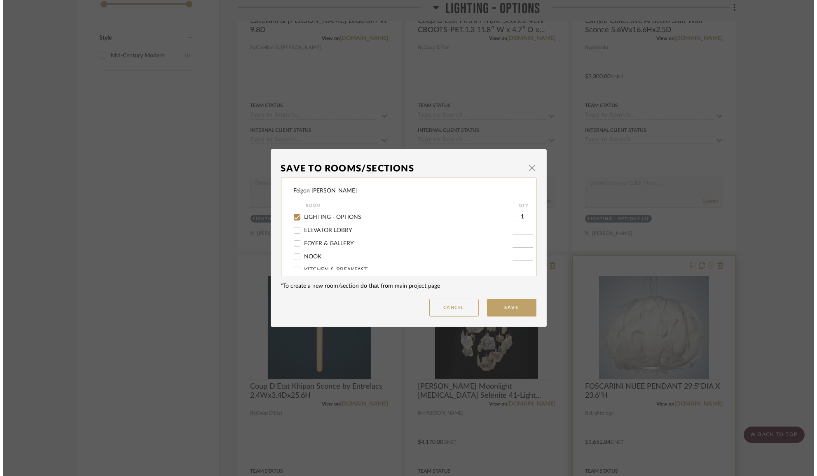
scroll to position [0, 0]
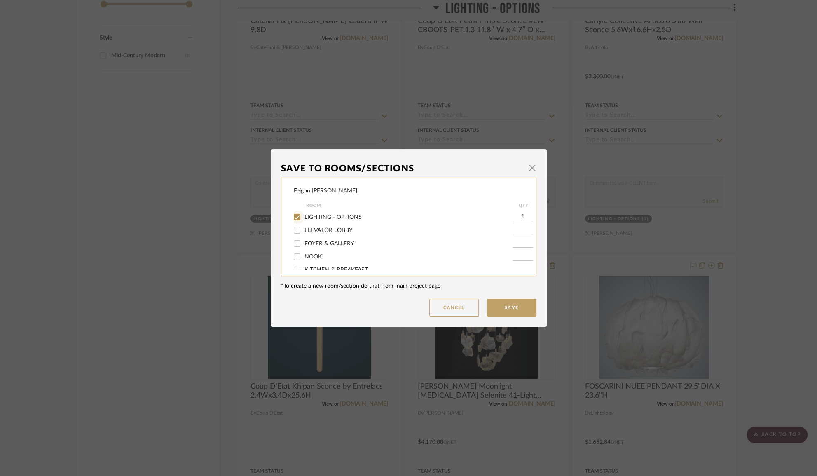
click at [296, 215] on input "LIGHTING - OPTIONS" at bounding box center [297, 217] width 13 height 13
checkbox input "false"
click at [316, 225] on span "PRIMARY BATHROOM" at bounding box center [335, 224] width 60 height 6
click at [304, 225] on input "PRIMARY BATHROOM" at bounding box center [297, 223] width 13 height 13
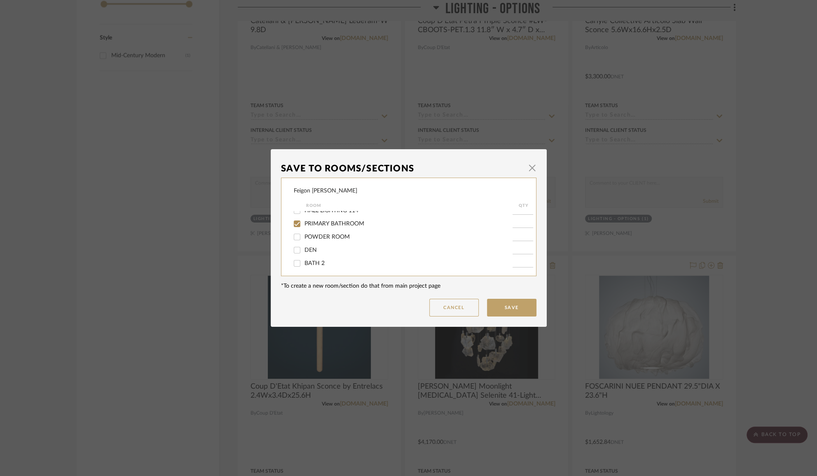
checkbox input "true"
type input "1"
click at [499, 308] on button "Save" at bounding box center [511, 308] width 49 height 18
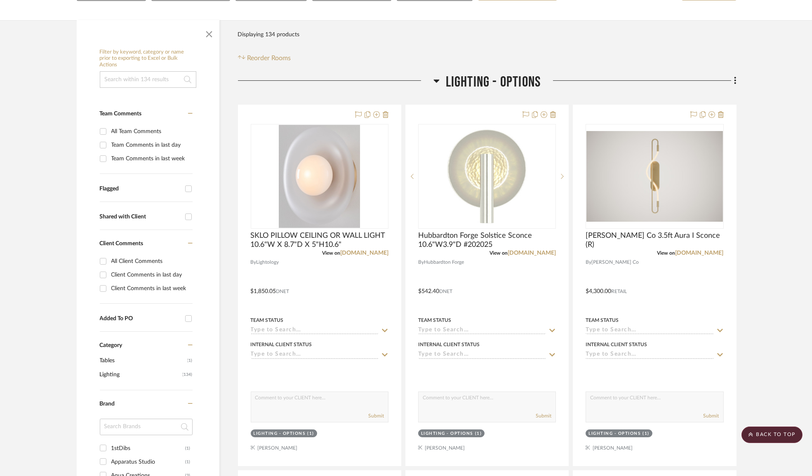
scroll to position [0, 0]
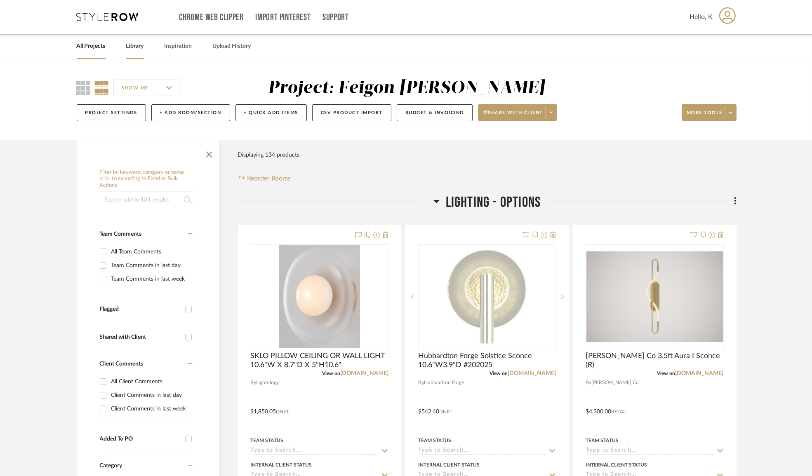
click at [136, 43] on link "Library" at bounding box center [135, 46] width 18 height 11
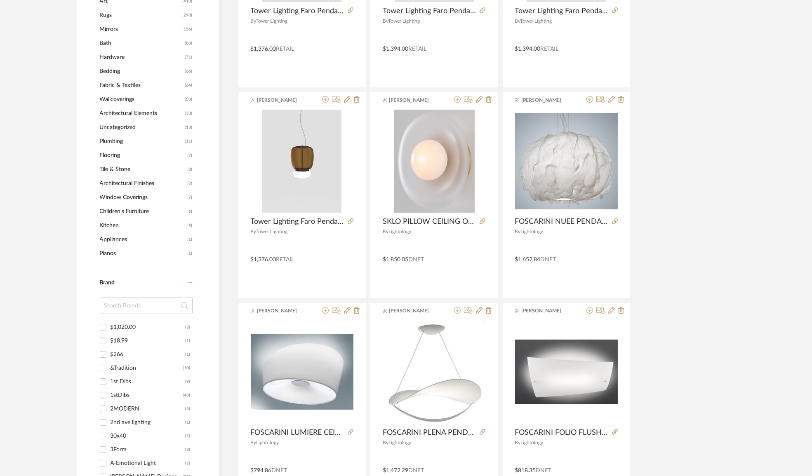
scroll to position [637, 0]
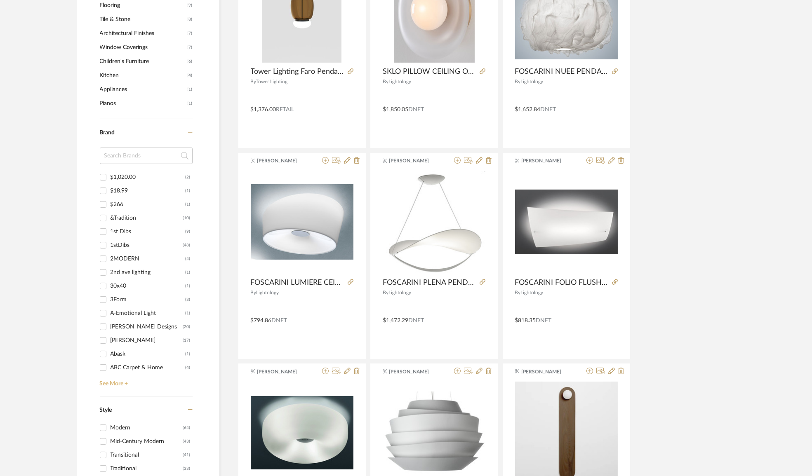
click at [110, 383] on link "See More +" at bounding box center [145, 380] width 95 height 13
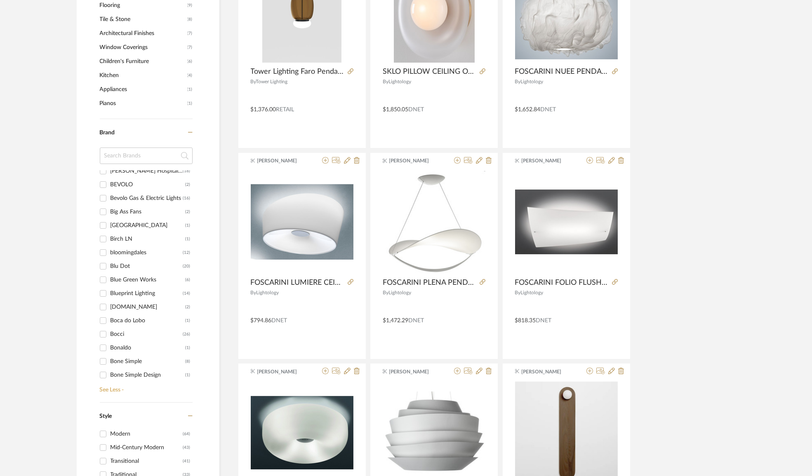
scroll to position [1649, 0]
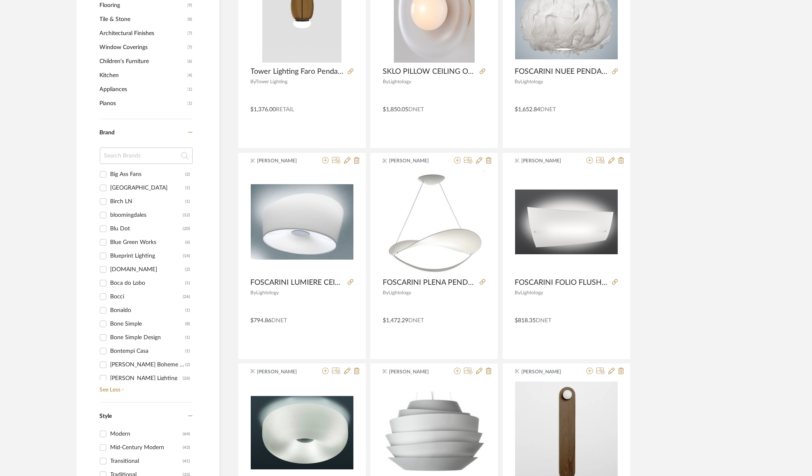
click at [110, 297] on div at bounding box center [103, 296] width 13 height 13
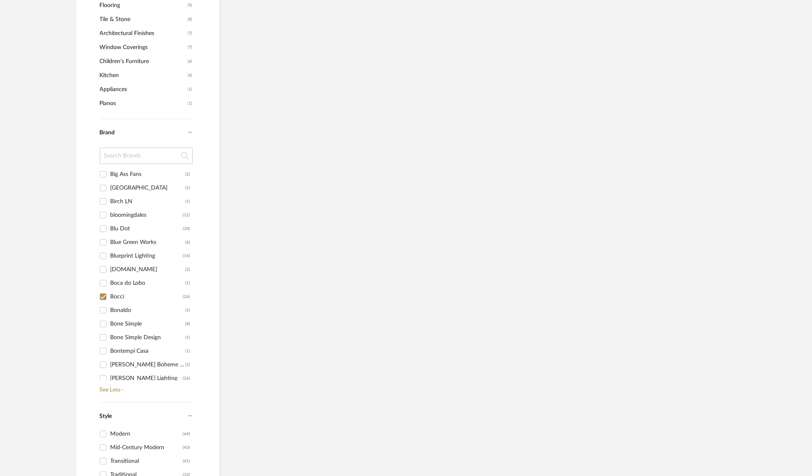
scroll to position [602, 0]
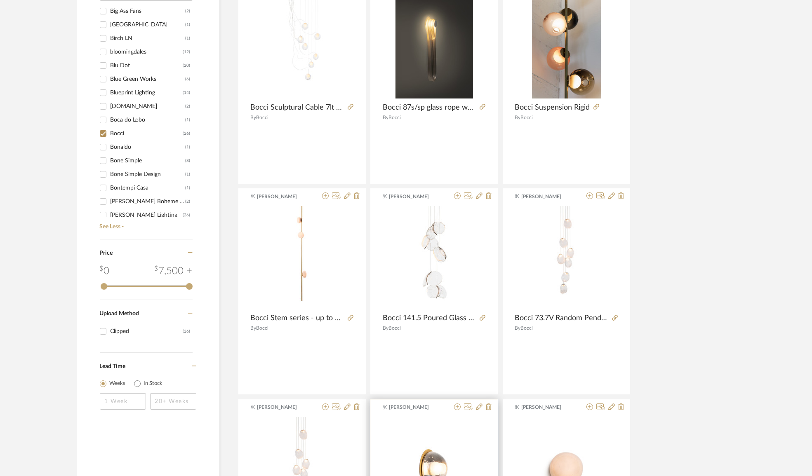
scroll to position [378, 0]
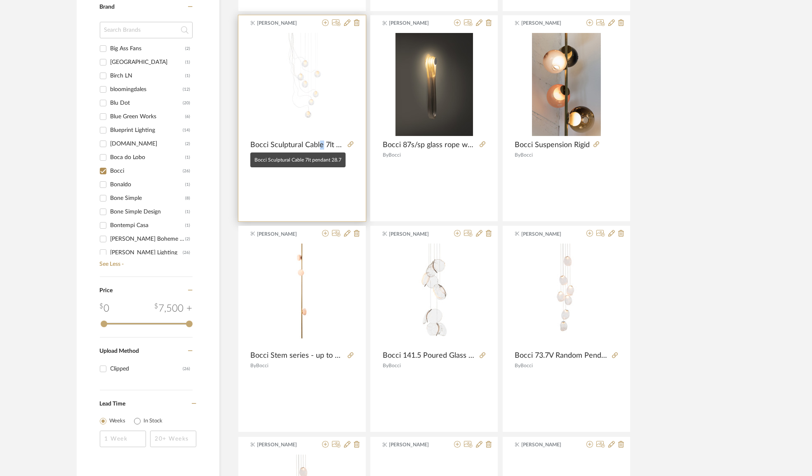
click at [321, 145] on span "Bocci Sculptural Cable 7lt pendant 28.7" at bounding box center [298, 145] width 94 height 9
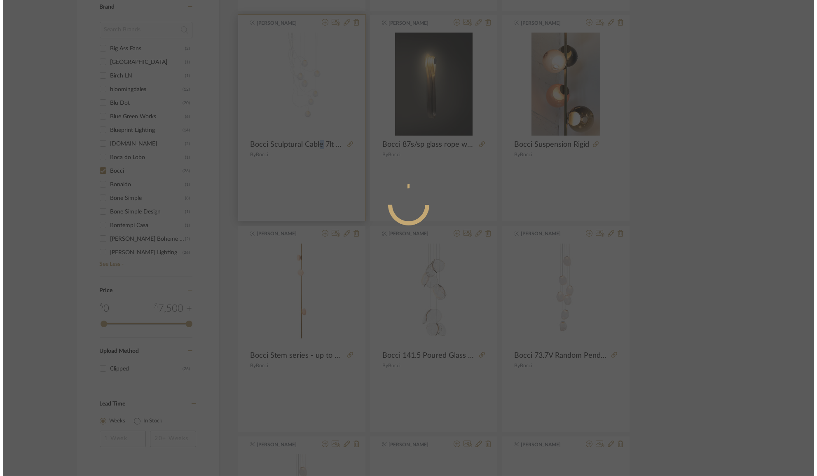
scroll to position [0, 0]
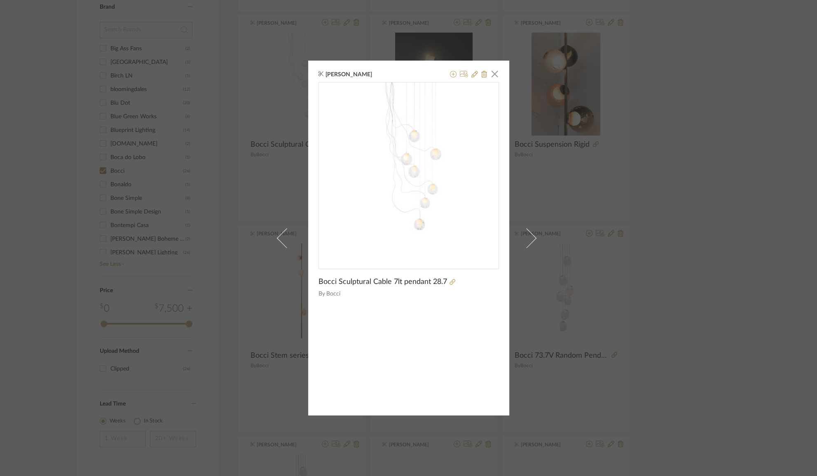
click at [667, 190] on div "K Tyler × Bocci Sculptural Cable 7lt pendant 28.7 By Bocci" at bounding box center [408, 238] width 817 height 476
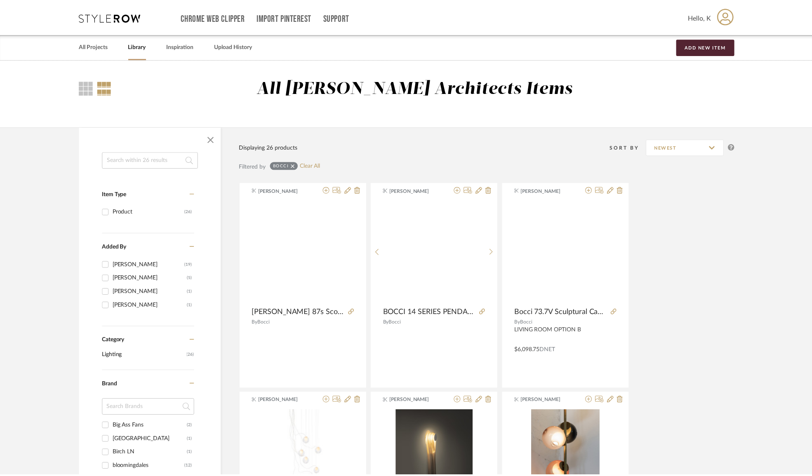
scroll to position [378, 0]
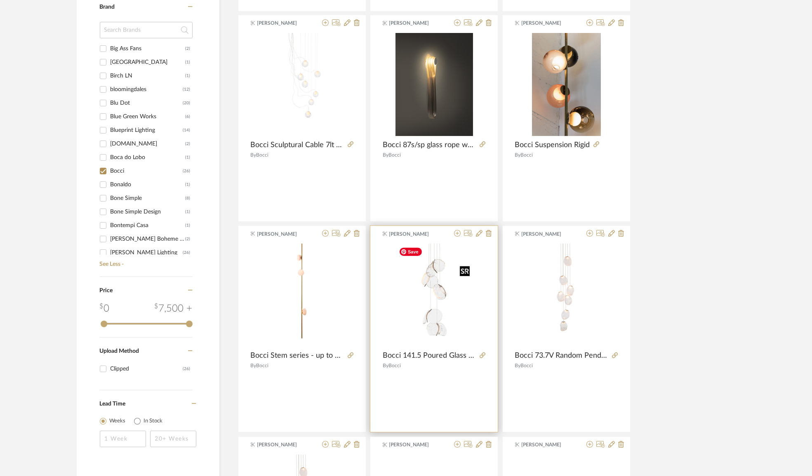
click at [441, 277] on img "0" at bounding box center [433, 295] width 77 height 103
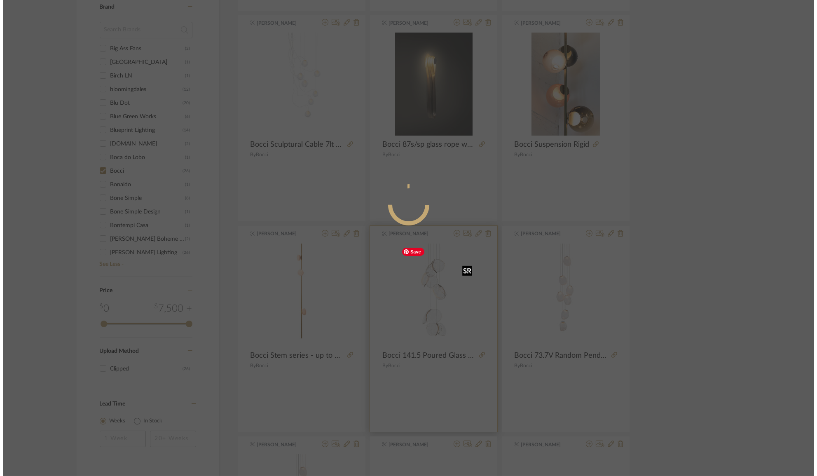
scroll to position [0, 0]
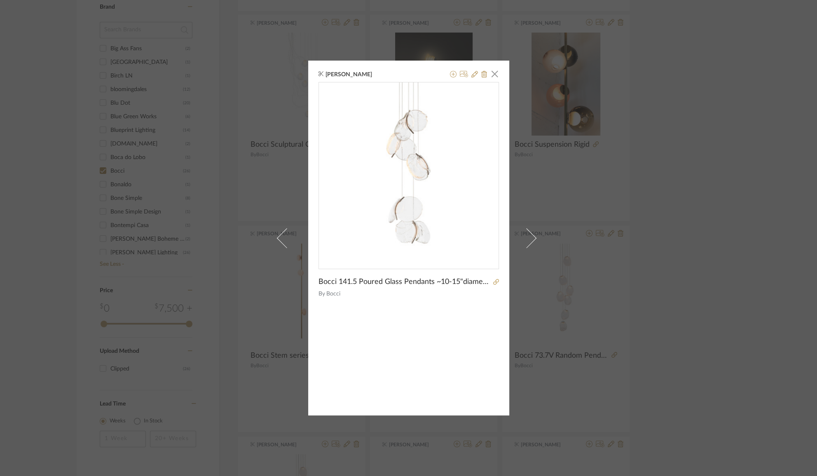
click at [664, 181] on div "K Tyler × Bocci 141.5 Poured Glass Pendants ~10-15"diameter each glass object B…" at bounding box center [408, 238] width 817 height 476
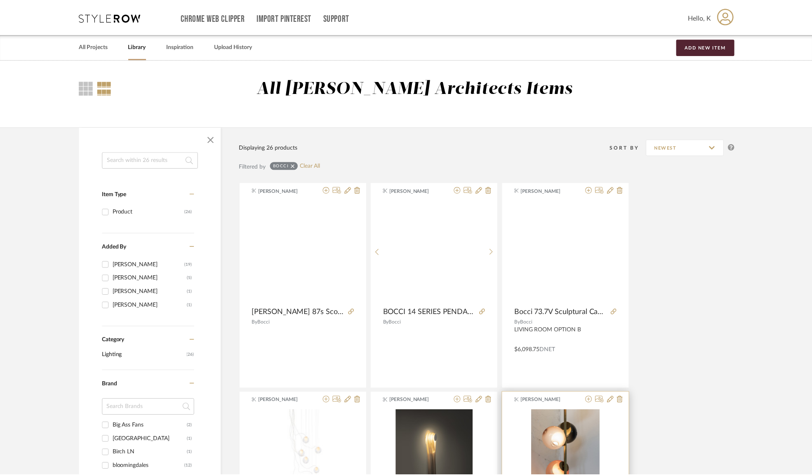
scroll to position [378, 0]
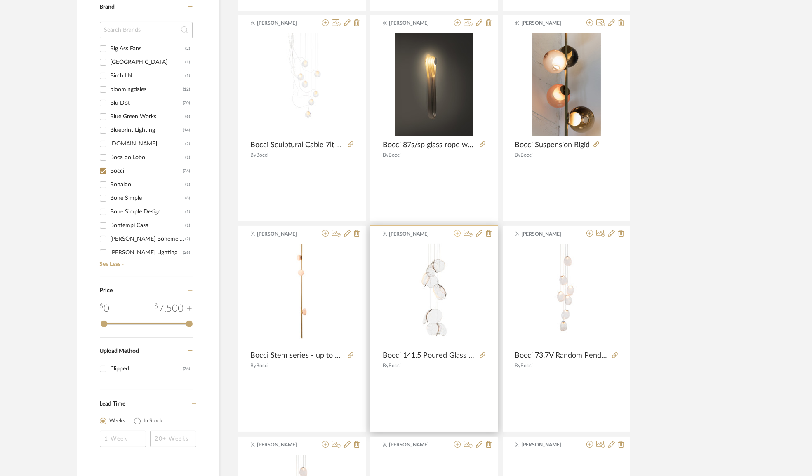
click at [457, 235] on icon at bounding box center [457, 233] width 7 height 7
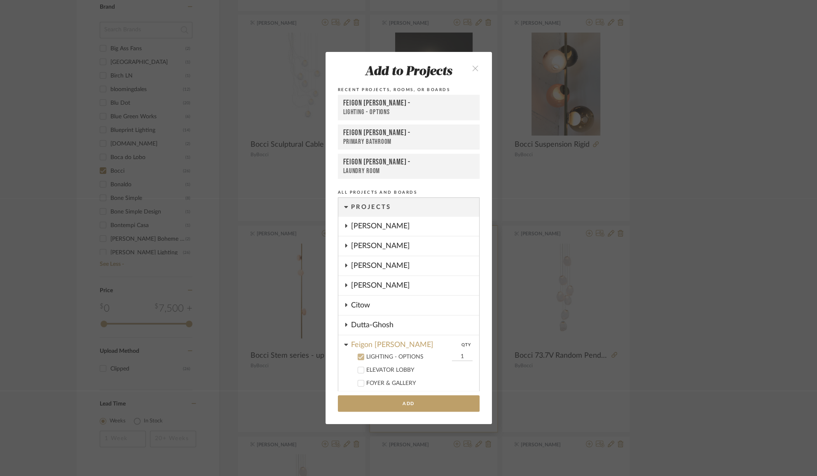
scroll to position [152, 0]
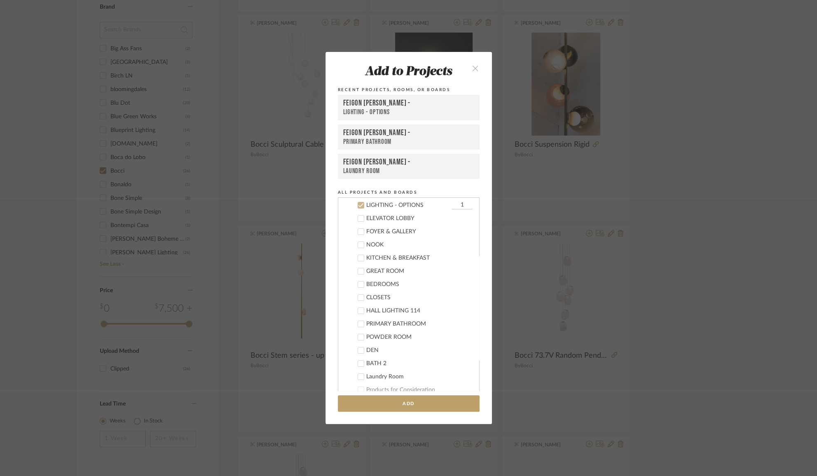
click at [359, 203] on icon at bounding box center [361, 205] width 6 height 6
click at [390, 325] on div "PRIMARY BATHROOM" at bounding box center [419, 324] width 106 height 7
click at [395, 402] on button "Add" at bounding box center [409, 403] width 142 height 17
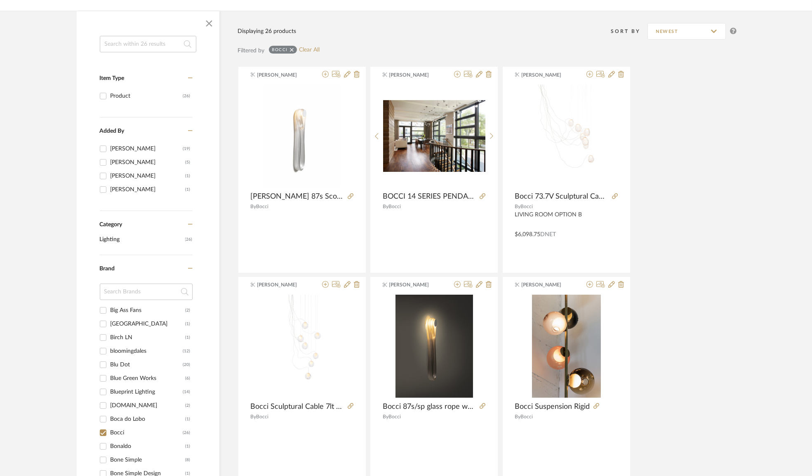
scroll to position [41, 0]
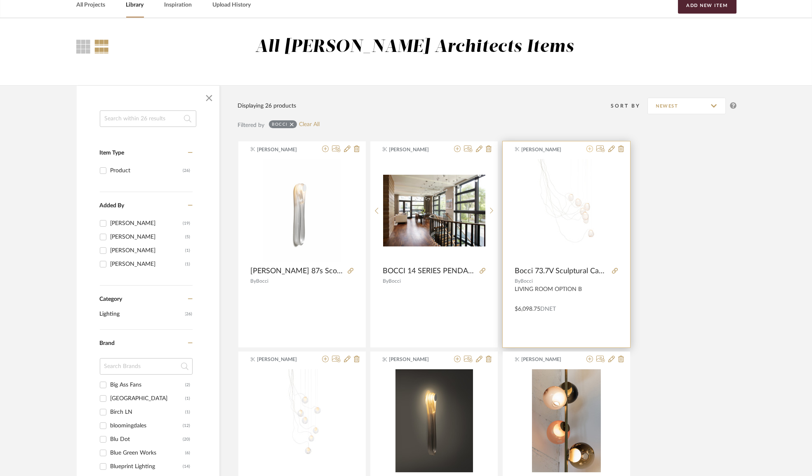
click at [588, 150] on icon at bounding box center [589, 148] width 7 height 7
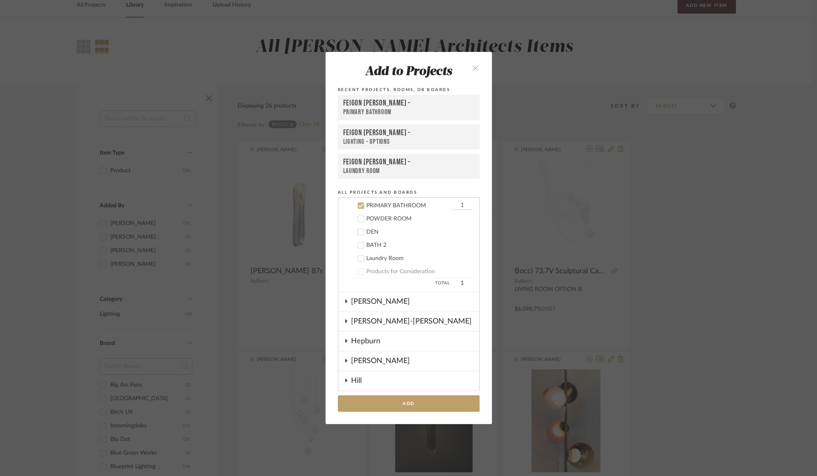
scroll to position [307, 0]
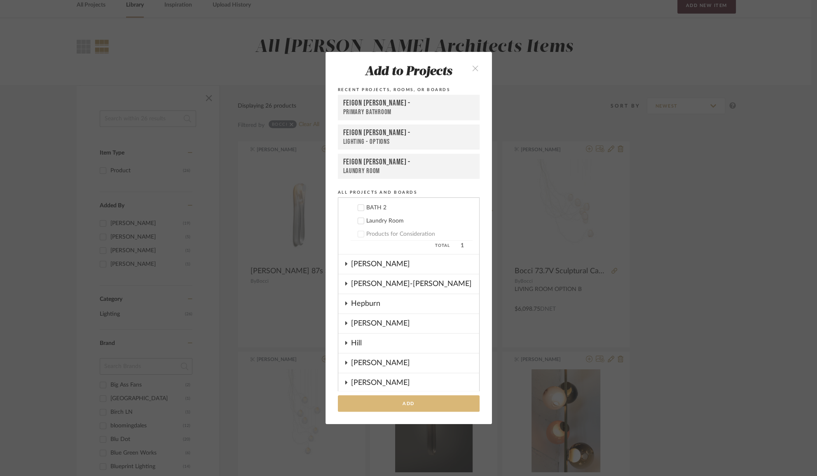
click at [396, 405] on button "Add" at bounding box center [409, 403] width 142 height 17
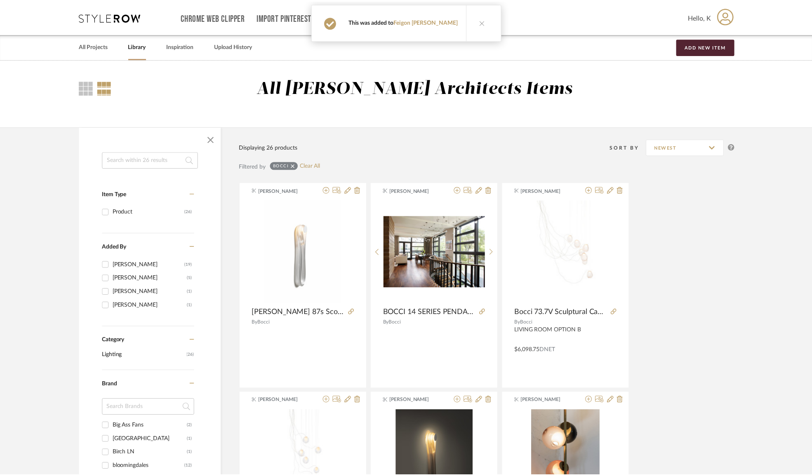
scroll to position [41, 0]
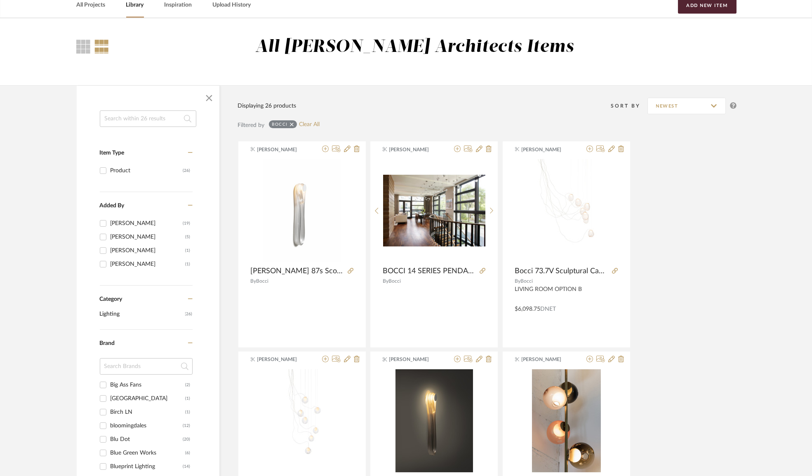
click at [293, 125] on icon at bounding box center [292, 124] width 4 height 4
checkbox input "false"
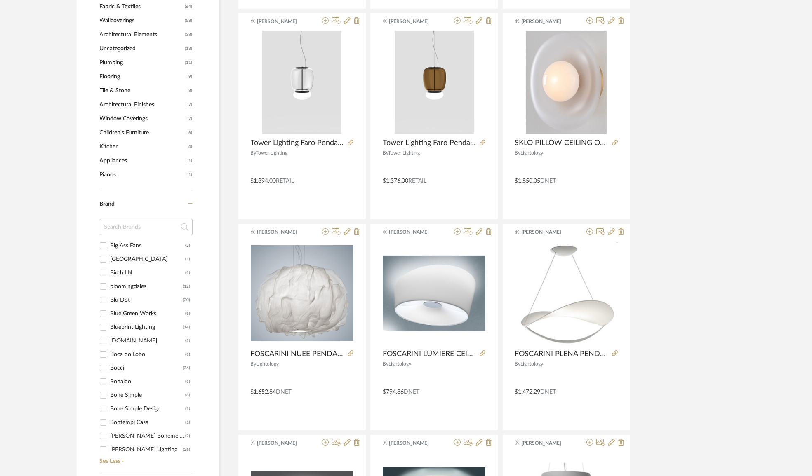
scroll to position [678, 0]
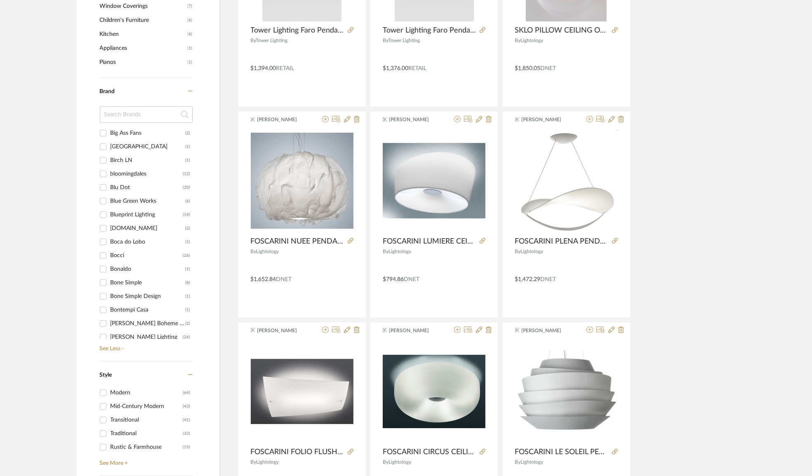
click at [137, 120] on input at bounding box center [146, 114] width 93 height 16
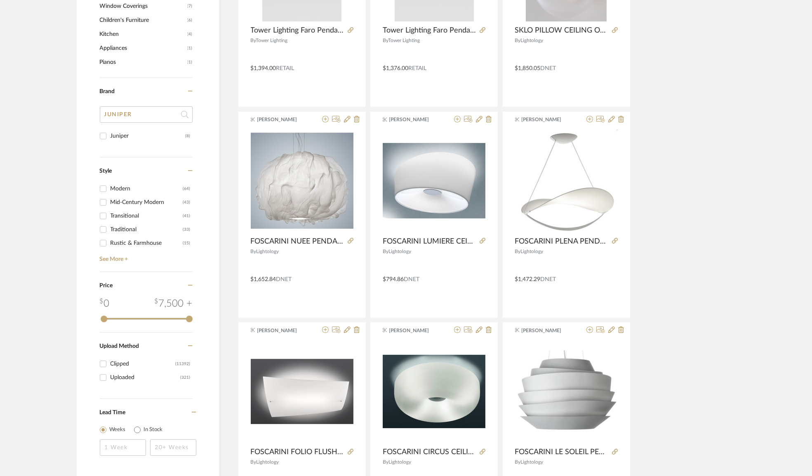
type input "JUNIPER"
click at [118, 136] on div "Juniper" at bounding box center [147, 135] width 75 height 13
click at [110, 136] on input "Juniper (8)" at bounding box center [102, 135] width 13 height 13
checkbox input "true"
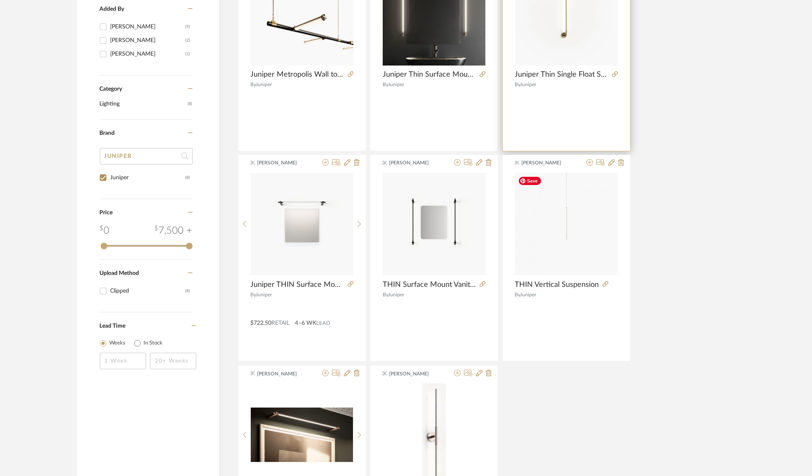
scroll to position [200, 0]
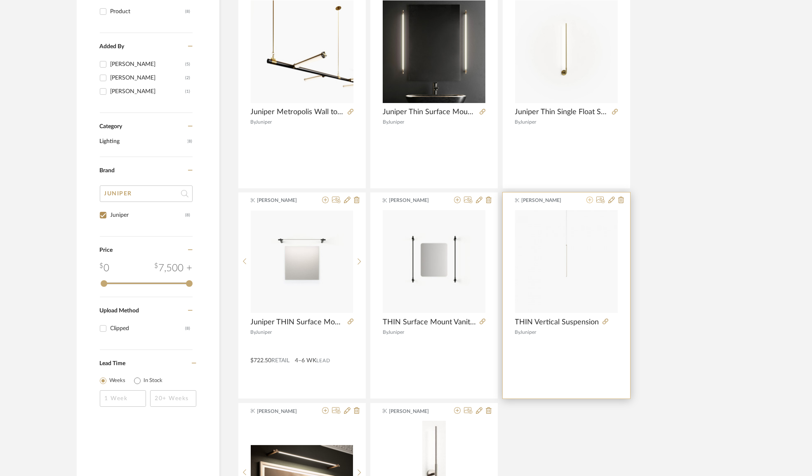
click at [586, 200] on icon at bounding box center [589, 200] width 7 height 7
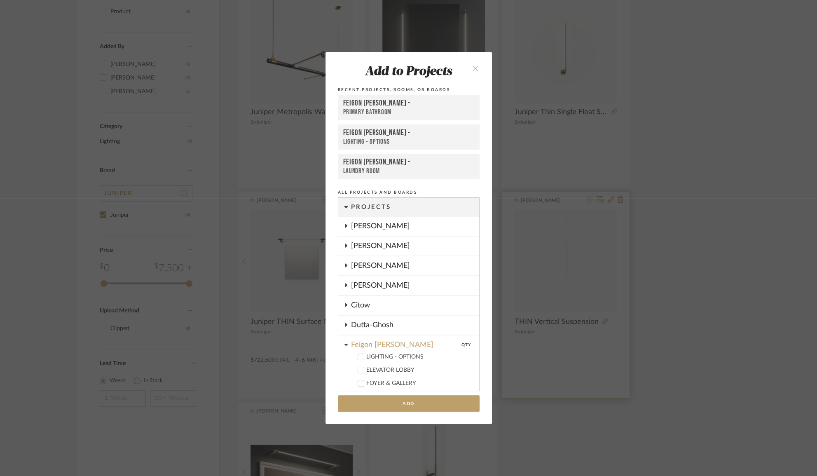
scroll to position [270, 0]
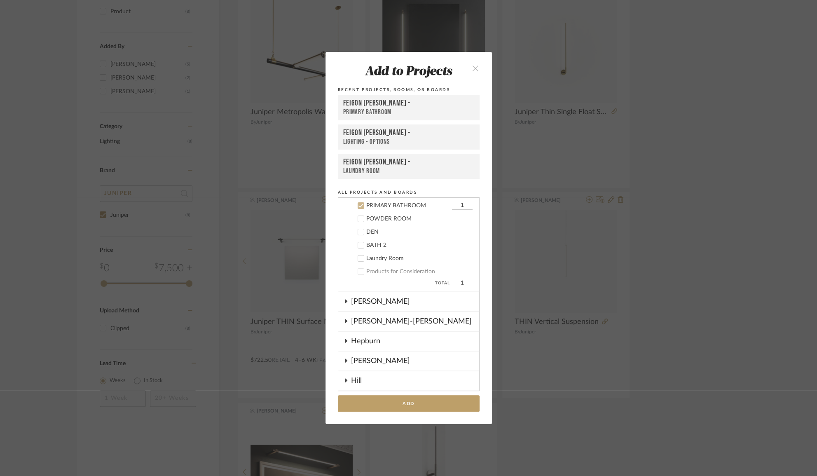
click at [395, 111] on div "PRIMARY BATHROOM" at bounding box center [408, 112] width 131 height 9
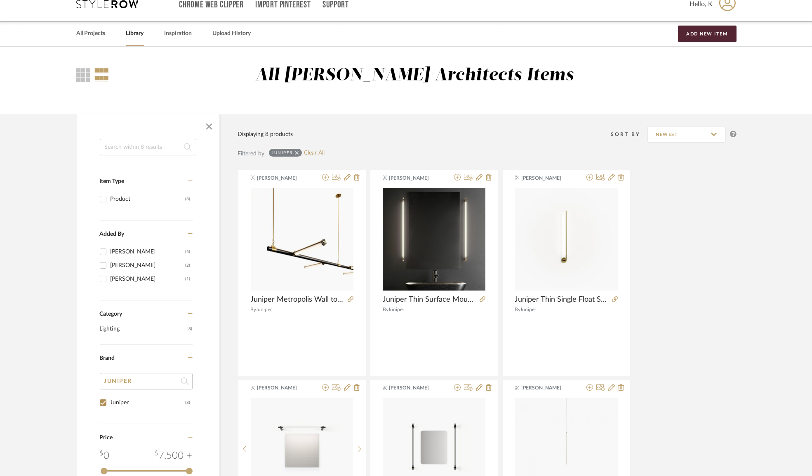
scroll to position [0, 0]
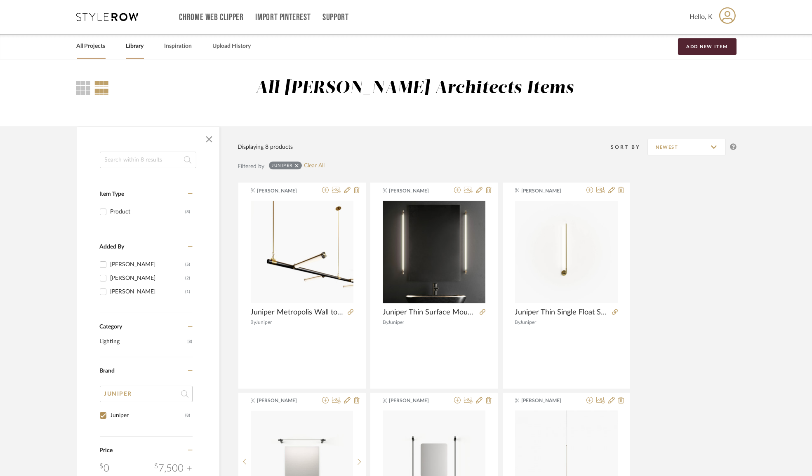
click at [96, 45] on link "All Projects" at bounding box center [91, 46] width 29 height 11
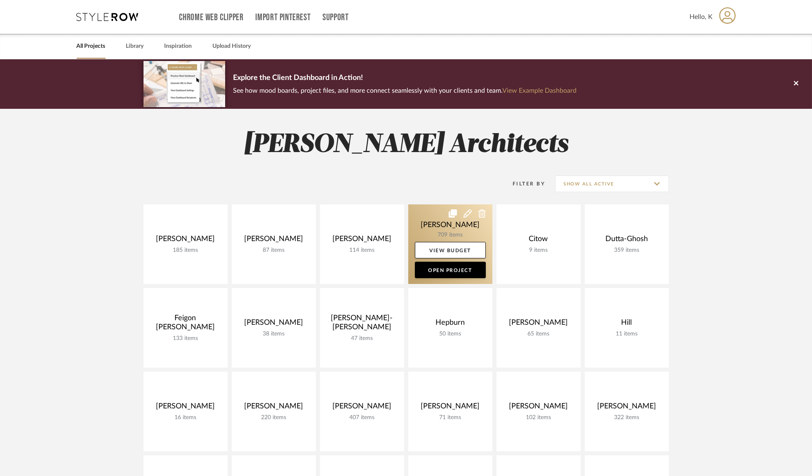
scroll to position [75, 0]
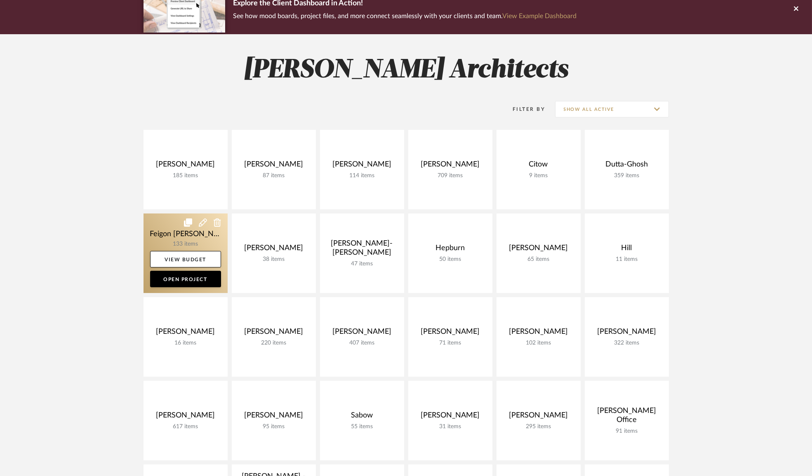
click at [195, 237] on link at bounding box center [185, 253] width 84 height 80
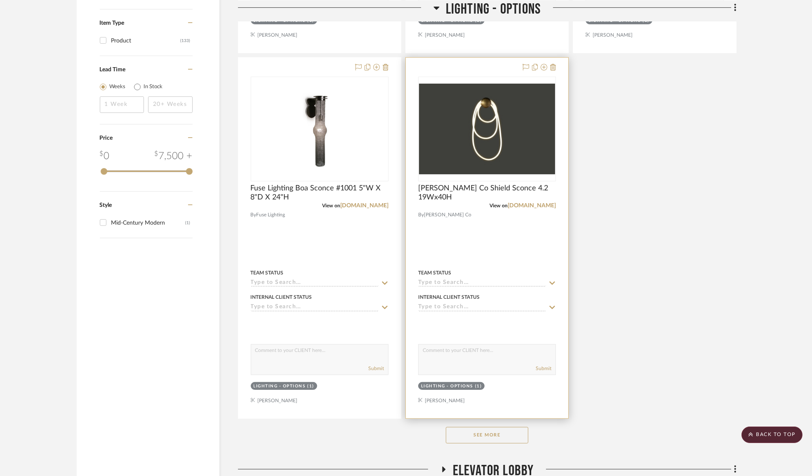
scroll to position [936, 0]
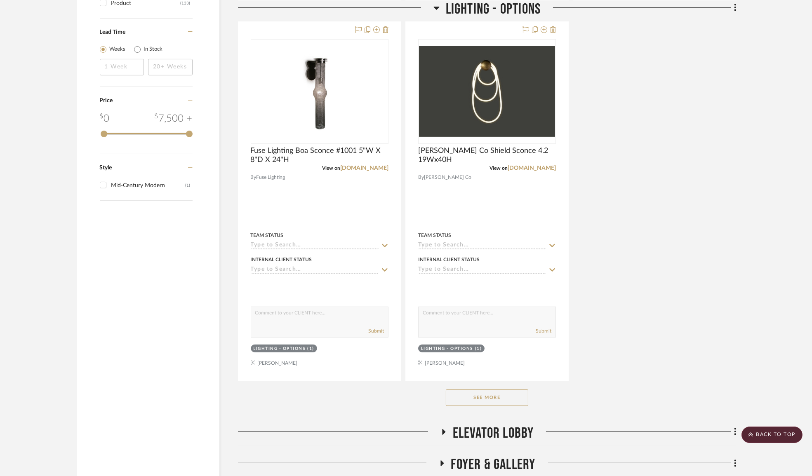
click at [493, 396] on button "See More" at bounding box center [487, 397] width 82 height 16
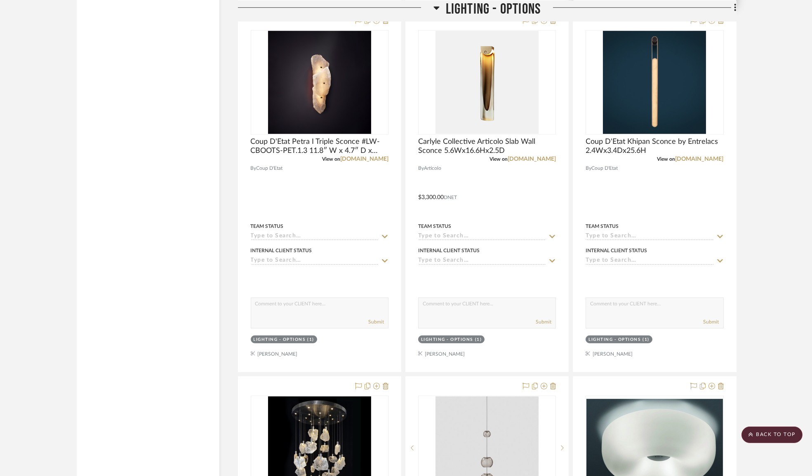
scroll to position [1499, 0]
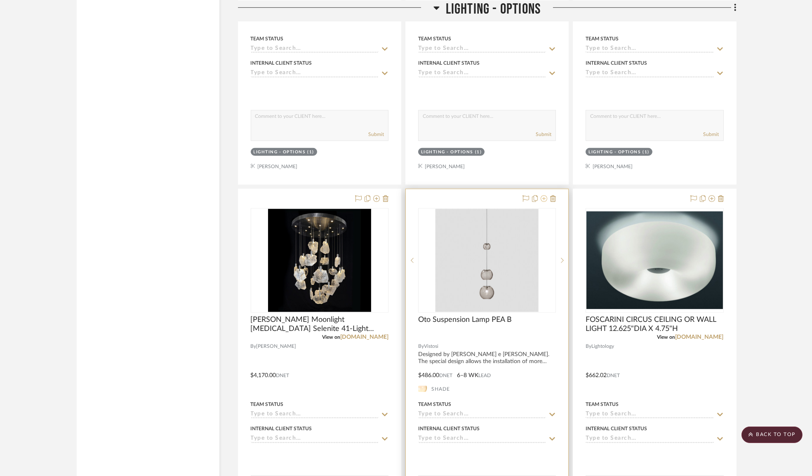
click at [546, 202] on icon at bounding box center [543, 198] width 7 height 7
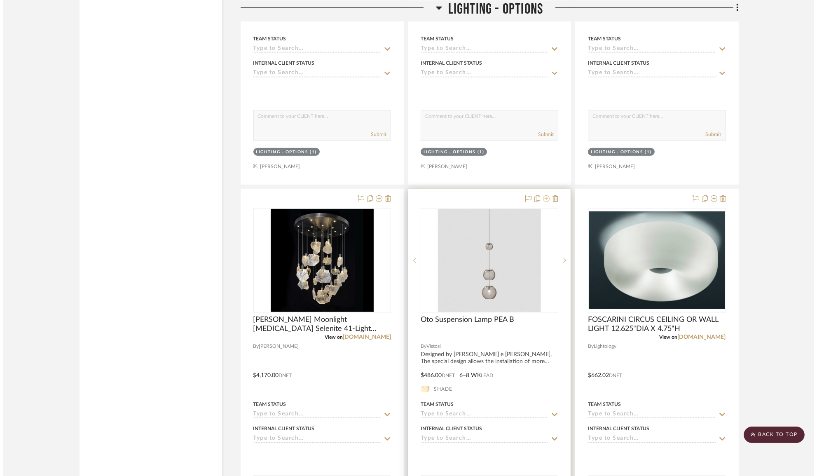
scroll to position [0, 0]
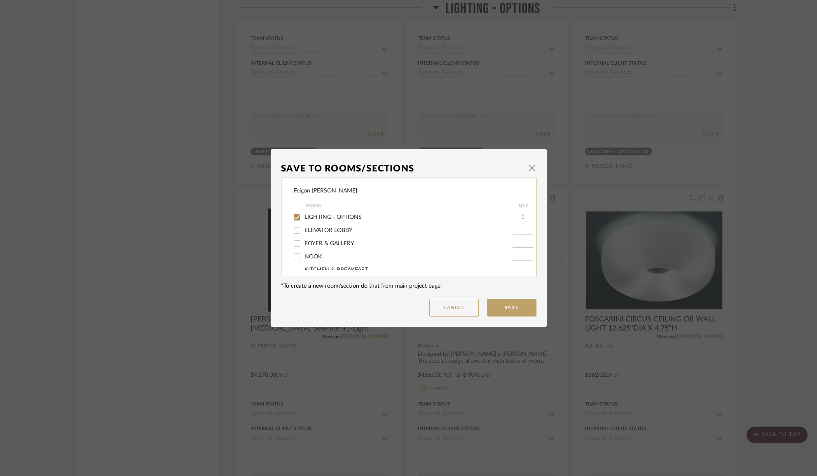
click at [330, 218] on span "LIGHTING - OPTIONS" at bounding box center [333, 217] width 57 height 6
click at [304, 218] on input "LIGHTING - OPTIONS" at bounding box center [297, 217] width 13 height 13
checkbox input "false"
click at [333, 260] on span "PRIMARY BATHROOM" at bounding box center [335, 261] width 60 height 6
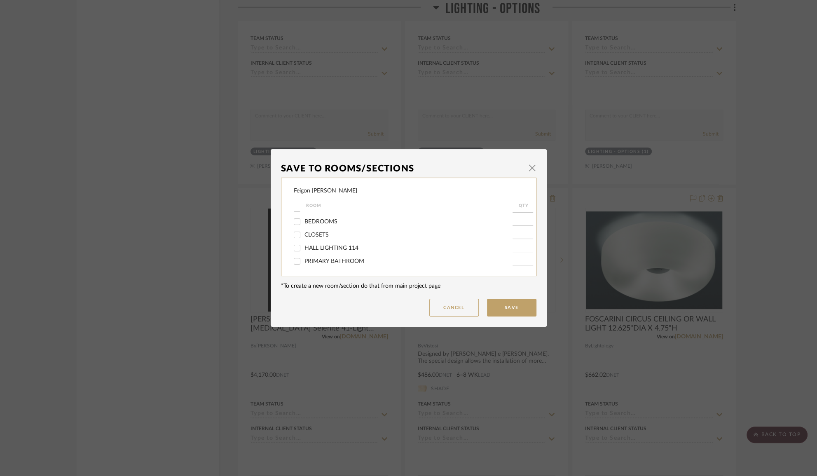
click at [304, 260] on input "PRIMARY BATHROOM" at bounding box center [297, 261] width 13 height 13
checkbox input "true"
type input "1"
click at [498, 304] on button "Save" at bounding box center [511, 308] width 49 height 18
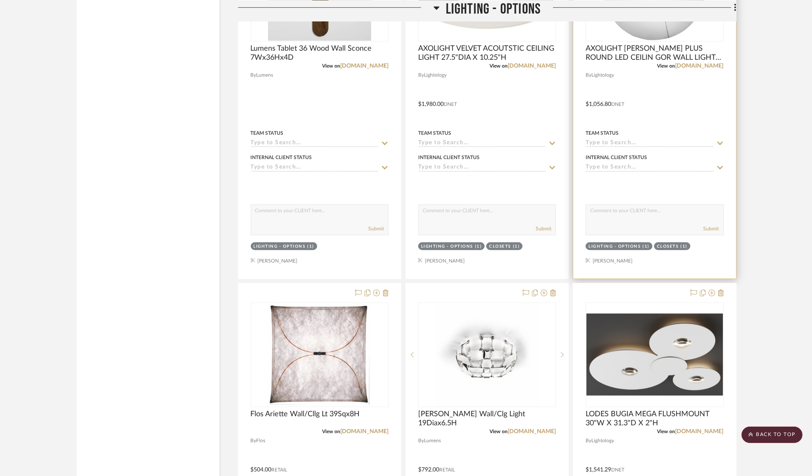
scroll to position [2248, 0]
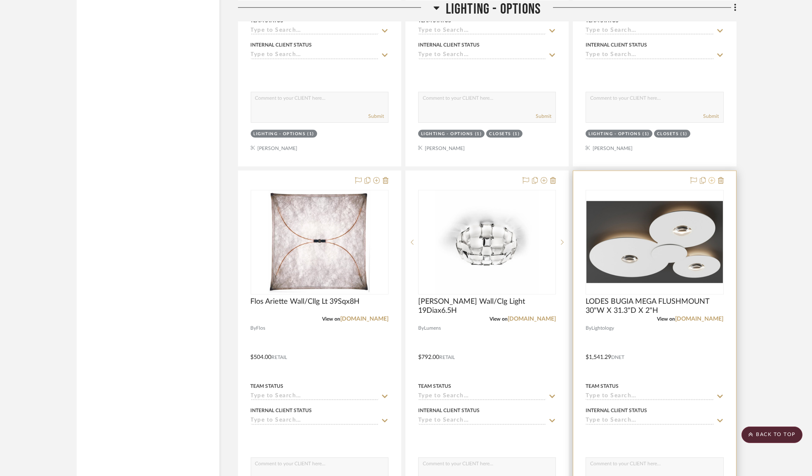
click at [711, 184] on icon at bounding box center [711, 180] width 7 height 7
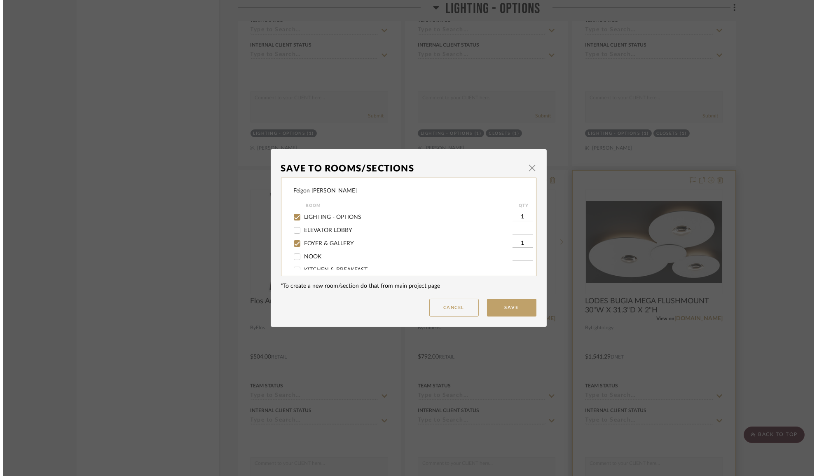
scroll to position [0, 0]
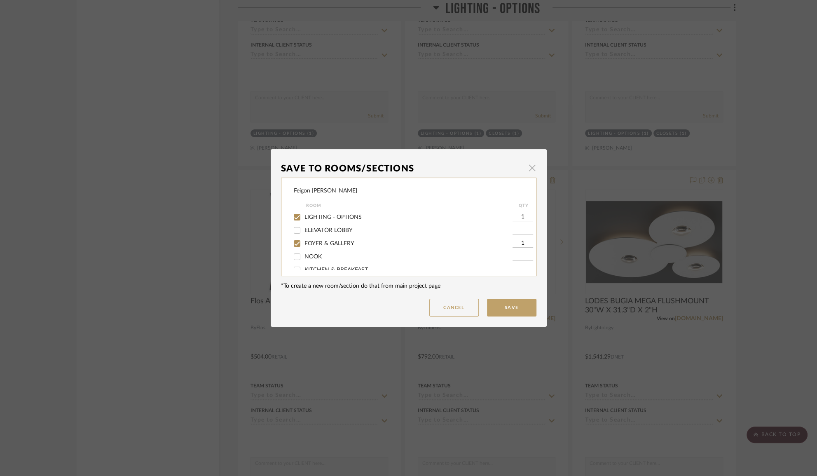
click at [532, 167] on span "button" at bounding box center [532, 168] width 16 height 16
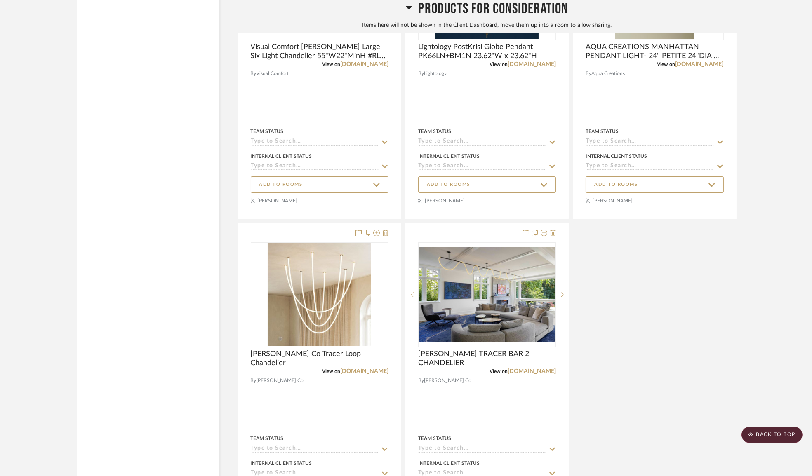
scroll to position [9081, 0]
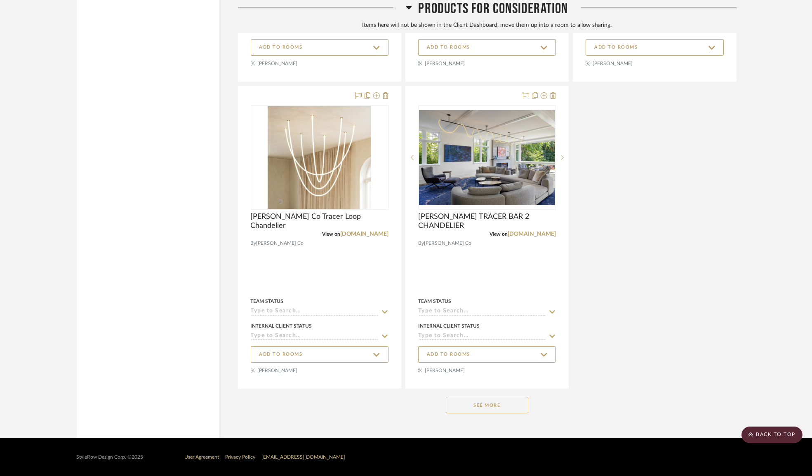
click at [481, 407] on button "See More" at bounding box center [487, 405] width 82 height 16
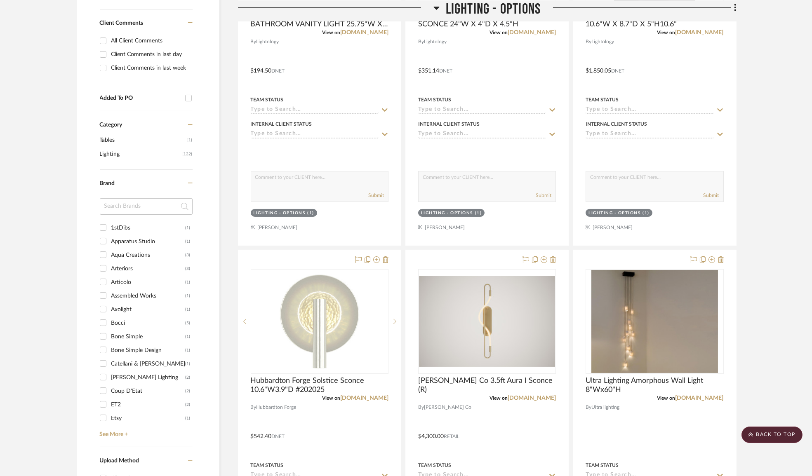
scroll to position [0, 0]
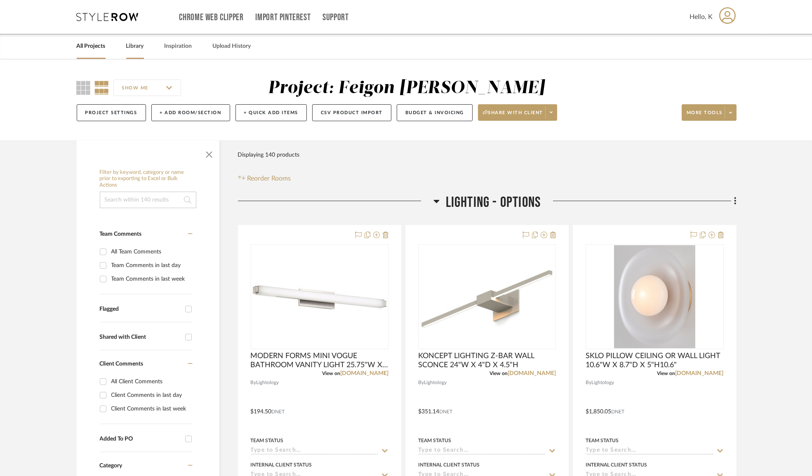
click at [141, 47] on link "Library" at bounding box center [135, 46] width 18 height 11
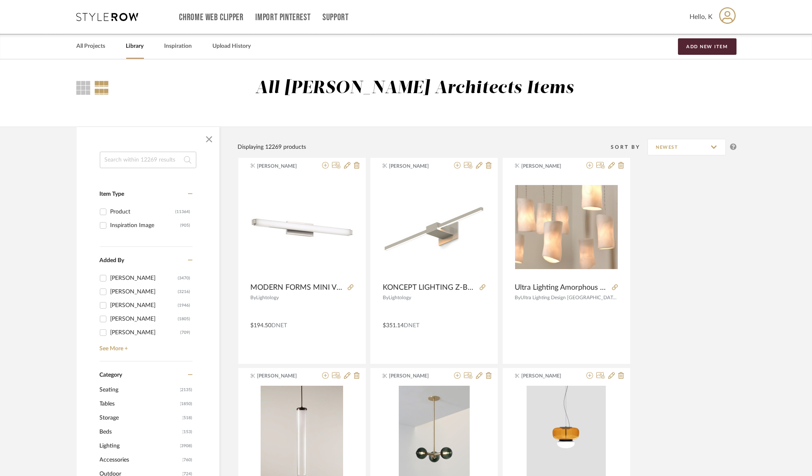
click at [136, 158] on input at bounding box center [148, 160] width 96 height 16
type input "BOVER SIAM"
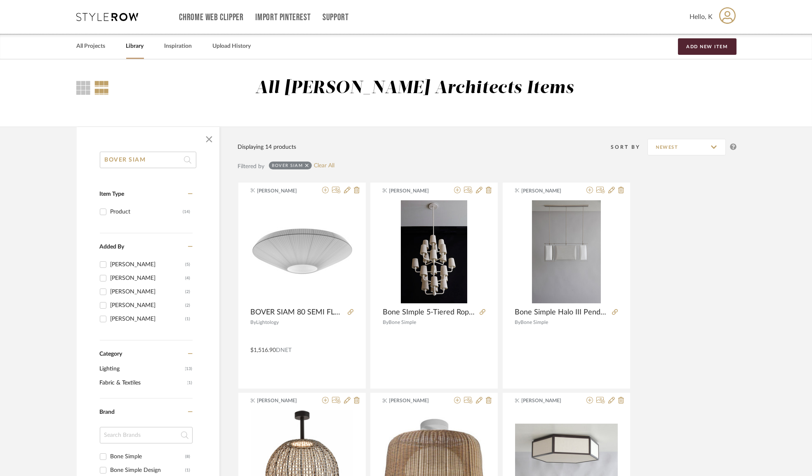
click at [159, 157] on input "BOVER SIAM" at bounding box center [148, 160] width 96 height 16
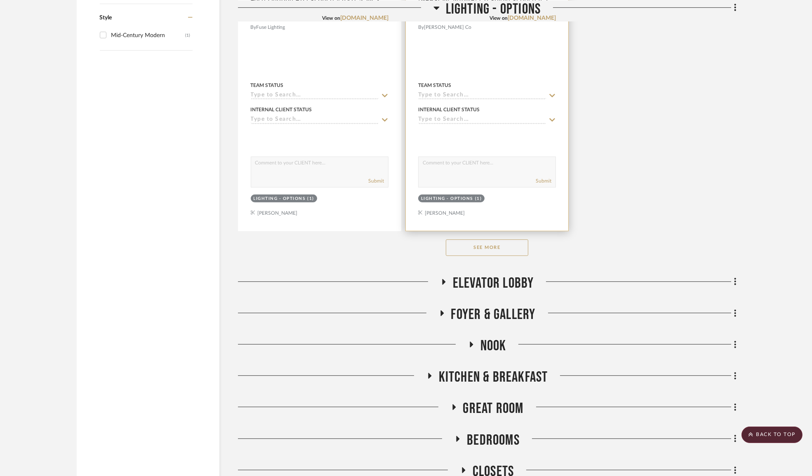
scroll to position [1236, 0]
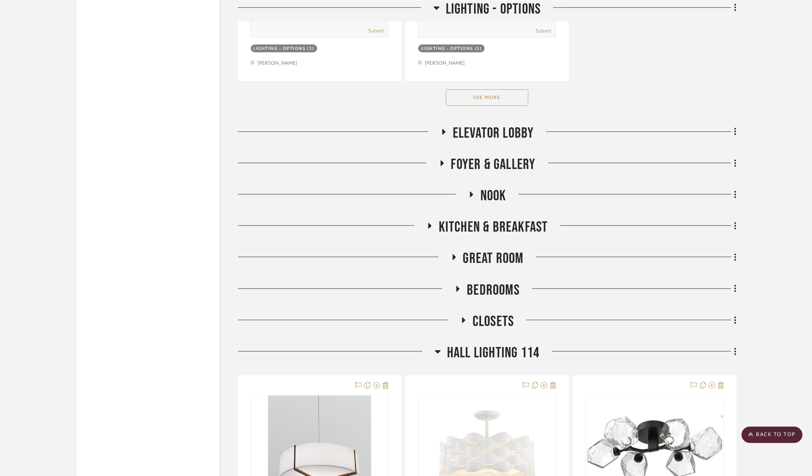
click at [465, 95] on button "See More" at bounding box center [487, 97] width 82 height 16
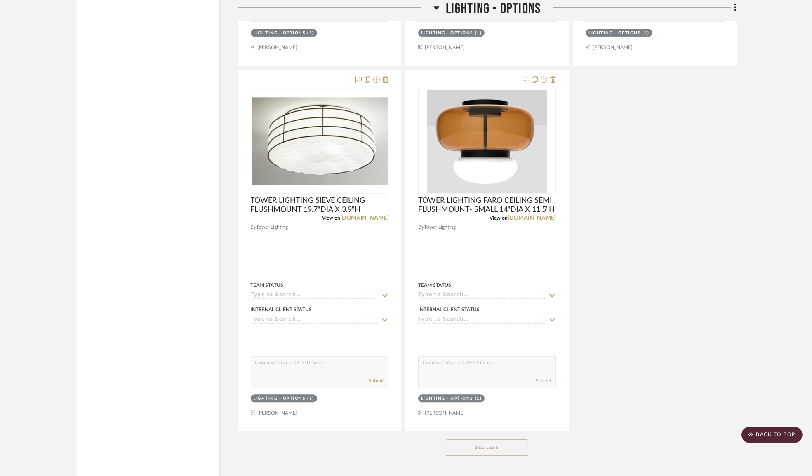
scroll to position [5777, 0]
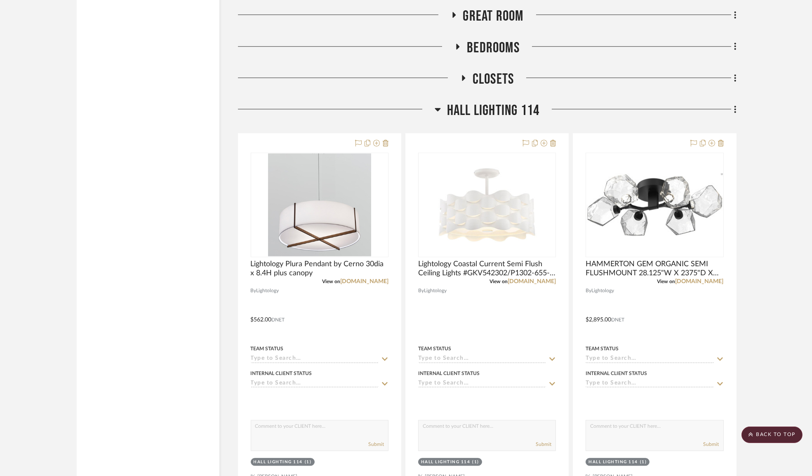
scroll to position [6218, 0]
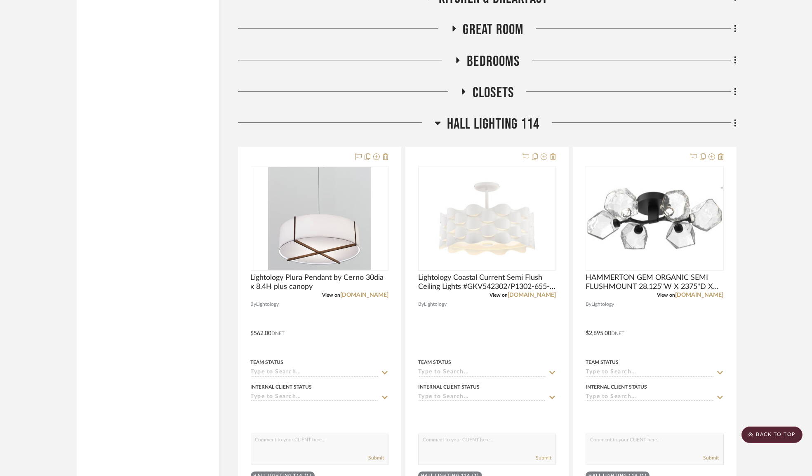
click at [436, 125] on icon at bounding box center [437, 123] width 6 height 3
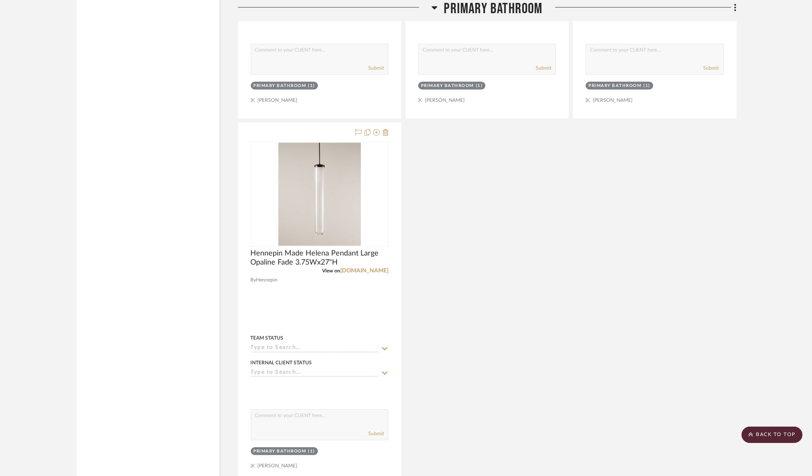
scroll to position [7192, 0]
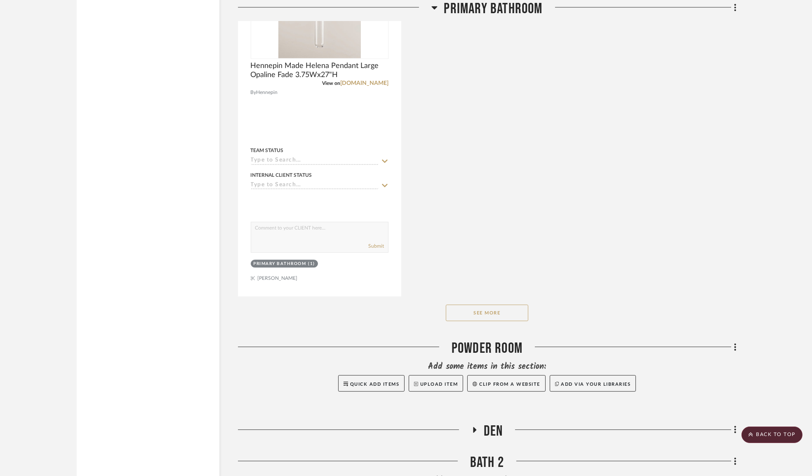
click at [498, 321] on button "See More" at bounding box center [487, 313] width 82 height 16
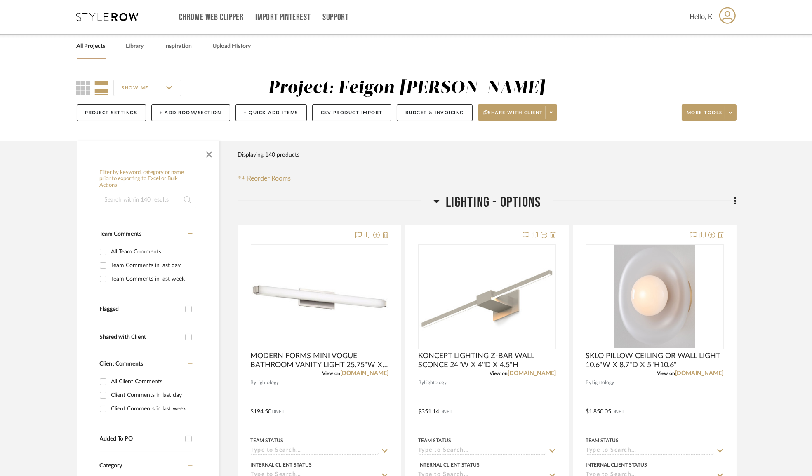
scroll to position [37, 0]
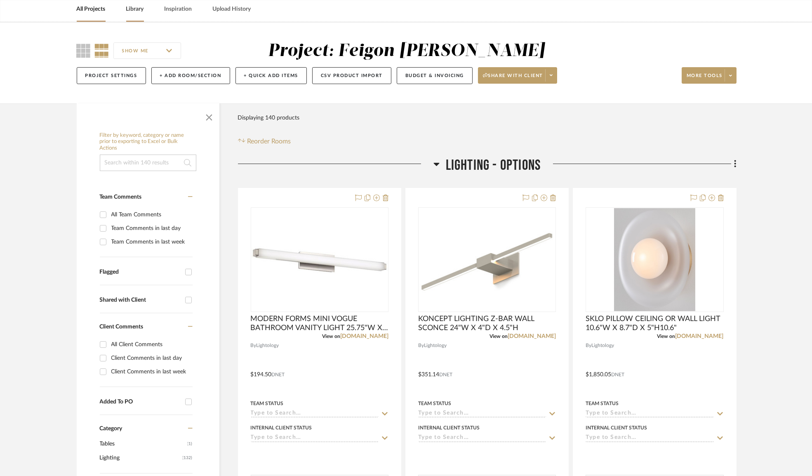
click at [139, 7] on link "Library" at bounding box center [135, 9] width 18 height 11
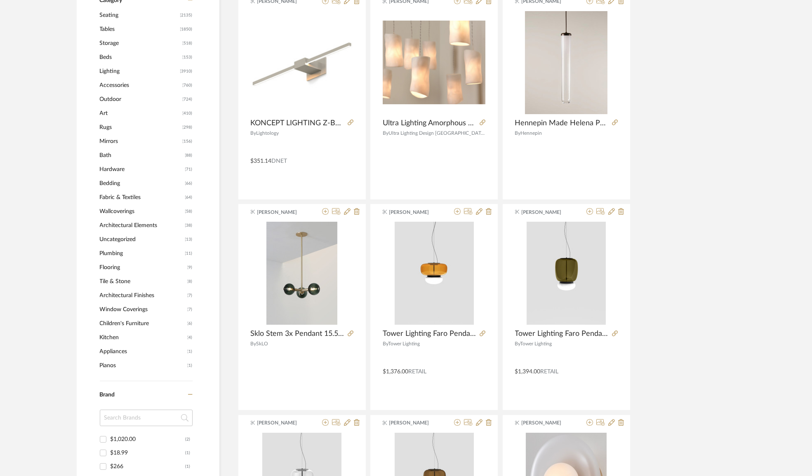
scroll to position [337, 0]
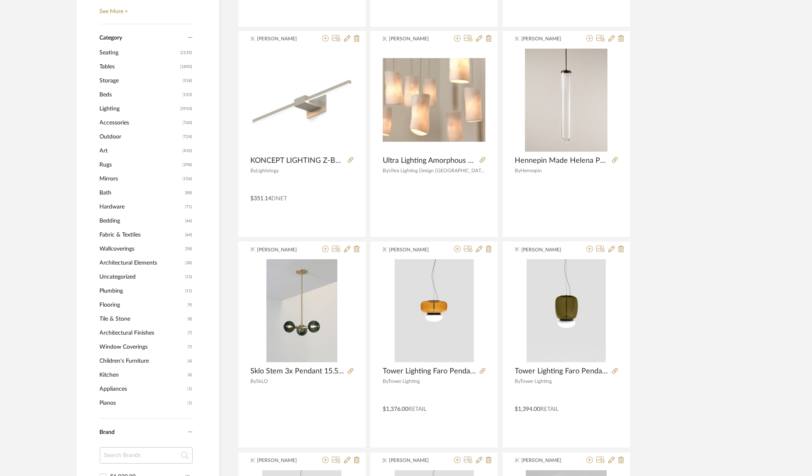
click at [113, 111] on span "Lighting" at bounding box center [139, 109] width 78 height 14
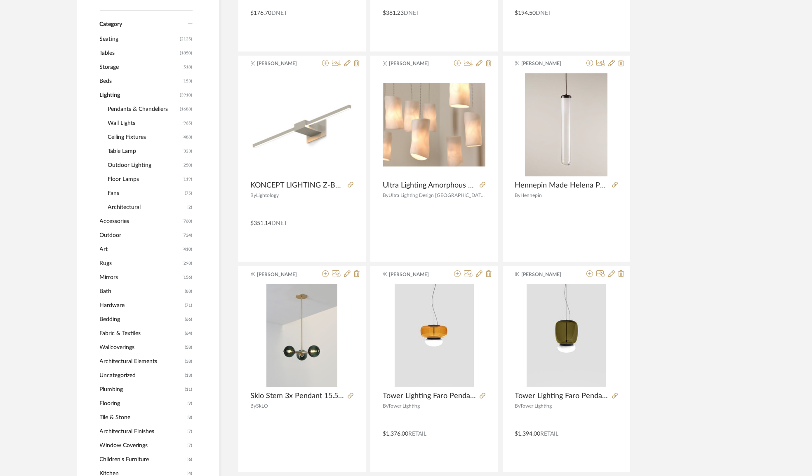
scroll to position [336, 0]
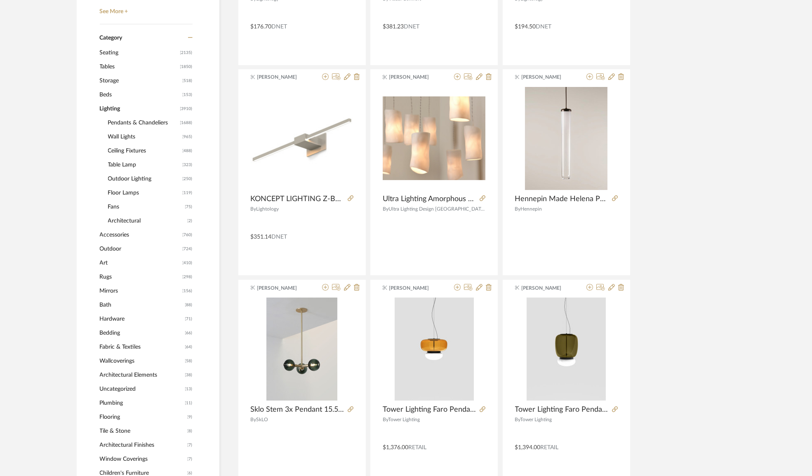
click at [122, 148] on span "Ceiling Fixtures" at bounding box center [144, 151] width 73 height 14
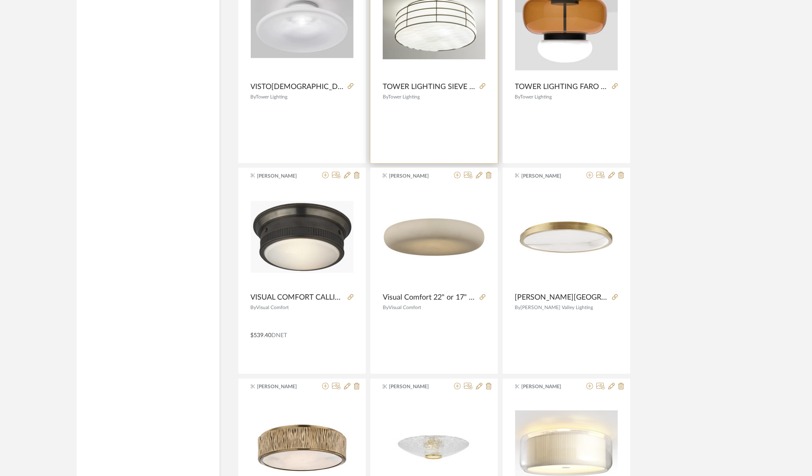
scroll to position [2329, 0]
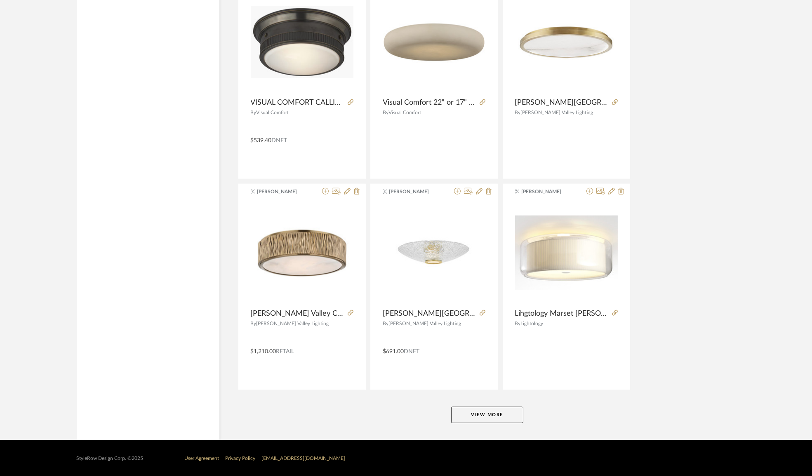
click at [491, 414] on button "View More" at bounding box center [487, 415] width 72 height 16
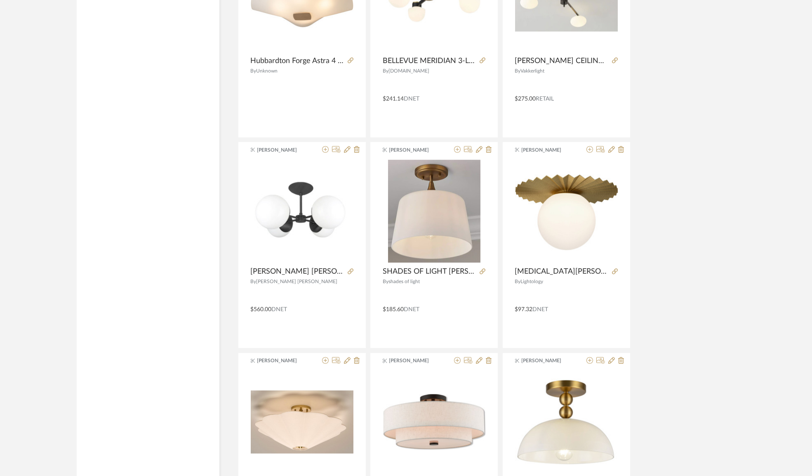
scroll to position [4858, 0]
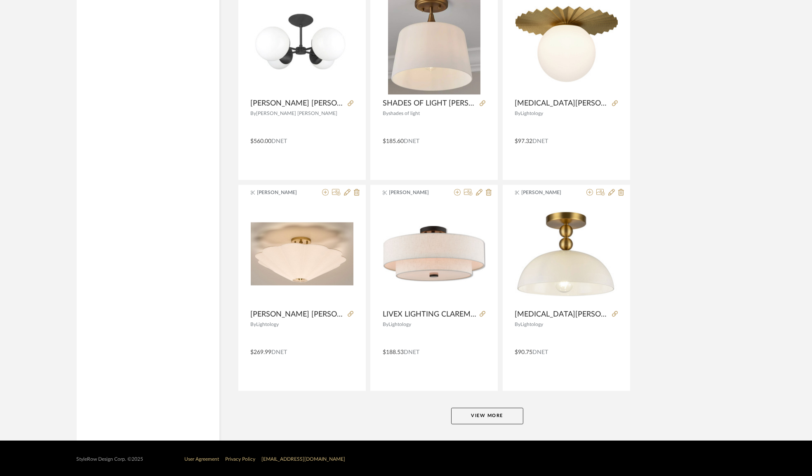
click at [476, 412] on button "View More" at bounding box center [487, 416] width 72 height 16
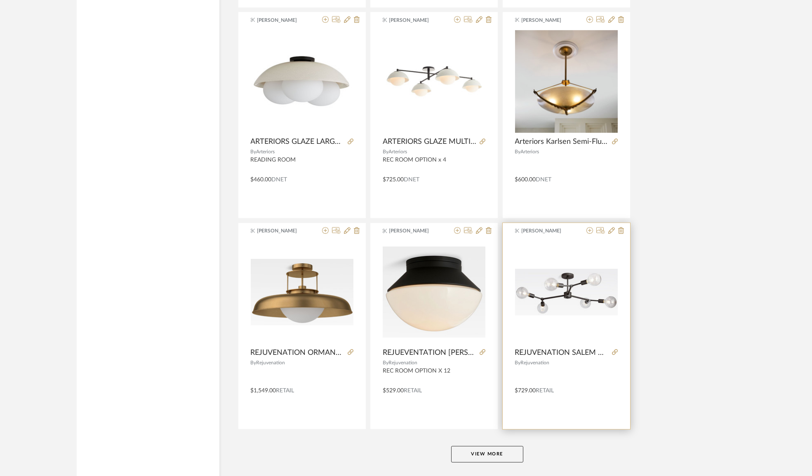
scroll to position [7387, 0]
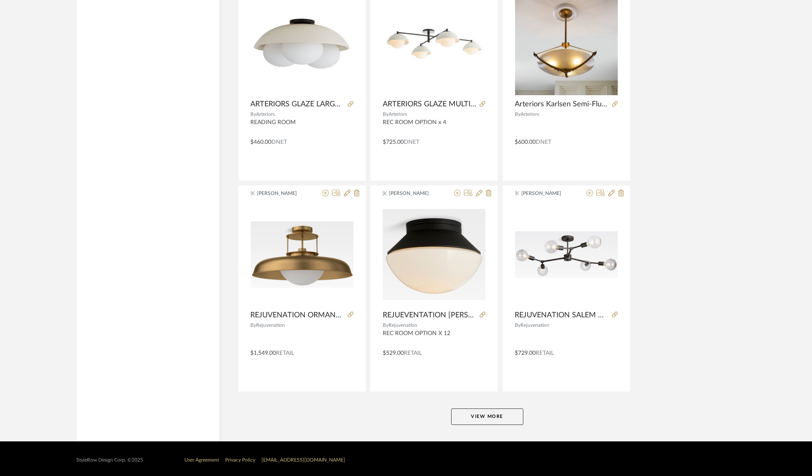
click at [498, 410] on button "View More" at bounding box center [487, 416] width 72 height 16
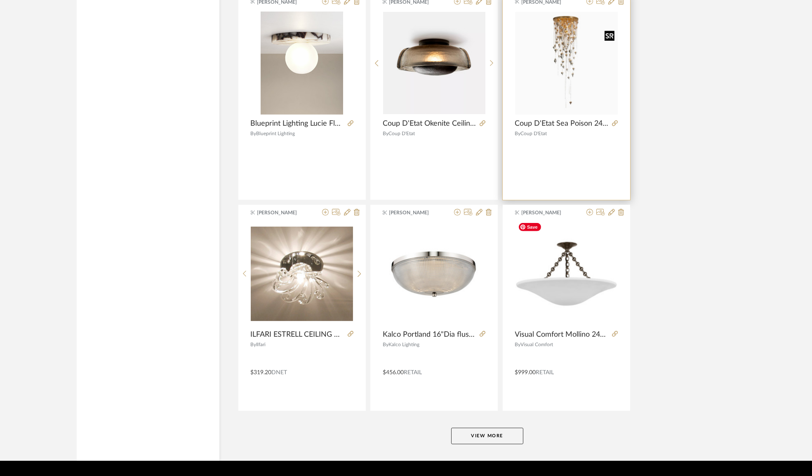
scroll to position [9916, 0]
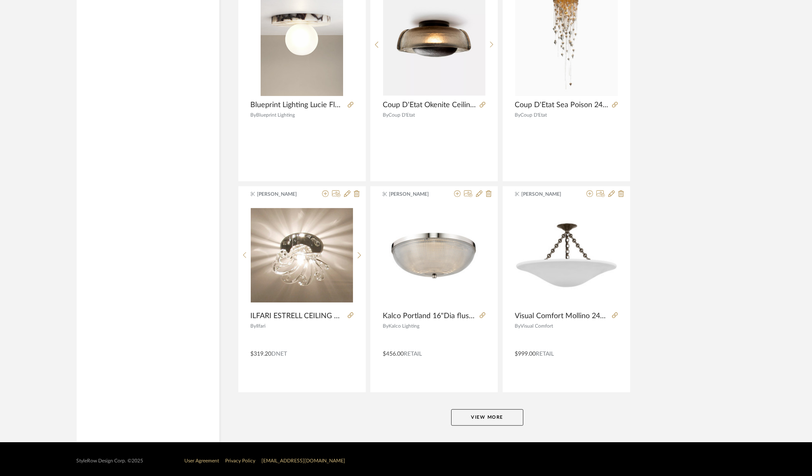
click at [467, 418] on button "View More" at bounding box center [487, 417] width 72 height 16
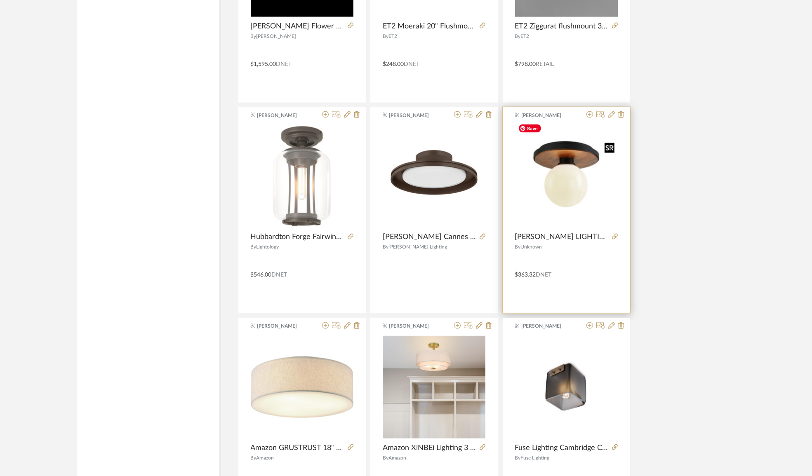
scroll to position [12445, 0]
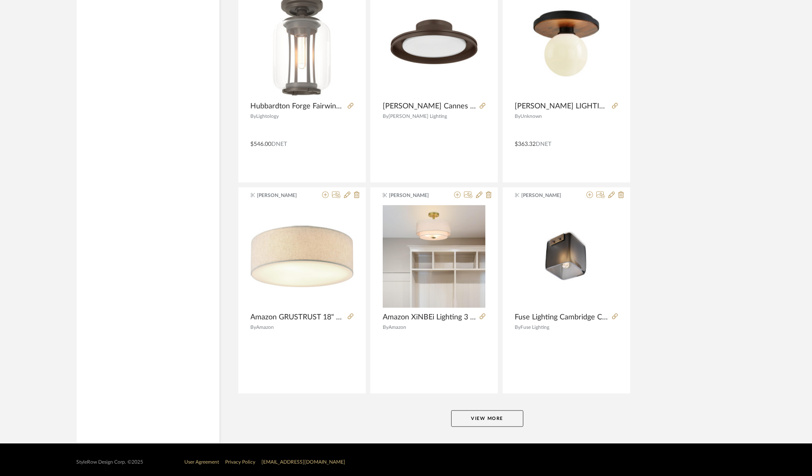
click at [496, 415] on button "View More" at bounding box center [487, 418] width 72 height 16
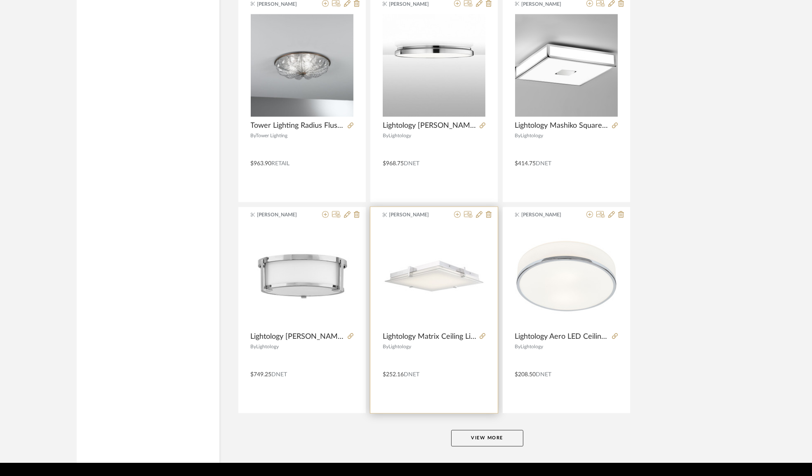
scroll to position [14973, 0]
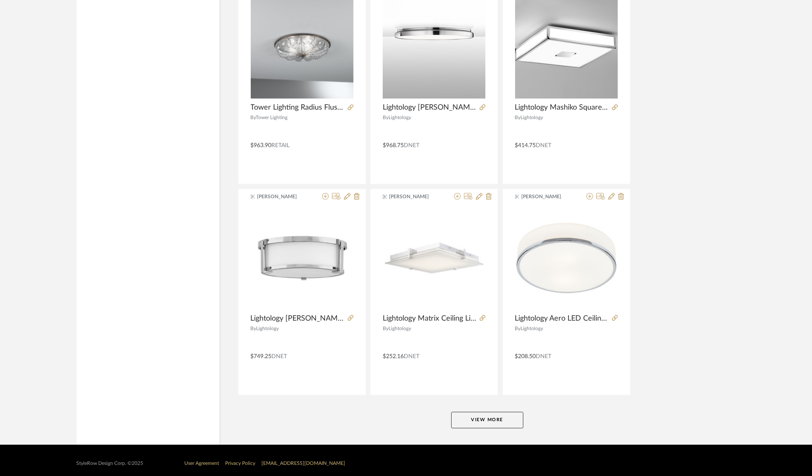
click at [507, 417] on button "View More" at bounding box center [487, 420] width 72 height 16
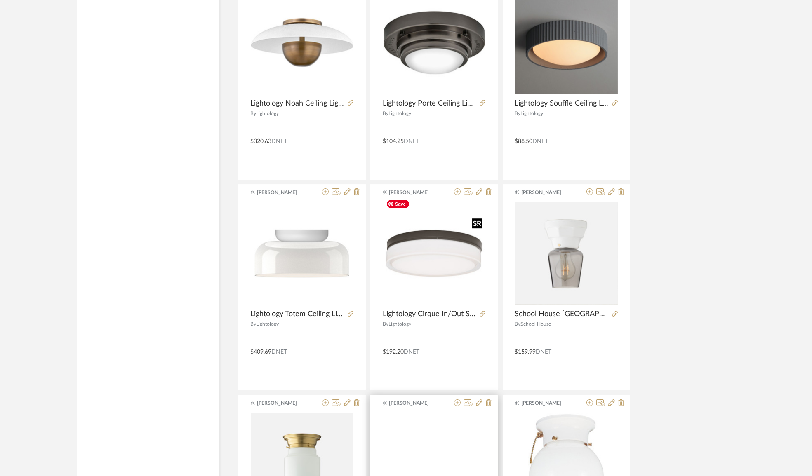
scroll to position [17503, 0]
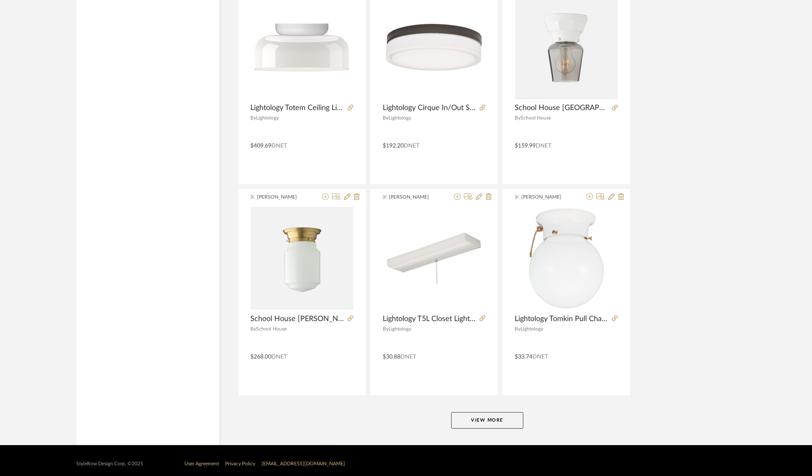
click at [498, 412] on button "View More" at bounding box center [487, 420] width 72 height 16
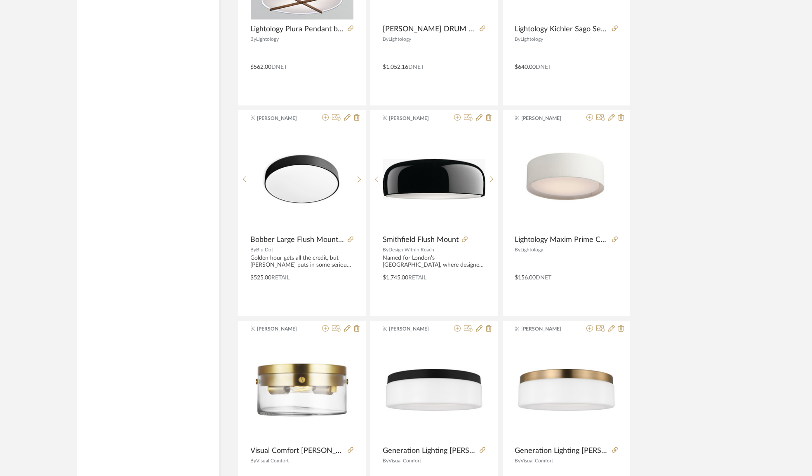
scroll to position [20031, 0]
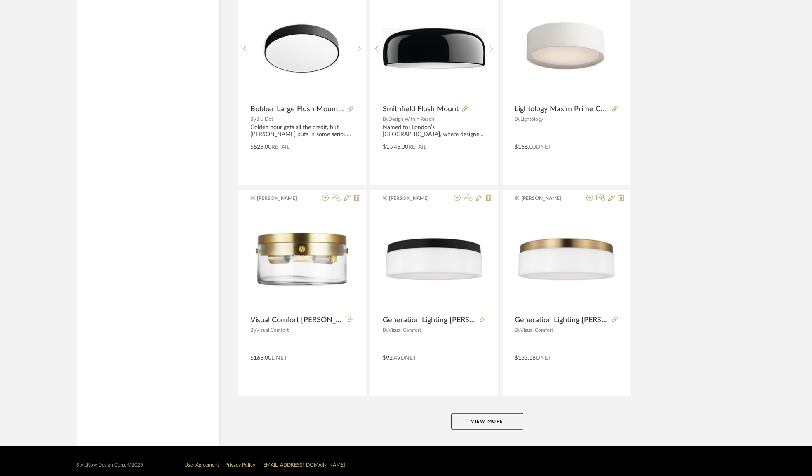
click at [507, 413] on button "View More" at bounding box center [487, 421] width 72 height 16
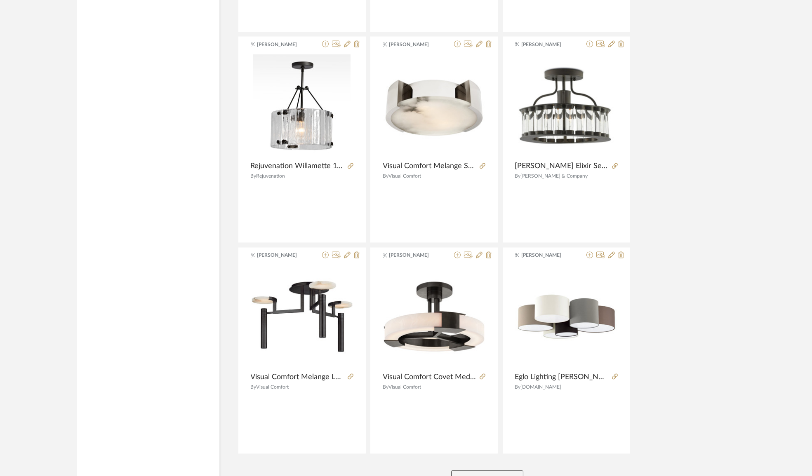
scroll to position [22560, 0]
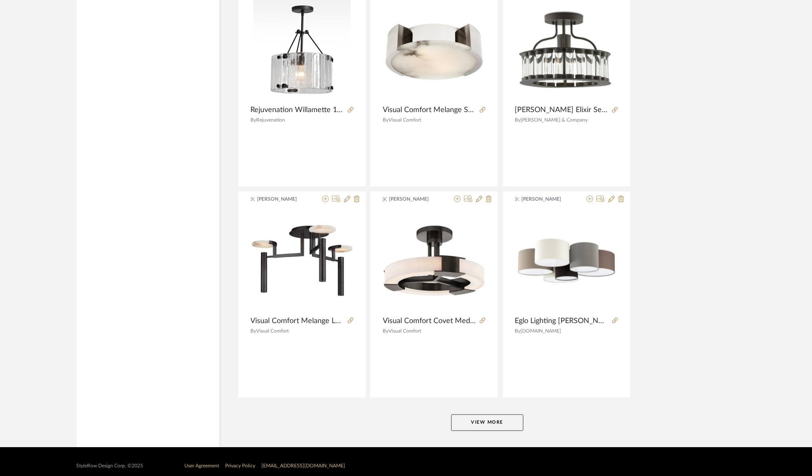
click at [475, 418] on button "View More" at bounding box center [487, 422] width 72 height 16
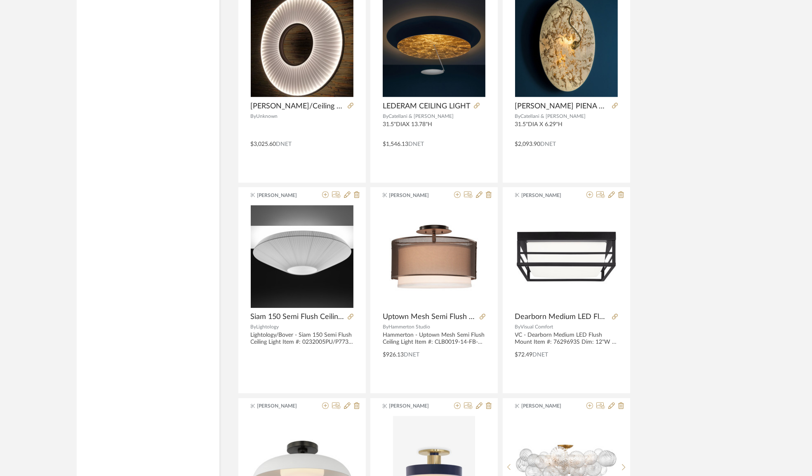
scroll to position [25089, 0]
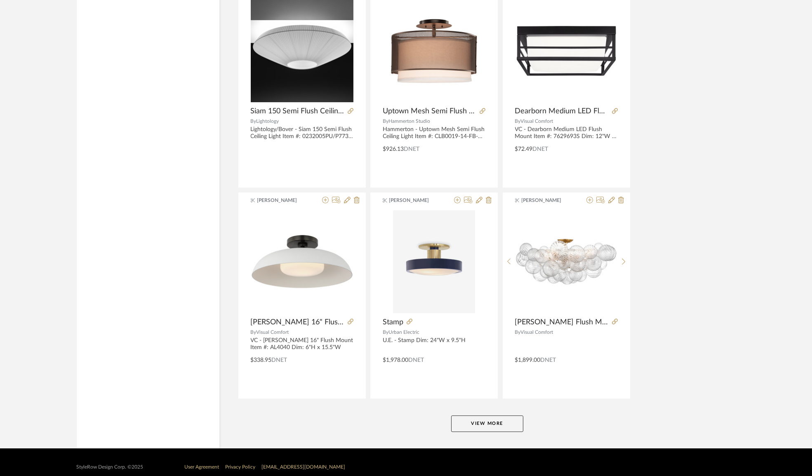
click at [480, 415] on button "View More" at bounding box center [487, 423] width 72 height 16
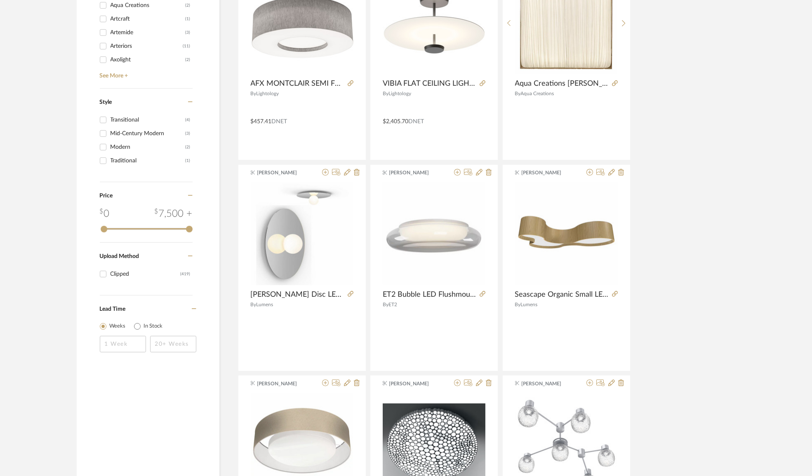
scroll to position [0, 0]
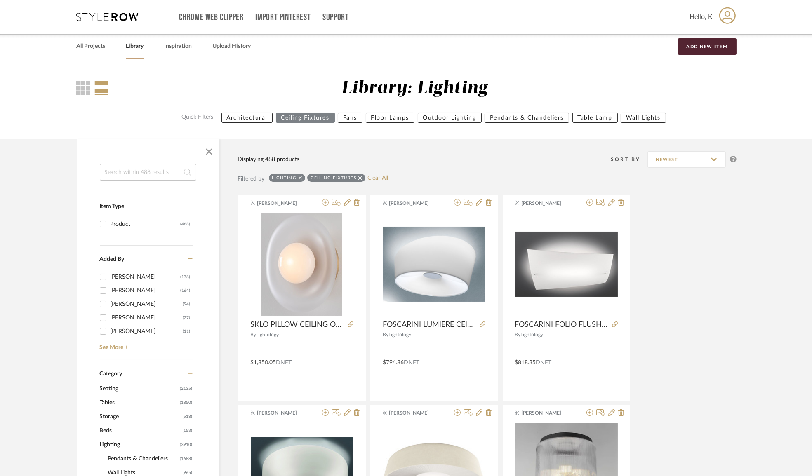
click at [123, 174] on input at bounding box center [148, 172] width 96 height 16
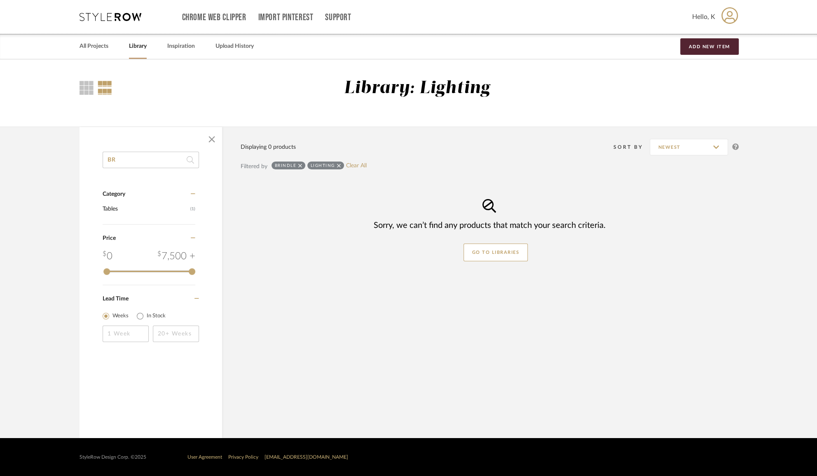
type input "B"
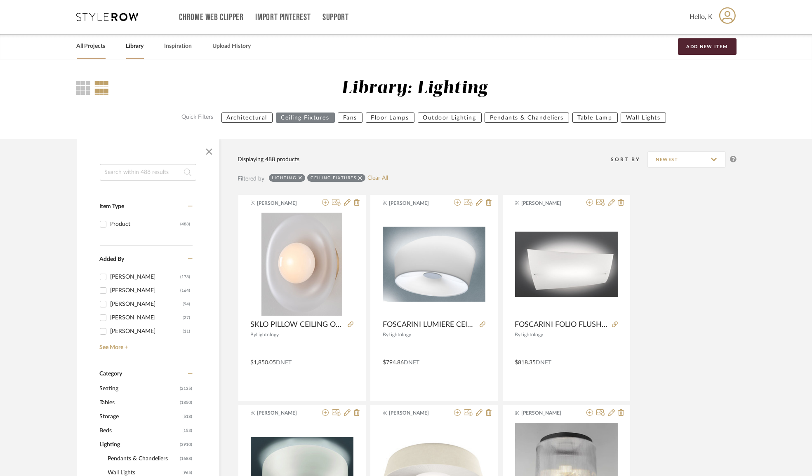
click at [92, 42] on link "All Projects" at bounding box center [91, 46] width 29 height 11
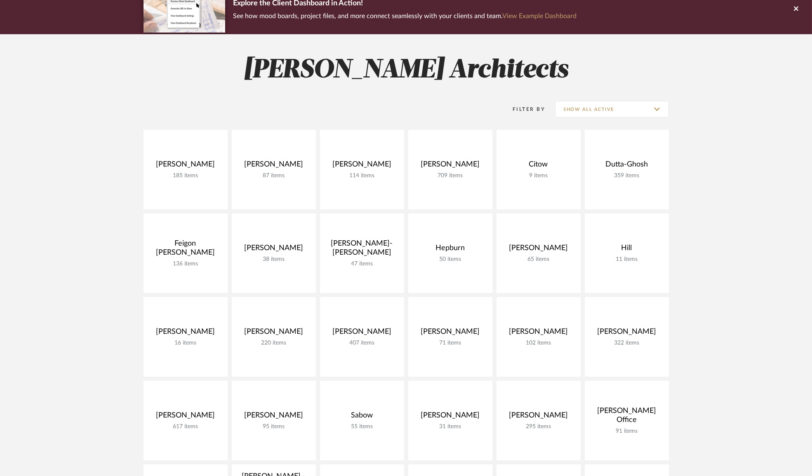
scroll to position [150, 0]
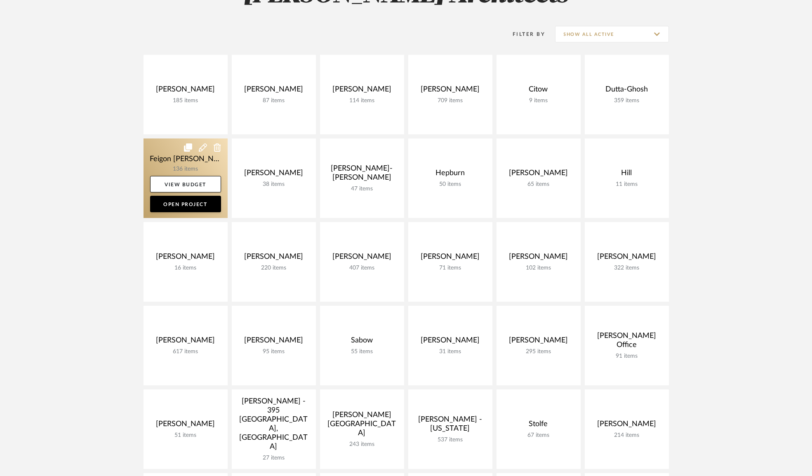
click at [178, 161] on link at bounding box center [185, 178] width 84 height 80
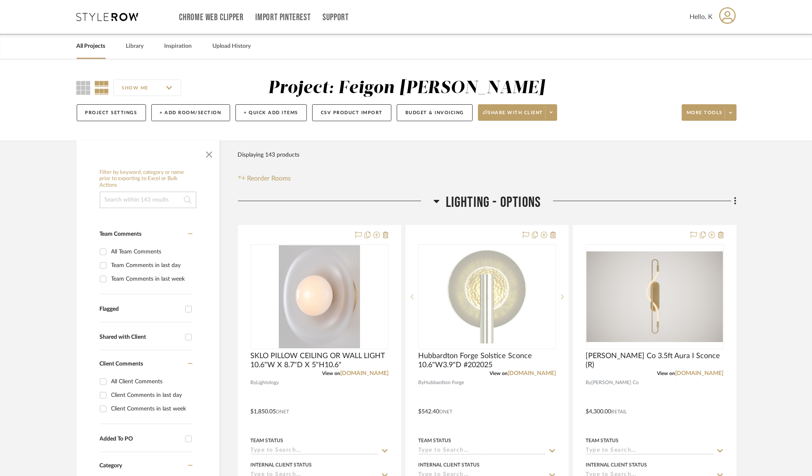
click at [439, 202] on h3 "LIGHTING - OPTIONS" at bounding box center [487, 203] width 108 height 18
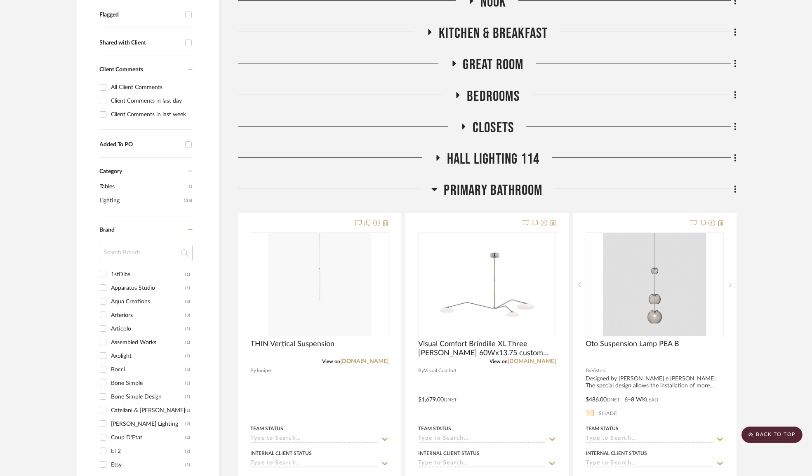
scroll to position [257, 0]
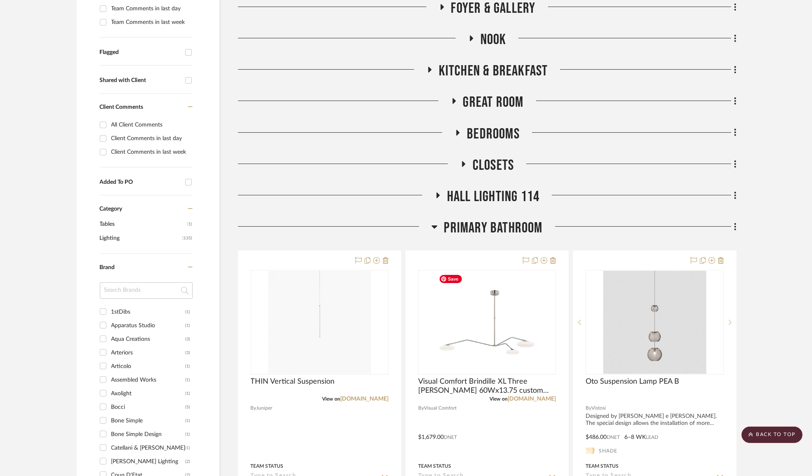
click at [435, 224] on icon at bounding box center [434, 227] width 6 height 10
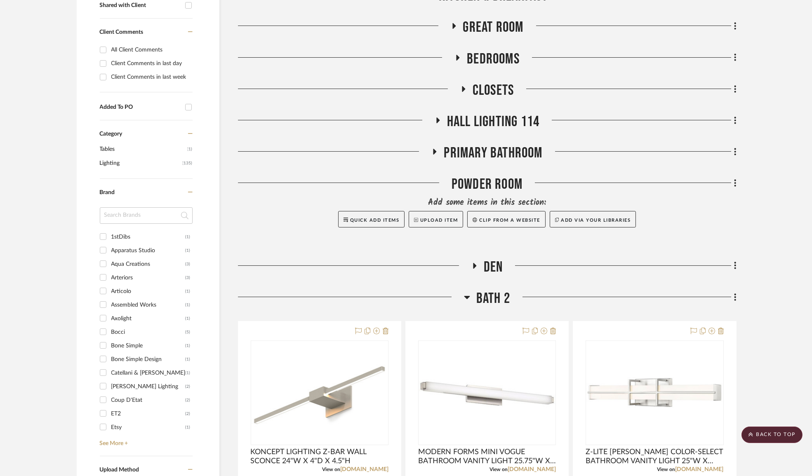
scroll to position [369, 0]
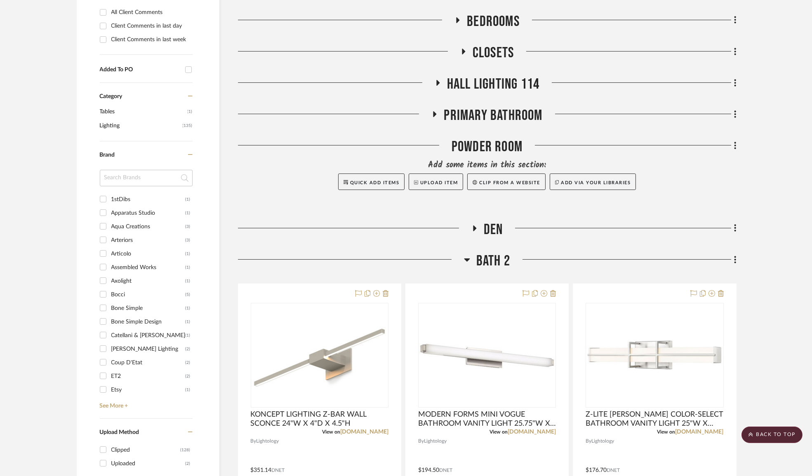
click at [467, 257] on icon at bounding box center [467, 260] width 6 height 10
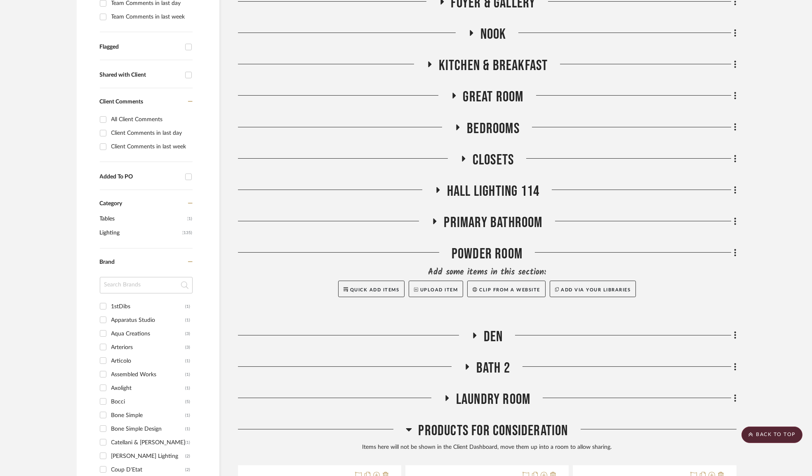
scroll to position [37, 0]
